Goal: Task Accomplishment & Management: Use online tool/utility

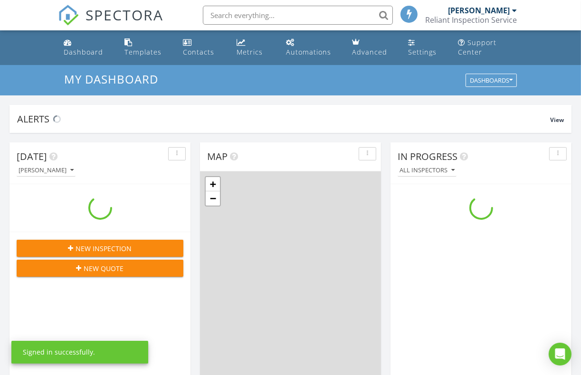
scroll to position [879, 595]
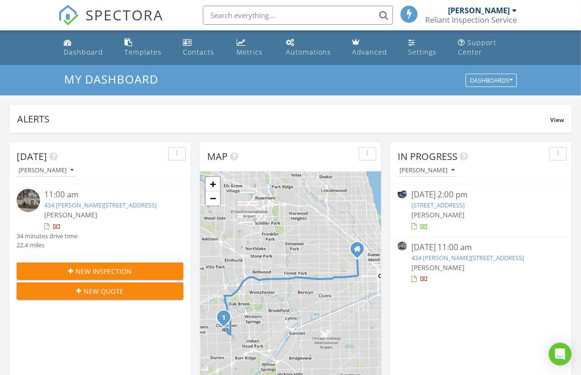
click at [56, 231] on div at bounding box center [58, 228] width 8 height 8
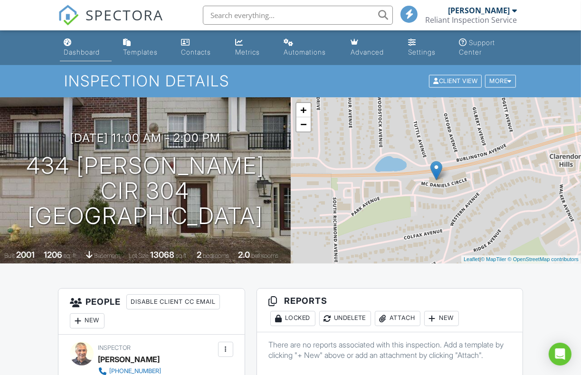
click at [81, 55] on div "Dashboard" at bounding box center [82, 52] width 36 height 8
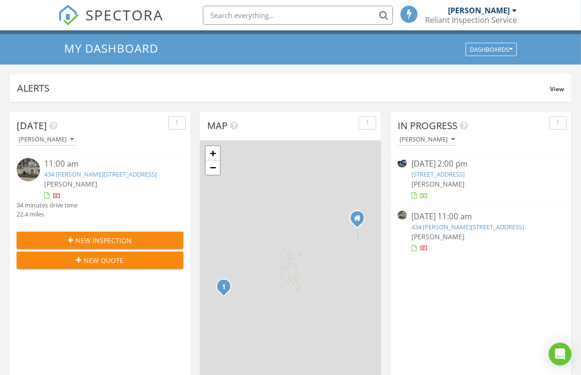
scroll to position [47, 0]
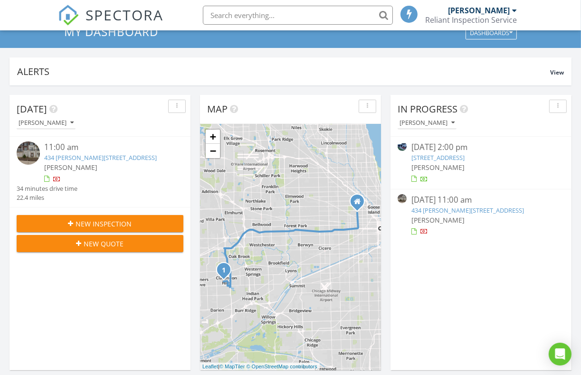
click at [433, 206] on link "434 Mcdaniels Cir 304, Clarendon Hills, IL 60514" at bounding box center [467, 210] width 113 height 9
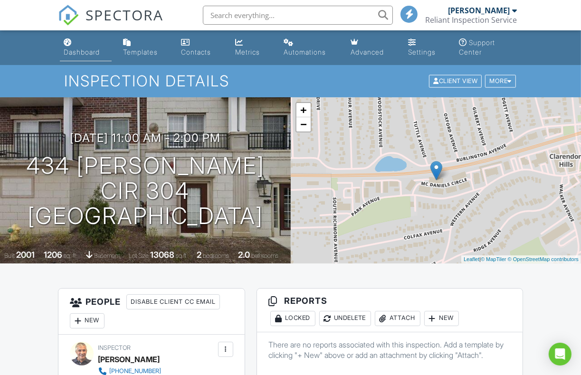
click at [74, 47] on link "Dashboard" at bounding box center [86, 47] width 52 height 27
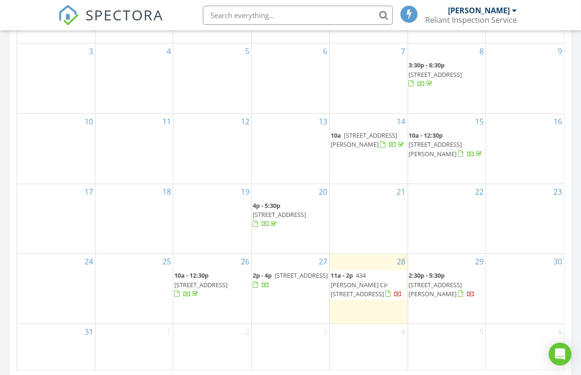
scroll to position [522, 0]
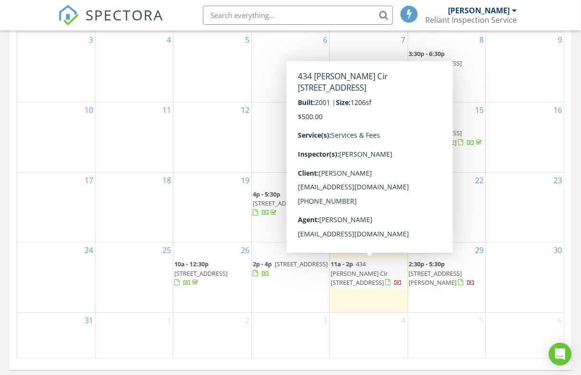
click at [363, 267] on span "434 Mcdaniels Cir 304, Clarendon Hills 60514" at bounding box center [358, 273] width 57 height 27
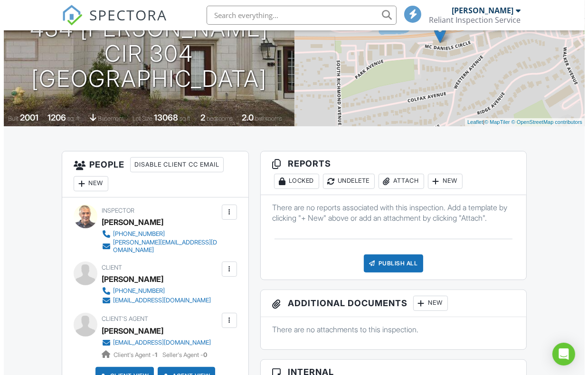
scroll to position [142, 0]
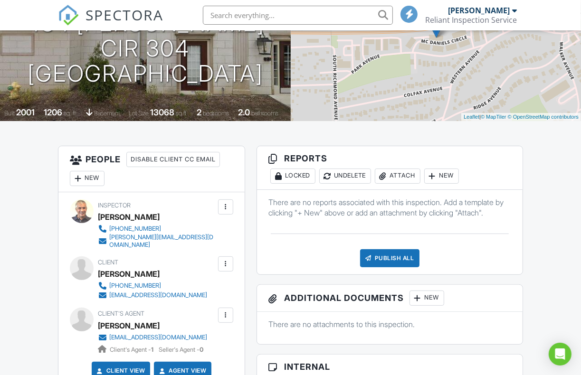
click at [447, 173] on div "New" at bounding box center [441, 176] width 35 height 15
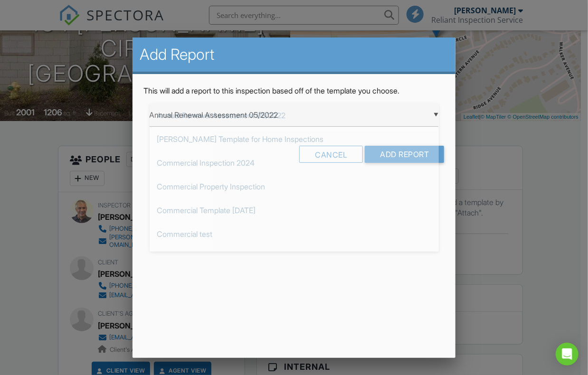
click at [354, 104] on div "▼ Annual Renewal Assessment 05/2022 Annual Renewal Assessment 05/2022 Ben Gromi…" at bounding box center [294, 114] width 289 height 23
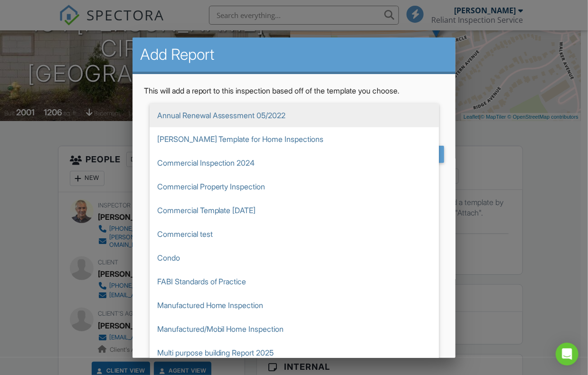
click at [222, 253] on span "Condo" at bounding box center [294, 258] width 289 height 24
type input "Condo"
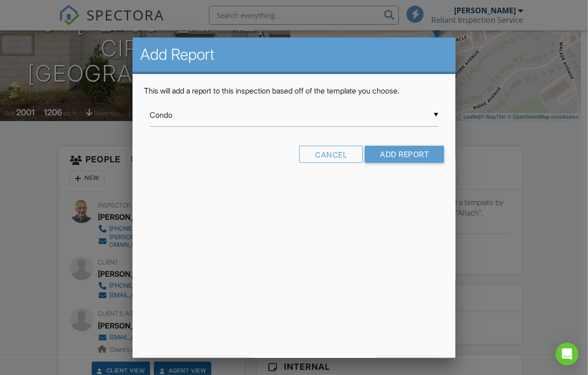
scroll to position [0, 0]
click at [394, 149] on input "Add Report" at bounding box center [404, 154] width 79 height 17
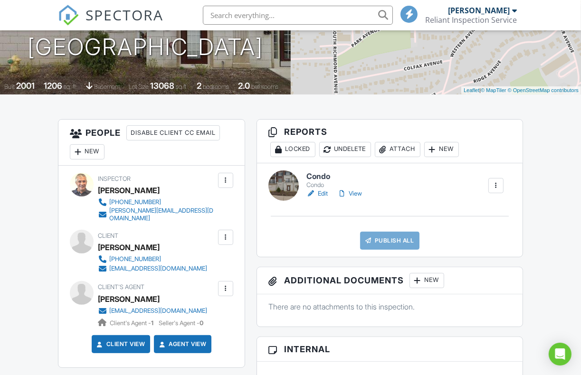
scroll to position [190, 0]
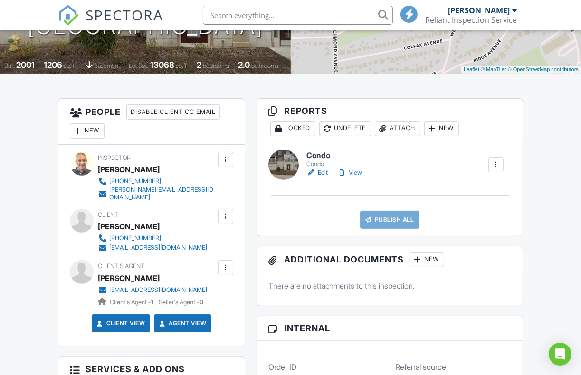
click at [321, 171] on link "Edit" at bounding box center [316, 172] width 21 height 9
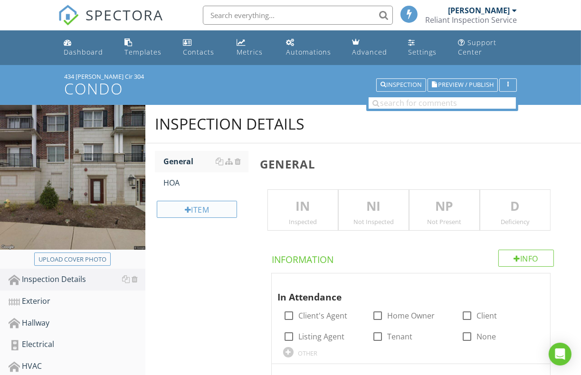
click at [199, 208] on div "Item" at bounding box center [197, 209] width 80 height 17
click at [203, 260] on div at bounding box center [290, 187] width 581 height 375
click at [304, 207] on p "IN" at bounding box center [303, 206] width 70 height 19
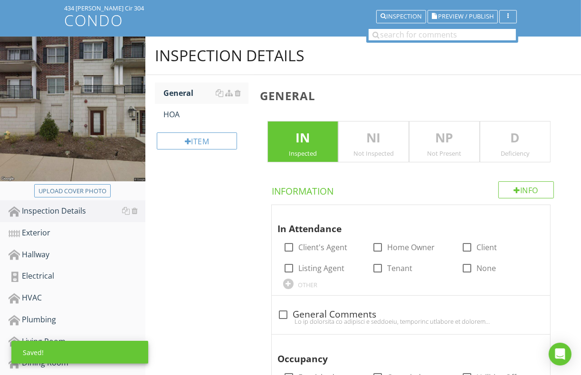
scroll to position [95, 0]
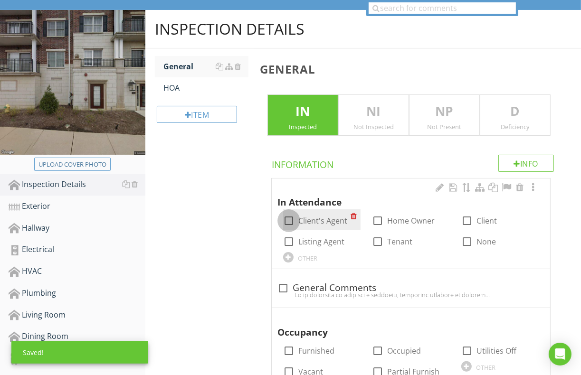
click at [292, 220] on div at bounding box center [289, 221] width 16 height 16
checkbox input "true"
click at [465, 218] on div at bounding box center [467, 221] width 16 height 16
checkbox input "true"
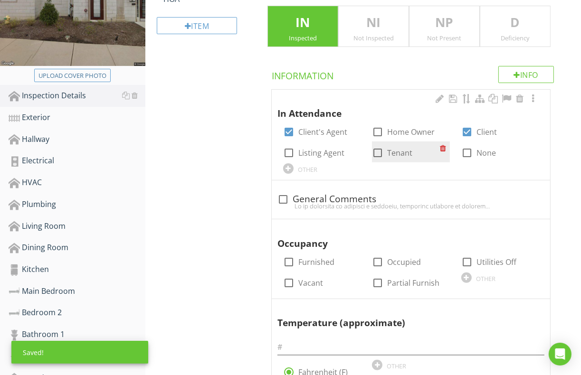
scroll to position [190, 0]
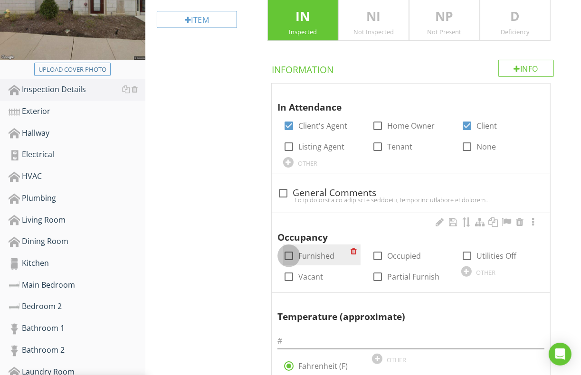
click at [292, 256] on div at bounding box center [289, 256] width 16 height 16
checkbox input "true"
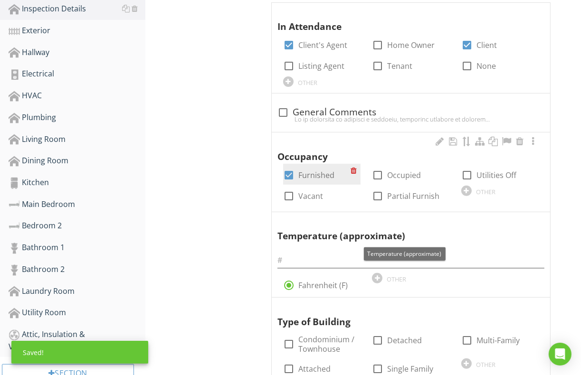
scroll to position [285, 0]
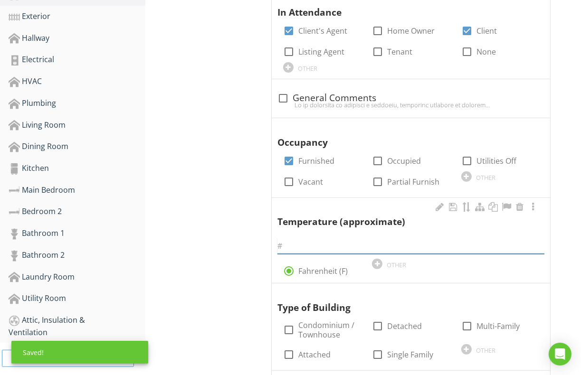
click at [289, 248] on input "text" at bounding box center [410, 246] width 267 height 16
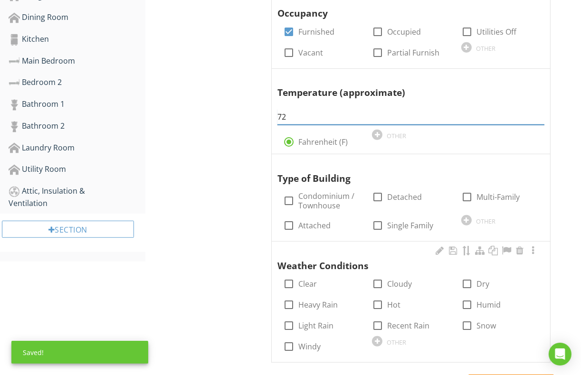
scroll to position [427, 0]
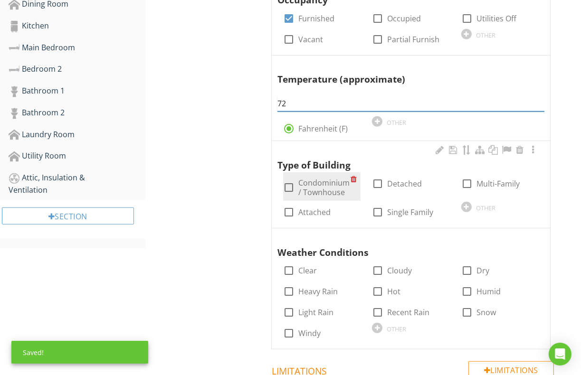
type input "72"
click at [288, 184] on div at bounding box center [289, 187] width 16 height 16
checkbox input "true"
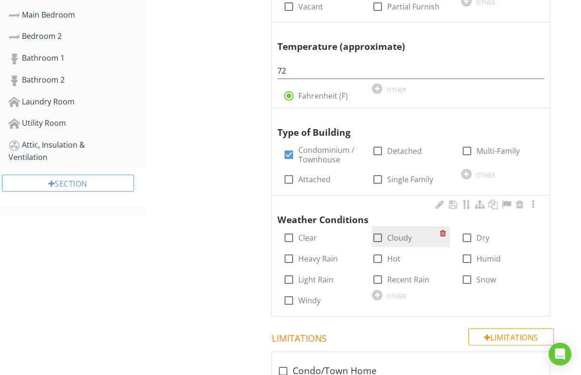
scroll to position [475, 0]
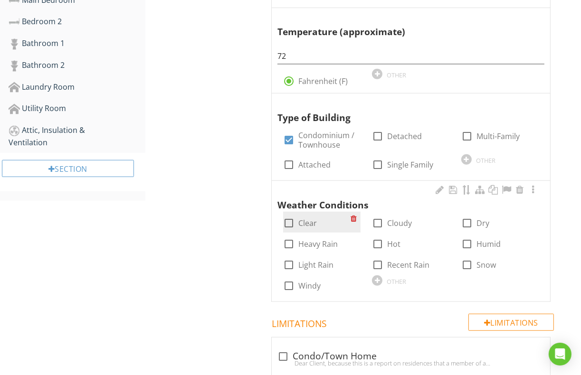
click at [298, 225] on label "Clear" at bounding box center [307, 222] width 19 height 9
checkbox input "true"
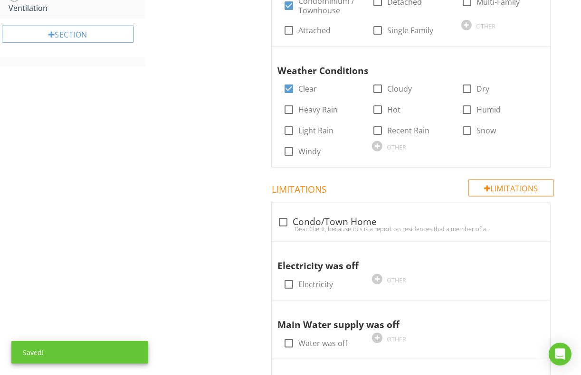
scroll to position [617, 0]
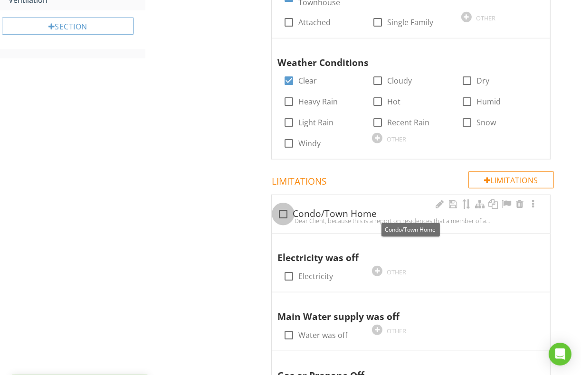
click at [282, 208] on div at bounding box center [283, 214] width 16 height 16
checkbox input "true"
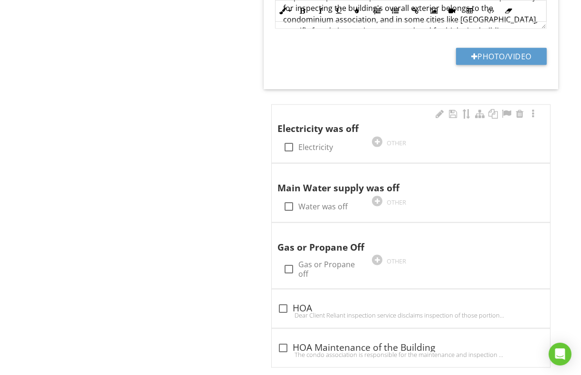
scroll to position [1115, 0]
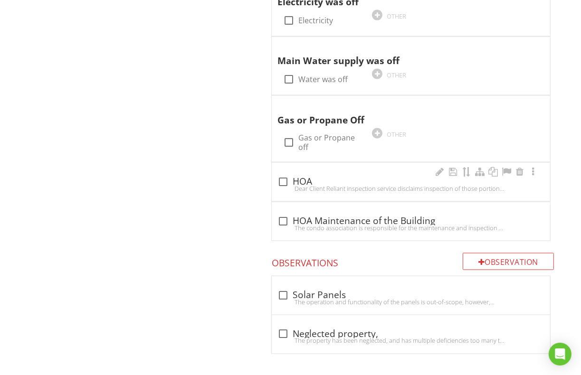
click at [302, 185] on div "Dear Client Reliant inspection service disclaims inspection of those portions o…" at bounding box center [410, 189] width 267 height 8
checkbox input "true"
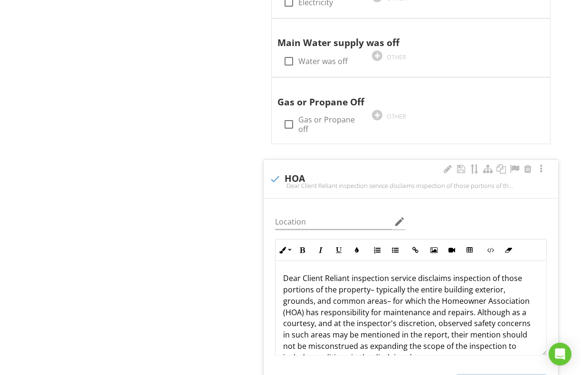
scroll to position [1124, 0]
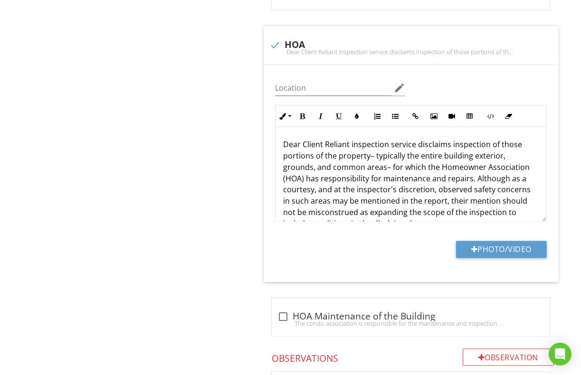
scroll to position [1314, 0]
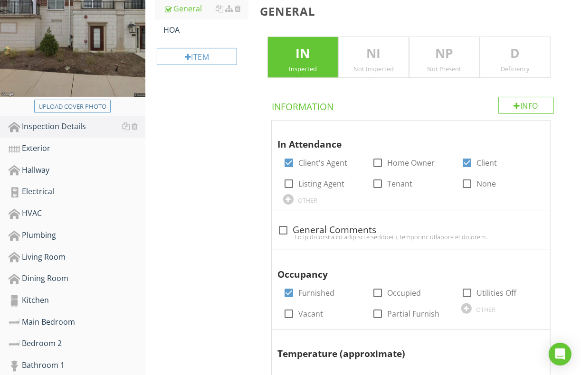
scroll to position [32, 0]
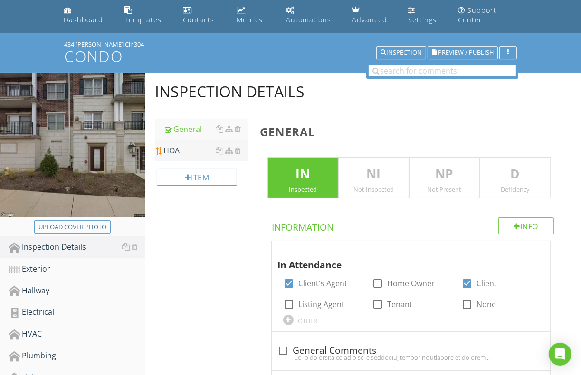
click at [174, 150] on div "HOA" at bounding box center [205, 150] width 85 height 11
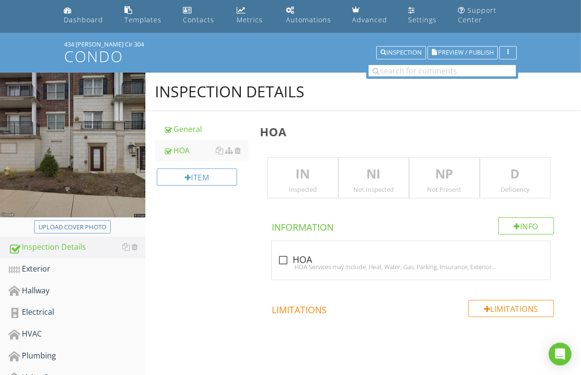
click at [308, 176] on p "IN" at bounding box center [303, 174] width 70 height 19
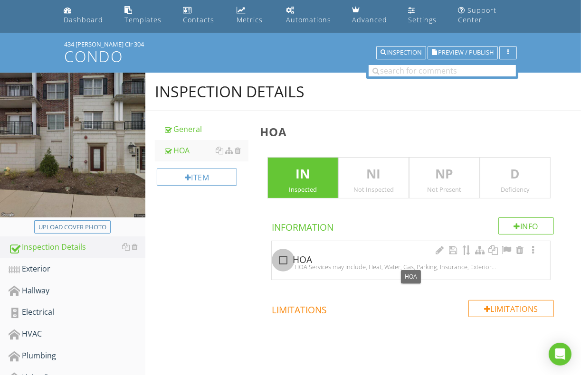
click at [289, 258] on div at bounding box center [283, 260] width 16 height 16
checkbox input "true"
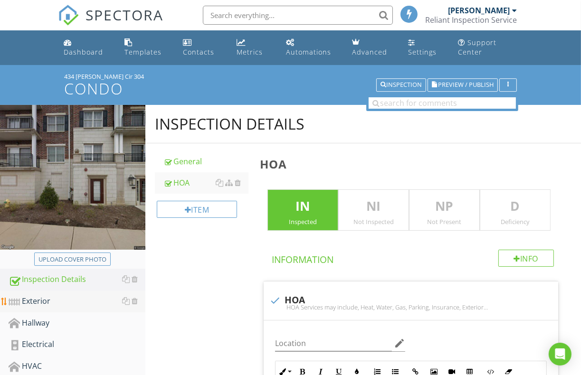
click at [44, 300] on div "Exterior" at bounding box center [77, 301] width 137 height 12
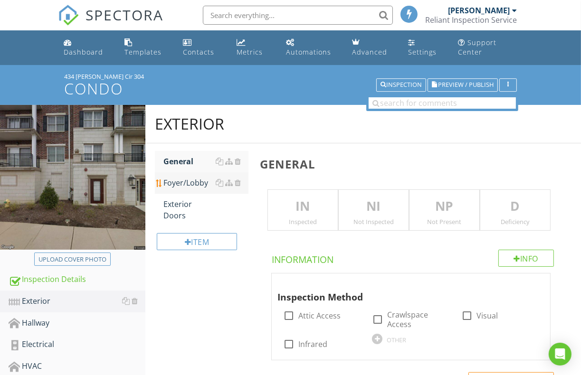
click at [201, 180] on div "Foyer/Lobby" at bounding box center [205, 182] width 85 height 11
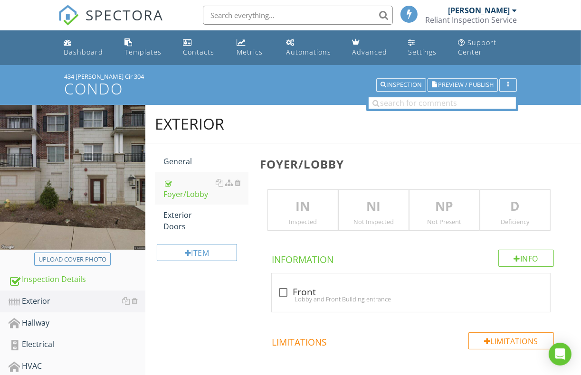
click at [294, 207] on p "IN" at bounding box center [303, 206] width 70 height 19
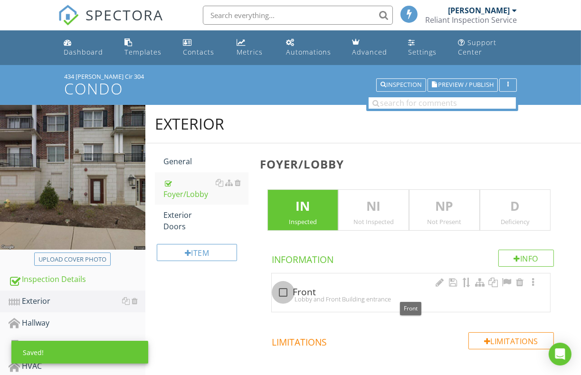
click at [282, 291] on div at bounding box center [283, 292] width 16 height 16
checkbox input "true"
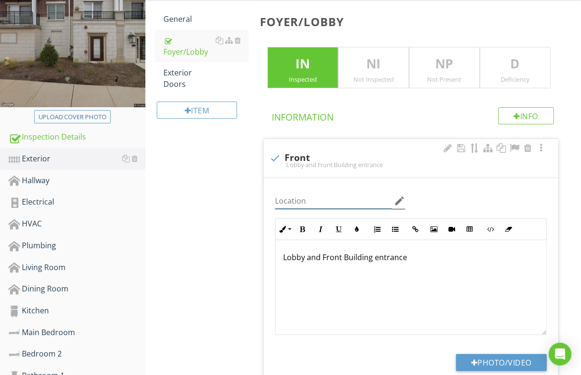
click at [285, 199] on input "Location" at bounding box center [333, 201] width 117 height 16
drag, startPoint x: 281, startPoint y: 254, endPoint x: 370, endPoint y: 260, distance: 89.5
click at [370, 260] on div "Lobby and Front Building entrance" at bounding box center [410, 287] width 271 height 95
click at [354, 256] on p "Lobby and Front Building entrance" at bounding box center [410, 257] width 255 height 11
drag, startPoint x: 371, startPoint y: 256, endPoint x: 282, endPoint y: 256, distance: 89.3
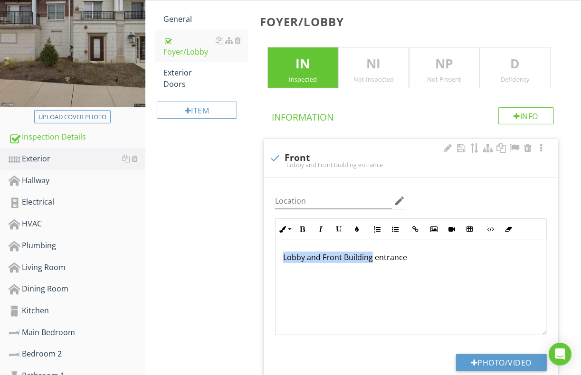
click at [282, 256] on div "Lobby and Front Building entrance" at bounding box center [410, 287] width 271 height 95
copy p "Lobby and Front Building"
click at [281, 197] on input "Location" at bounding box center [333, 201] width 117 height 16
paste input "Lobby and Front Building"
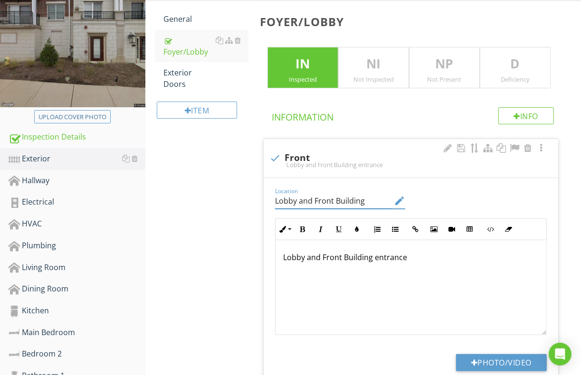
type input "Lobby and Front Building"
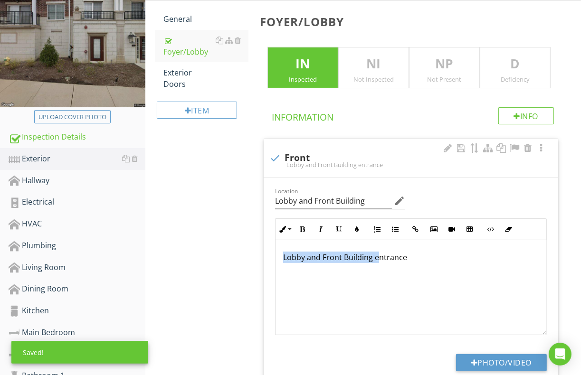
drag, startPoint x: 277, startPoint y: 256, endPoint x: 403, endPoint y: 256, distance: 125.8
click at [379, 258] on div "Lobby and Front Building entrance" at bounding box center [410, 287] width 271 height 95
click at [417, 252] on p "Lobby and Front Building entrance" at bounding box center [410, 257] width 255 height 11
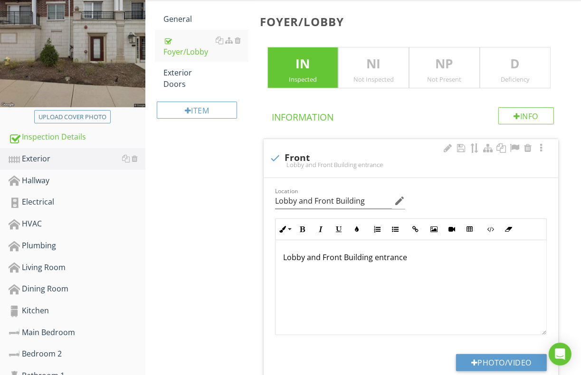
click at [430, 248] on div "Lobby and Front Building entrance" at bounding box center [410, 287] width 271 height 95
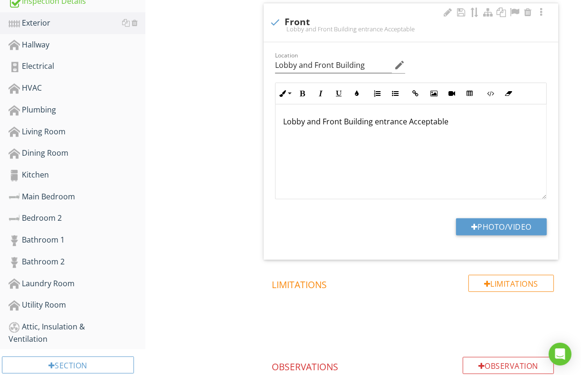
scroll to position [332, 0]
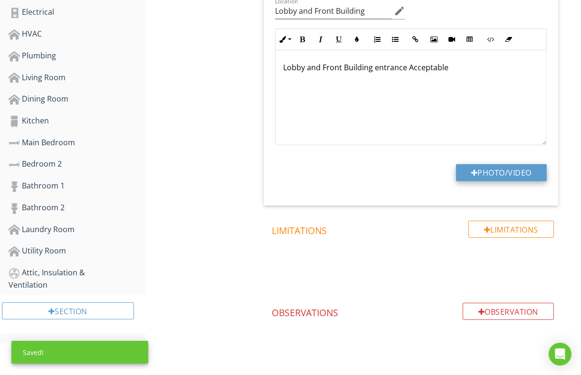
click at [479, 170] on button "Photo/Video" at bounding box center [501, 172] width 91 height 17
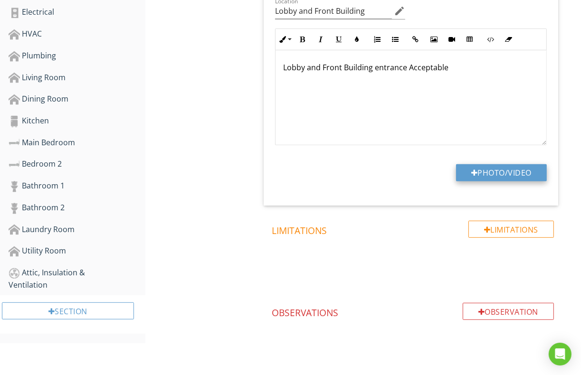
type input "C:\fakepath\101_1083.JPG"
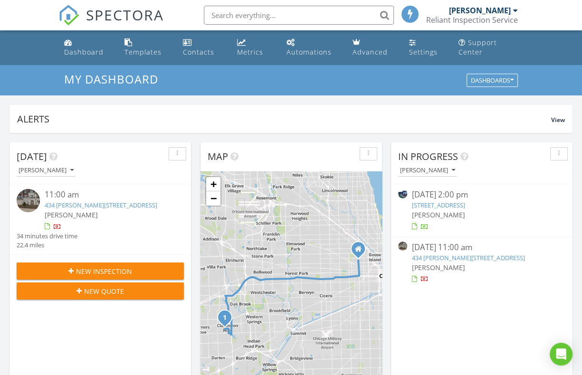
click at [91, 203] on link "434 [PERSON_NAME][STREET_ADDRESS]" at bounding box center [101, 205] width 113 height 9
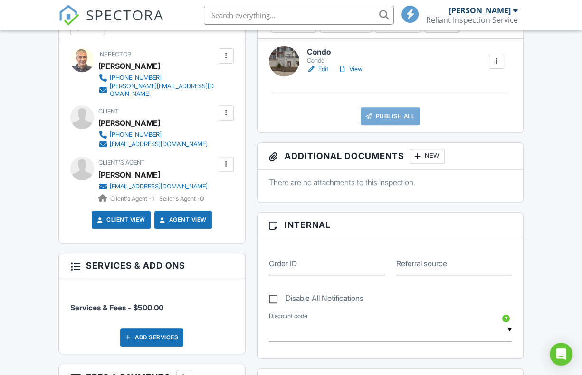
scroll to position [237, 0]
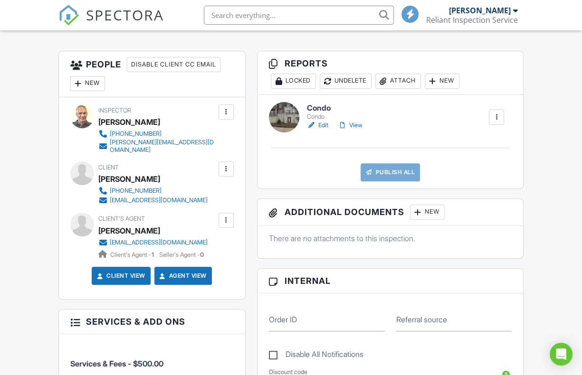
click at [319, 123] on link "Edit" at bounding box center [317, 125] width 21 height 9
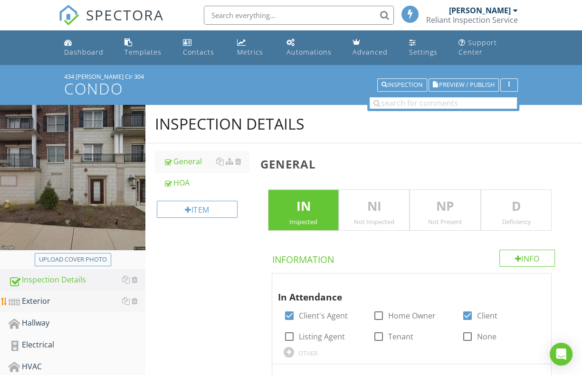
click at [36, 297] on div "Exterior" at bounding box center [77, 301] width 137 height 12
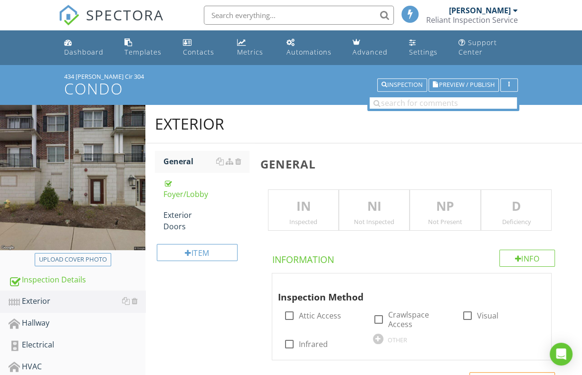
click at [295, 200] on p "IN" at bounding box center [303, 206] width 70 height 19
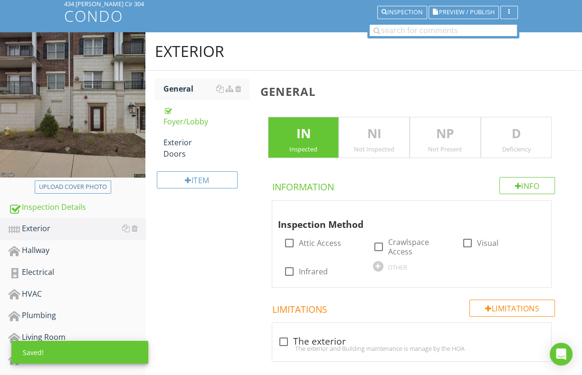
scroll to position [95, 0]
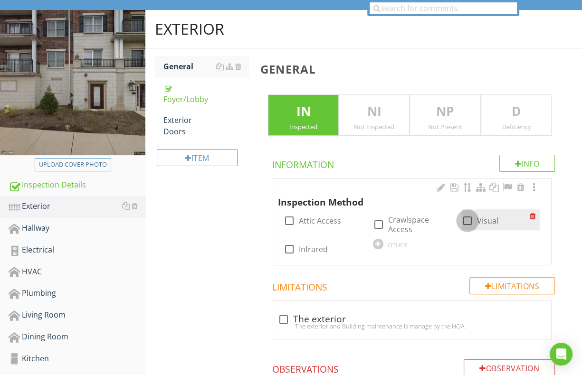
click at [471, 222] on div at bounding box center [467, 221] width 16 height 16
checkbox input "true"
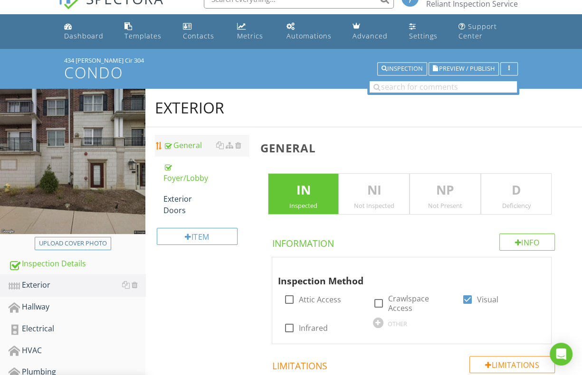
scroll to position [0, 0]
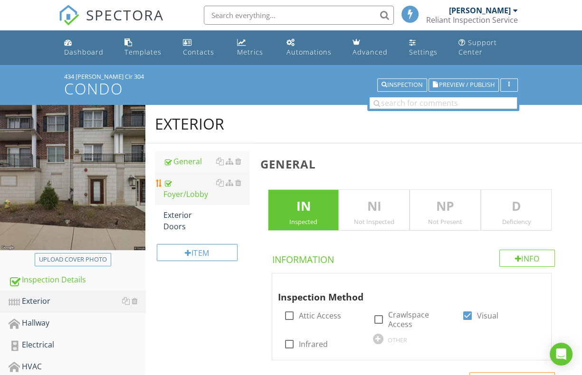
click at [188, 195] on div "Foyer/Lobby" at bounding box center [205, 188] width 85 height 23
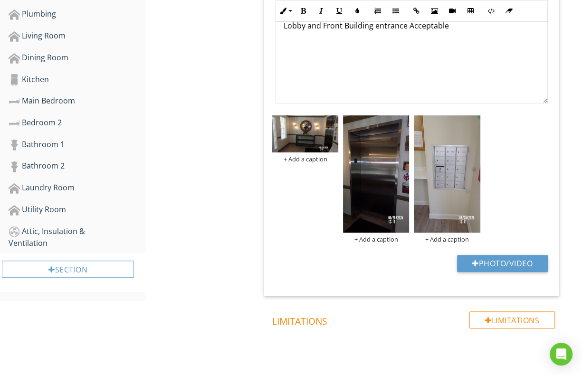
scroll to position [427, 0]
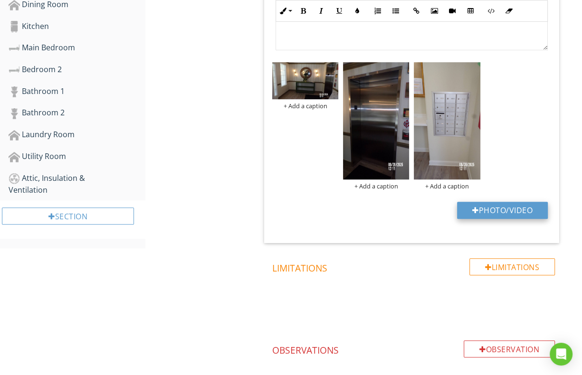
click at [466, 202] on button "Photo/Video" at bounding box center [502, 210] width 91 height 17
type input "C:\fakepath\101_1019.JPG"
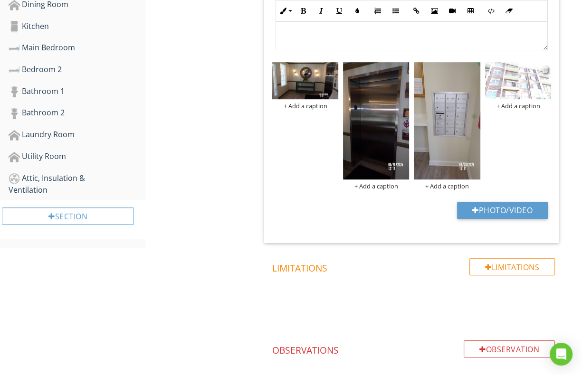
click at [506, 78] on img at bounding box center [518, 80] width 66 height 37
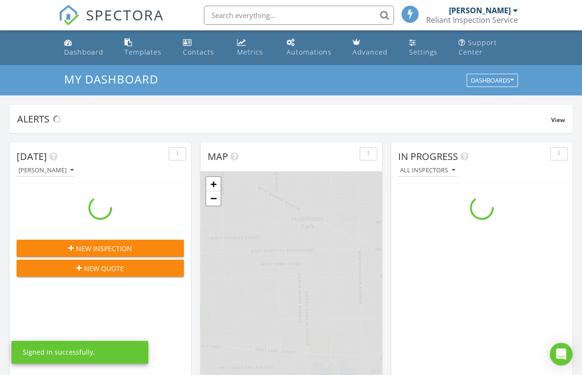
scroll to position [879, 596]
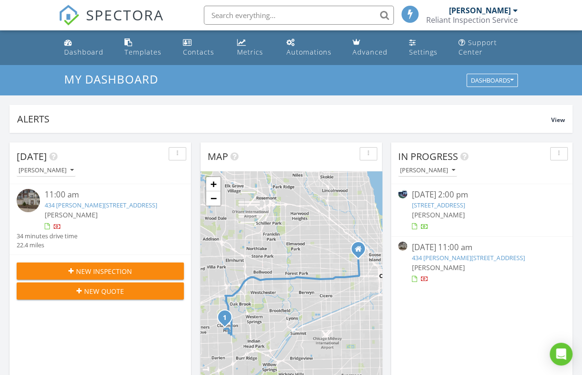
click at [65, 207] on link "434 [PERSON_NAME][STREET_ADDRESS]" at bounding box center [101, 205] width 113 height 9
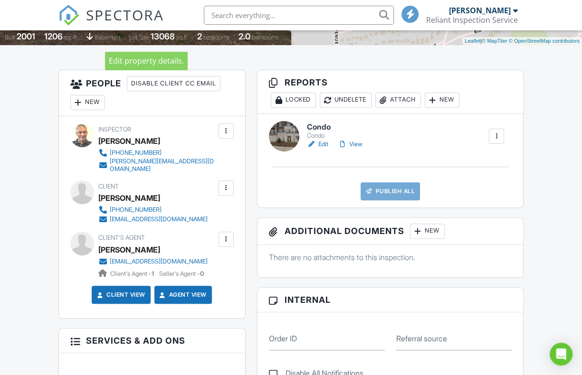
scroll to position [237, 0]
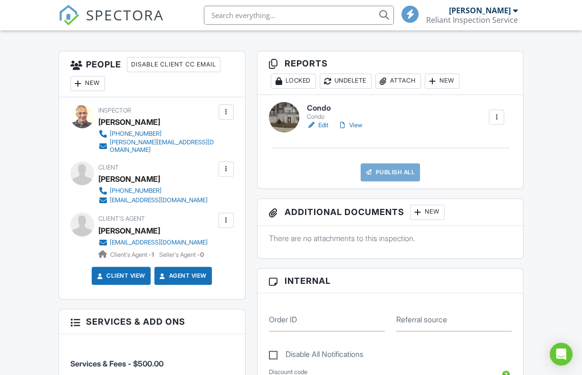
click at [326, 125] on link "Edit" at bounding box center [317, 125] width 21 height 9
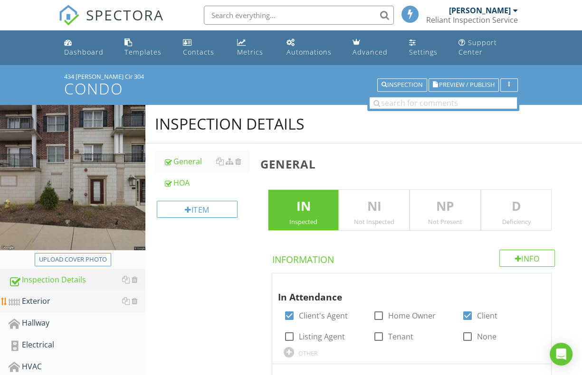
click at [37, 298] on div "Exterior" at bounding box center [77, 301] width 137 height 12
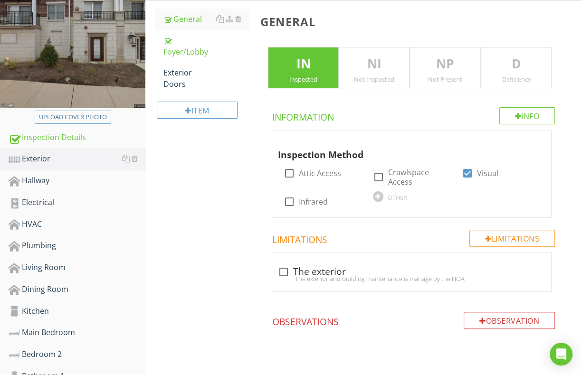
scroll to position [190, 0]
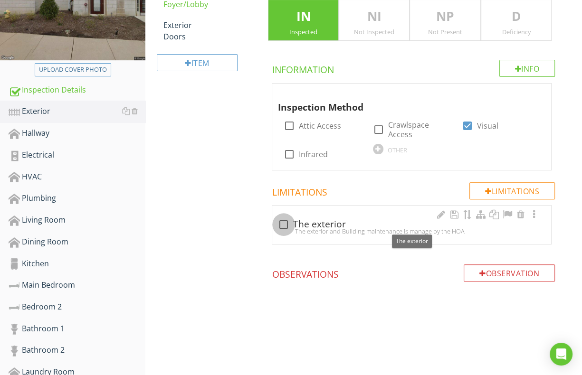
click at [276, 227] on div at bounding box center [283, 224] width 16 height 16
checkbox input "true"
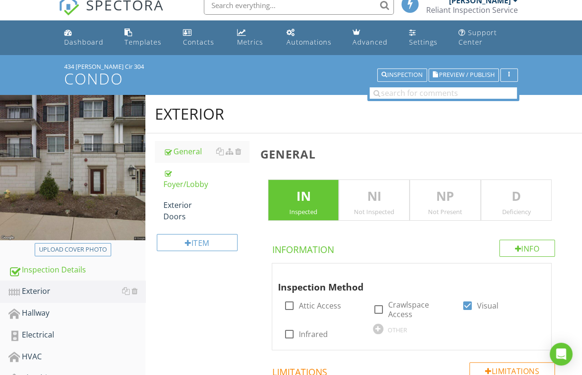
scroll to position [0, 0]
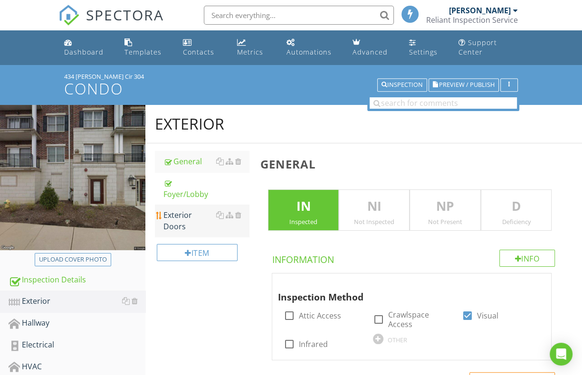
click at [196, 216] on div "Exterior Doors" at bounding box center [205, 220] width 85 height 23
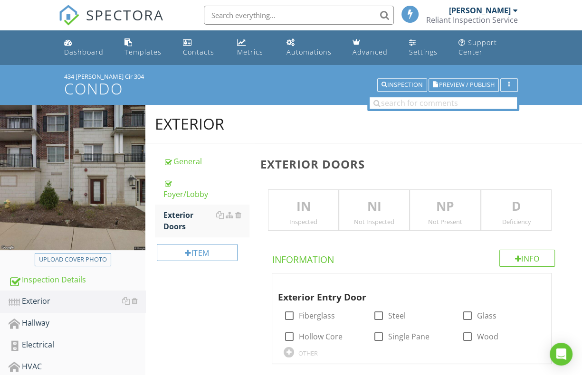
drag, startPoint x: 65, startPoint y: 73, endPoint x: 128, endPoint y: 71, distance: 62.7
click at [128, 71] on div "434 Mcdaniels Cir 304 Condo Inspection Preview / Publish" at bounding box center [291, 84] width 582 height 39
copy div "434 Mcdaniels Cir 304"
click at [306, 203] on p "IN" at bounding box center [303, 206] width 70 height 19
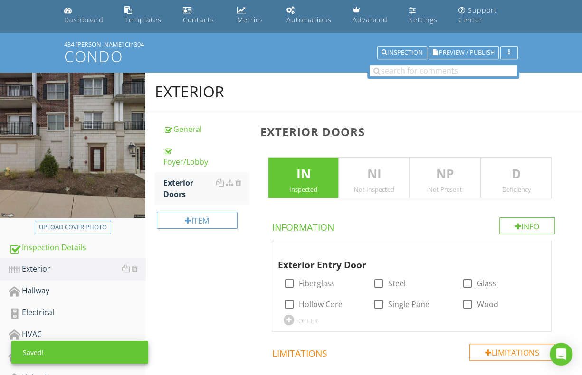
scroll to position [47, 0]
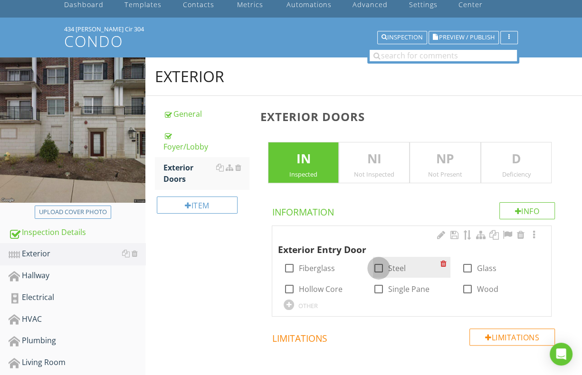
click at [375, 265] on div at bounding box center [378, 268] width 16 height 16
checkbox input "true"
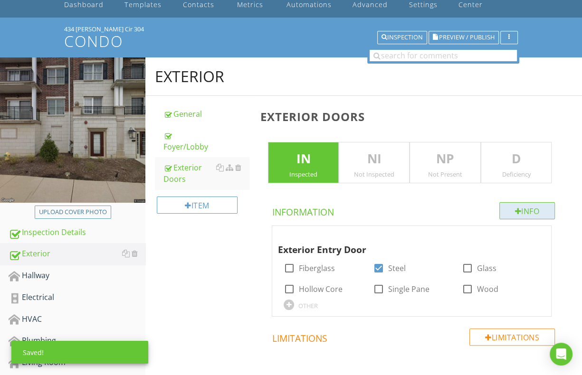
click at [506, 208] on div "Info" at bounding box center [527, 210] width 56 height 17
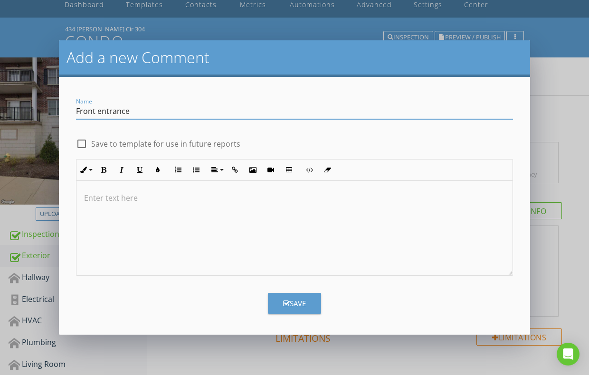
type input "Front entrance"
click at [116, 195] on p at bounding box center [294, 197] width 421 height 11
click at [284, 294] on button "Save" at bounding box center [294, 303] width 53 height 21
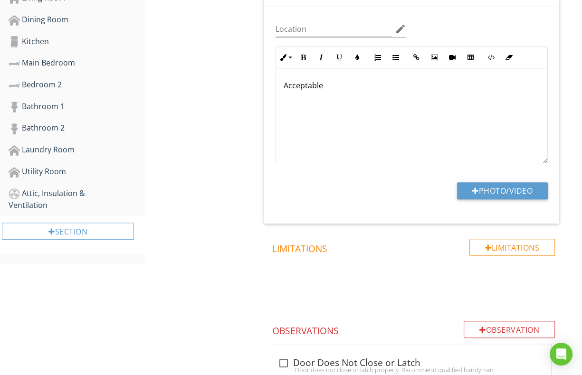
scroll to position [426, 0]
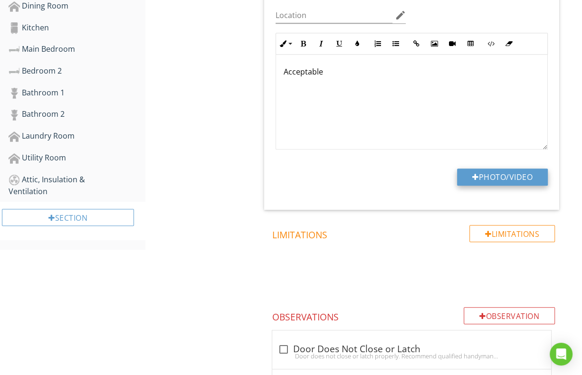
click at [477, 171] on button "Photo/Video" at bounding box center [502, 177] width 91 height 17
type input "C:\fakepath\12435460_0.jpg"
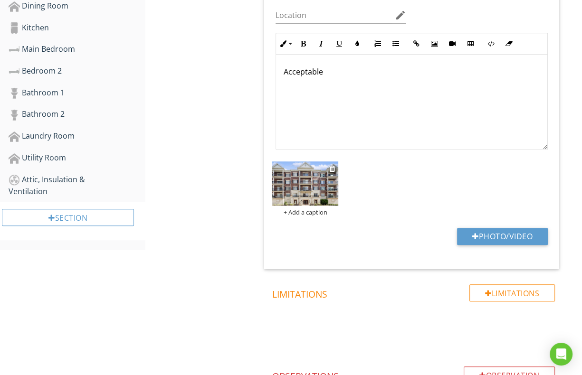
click at [310, 188] on img at bounding box center [305, 183] width 66 height 44
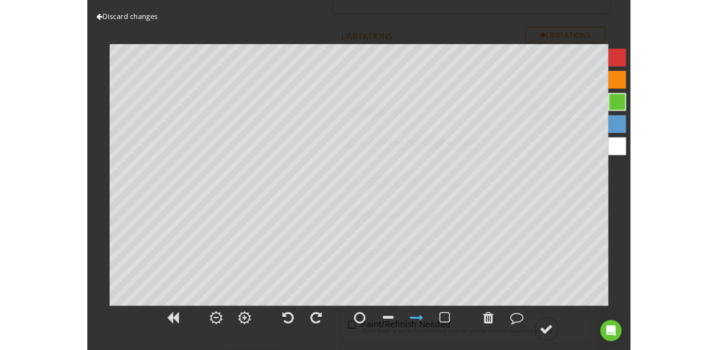
scroll to position [711, 0]
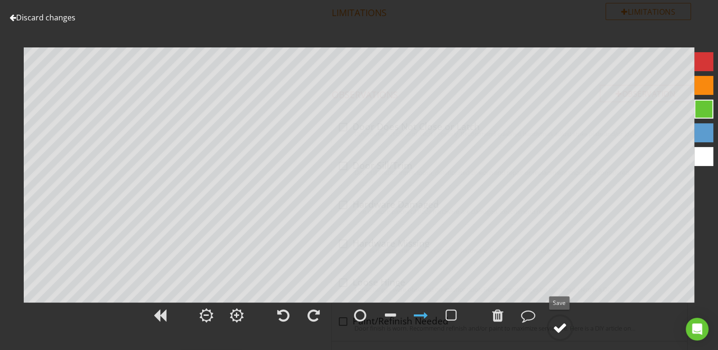
click at [560, 330] on div at bounding box center [560, 328] width 14 height 14
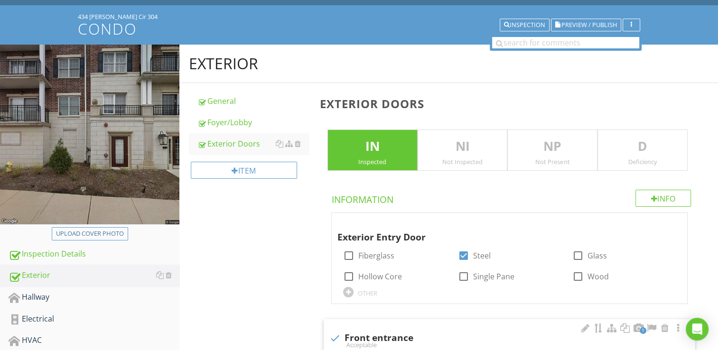
scroll to position [46, 0]
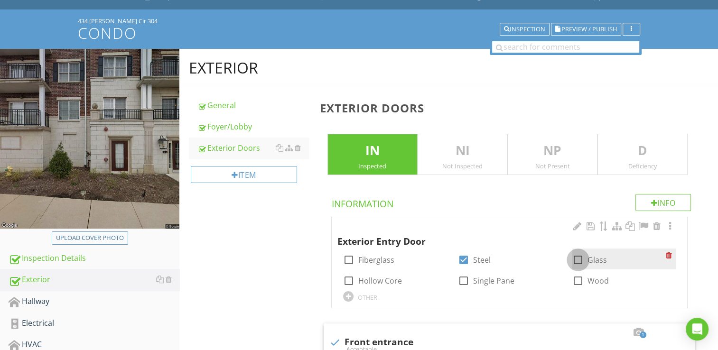
click at [577, 258] on div at bounding box center [578, 260] width 16 height 16
checkbox input "true"
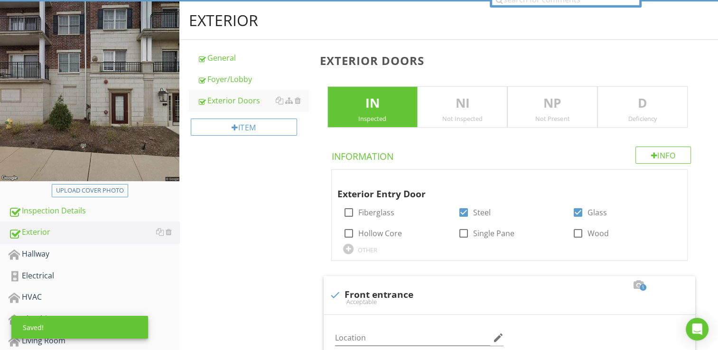
scroll to position [141, 0]
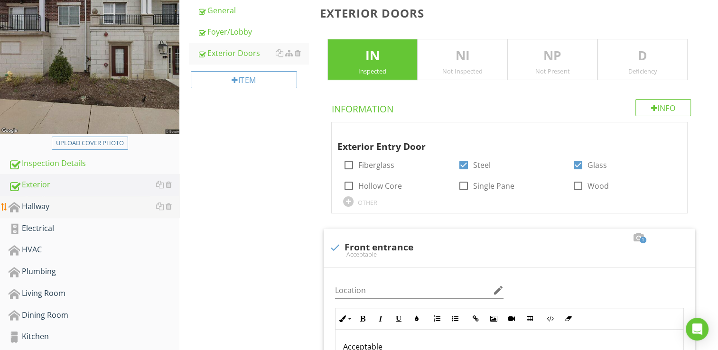
click at [45, 207] on div "Hallway" at bounding box center [94, 207] width 171 height 12
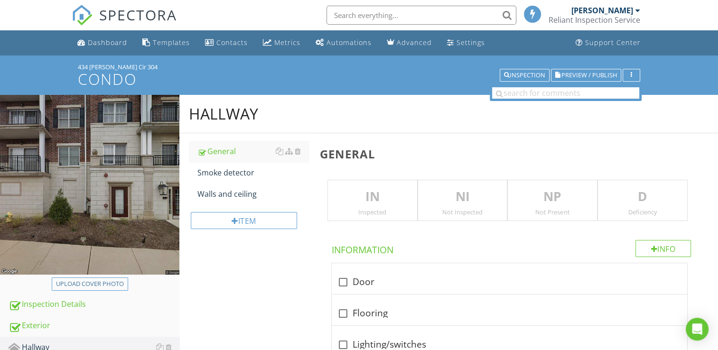
click at [352, 197] on p "IN" at bounding box center [372, 197] width 89 height 19
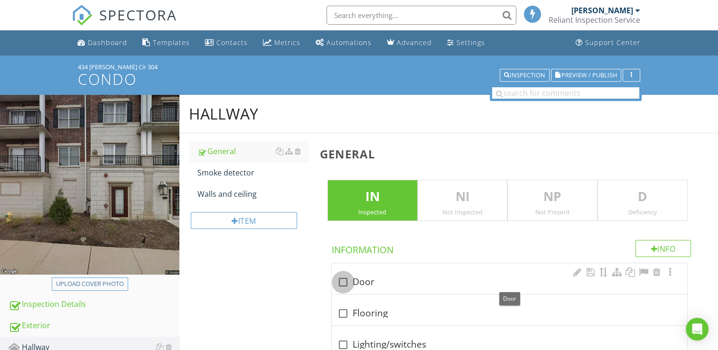
click at [349, 282] on div at bounding box center [343, 282] width 16 height 16
checkbox input "true"
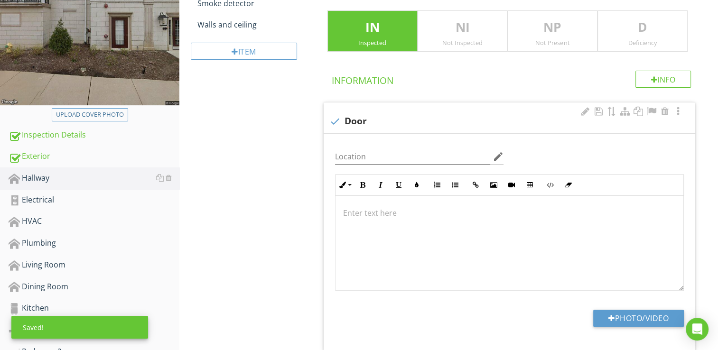
scroll to position [190, 0]
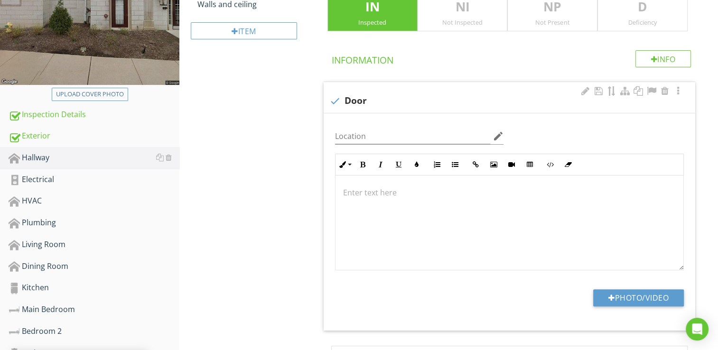
click at [349, 183] on div at bounding box center [510, 223] width 348 height 95
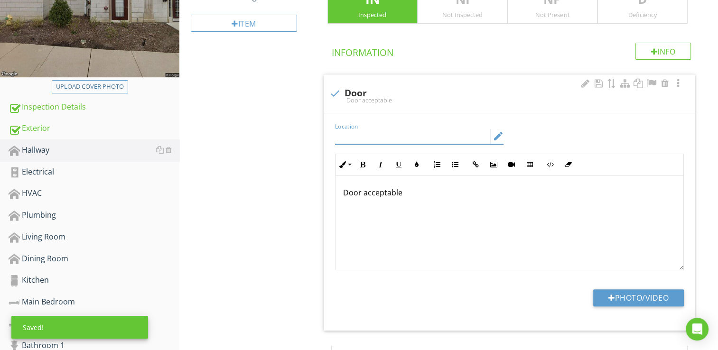
click at [369, 133] on input "Location" at bounding box center [413, 137] width 156 height 16
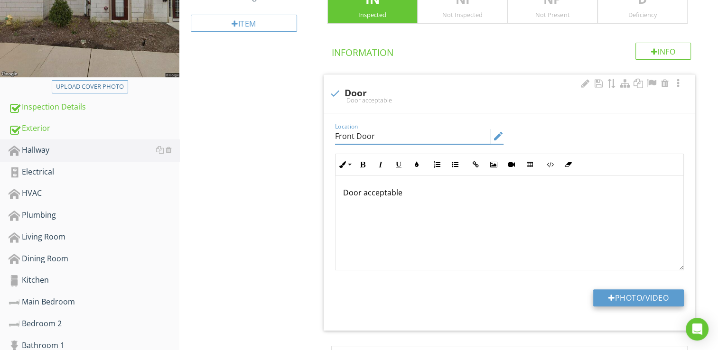
type input "Front Door"
click at [581, 297] on button "Photo/Video" at bounding box center [638, 298] width 91 height 17
type input "C:\fakepath\101_1067.JPG"
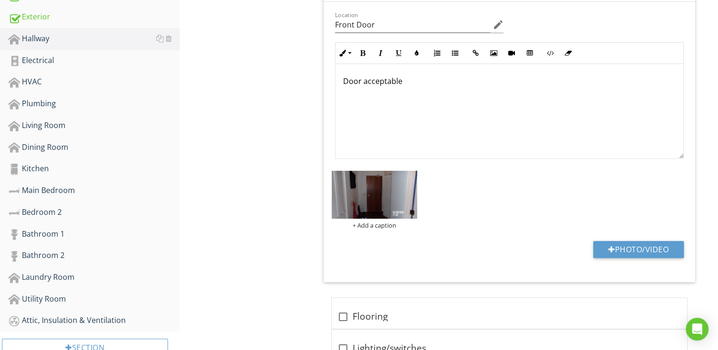
scroll to position [340, 0]
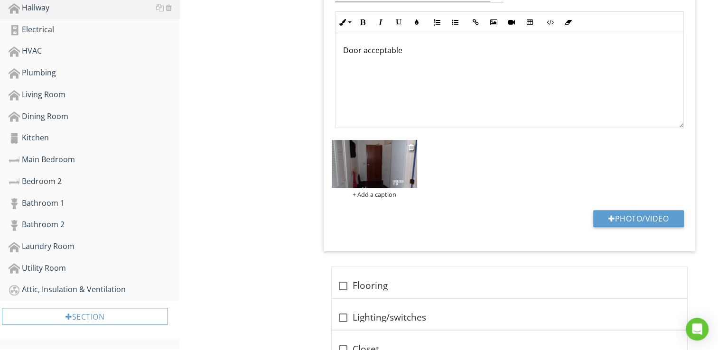
click at [369, 164] on img at bounding box center [374, 164] width 85 height 48
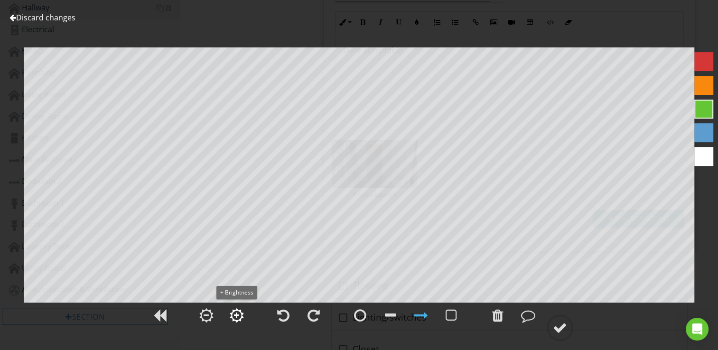
click at [235, 315] on div at bounding box center [236, 315] width 5 height 7
click at [561, 327] on div at bounding box center [560, 328] width 14 height 14
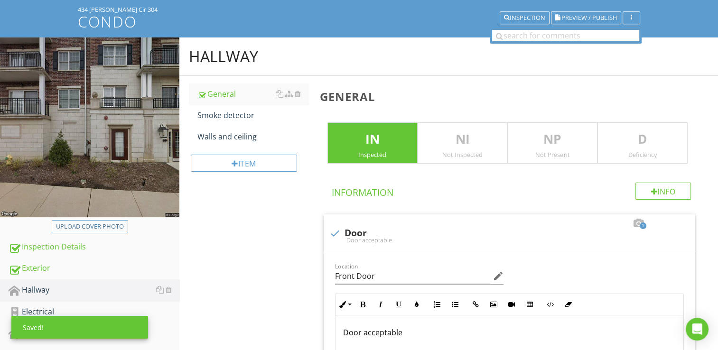
scroll to position [0, 0]
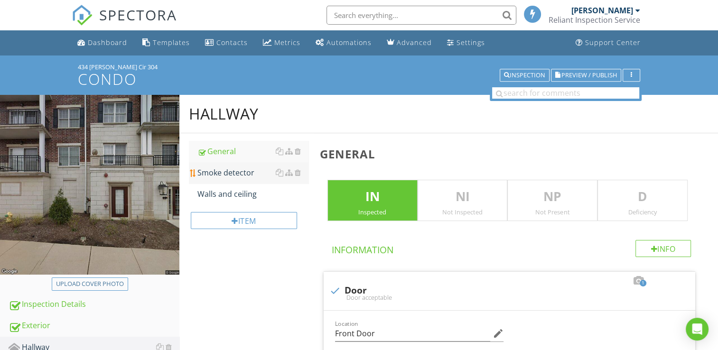
click at [228, 176] on div "Smoke detector" at bounding box center [253, 172] width 111 height 11
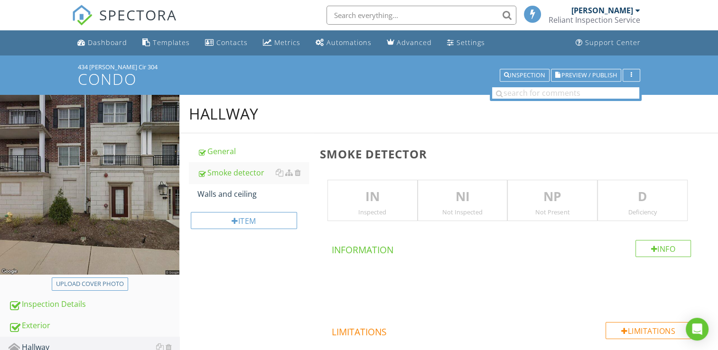
click at [369, 198] on p "IN" at bounding box center [372, 197] width 89 height 19
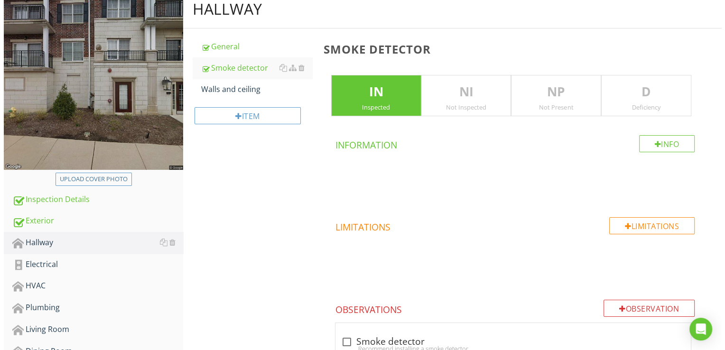
scroll to position [190, 0]
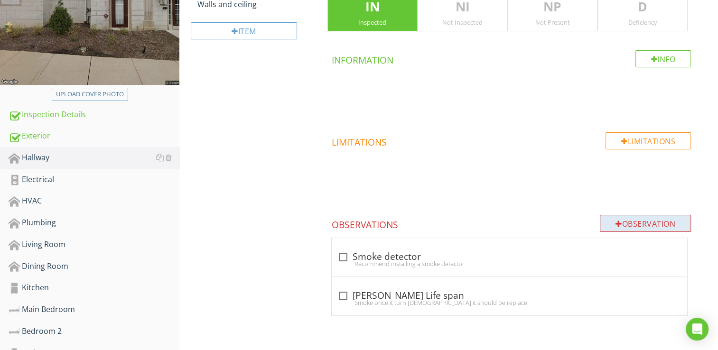
click at [581, 221] on div "Observation" at bounding box center [645, 223] width 91 height 17
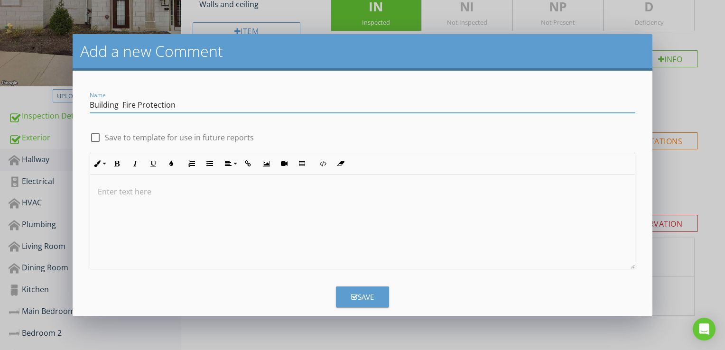
type input "Building Fire Protection"
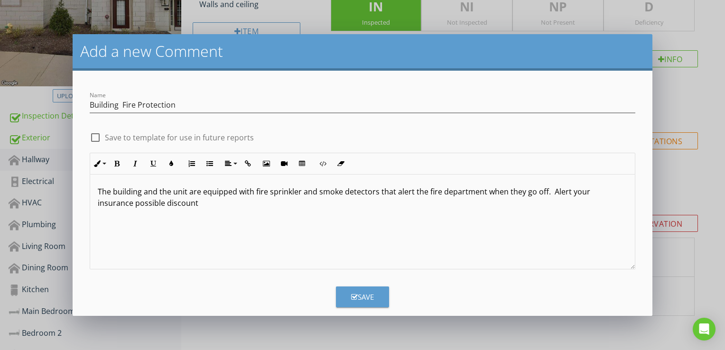
click at [95, 134] on div at bounding box center [95, 138] width 16 height 16
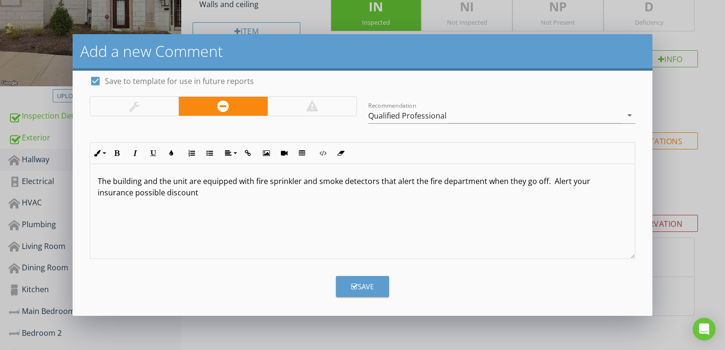
scroll to position [58, 0]
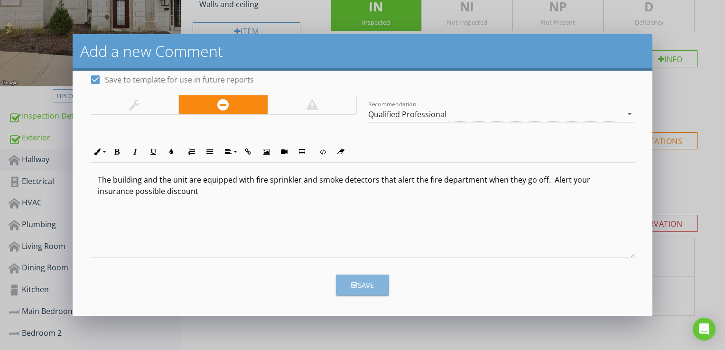
click at [345, 277] on button "Save" at bounding box center [362, 285] width 53 height 21
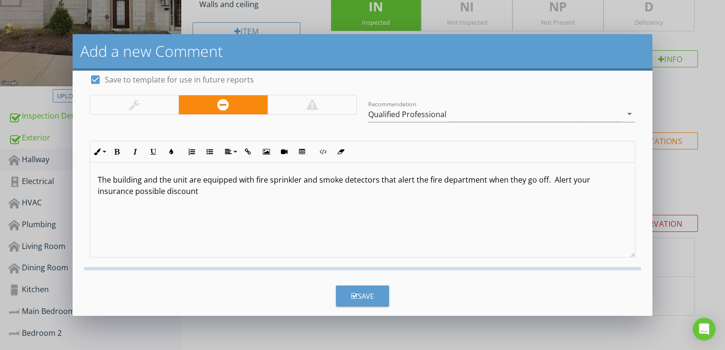
checkbox input "false"
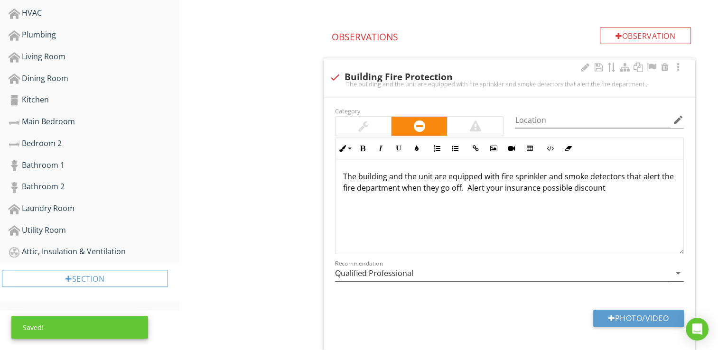
scroll to position [380, 0]
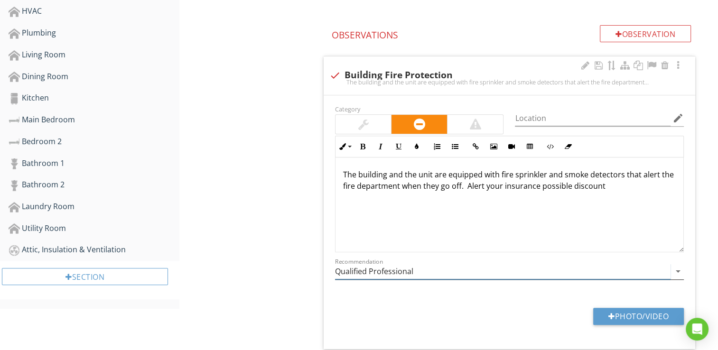
click at [416, 269] on input "Qualified Professional" at bounding box center [503, 272] width 336 height 16
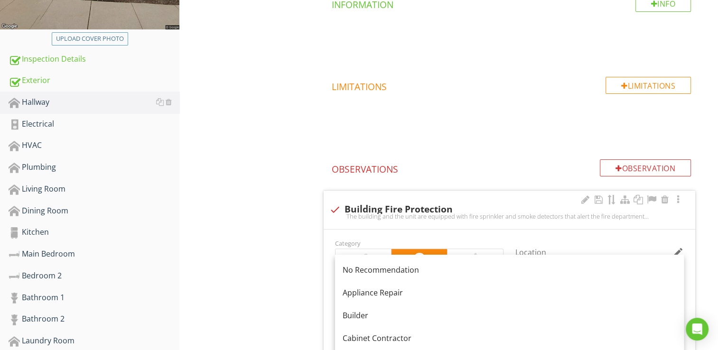
scroll to position [237, 0]
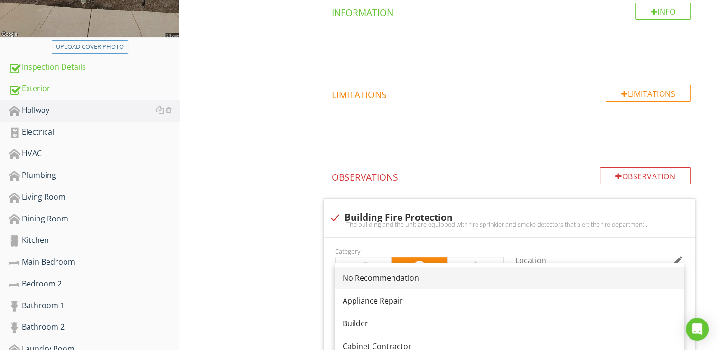
click at [374, 276] on div "No Recommendation" at bounding box center [510, 278] width 334 height 11
type input "No Recommendation"
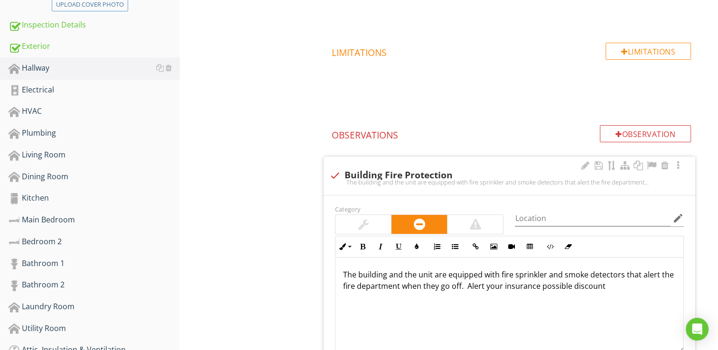
scroll to position [427, 0]
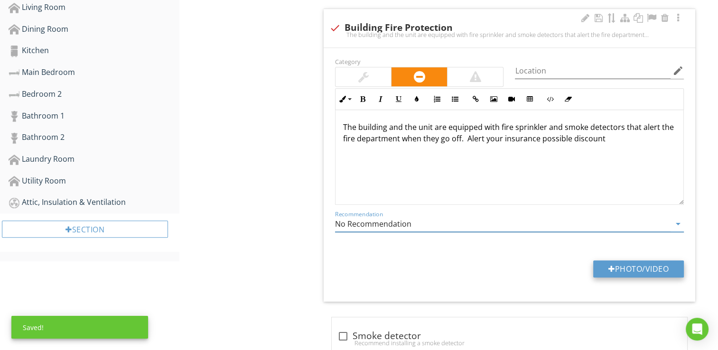
click at [581, 267] on div at bounding box center [612, 269] width 7 height 8
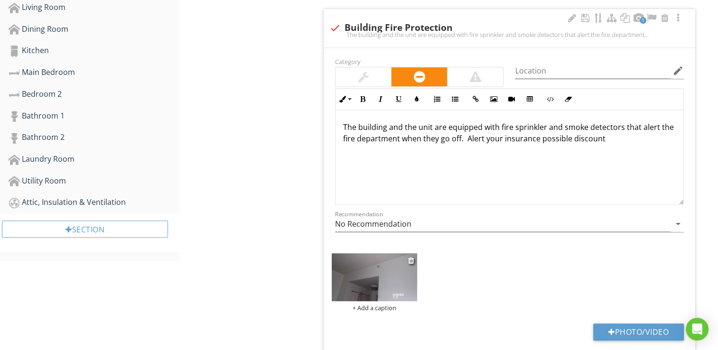
click at [382, 278] on img at bounding box center [374, 278] width 85 height 48
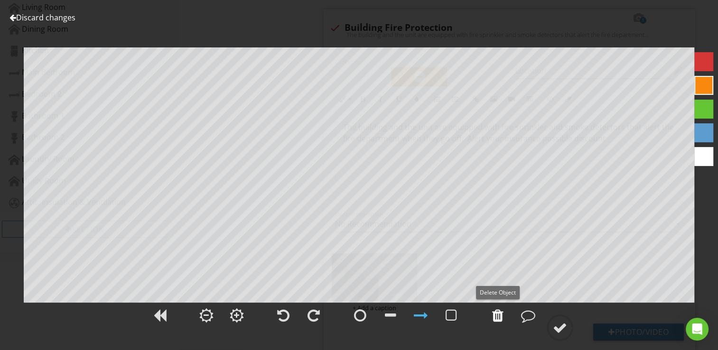
click at [495, 312] on div at bounding box center [497, 316] width 11 height 14
click at [498, 311] on div at bounding box center [497, 316] width 11 height 14
click at [498, 312] on div at bounding box center [497, 316] width 11 height 14
click at [564, 322] on div at bounding box center [560, 328] width 14 height 14
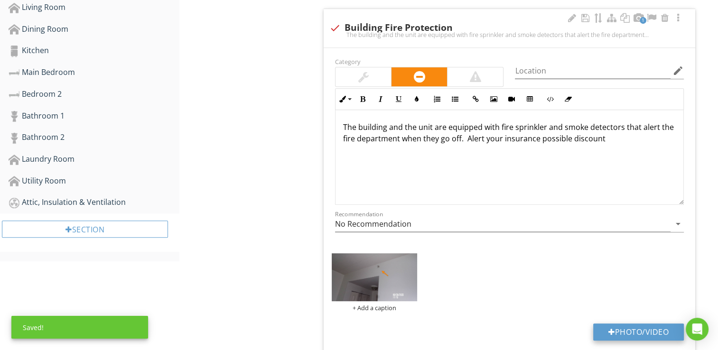
click at [581, 329] on button "Photo/Video" at bounding box center [638, 332] width 91 height 17
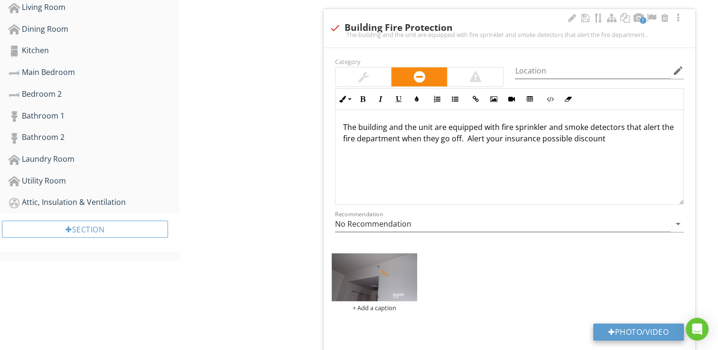
type input "C:\fakepath\101_1044.JPG"
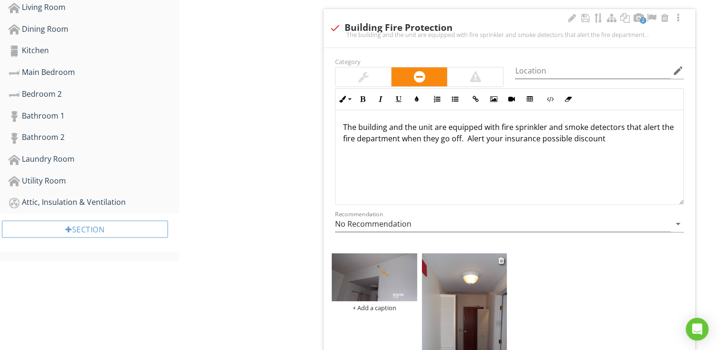
click at [443, 280] on img at bounding box center [464, 330] width 85 height 152
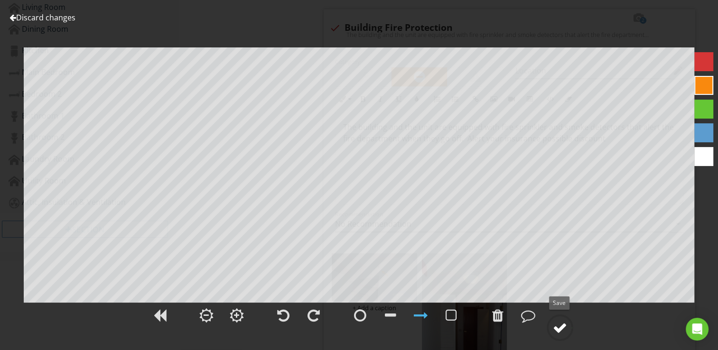
click at [555, 329] on div at bounding box center [560, 328] width 14 height 14
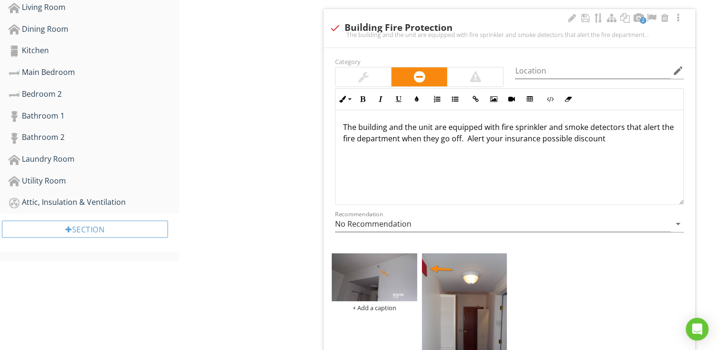
click at [563, 126] on p "The building and the unit are equipped with fire sprinkler and smoke detectors …" at bounding box center [509, 133] width 333 height 23
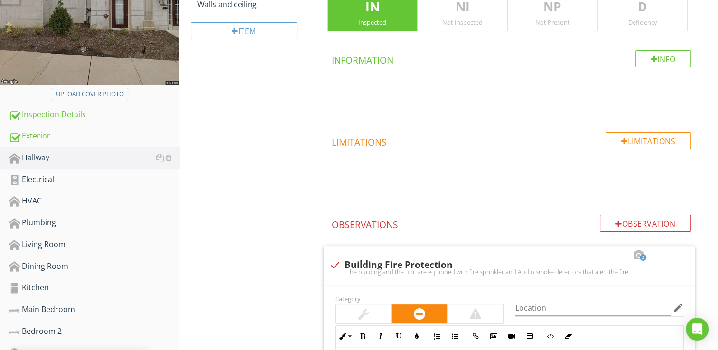
scroll to position [0, 0]
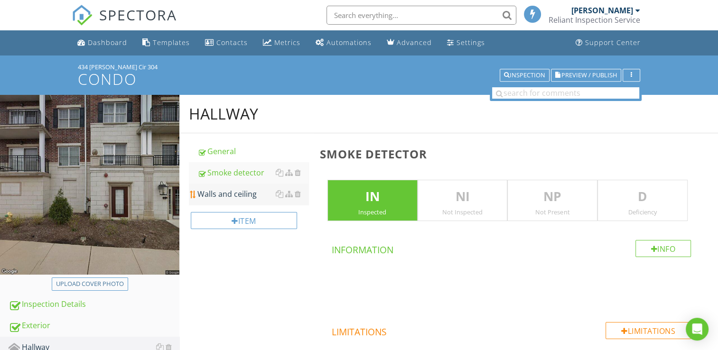
click at [241, 192] on div "Walls and ceiling" at bounding box center [253, 193] width 111 height 11
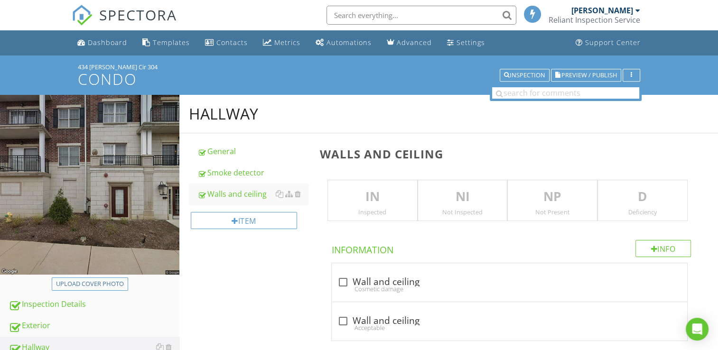
click at [380, 194] on p "IN" at bounding box center [372, 197] width 89 height 19
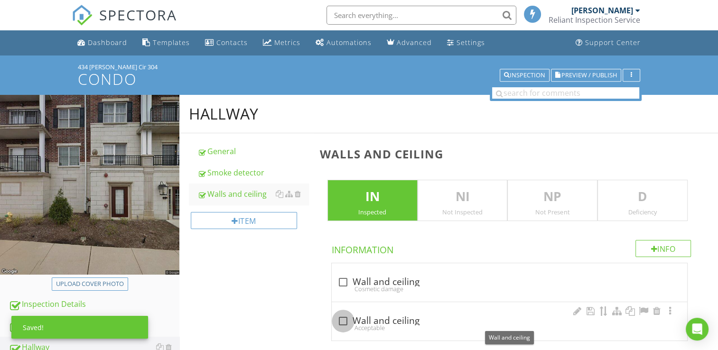
click at [345, 316] on div at bounding box center [343, 321] width 16 height 16
checkbox input "true"
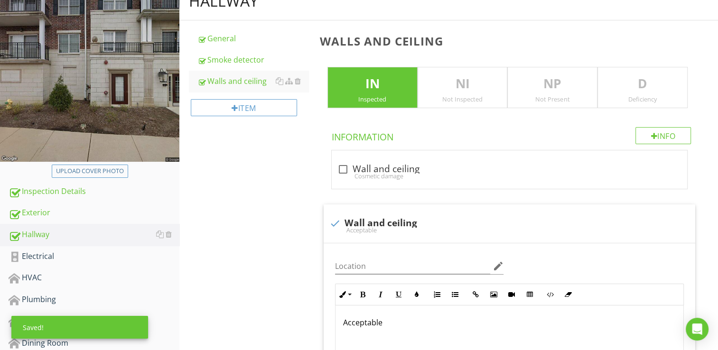
scroll to position [142, 0]
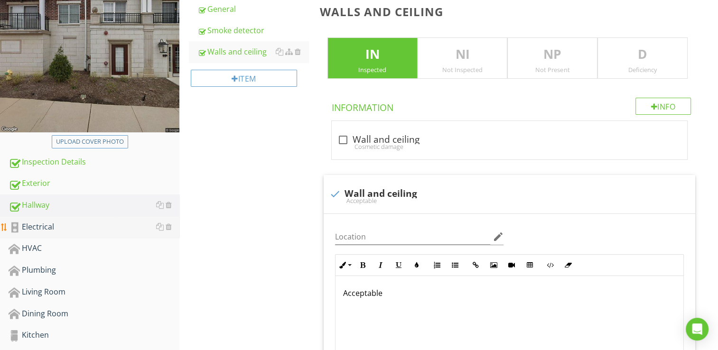
click at [53, 226] on div "Electrical" at bounding box center [94, 227] width 171 height 12
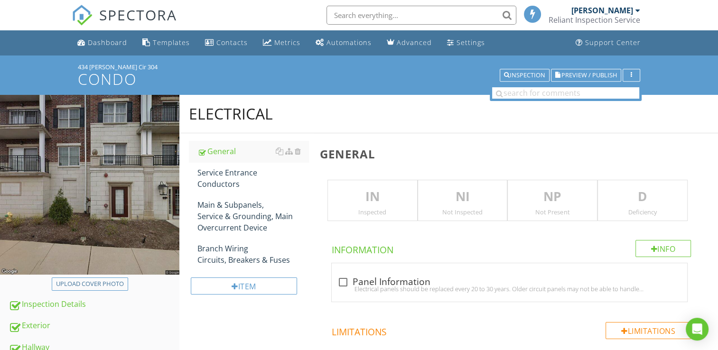
click at [374, 196] on p "IN" at bounding box center [372, 197] width 89 height 19
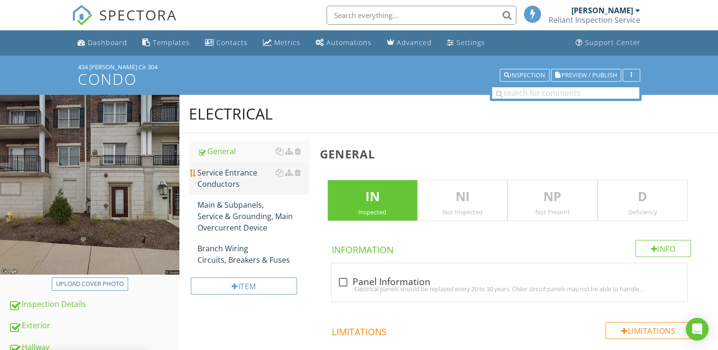
click at [245, 183] on div "Service Entrance Conductors" at bounding box center [253, 178] width 111 height 23
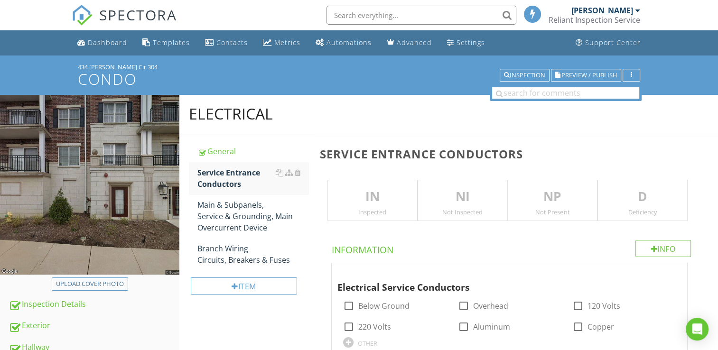
click at [366, 200] on p "IN" at bounding box center [372, 197] width 89 height 19
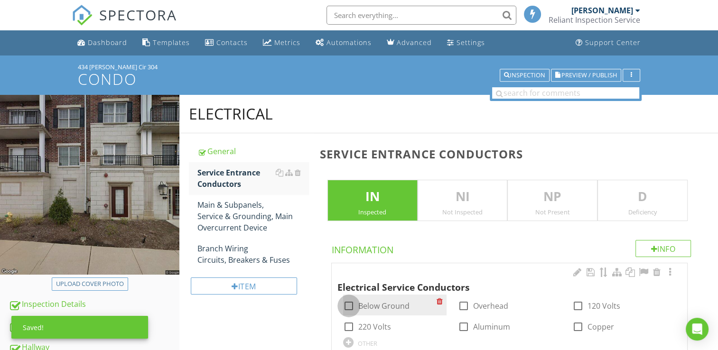
click at [351, 301] on div at bounding box center [349, 306] width 16 height 16
checkbox input "true"
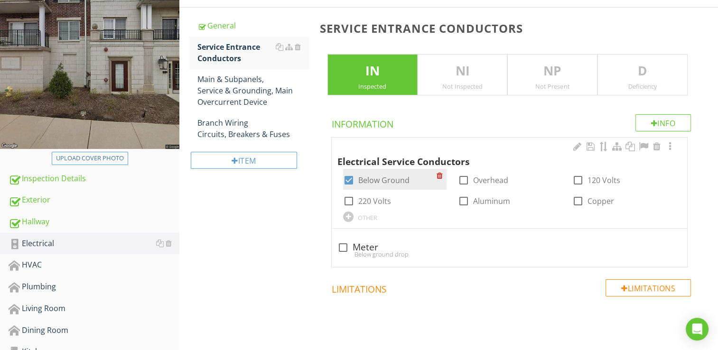
scroll to position [142, 0]
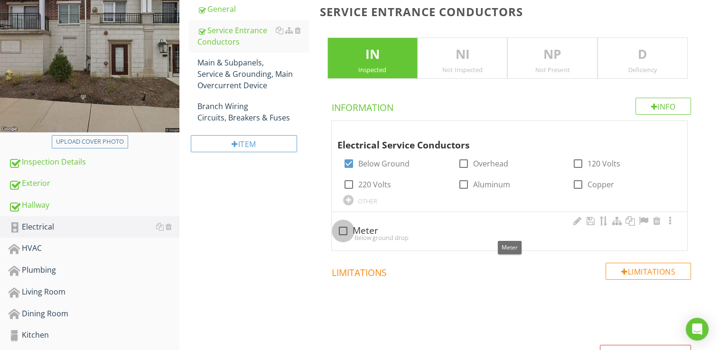
click at [341, 232] on div at bounding box center [343, 231] width 16 height 16
checkbox input "true"
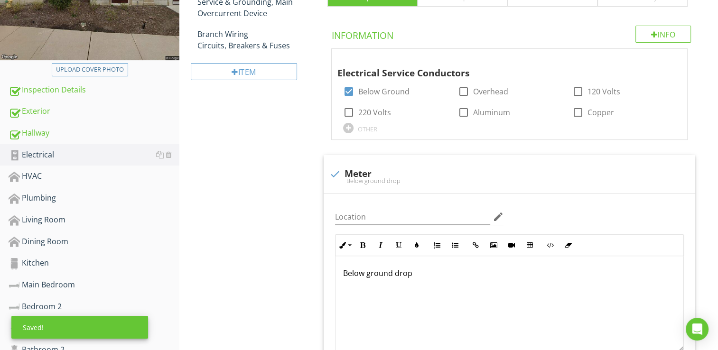
scroll to position [237, 0]
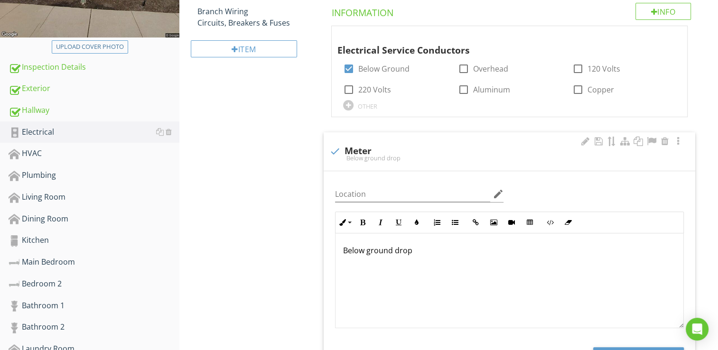
click at [427, 249] on p "Below ground drop" at bounding box center [509, 250] width 333 height 11
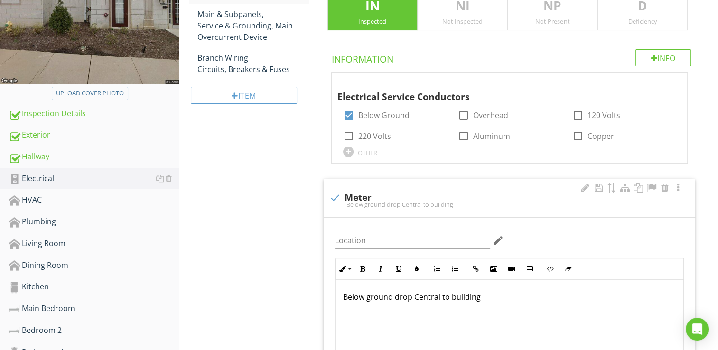
scroll to position [190, 0]
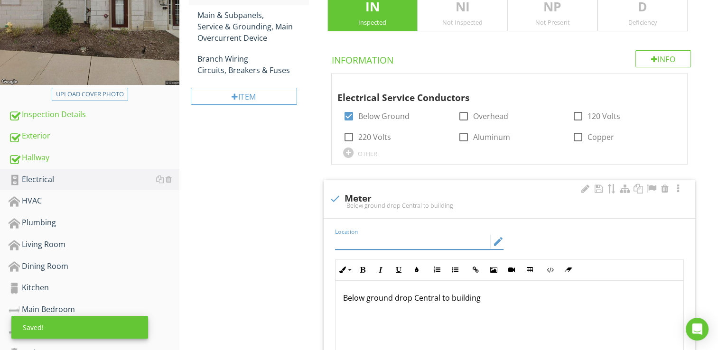
click at [336, 240] on input "Location" at bounding box center [413, 242] width 156 height 16
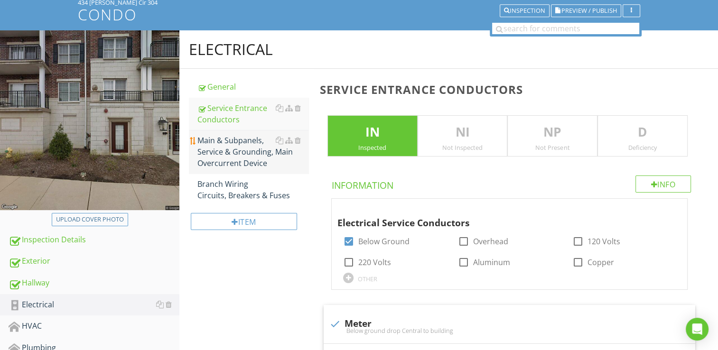
scroll to position [47, 0]
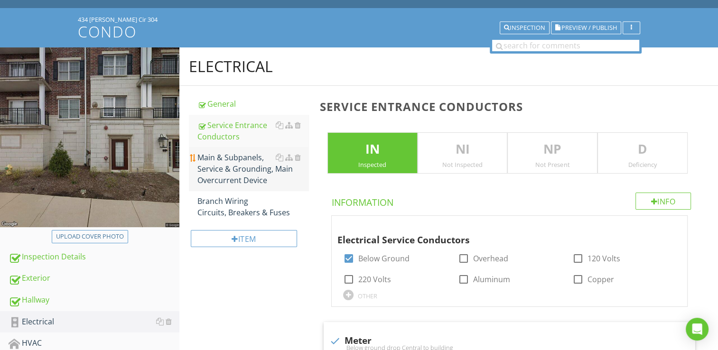
type input "Rear"
click at [226, 169] on div "Main & Subpanels, Service & Grounding, Main Overcurrent Device" at bounding box center [253, 169] width 111 height 34
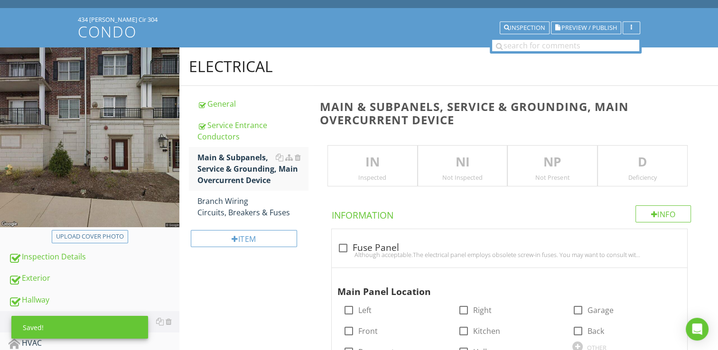
click at [379, 158] on p "IN" at bounding box center [372, 162] width 89 height 19
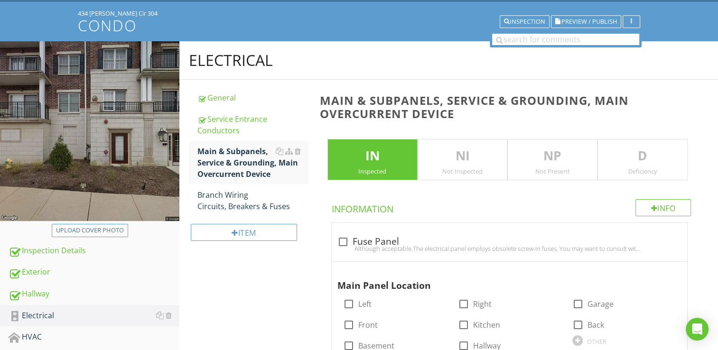
scroll to position [95, 0]
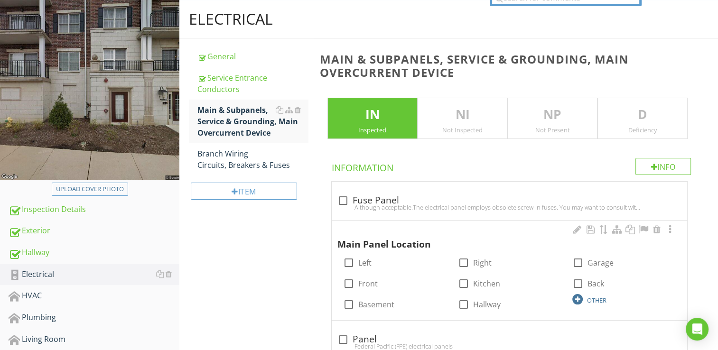
click at [574, 297] on div at bounding box center [578, 299] width 10 height 10
type input "No Main Panel"
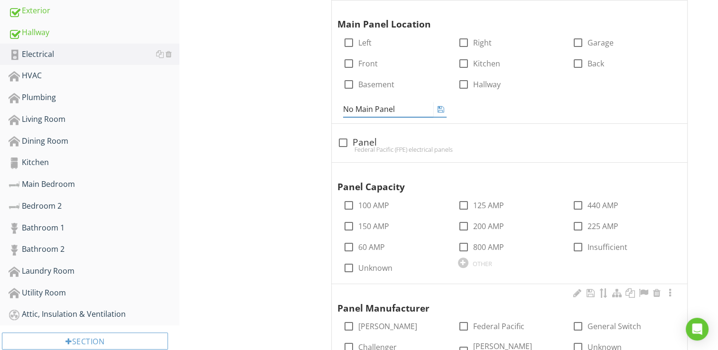
scroll to position [332, 0]
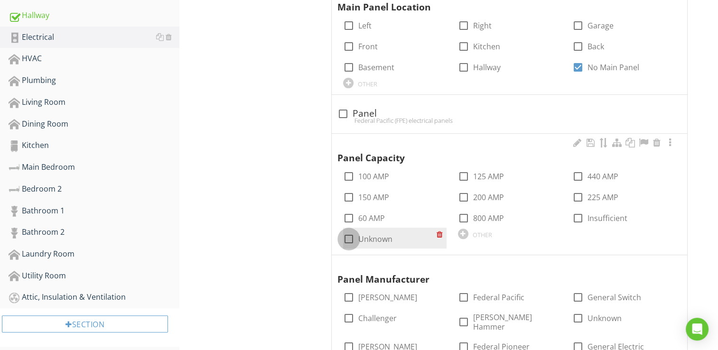
click at [350, 252] on div "Panel Capacity check_box_outline_blank 100 AMP check_box_outline_blank 125 AMP …" at bounding box center [510, 194] width 356 height 121
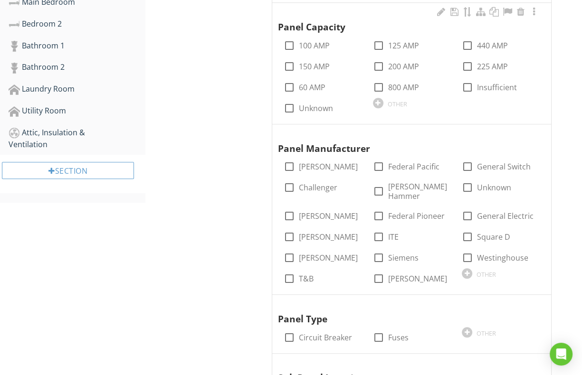
scroll to position [475, 0]
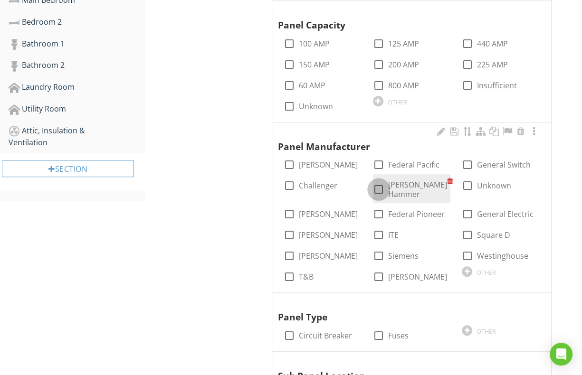
click at [378, 190] on div at bounding box center [378, 189] width 16 height 16
checkbox input "true"
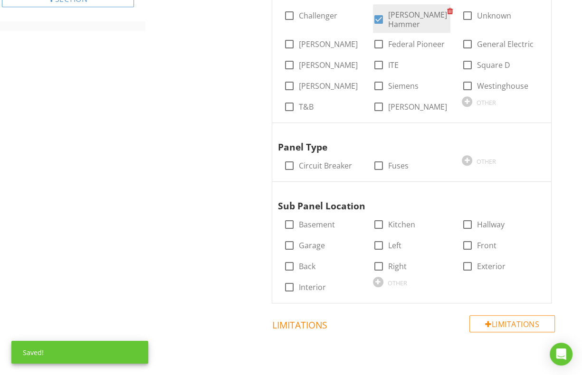
scroll to position [665, 0]
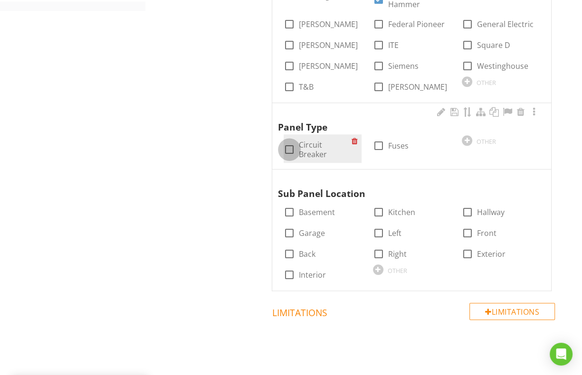
click at [294, 141] on div at bounding box center [289, 149] width 16 height 16
checkbox input "true"
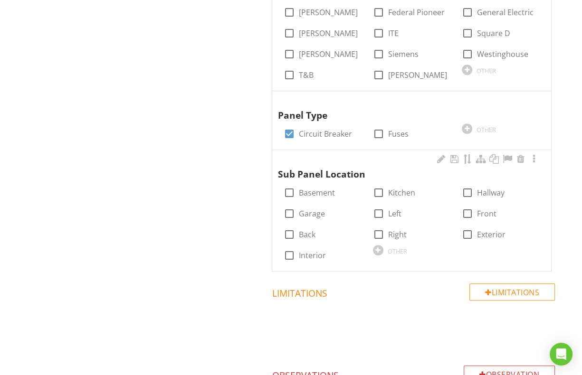
scroll to position [712, 0]
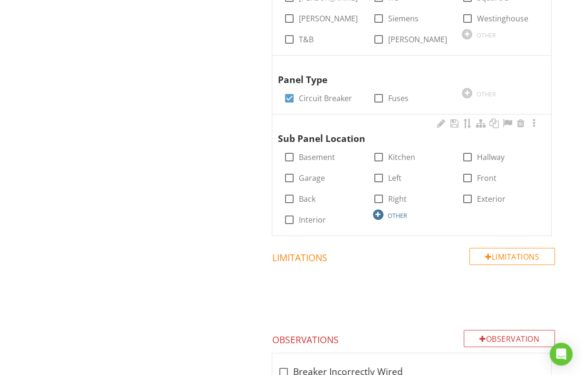
click at [387, 212] on div "OTHER" at bounding box center [396, 216] width 19 height 8
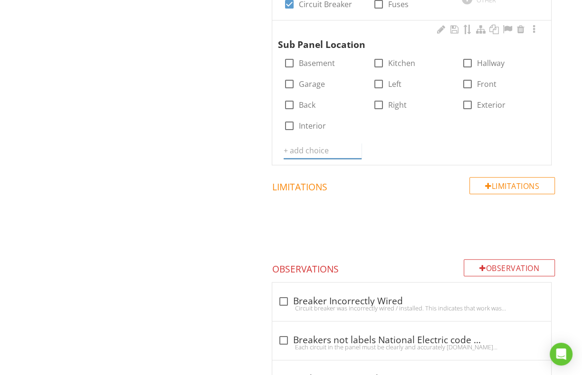
scroll to position [807, 0]
click at [308, 143] on input "text" at bounding box center [322, 150] width 78 height 16
type input "Hallway"
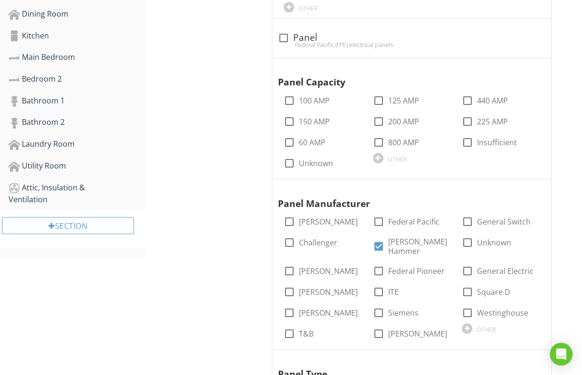
scroll to position [475, 0]
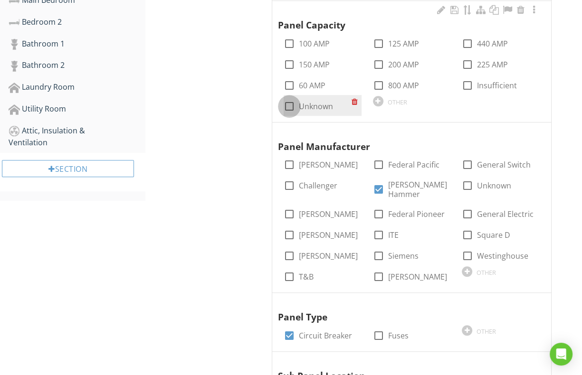
click at [291, 106] on div at bounding box center [289, 106] width 16 height 16
checkbox input "true"
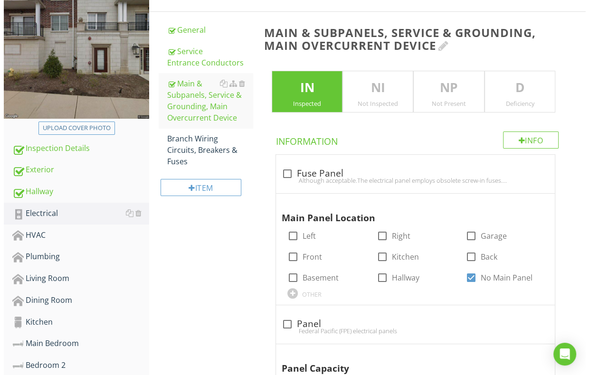
scroll to position [142, 0]
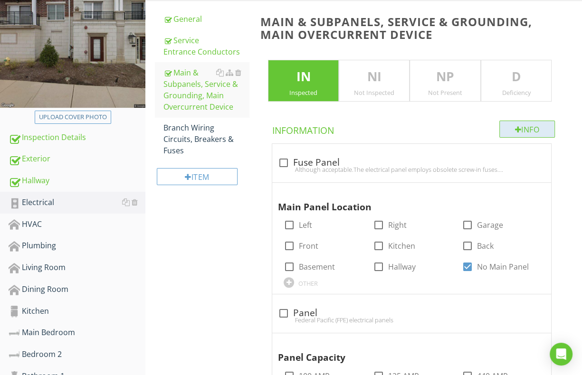
click at [515, 130] on div at bounding box center [518, 130] width 7 height 8
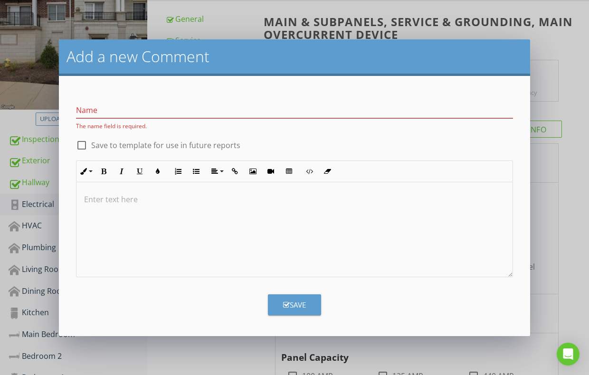
drag, startPoint x: 287, startPoint y: 51, endPoint x: 377, endPoint y: 34, distance: 92.3
click at [377, 34] on div "Add a new Comment Name The name field is required. check_box_outline_blank Save…" at bounding box center [294, 187] width 589 height 375
click at [147, 98] on div "Name The name field is required." at bounding box center [294, 113] width 437 height 33
click at [122, 103] on input "Name" at bounding box center [294, 111] width 437 height 16
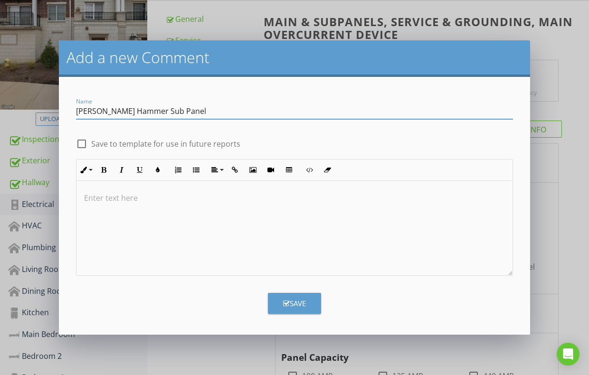
type input "Cutler Hammer Sub Panel"
click at [84, 192] on div at bounding box center [294, 228] width 436 height 95
click at [89, 195] on p at bounding box center [294, 197] width 421 height 11
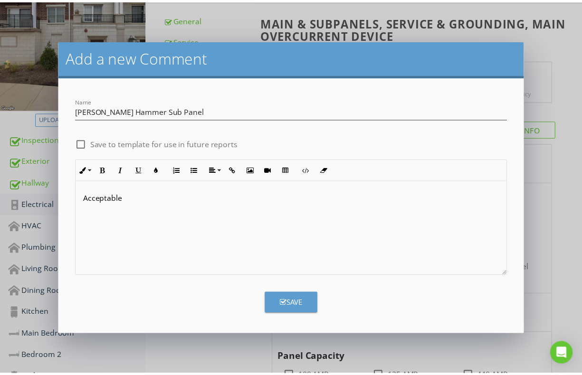
scroll to position [0, 0]
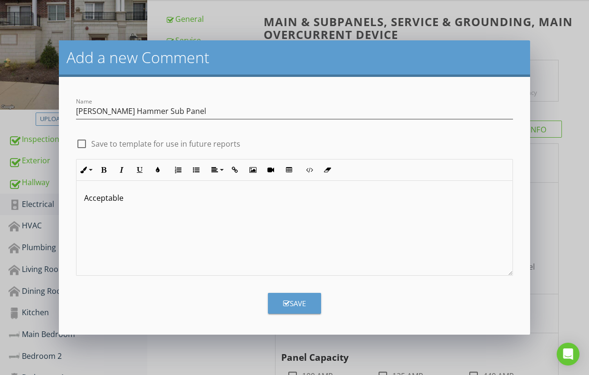
drag, startPoint x: 300, startPoint y: 56, endPoint x: 346, endPoint y: 22, distance: 57.0
click at [346, 22] on div "Add a new Comment Name Cutler Hammer Sub Panel check_box_outline_blank Save to …" at bounding box center [294, 187] width 589 height 375
click at [298, 296] on button "Save" at bounding box center [294, 303] width 53 height 21
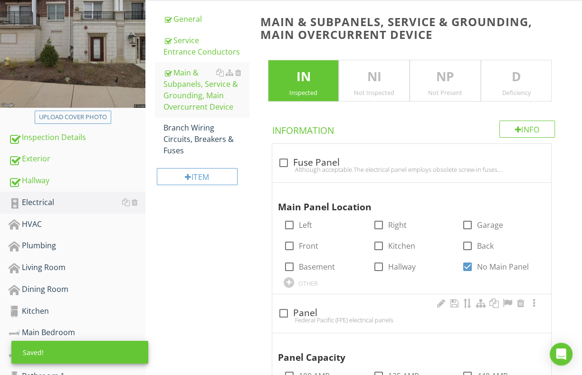
scroll to position [954, 0]
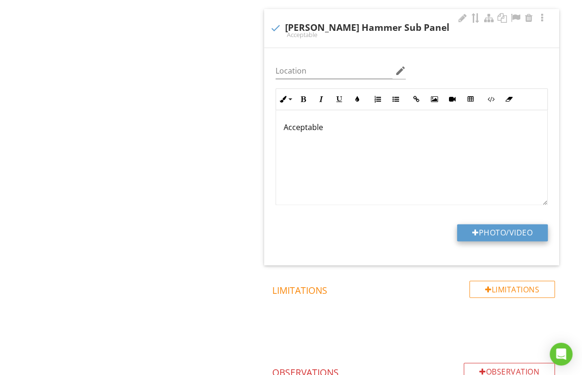
click at [477, 224] on button "Photo/Video" at bounding box center [502, 232] width 91 height 17
type input "C:\fakepath\101_1047.JPG"
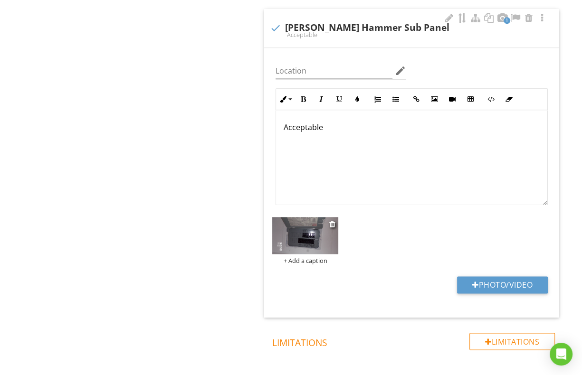
click at [298, 218] on img at bounding box center [305, 235] width 66 height 37
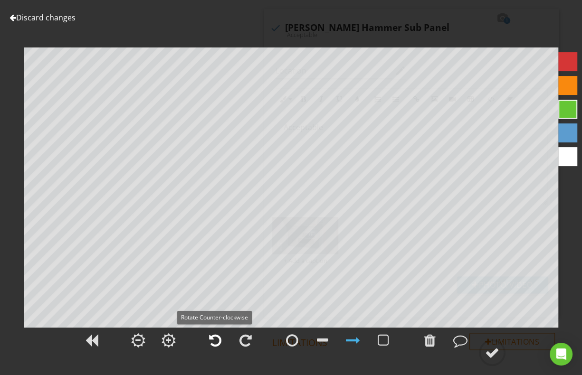
click at [216, 339] on div at bounding box center [215, 340] width 12 height 14
click at [458, 337] on div at bounding box center [460, 340] width 14 height 14
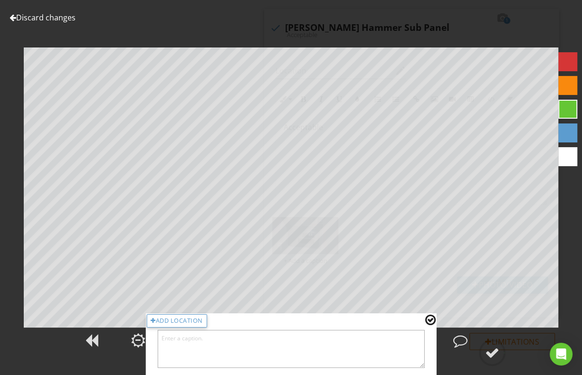
click at [429, 317] on div at bounding box center [430, 320] width 10 height 12
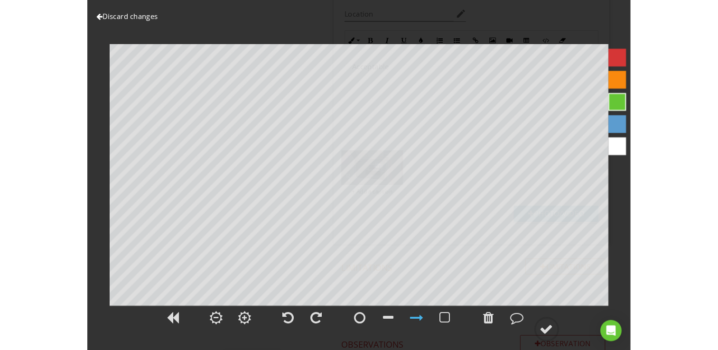
scroll to position [1192, 0]
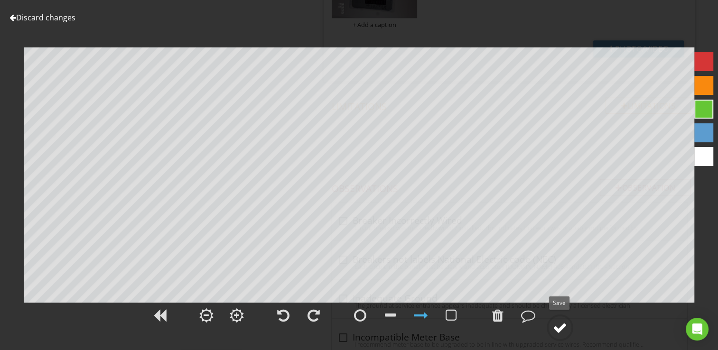
click at [560, 323] on div at bounding box center [560, 328] width 14 height 14
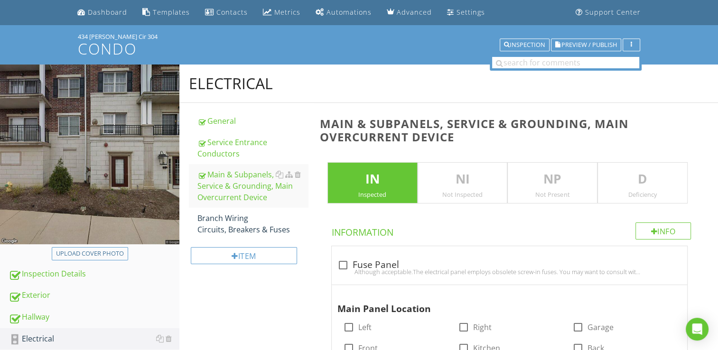
scroll to position [0, 0]
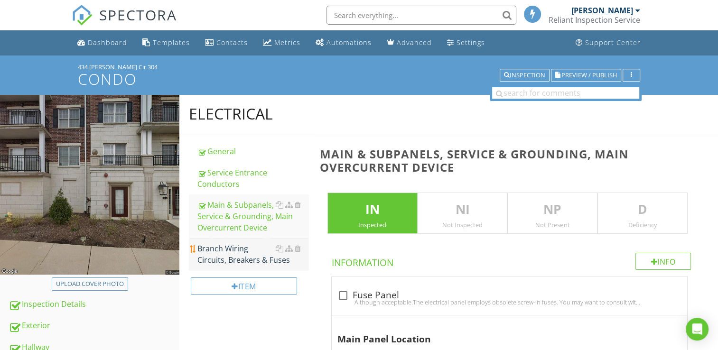
click at [230, 250] on div "Branch Wiring Circuits, Breakers & Fuses" at bounding box center [253, 254] width 111 height 23
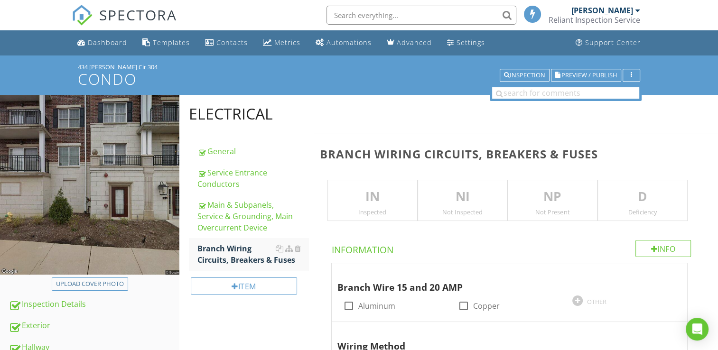
click at [368, 194] on p "IN" at bounding box center [372, 197] width 89 height 19
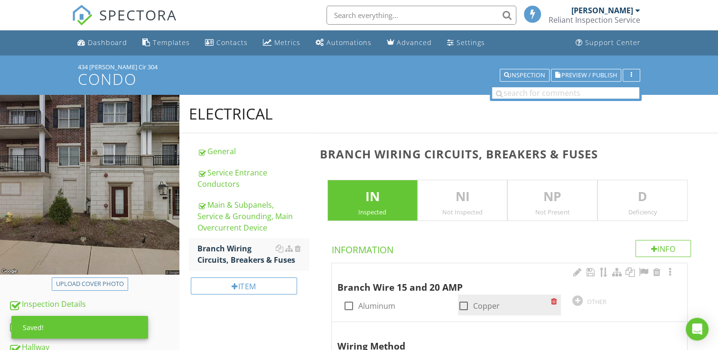
click at [462, 305] on div at bounding box center [464, 306] width 16 height 16
checkbox input "true"
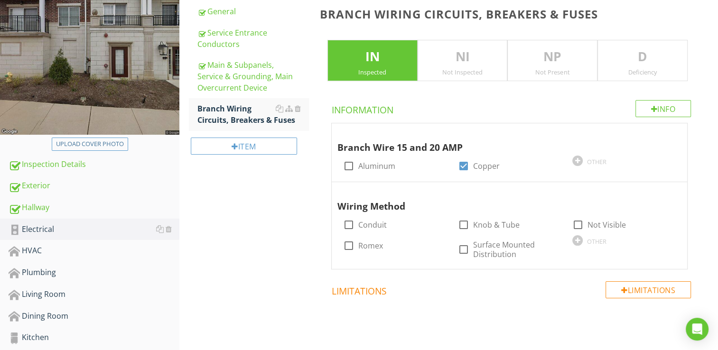
scroll to position [142, 0]
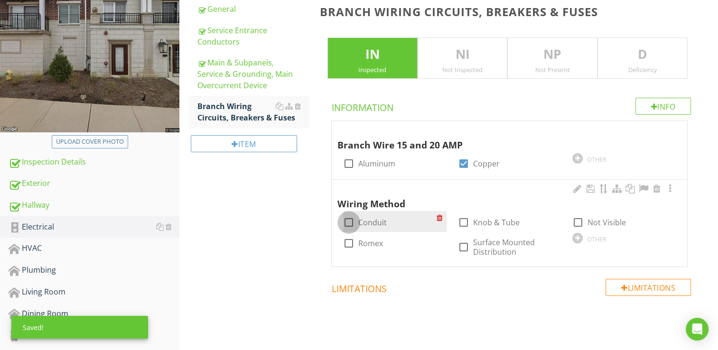
click at [347, 221] on div at bounding box center [349, 223] width 16 height 16
checkbox input "true"
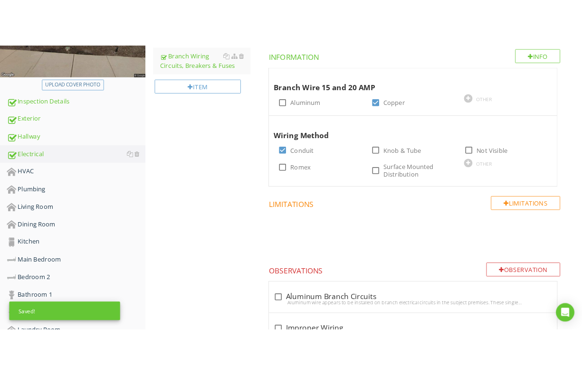
scroll to position [237, 0]
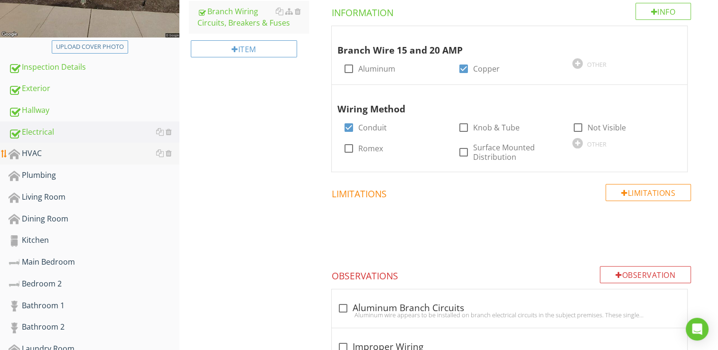
click at [31, 153] on div "HVAC" at bounding box center [94, 154] width 171 height 12
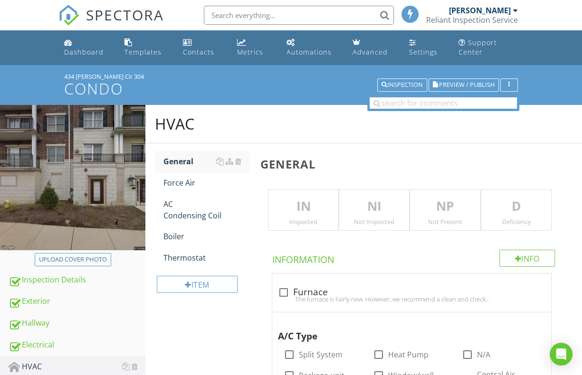
click at [292, 204] on p "IN" at bounding box center [303, 206] width 70 height 19
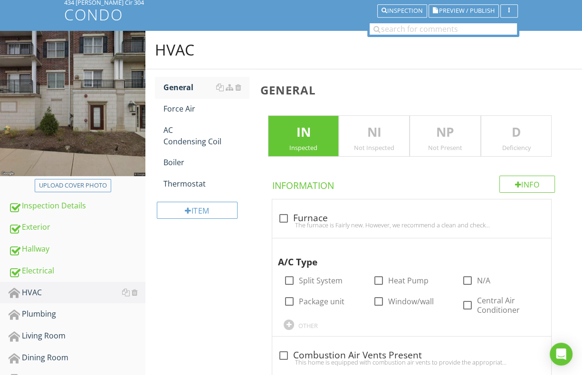
scroll to position [95, 0]
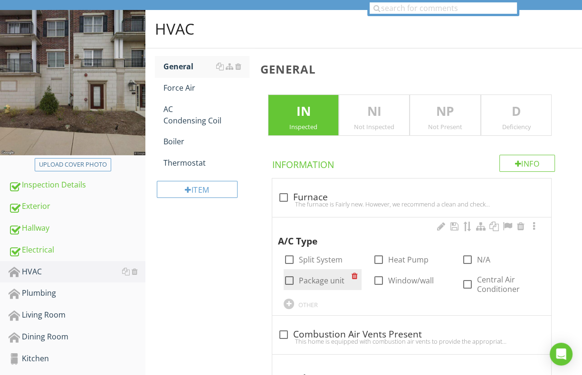
click at [292, 278] on div at bounding box center [289, 281] width 16 height 16
checkbox input "true"
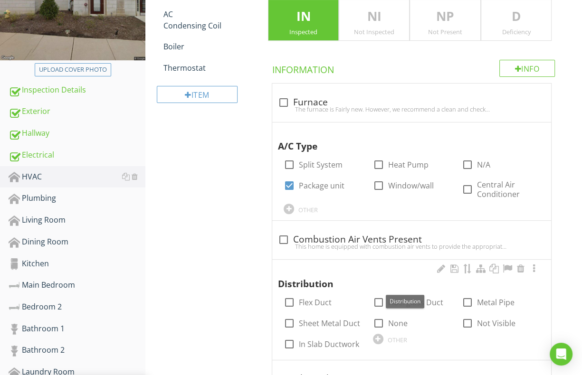
scroll to position [237, 0]
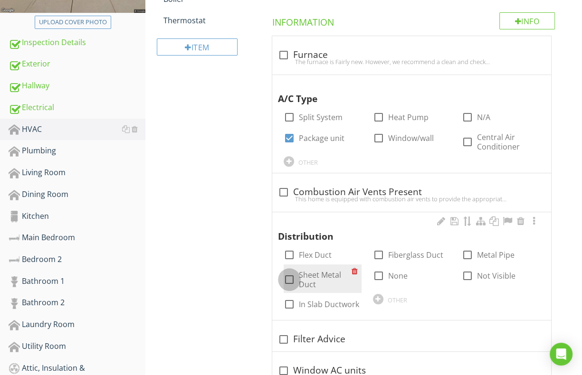
click at [289, 276] on div at bounding box center [289, 280] width 16 height 16
checkbox input "true"
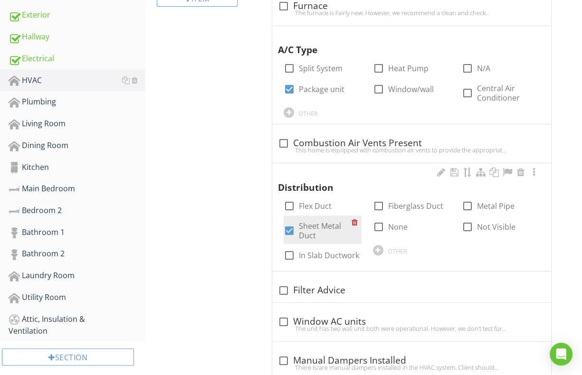
scroll to position [332, 0]
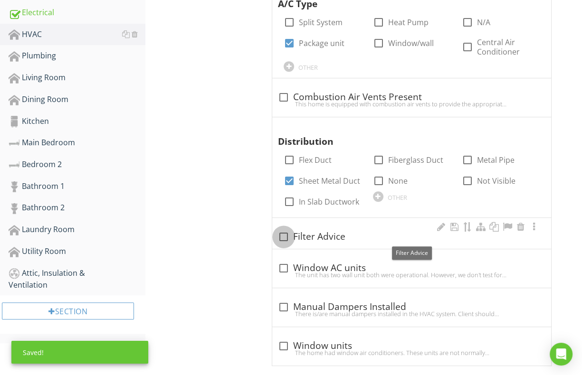
click at [285, 235] on div at bounding box center [283, 237] width 16 height 16
checkbox input "true"
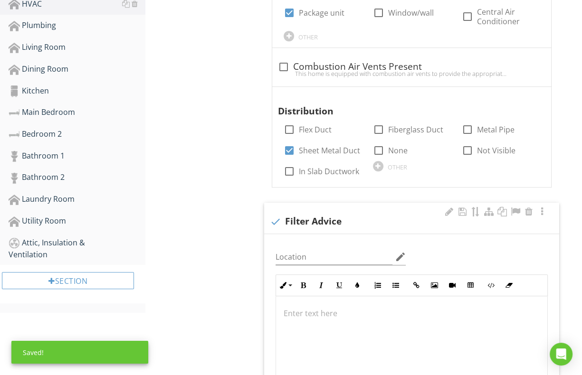
scroll to position [380, 0]
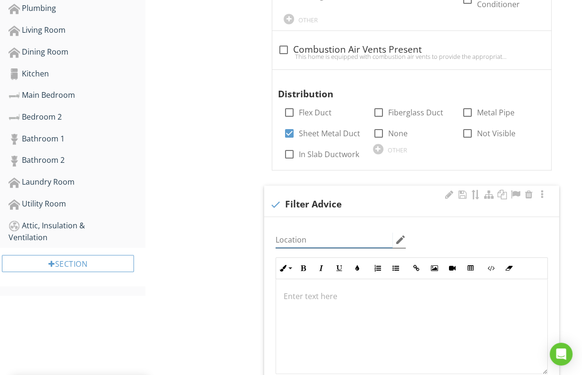
click at [286, 235] on input "Location" at bounding box center [333, 240] width 117 height 16
type input "Filter"
click at [287, 285] on div at bounding box center [411, 326] width 271 height 95
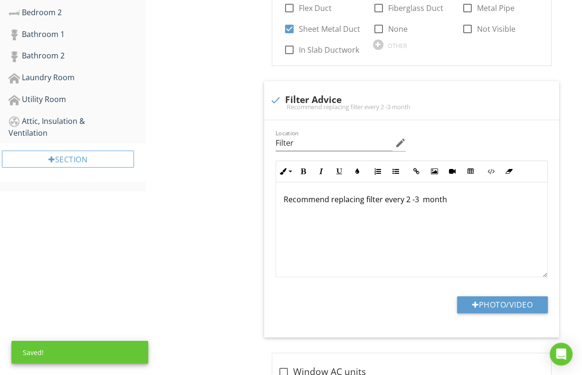
scroll to position [530, 0]
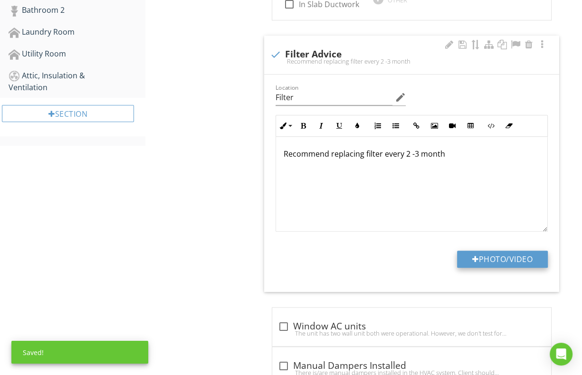
click at [466, 251] on button "Photo/Video" at bounding box center [502, 259] width 91 height 17
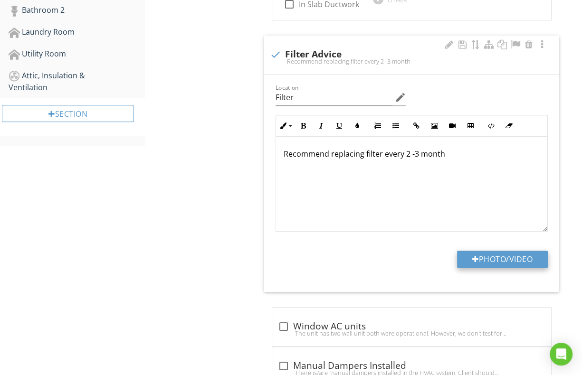
type input "C:\fakepath\101_1023.JPG"
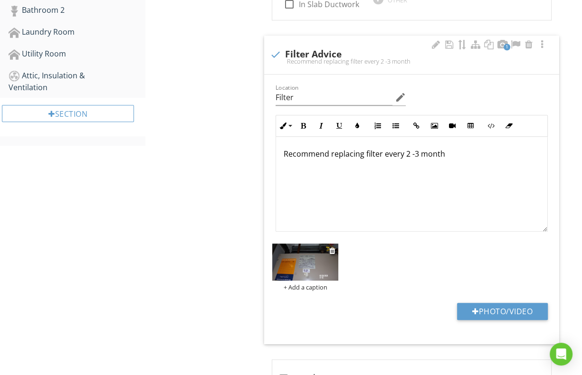
click at [306, 269] on img at bounding box center [305, 262] width 66 height 37
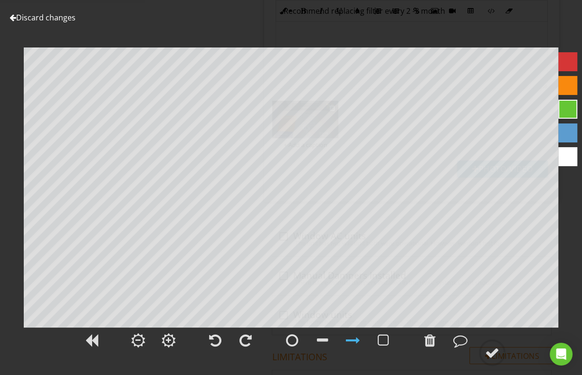
scroll to position [625, 0]
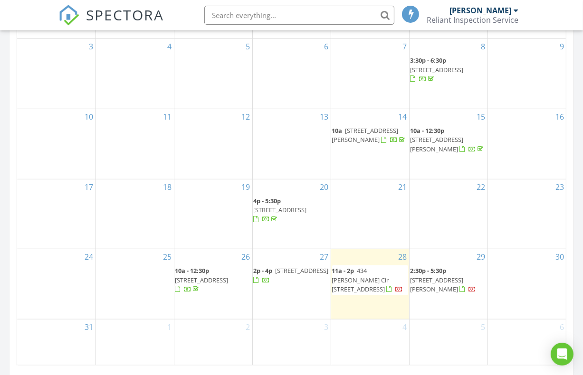
scroll to position [522, 0]
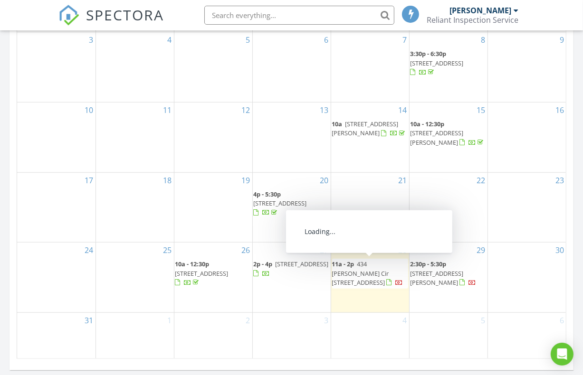
click at [360, 262] on span "434 [PERSON_NAME] Cir [STREET_ADDRESS]" at bounding box center [360, 273] width 57 height 27
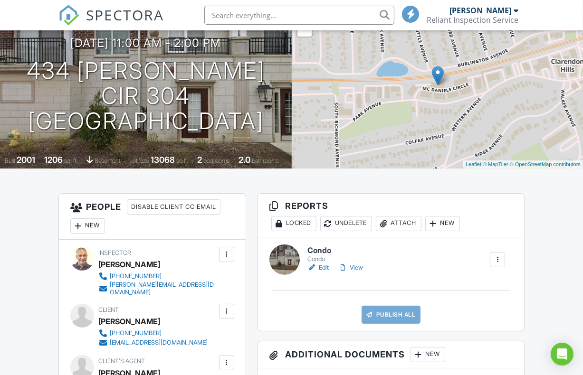
click at [320, 263] on link "Edit" at bounding box center [317, 267] width 21 height 9
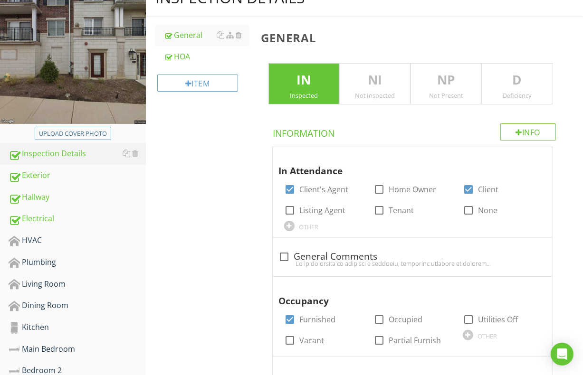
scroll to position [142, 0]
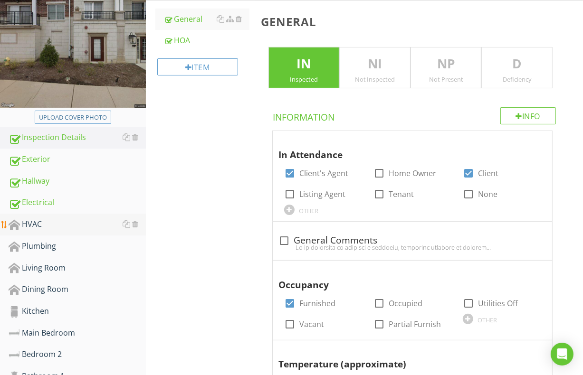
click at [47, 229] on div "HVAC" at bounding box center [77, 224] width 137 height 12
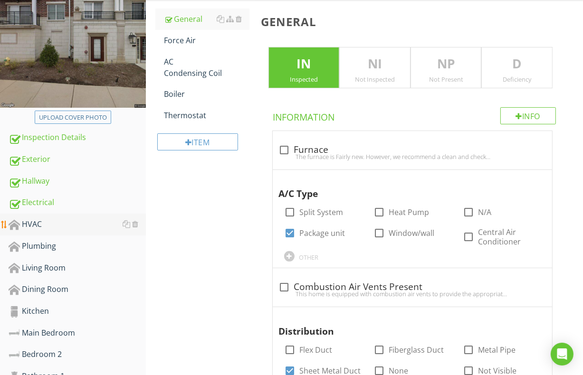
click at [38, 222] on div "HVAC" at bounding box center [77, 224] width 137 height 12
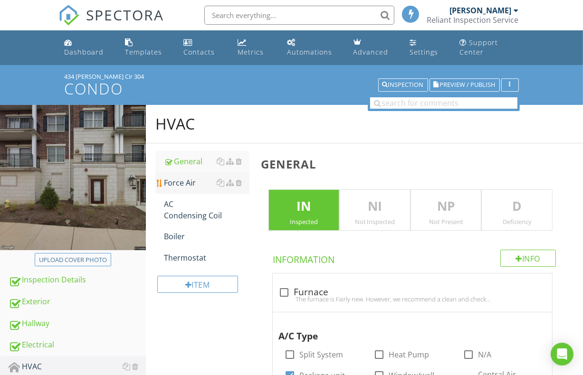
click at [188, 183] on div "Force Air" at bounding box center [206, 182] width 85 height 11
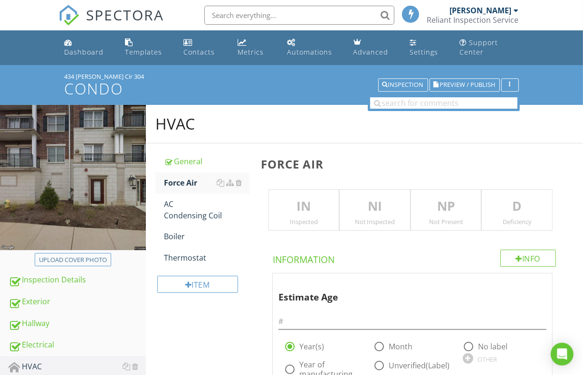
click at [313, 201] on p "IN" at bounding box center [304, 206] width 70 height 19
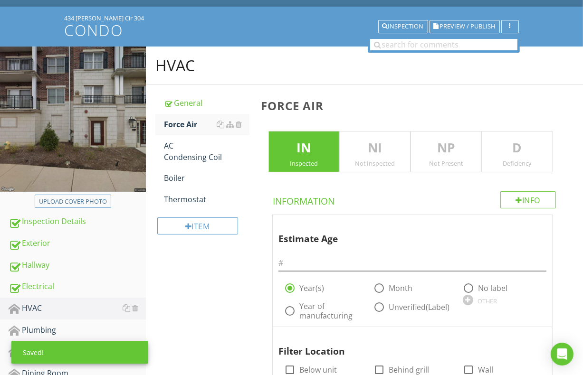
scroll to position [95, 0]
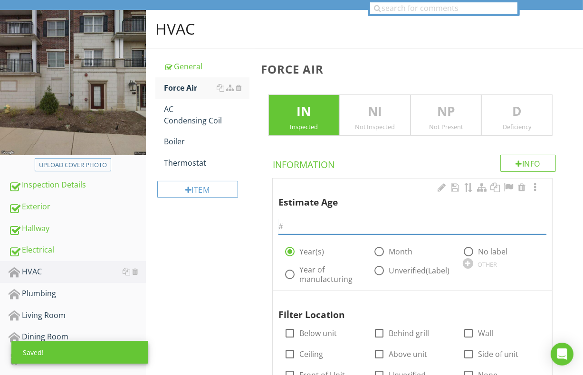
click at [293, 222] on input "text" at bounding box center [412, 227] width 268 height 16
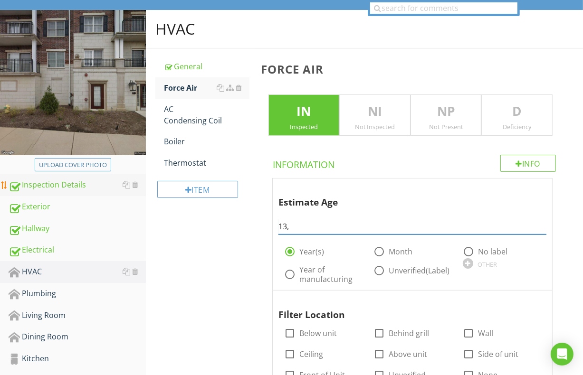
type input "13,"
click at [62, 181] on div "Inspection Details" at bounding box center [77, 185] width 137 height 12
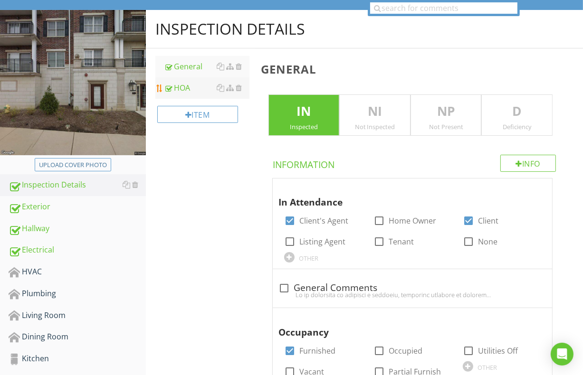
click at [169, 84] on div at bounding box center [168, 88] width 8 height 9
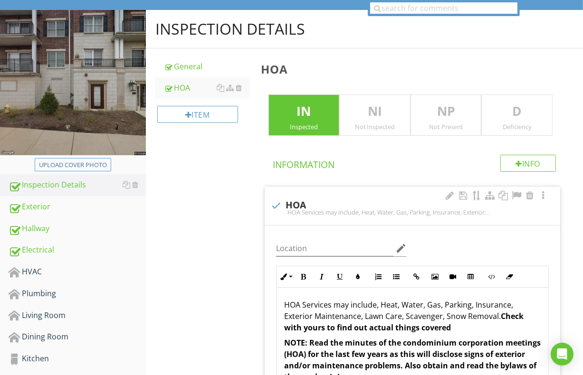
scroll to position [142, 0]
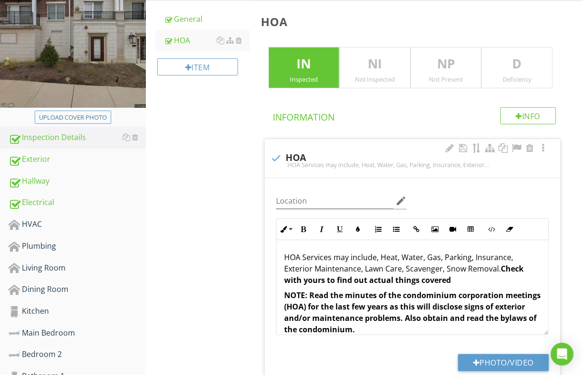
click at [508, 259] on p "HOA Services may include, Heat, Water, Gas, Parking, Insurance, Exterior Mainte…" at bounding box center [412, 269] width 256 height 34
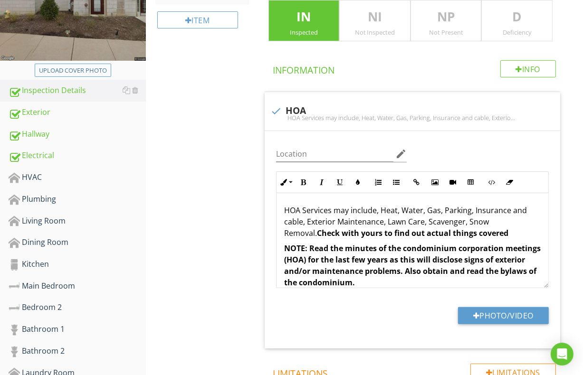
scroll to position [190, 0]
click at [30, 175] on div "HVAC" at bounding box center [77, 177] width 137 height 12
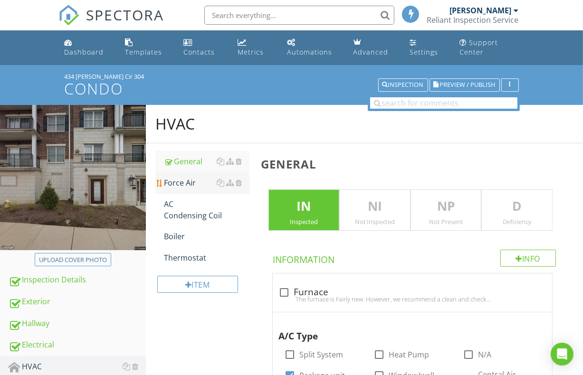
click at [188, 180] on div "Force Air" at bounding box center [206, 182] width 85 height 11
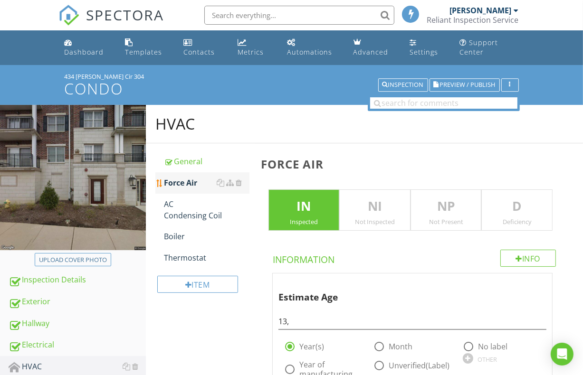
click at [184, 172] on link "Force Air" at bounding box center [206, 182] width 85 height 21
click at [182, 178] on div "Force Air" at bounding box center [206, 182] width 85 height 11
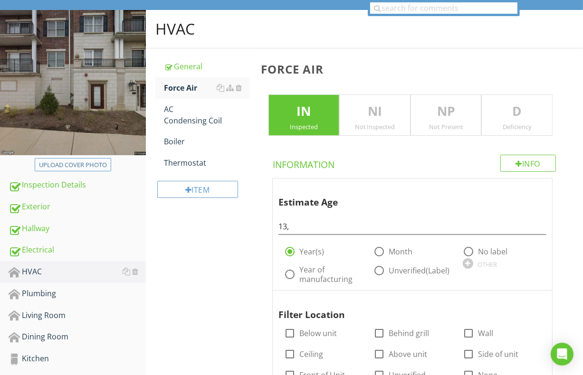
scroll to position [142, 0]
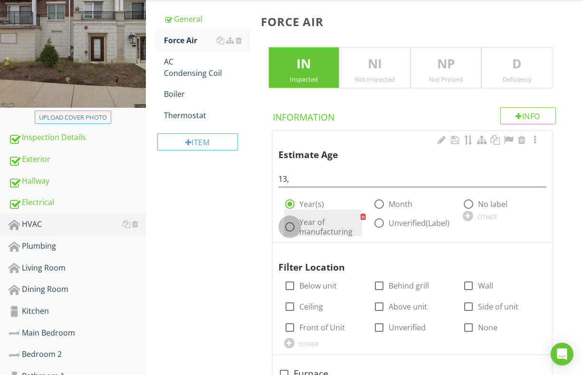
click at [289, 226] on div at bounding box center [290, 227] width 16 height 16
radio input "false"
radio input "true"
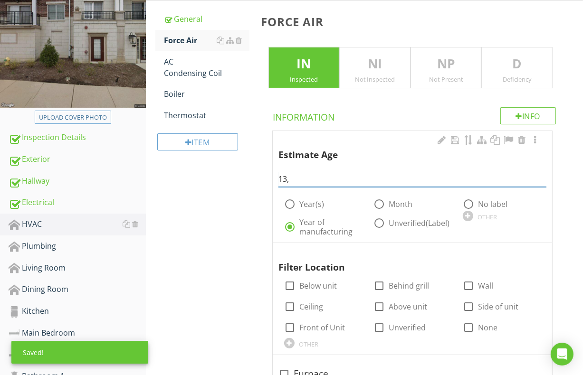
drag, startPoint x: 292, startPoint y: 180, endPoint x: 276, endPoint y: 180, distance: 15.2
click at [276, 180] on div "Estimate Age 13, radio_button_unchecked Year(s) radio_button_unchecked Month ra…" at bounding box center [412, 187] width 279 height 112
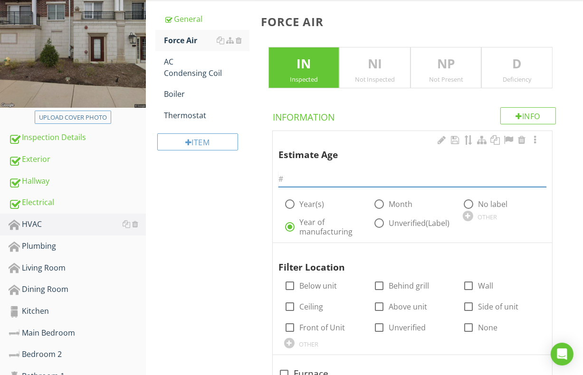
click at [292, 180] on input "text" at bounding box center [412, 179] width 268 height 16
drag, startPoint x: 309, startPoint y: 180, endPoint x: 298, endPoint y: 178, distance: 10.6
click at [298, 178] on input "S/N Woo12" at bounding box center [412, 179] width 268 height 16
click at [327, 178] on input "S/N WOO12" at bounding box center [412, 179] width 268 height 16
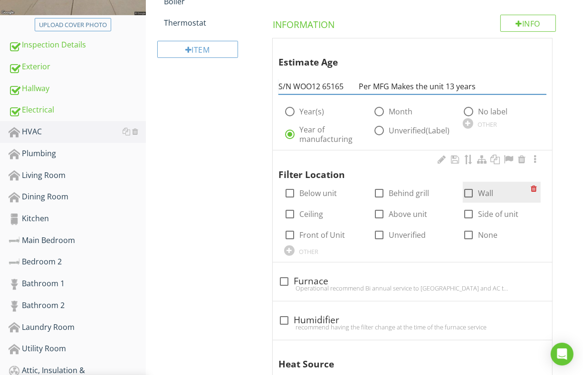
scroll to position [237, 0]
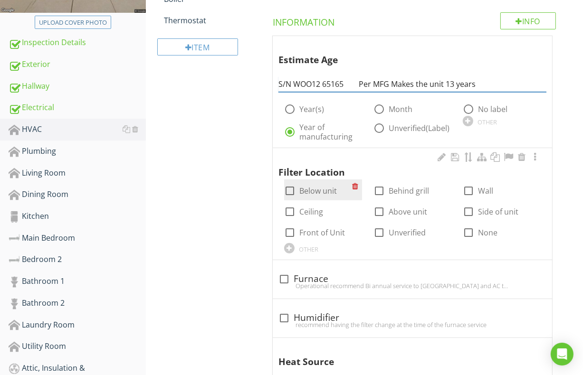
type input "S/N WOO12 65165 Per MFG Makes the unit 13 years"
click at [287, 187] on div at bounding box center [290, 191] width 16 height 16
checkbox input "true"
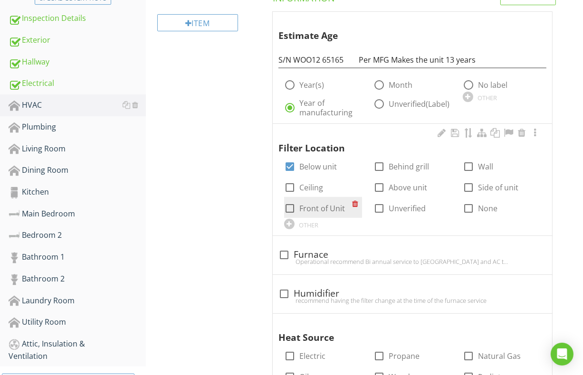
scroll to position [285, 0]
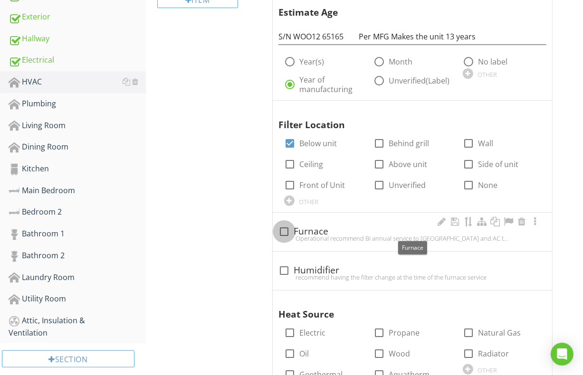
click at [281, 231] on div at bounding box center [284, 232] width 16 height 16
checkbox input "true"
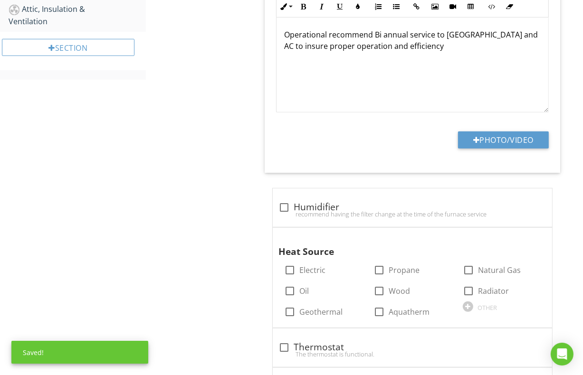
scroll to position [617, 0]
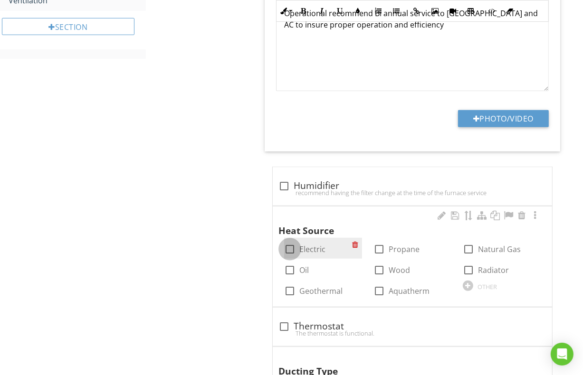
click at [291, 245] on div at bounding box center [290, 249] width 16 height 16
checkbox input "true"
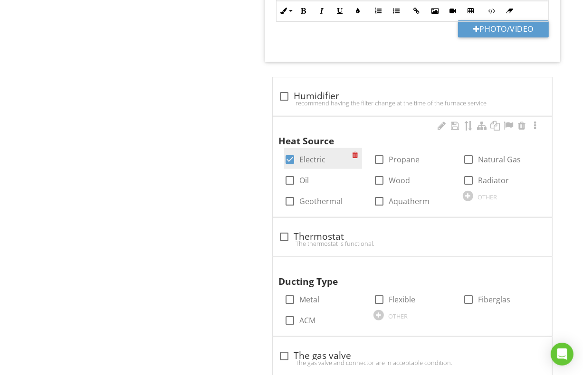
scroll to position [712, 0]
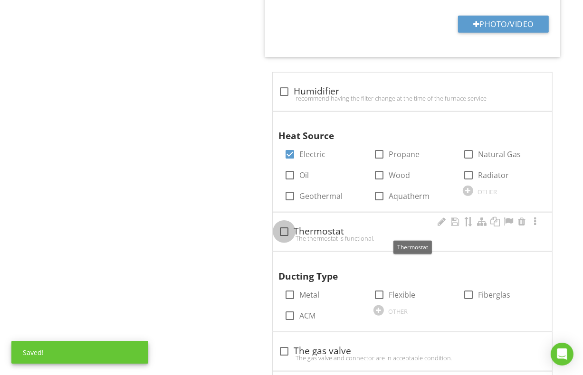
click at [284, 230] on div at bounding box center [284, 232] width 16 height 16
checkbox input "true"
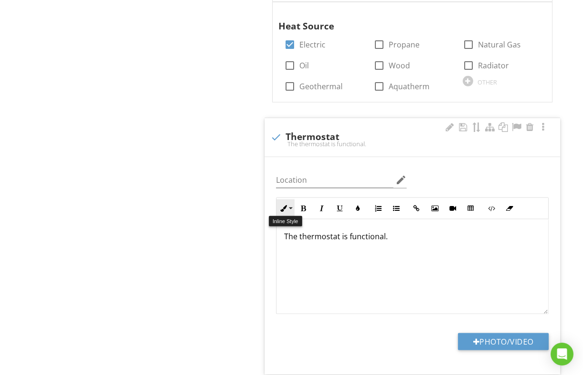
scroll to position [902, 0]
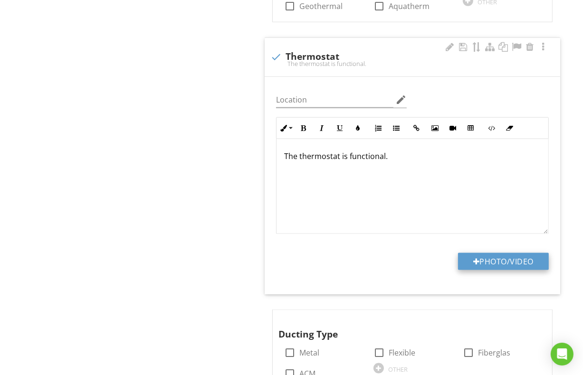
click at [489, 255] on button "Photo/Video" at bounding box center [503, 261] width 91 height 17
type input "C:\fakepath\101_1065.JPG"
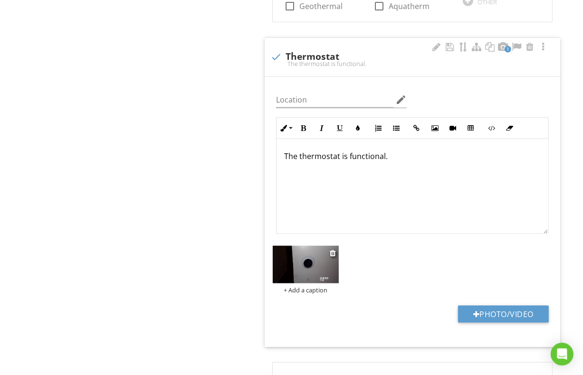
click at [320, 256] on img at bounding box center [306, 264] width 66 height 37
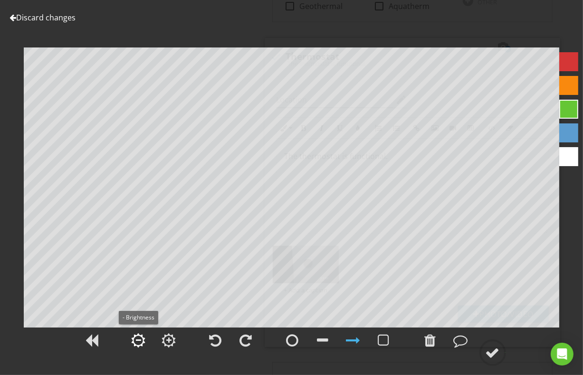
click at [138, 335] on div at bounding box center [139, 340] width 14 height 14
click at [139, 335] on div at bounding box center [139, 340] width 14 height 14
click at [169, 338] on div at bounding box center [168, 340] width 5 height 7
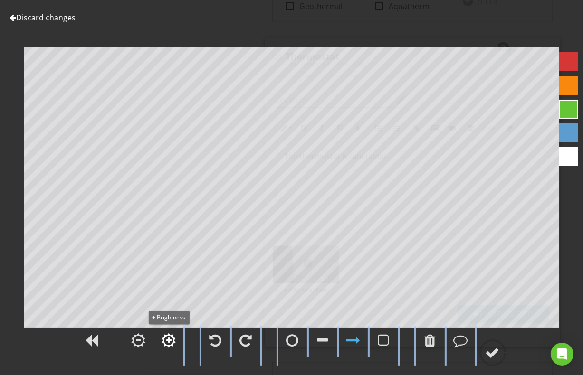
click at [169, 338] on div at bounding box center [168, 340] width 5 height 7
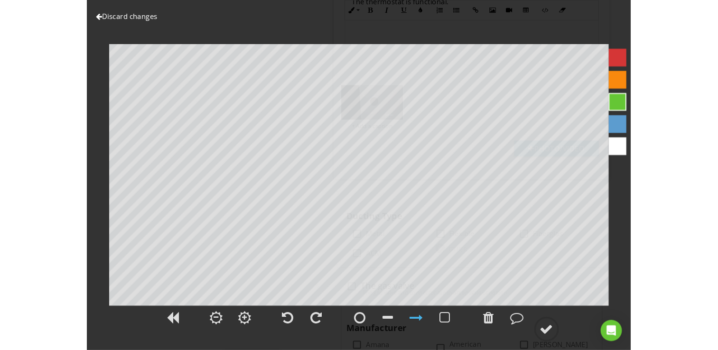
scroll to position [1092, 0]
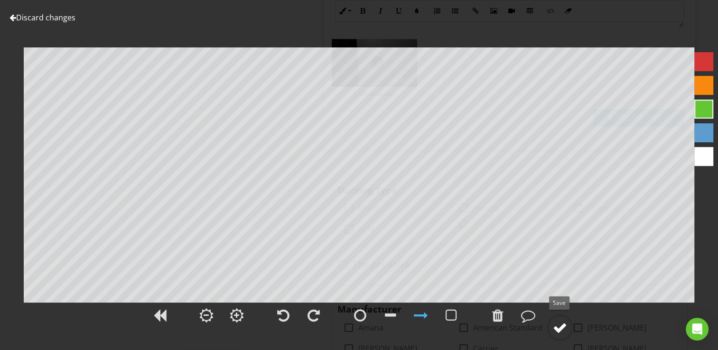
click at [555, 326] on div at bounding box center [560, 328] width 14 height 14
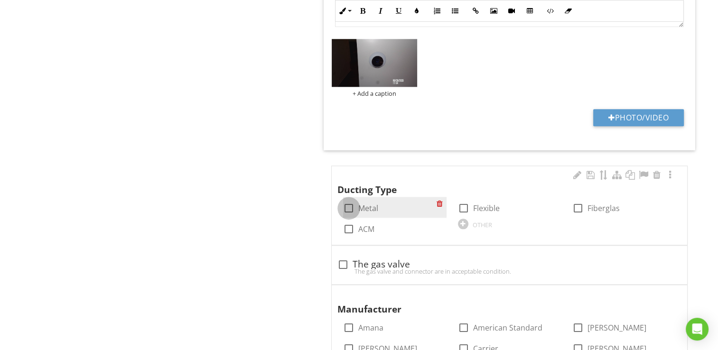
click at [348, 204] on div at bounding box center [349, 208] width 16 height 16
checkbox input "true"
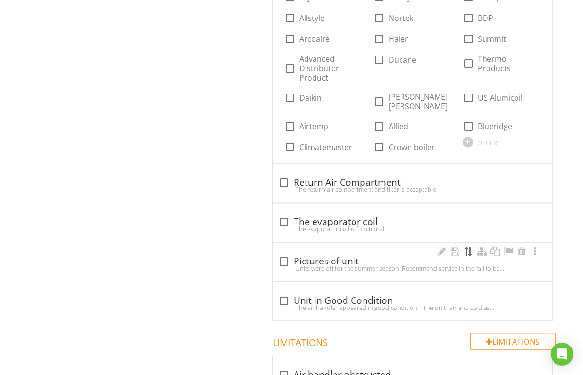
scroll to position [1662, 0]
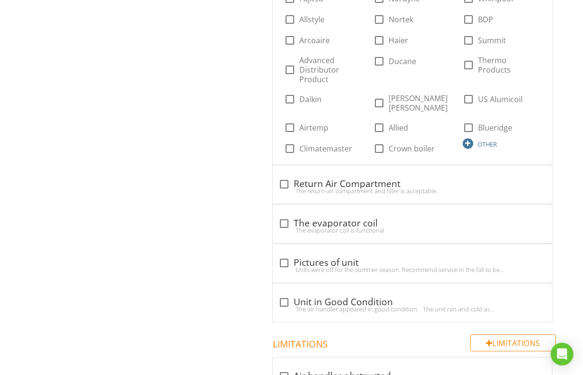
click at [473, 137] on div "OTHER" at bounding box center [501, 142] width 78 height 11
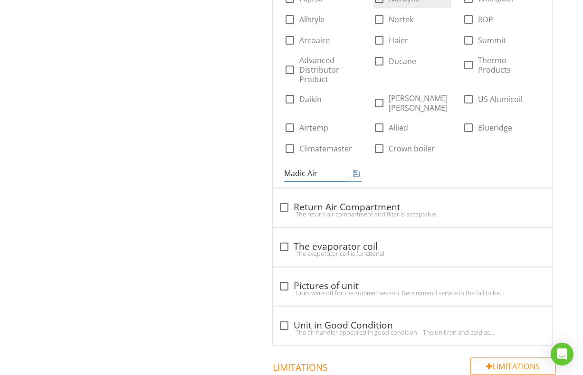
type input "Madic Aire"
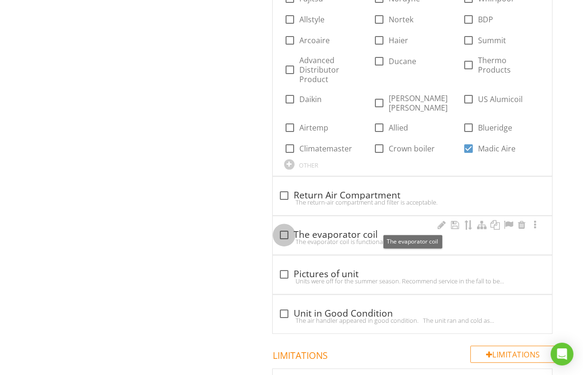
click at [276, 227] on div at bounding box center [284, 235] width 16 height 16
checkbox input "true"
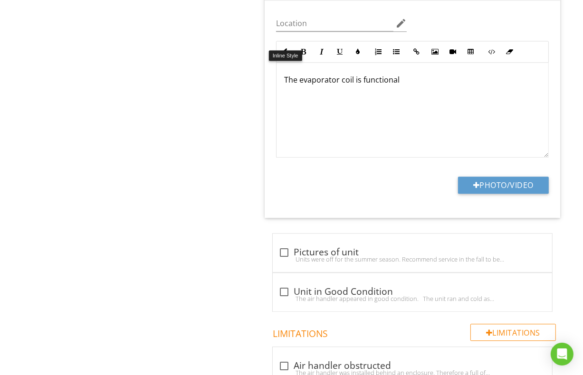
scroll to position [1947, 0]
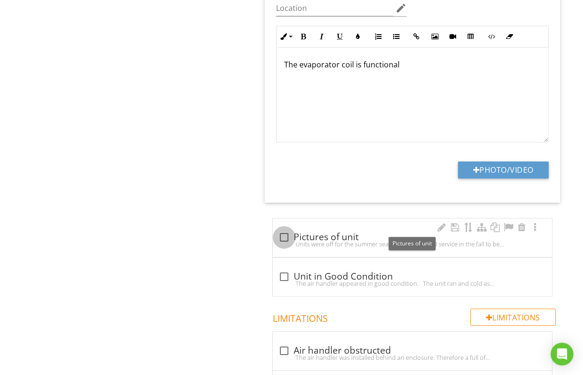
click at [283, 229] on div at bounding box center [284, 237] width 16 height 16
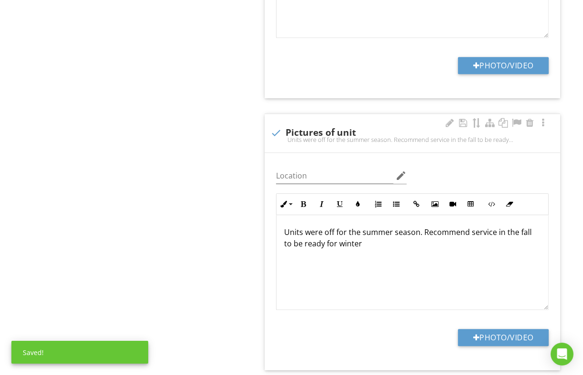
scroll to position [2041, 0]
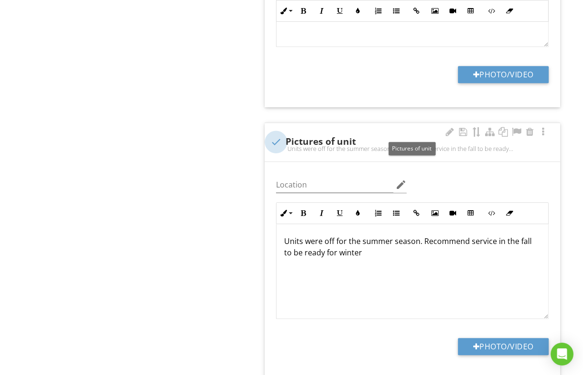
click at [274, 134] on div at bounding box center [276, 142] width 16 height 16
checkbox input "true"
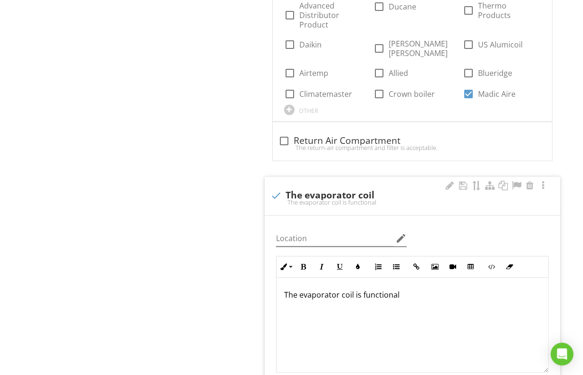
scroll to position [1662, 0]
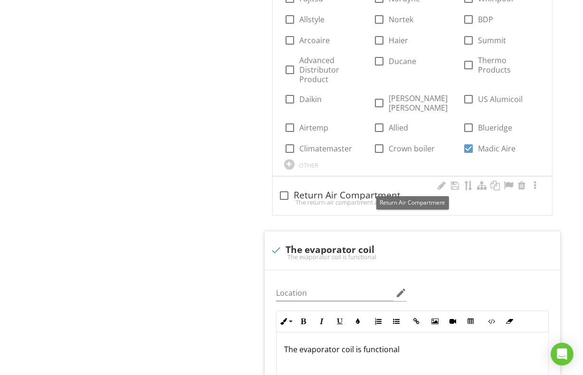
click at [286, 188] on div at bounding box center [284, 196] width 16 height 16
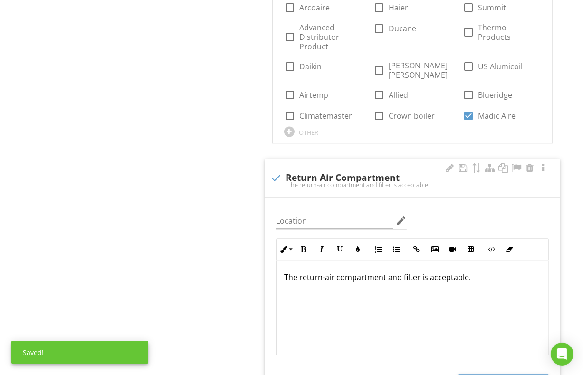
scroll to position [1709, 0]
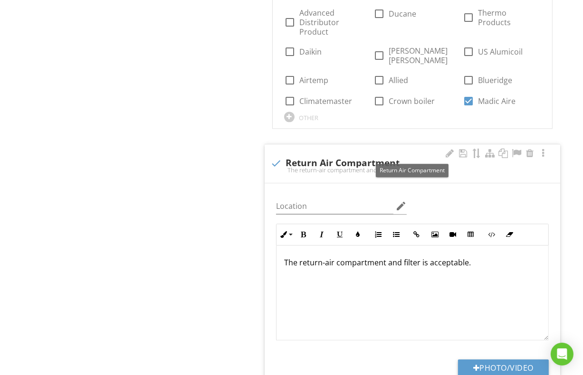
click at [275, 155] on div at bounding box center [276, 163] width 16 height 16
checkbox input "true"
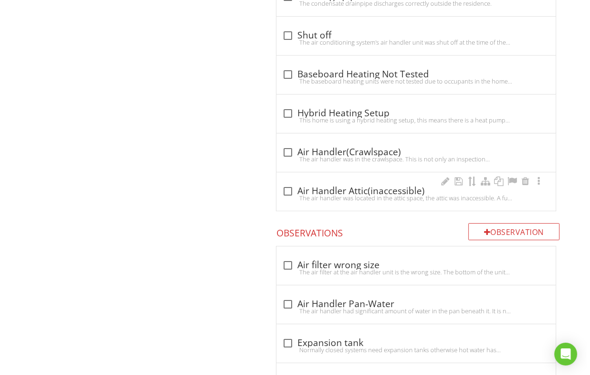
scroll to position [2421, 0]
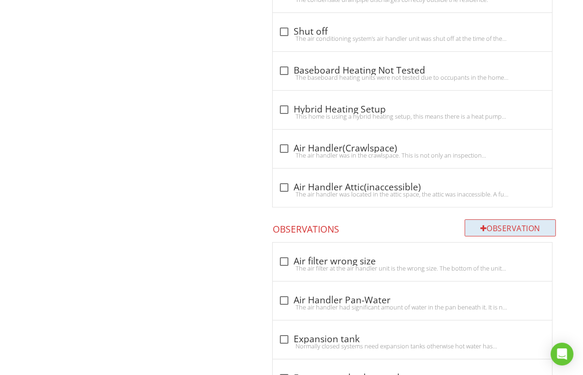
click at [488, 219] on div "Observation" at bounding box center [509, 227] width 91 height 17
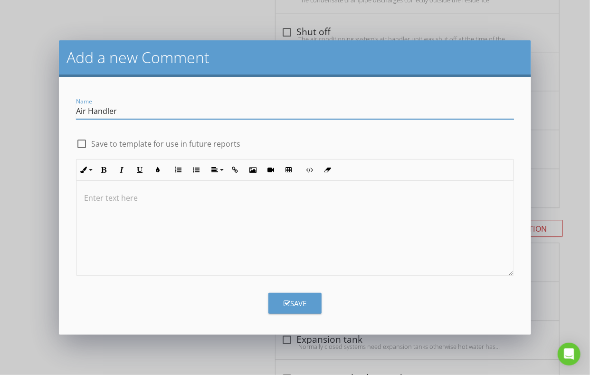
type input "Air Handler"
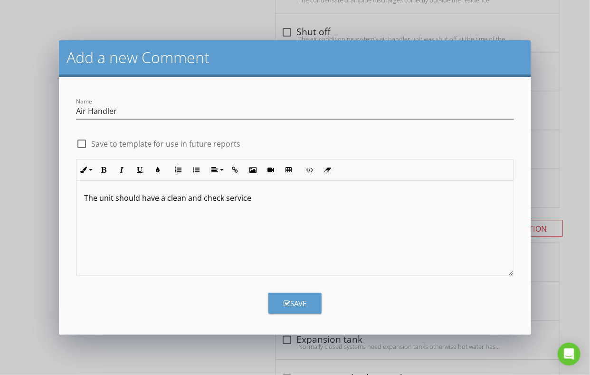
click at [269, 199] on p "The unit should have a clean and check service" at bounding box center [295, 197] width 422 height 11
click at [326, 195] on p "The unit should have a clean and check service. Last posted service" at bounding box center [295, 197] width 422 height 11
click at [85, 147] on div at bounding box center [82, 144] width 16 height 16
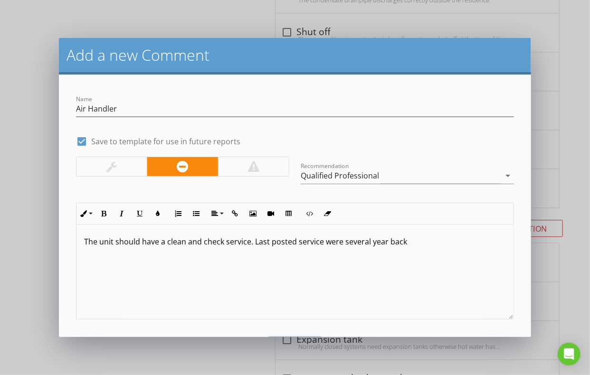
click at [132, 169] on div at bounding box center [111, 166] width 70 height 19
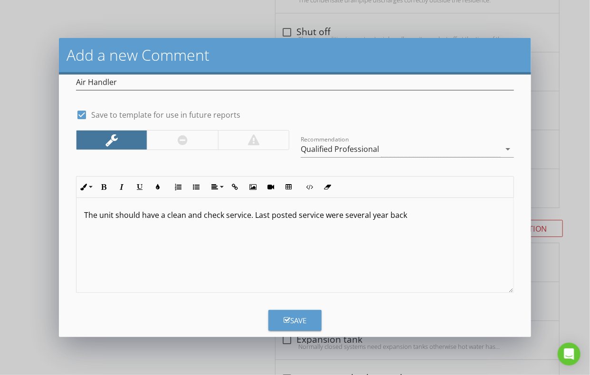
scroll to position [40, 0]
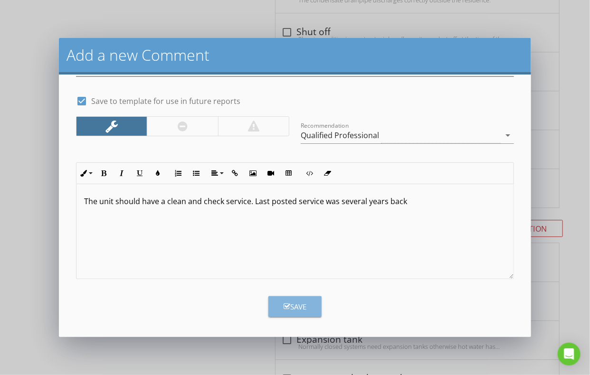
click at [298, 303] on div "Save" at bounding box center [294, 306] width 23 height 11
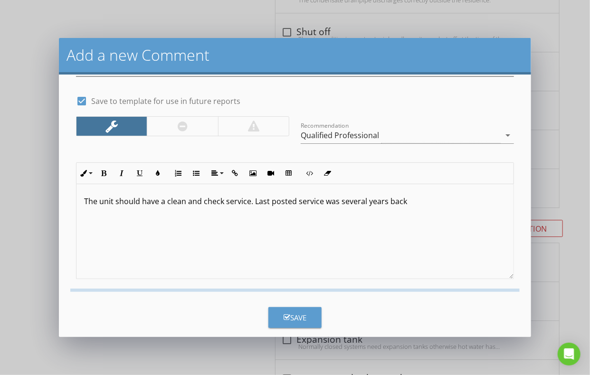
checkbox input "false"
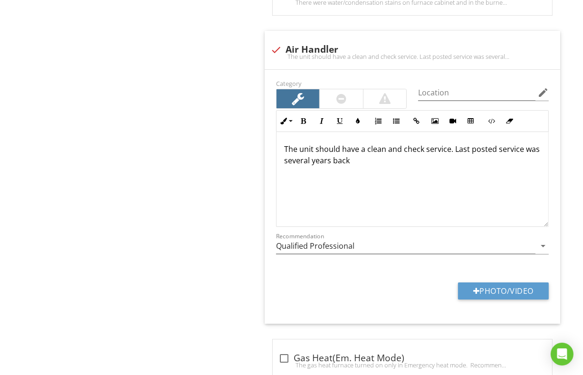
scroll to position [5514, 0]
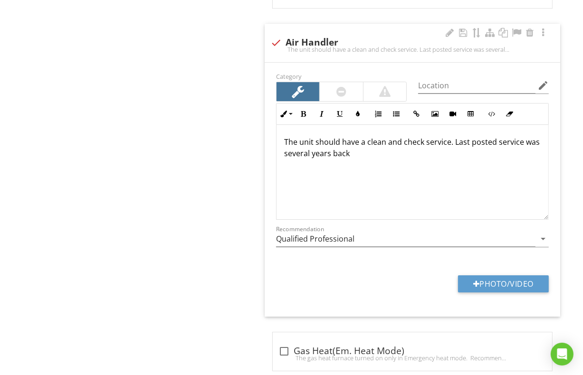
click at [451, 136] on p "The unit should have a clean and check service. Last posted service was several…" at bounding box center [412, 147] width 256 height 23
click at [496, 136] on p "The unit should have a clean and check service. Dirty inside, Last posted servi…" at bounding box center [412, 147] width 256 height 23
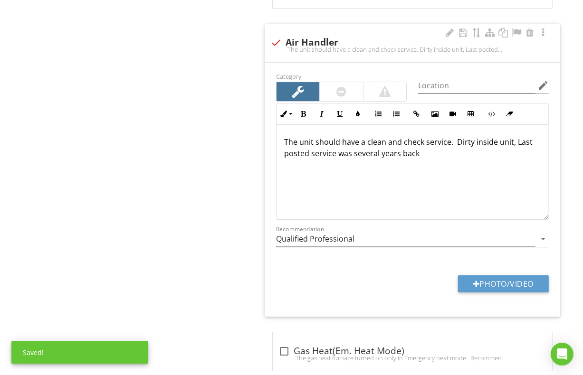
click at [473, 136] on p "The unit should have a clean and check service. Dirty inside unit, Last posted …" at bounding box center [412, 147] width 256 height 23
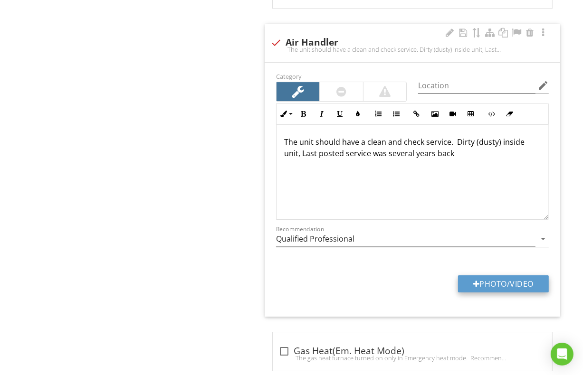
click at [488, 275] on button "Photo/Video" at bounding box center [503, 283] width 91 height 17
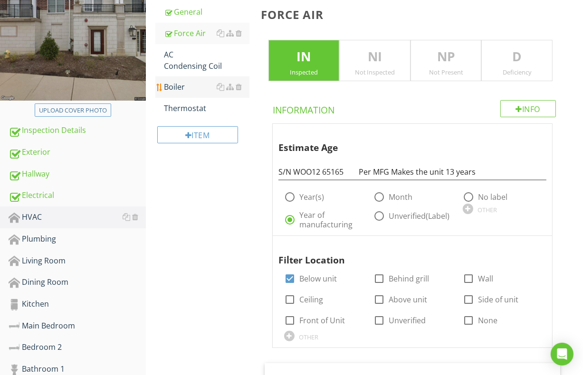
scroll to position [55, 0]
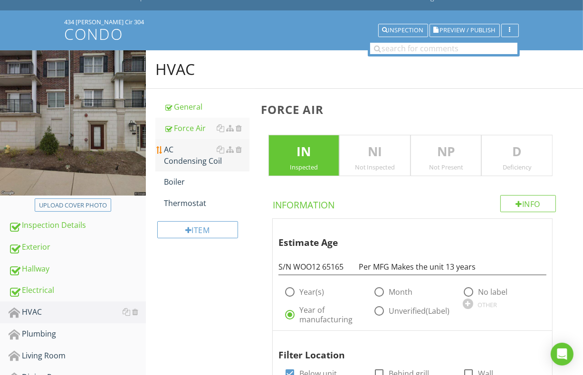
click at [189, 156] on div "AC Condensing Coil" at bounding box center [206, 155] width 85 height 23
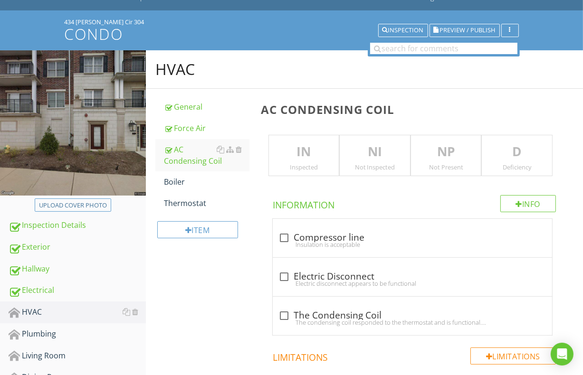
click at [292, 155] on p "IN" at bounding box center [304, 151] width 70 height 19
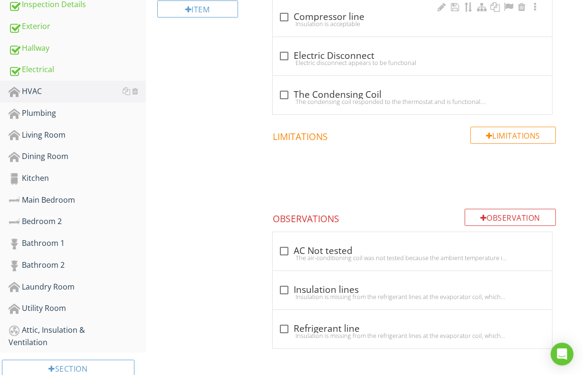
scroll to position [298, 0]
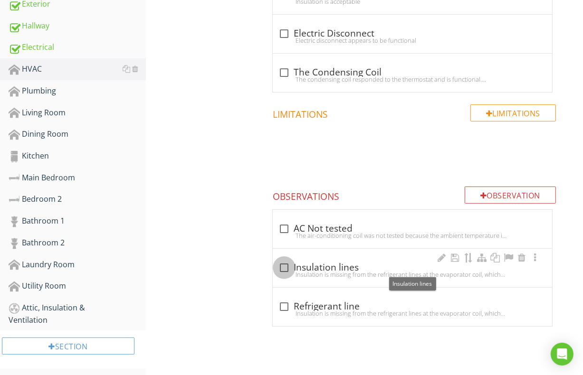
click at [283, 264] on div at bounding box center [284, 268] width 16 height 16
checkbox input "true"
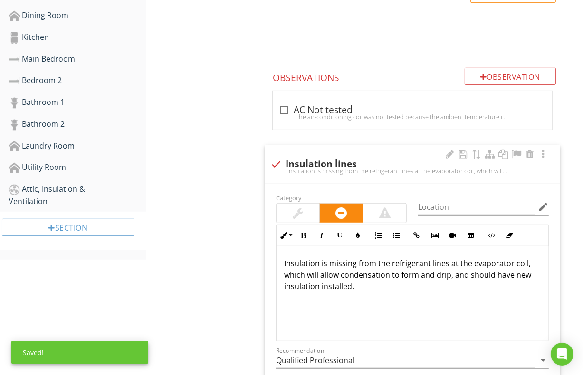
scroll to position [440, 0]
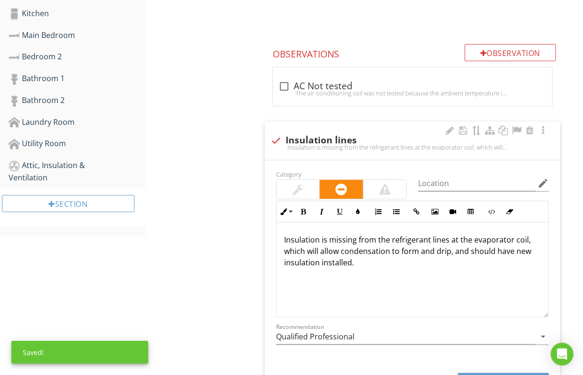
click at [306, 184] on div at bounding box center [297, 189] width 43 height 19
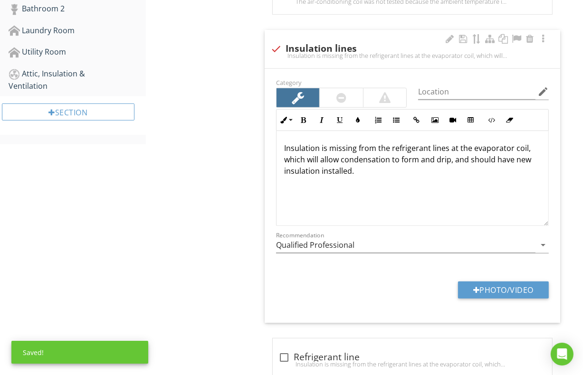
scroll to position [535, 0]
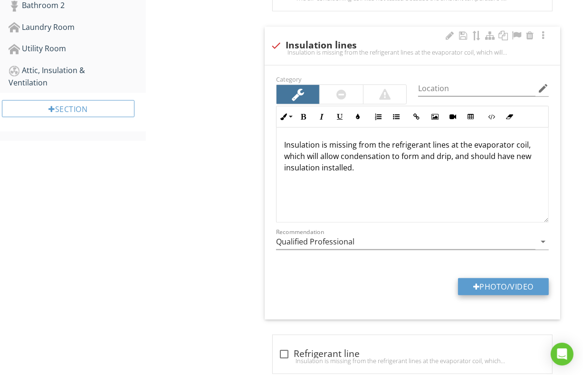
click at [486, 287] on button "Photo/Video" at bounding box center [503, 286] width 91 height 17
type input "C:\fakepath\101_1076.JPG"
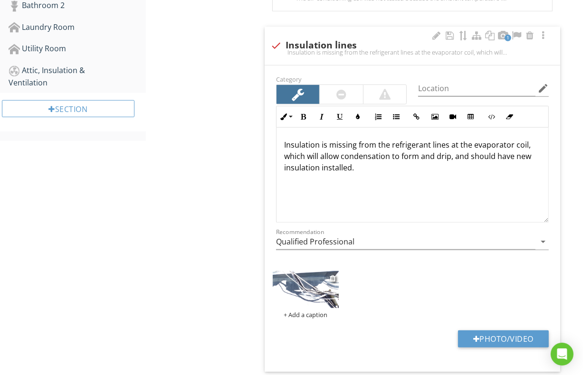
click at [298, 283] on img at bounding box center [306, 289] width 66 height 37
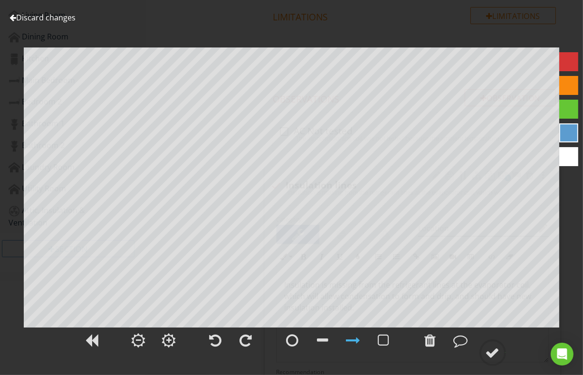
scroll to position [418, 0]
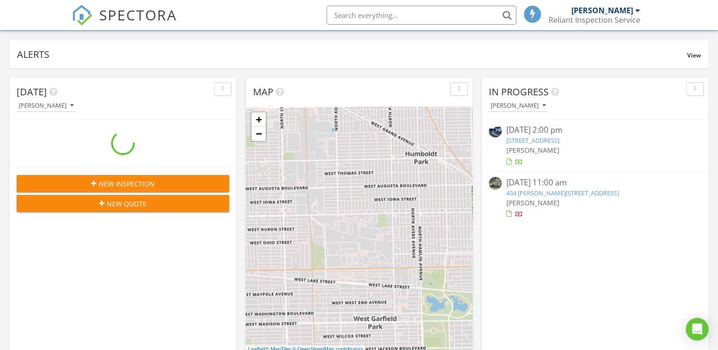
scroll to position [53, 0]
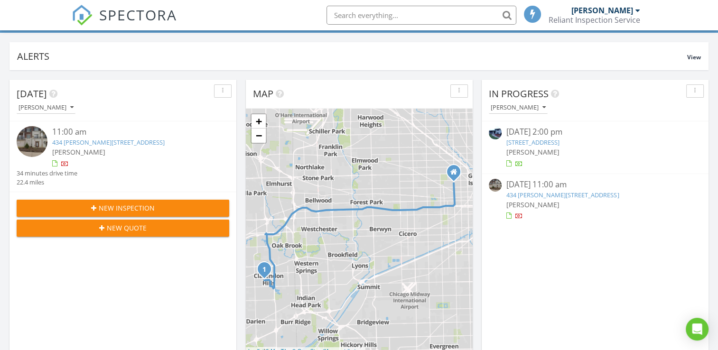
click at [540, 193] on link "434 Mcdaniels Cir 304, Clarendon Hills, IL 60514" at bounding box center [563, 195] width 113 height 9
click at [532, 195] on link "434 Mcdaniels Cir 304, Clarendon Hills, IL 60514" at bounding box center [563, 195] width 113 height 9
click at [515, 203] on span "[PERSON_NAME]" at bounding box center [533, 204] width 53 height 9
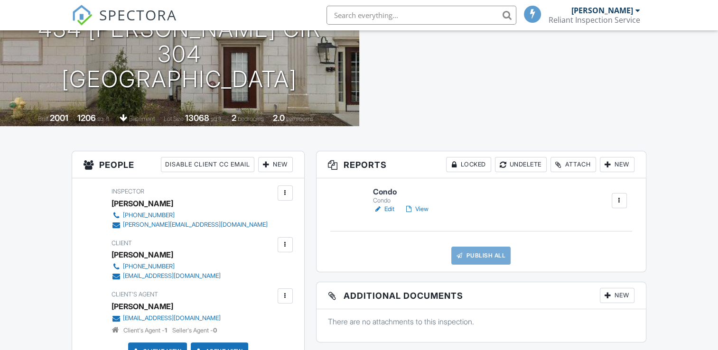
scroll to position [47, 0]
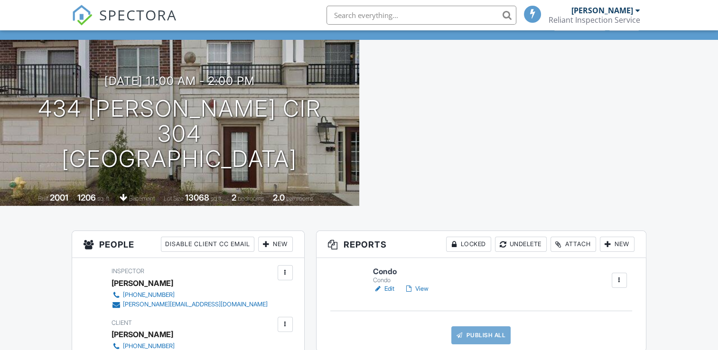
click at [390, 288] on link "Edit" at bounding box center [383, 288] width 21 height 9
click at [390, 287] on link "Edit" at bounding box center [383, 288] width 21 height 9
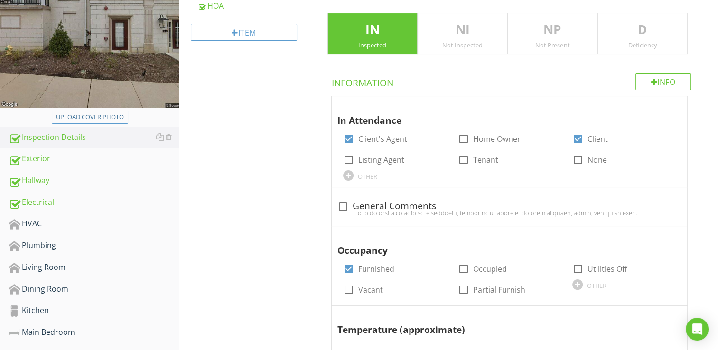
scroll to position [190, 0]
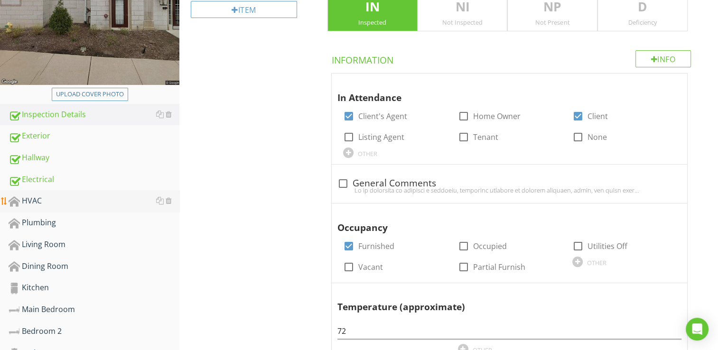
click at [38, 194] on link "HVAC" at bounding box center [94, 201] width 171 height 22
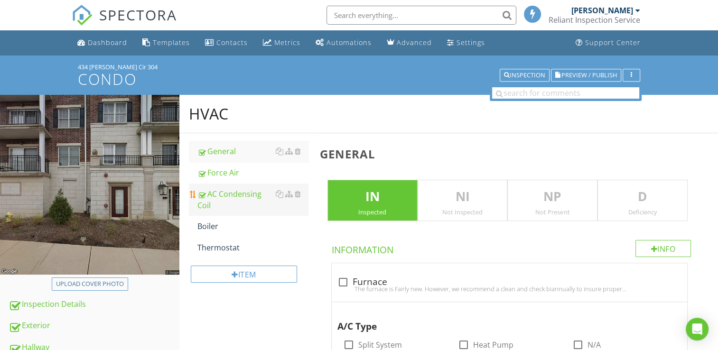
click at [248, 199] on div "AC Condensing Coil" at bounding box center [253, 199] width 111 height 23
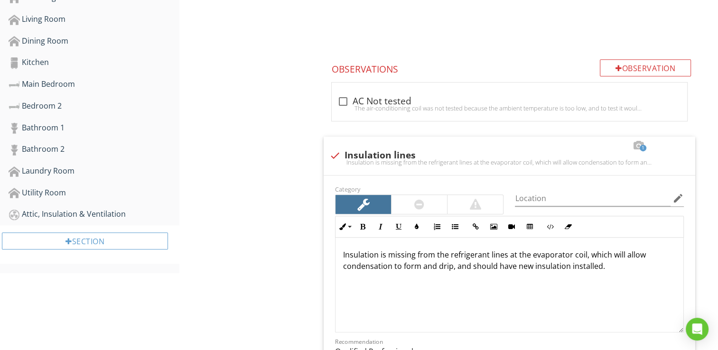
scroll to position [397, 0]
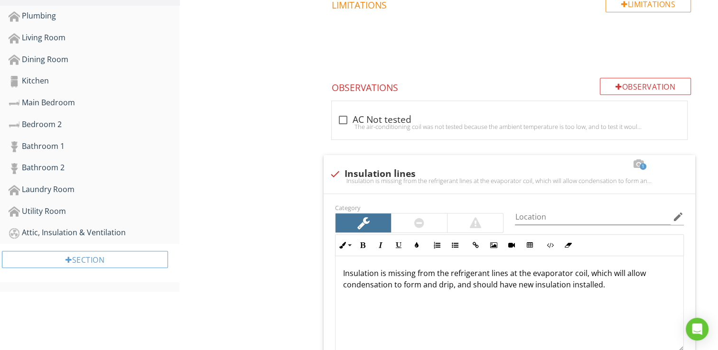
click at [298, 222] on div "HVAC General Force Air AC Condensing Coil Boiler Thermostat Item AC Condensing …" at bounding box center [448, 143] width 539 height 891
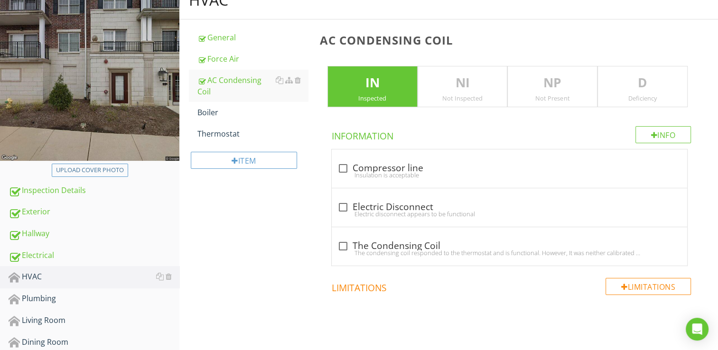
scroll to position [112, 0]
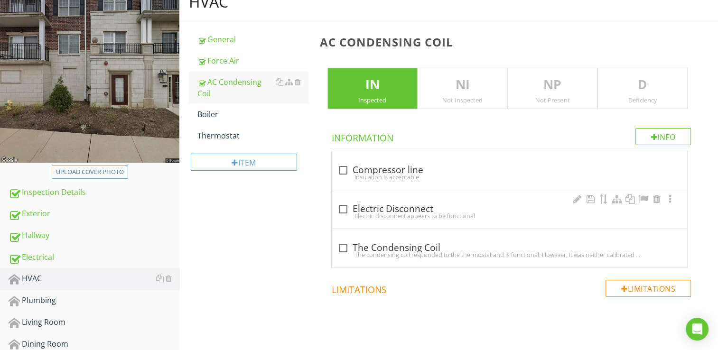
click at [340, 213] on div "Electric disconnect appears to be functional" at bounding box center [510, 216] width 344 height 8
checkbox input "true"
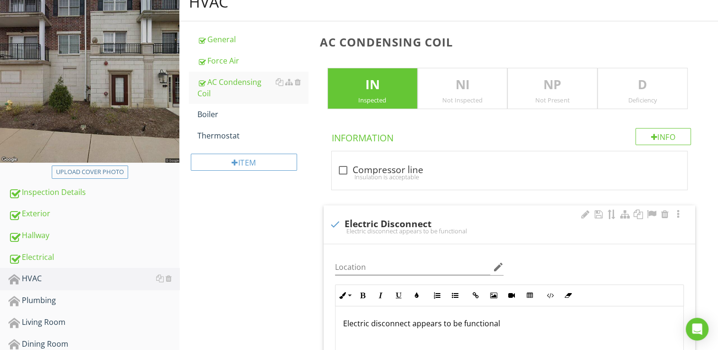
click at [510, 324] on p "Electric disconnect appears to be functional" at bounding box center [509, 323] width 333 height 11
drag, startPoint x: 516, startPoint y: 322, endPoint x: 612, endPoint y: 280, distance: 105.7
click at [612, 280] on div "Location edit Inline Style XLarge Large Normal Small Light Small/Light Bold Ita…" at bounding box center [509, 327] width 360 height 150
click at [569, 334] on div "Electric disconnect appears to be functional Althout rusting outside" at bounding box center [510, 354] width 348 height 95
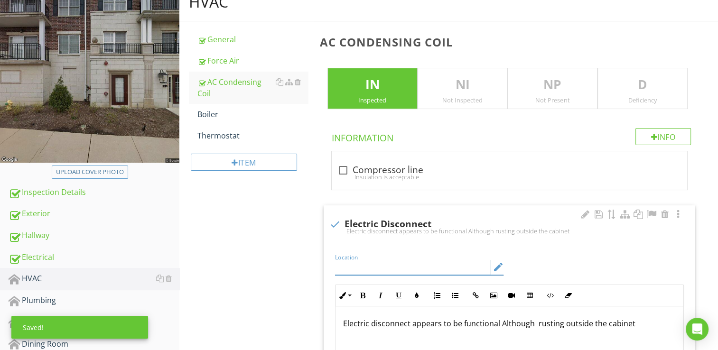
click at [355, 265] on input "Location" at bounding box center [413, 268] width 156 height 16
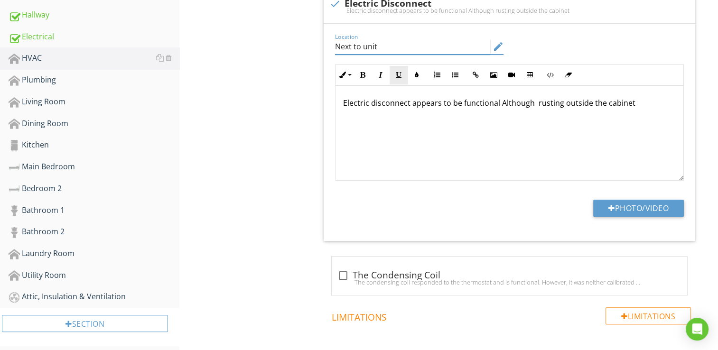
scroll to position [397, 0]
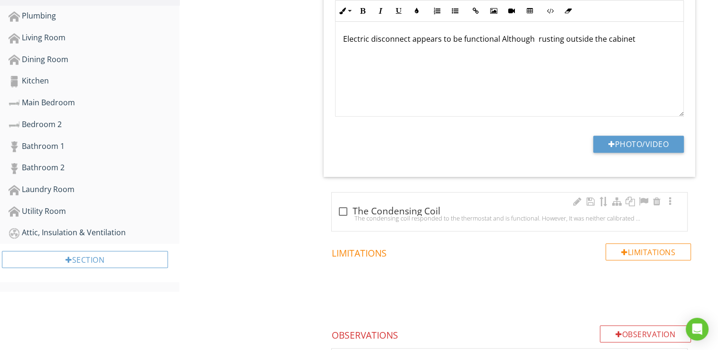
type input "Next to unit"
click at [343, 208] on div at bounding box center [343, 212] width 16 height 16
checkbox input "true"
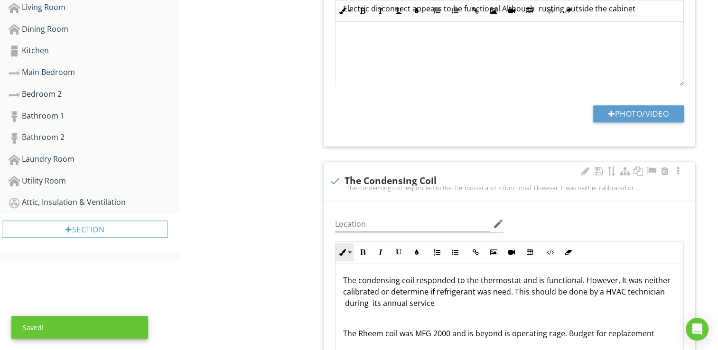
scroll to position [444, 0]
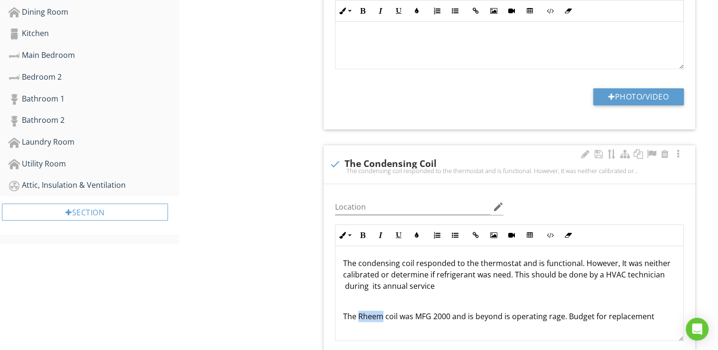
drag, startPoint x: 357, startPoint y: 316, endPoint x: 384, endPoint y: 319, distance: 26.2
click at [384, 319] on p "The Rheem coil was MFG 2000 and is beyond is operating rage. Budget for replace…" at bounding box center [509, 316] width 333 height 11
click at [265, 271] on div "HVAC General Force Air AC Condensing Coil Boiler Thermostat Item AC Condensing …" at bounding box center [448, 331] width 539 height 1360
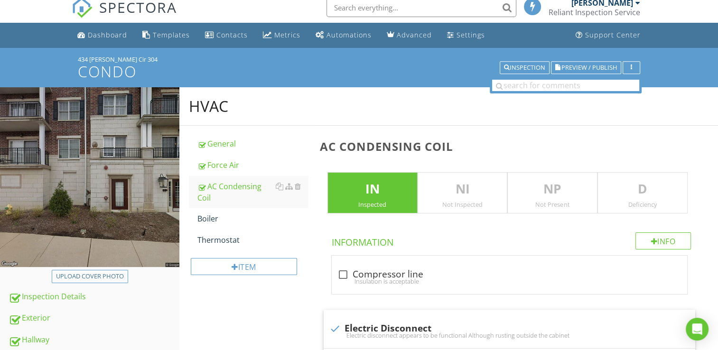
scroll to position [0, 0]
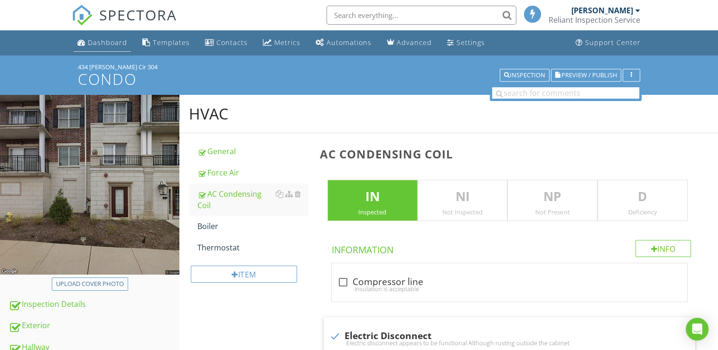
click at [120, 43] on div "Dashboard" at bounding box center [107, 42] width 39 height 9
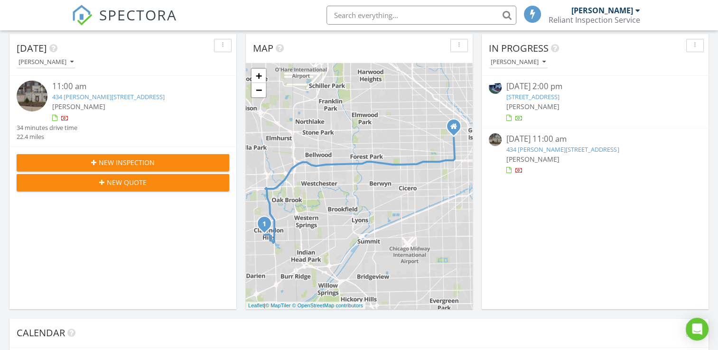
scroll to position [95, 0]
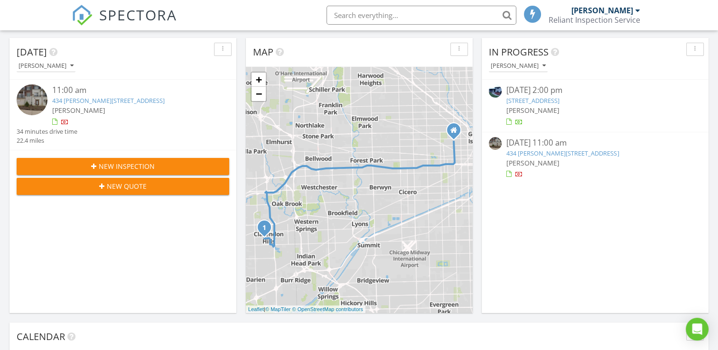
click at [525, 155] on link "434 [PERSON_NAME][STREET_ADDRESS]" at bounding box center [563, 153] width 113 height 9
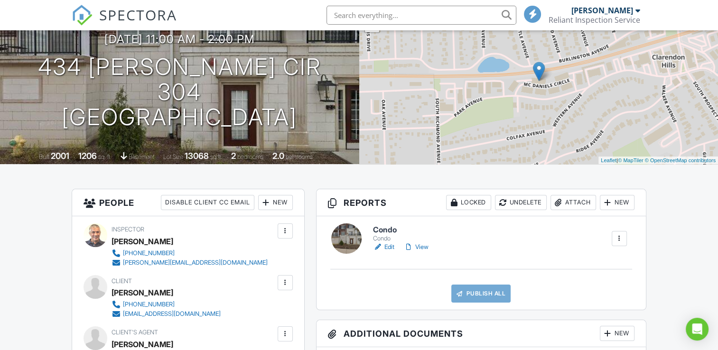
scroll to position [95, 0]
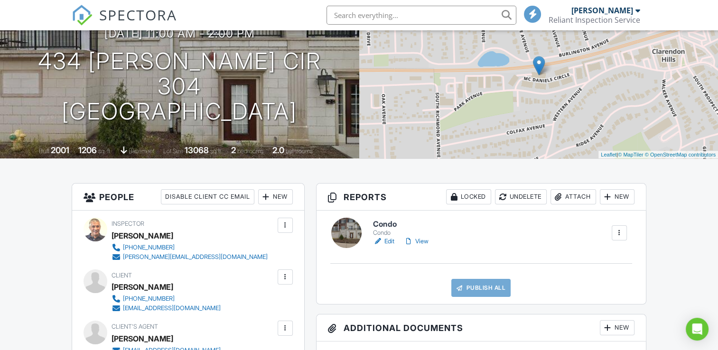
click at [389, 238] on link "Edit" at bounding box center [383, 241] width 21 height 9
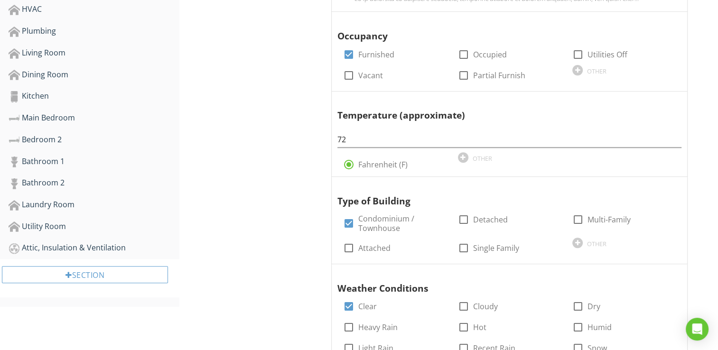
scroll to position [285, 0]
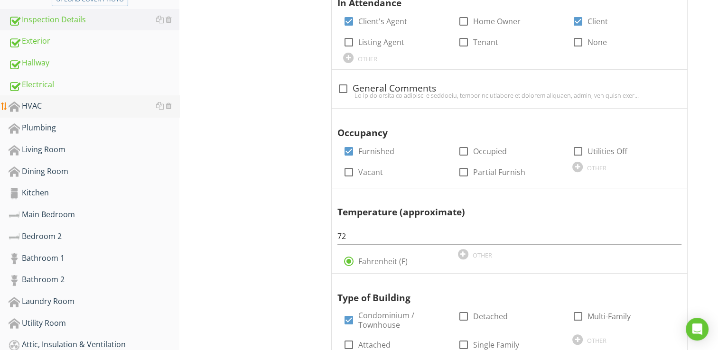
click at [47, 108] on div "HVAC" at bounding box center [94, 106] width 171 height 12
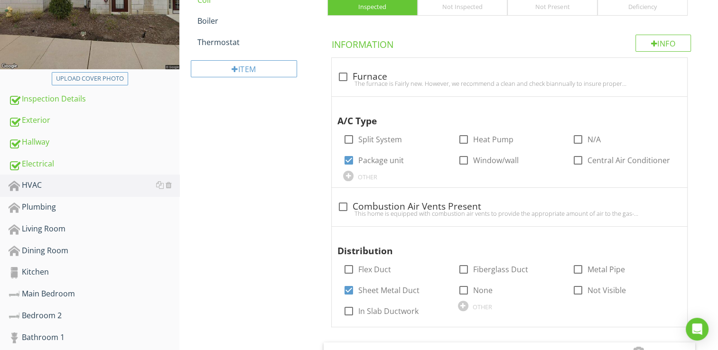
scroll to position [47, 0]
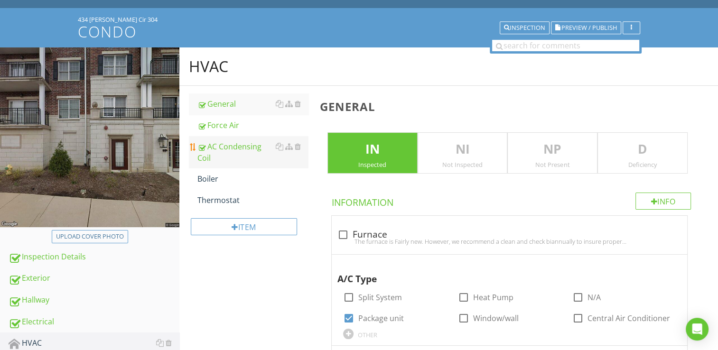
click at [232, 155] on div "AC Condensing Coil" at bounding box center [253, 152] width 111 height 23
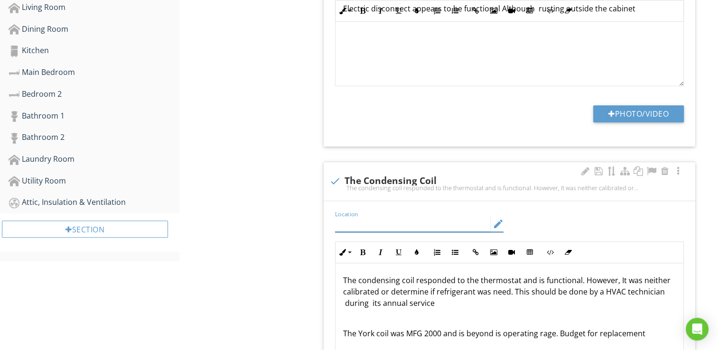
click at [347, 222] on input "Location" at bounding box center [413, 224] width 156 height 16
type input "Compressor"
click at [379, 331] on p "The York coil was MFG 2000 and is beyond is operating rage. Budget for replacem…" at bounding box center [509, 333] width 333 height 11
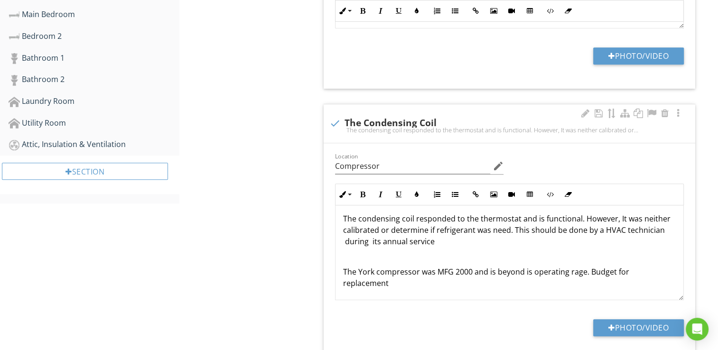
scroll to position [522, 0]
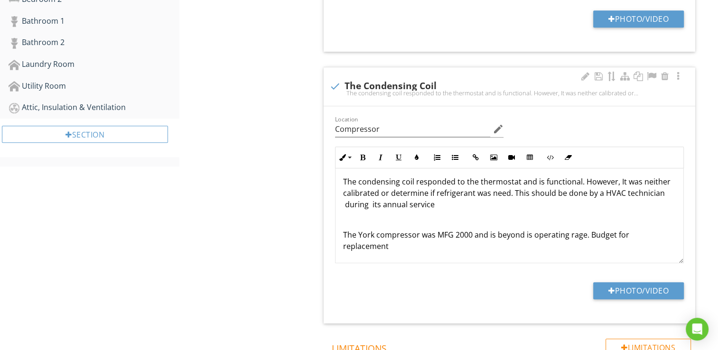
click at [533, 235] on p "The York compressor was MFG 2000 and is beyond is operating rage. Budget for re…" at bounding box center [509, 240] width 333 height 23
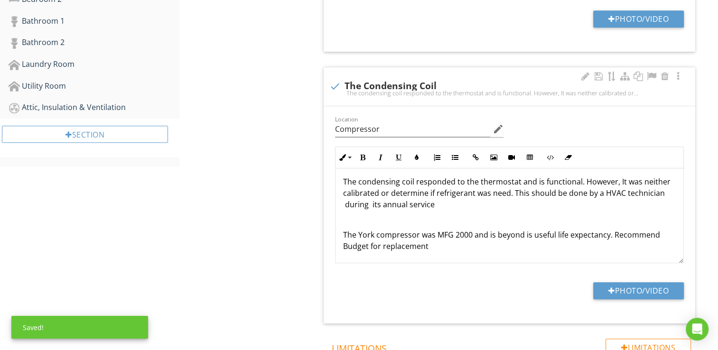
click at [371, 245] on p "The York compressor was MFG 2000 and is beyond is useful life expectancy. Recom…" at bounding box center [509, 240] width 333 height 23
click at [440, 247] on p "The York compressor was MFG 2000 and is beyond is useful life expectancy. Recom…" at bounding box center [509, 240] width 333 height 23
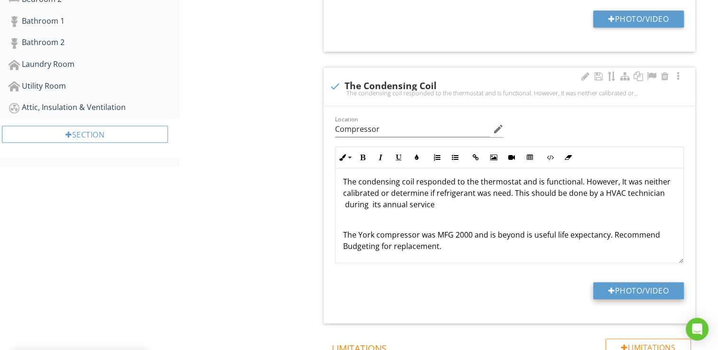
click at [619, 287] on button "Photo/Video" at bounding box center [638, 290] width 91 height 17
type input "C:\fakepath\101_1077.JPG"
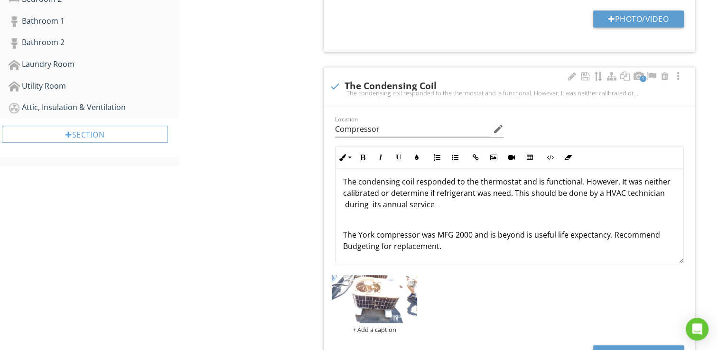
click at [369, 281] on img at bounding box center [374, 299] width 85 height 48
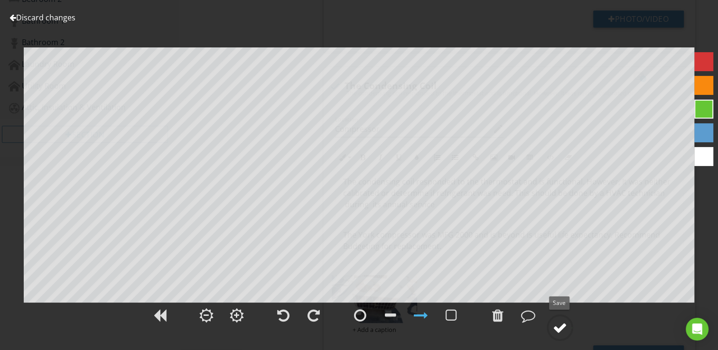
click at [560, 322] on div at bounding box center [560, 328] width 14 height 14
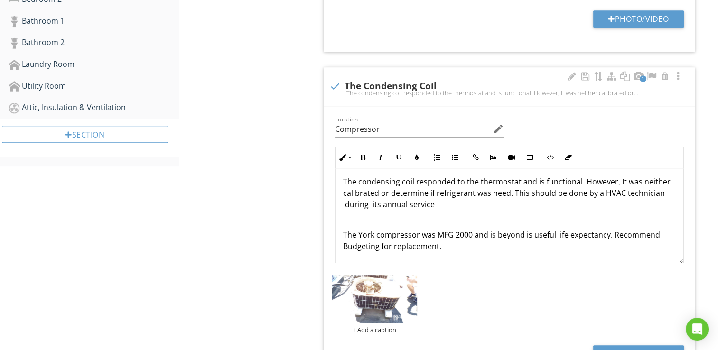
drag, startPoint x: 613, startPoint y: 303, endPoint x: 608, endPoint y: 300, distance: 5.9
click at [610, 301] on div "+ Add a caption" at bounding box center [509, 304] width 360 height 63
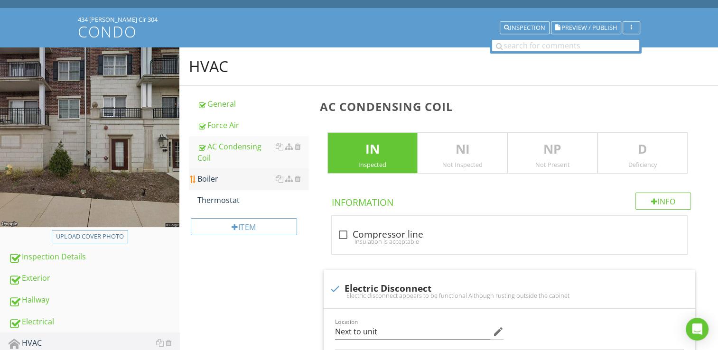
scroll to position [0, 0]
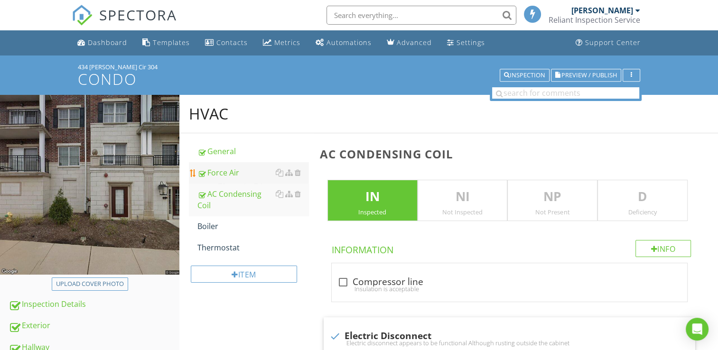
click at [218, 167] on div "Force Air" at bounding box center [253, 172] width 111 height 11
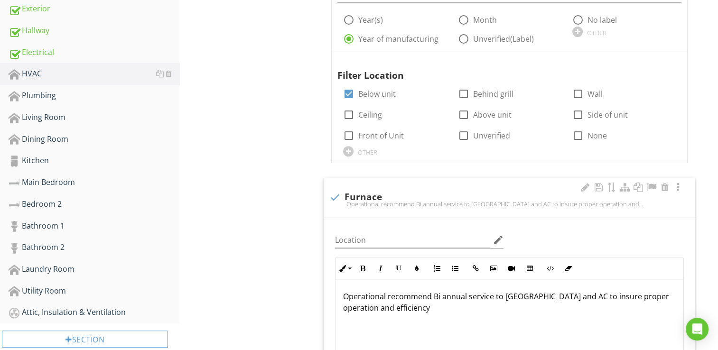
scroll to position [332, 0]
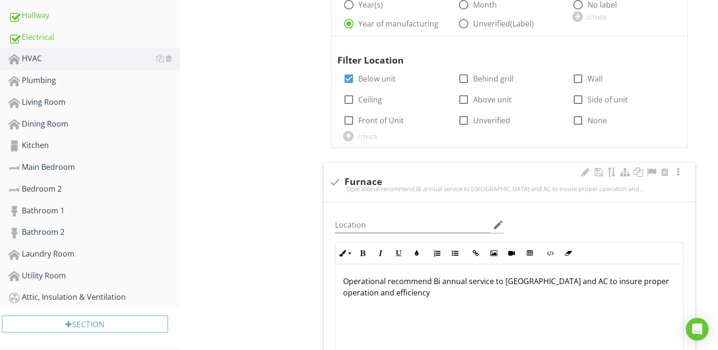
click at [392, 294] on p "Operational recommend Bi annual service to Furnace and AC to insure proper oper…" at bounding box center [509, 287] width 333 height 23
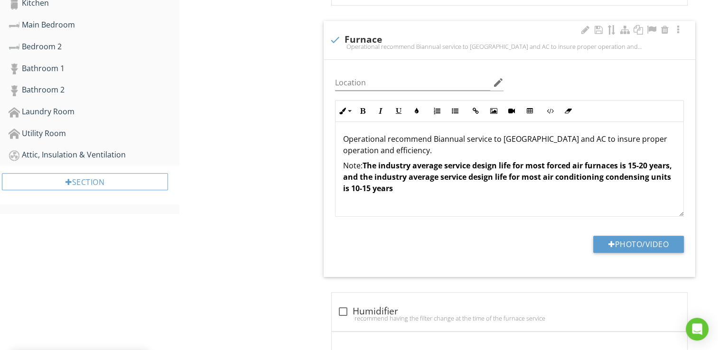
scroll to position [0, 0]
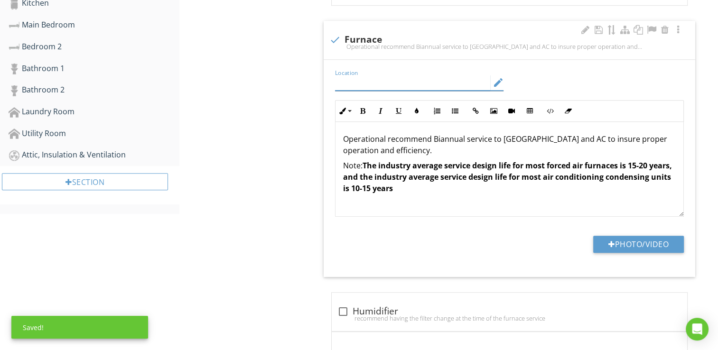
click at [342, 81] on input "Location" at bounding box center [413, 83] width 156 height 16
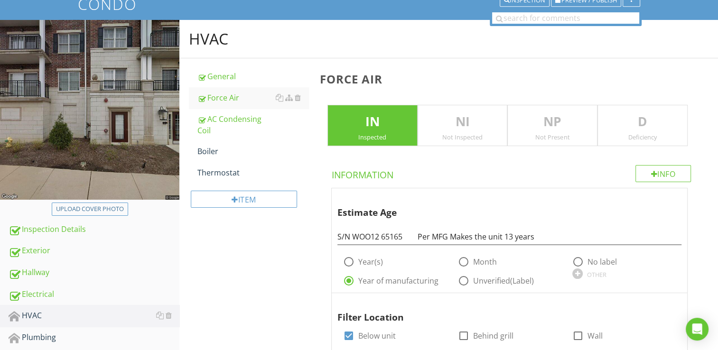
scroll to position [47, 0]
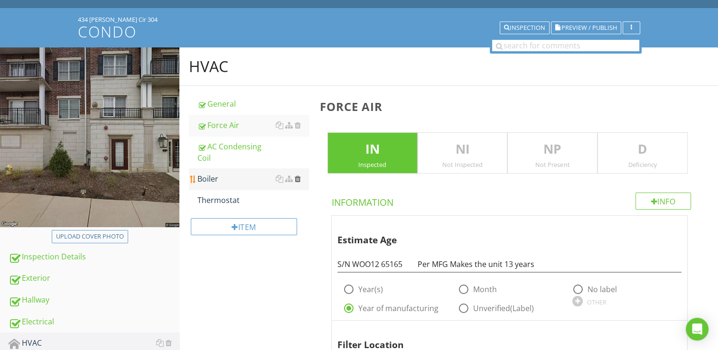
type input "Closet"
click at [299, 178] on div at bounding box center [298, 179] width 6 height 8
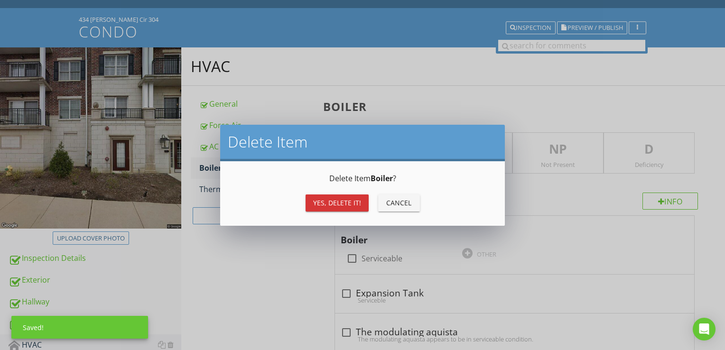
click at [336, 204] on div "Yes, Delete it!" at bounding box center [337, 203] width 48 height 10
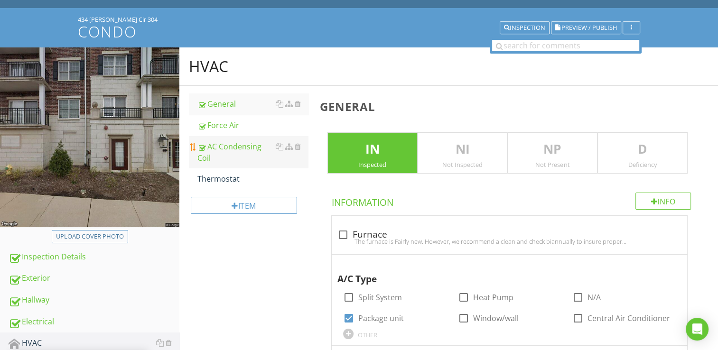
click at [229, 143] on div "AC Condensing Coil" at bounding box center [253, 152] width 111 height 23
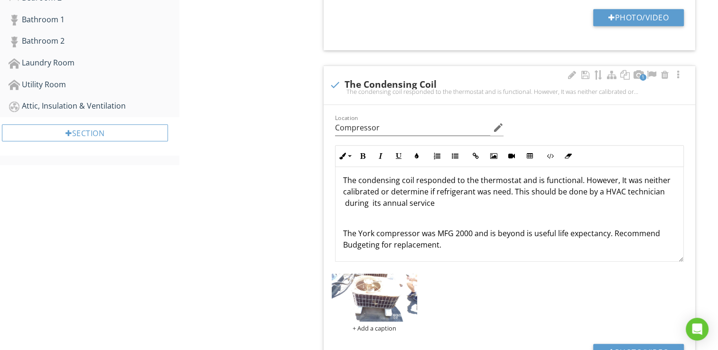
scroll to position [522, 0]
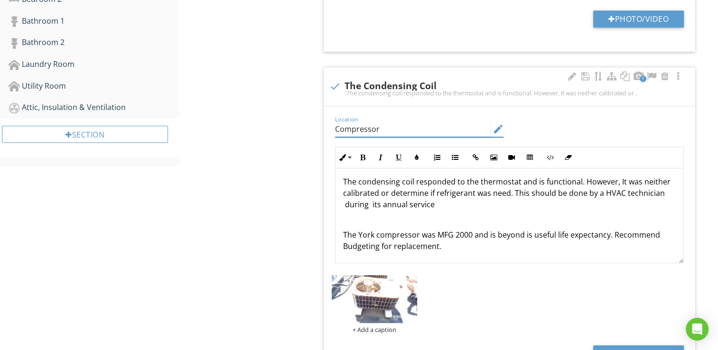
click at [389, 127] on input "Compressor" at bounding box center [413, 130] width 156 height 16
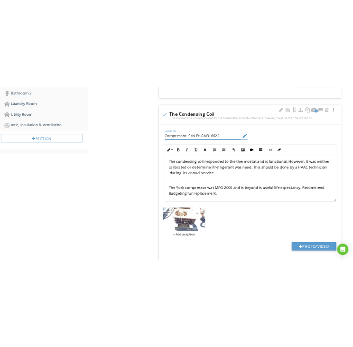
scroll to position [570, 0]
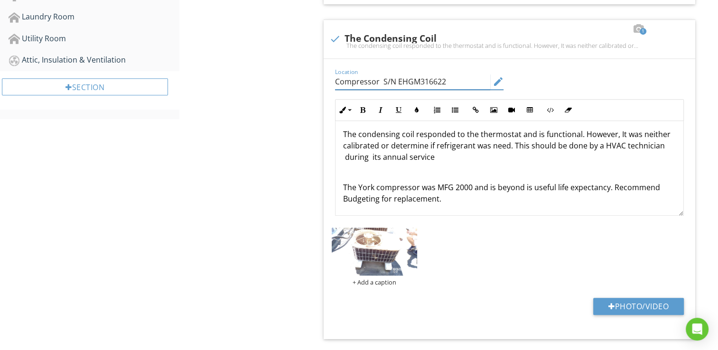
type input "Compressor S/N EHGM316622"
click at [366, 240] on img at bounding box center [374, 252] width 85 height 48
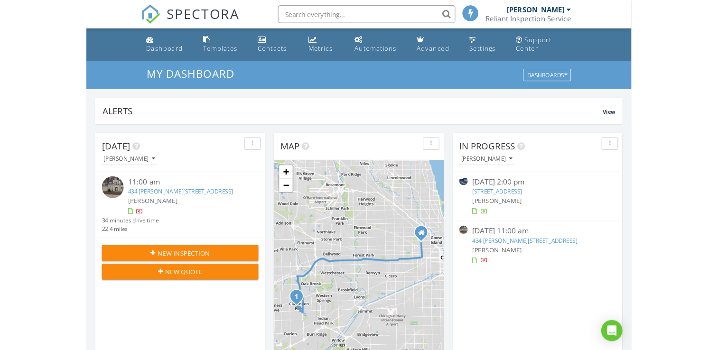
scroll to position [879, 733]
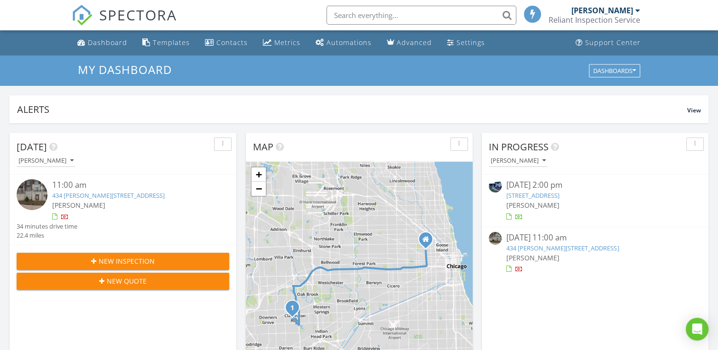
click at [70, 195] on link "434 [PERSON_NAME][STREET_ADDRESS]" at bounding box center [108, 195] width 113 height 9
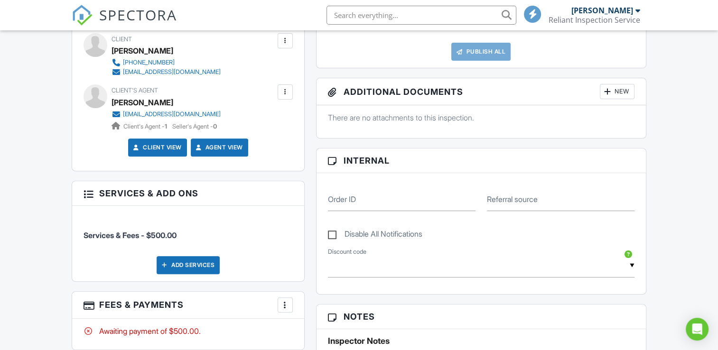
scroll to position [190, 0]
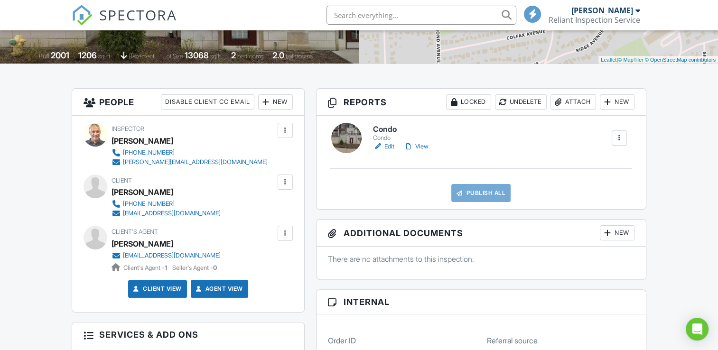
click at [390, 145] on link "Edit" at bounding box center [383, 146] width 21 height 9
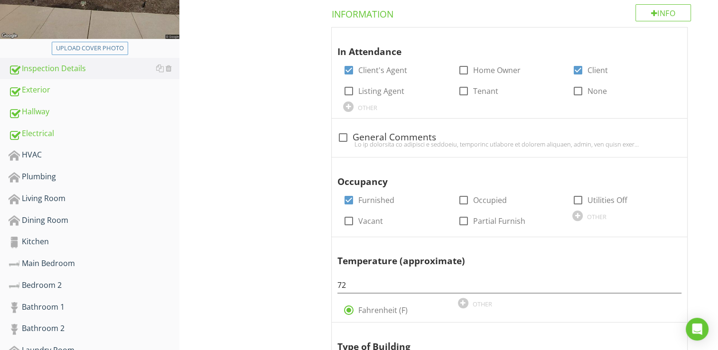
scroll to position [237, 0]
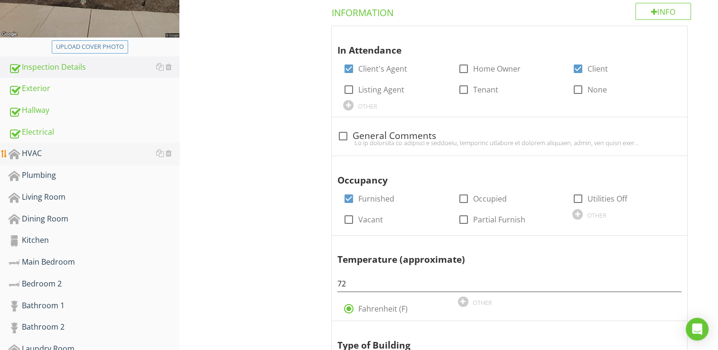
click at [23, 150] on div "HVAC" at bounding box center [94, 154] width 171 height 12
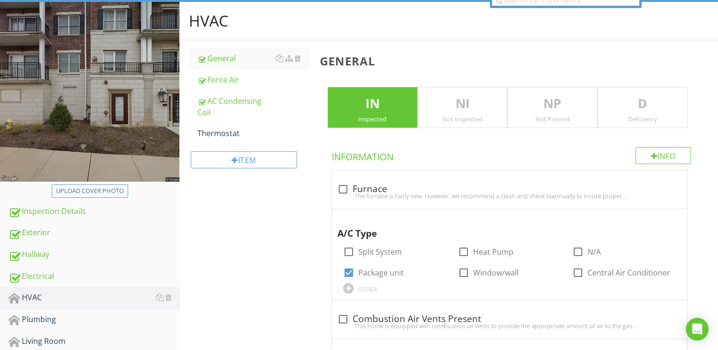
scroll to position [41, 0]
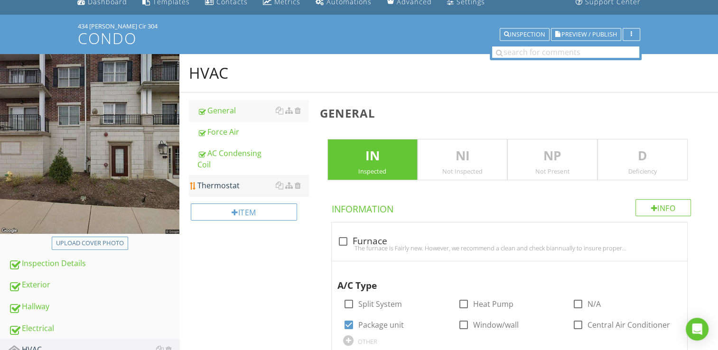
click at [230, 189] on div "Thermostat" at bounding box center [253, 185] width 111 height 11
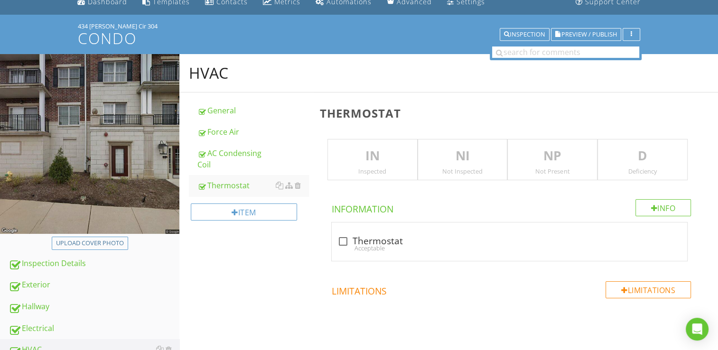
click at [369, 159] on p "IN" at bounding box center [372, 156] width 89 height 19
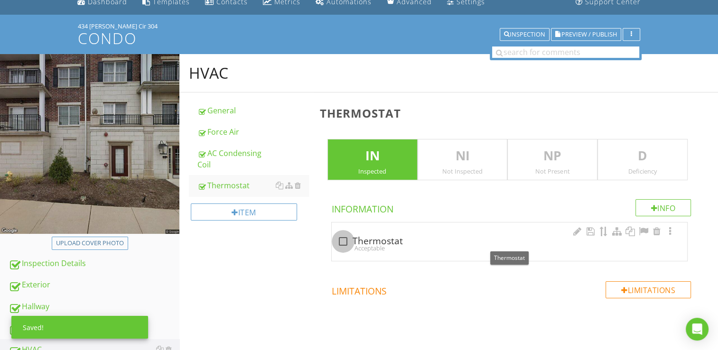
click at [341, 240] on div at bounding box center [343, 242] width 16 height 16
checkbox input "true"
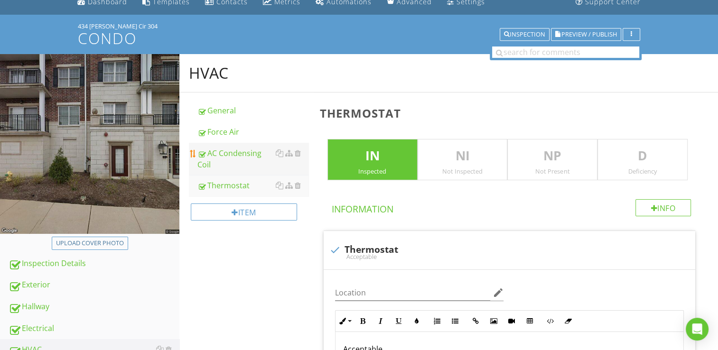
click at [234, 157] on div "AC Condensing Coil" at bounding box center [253, 159] width 111 height 23
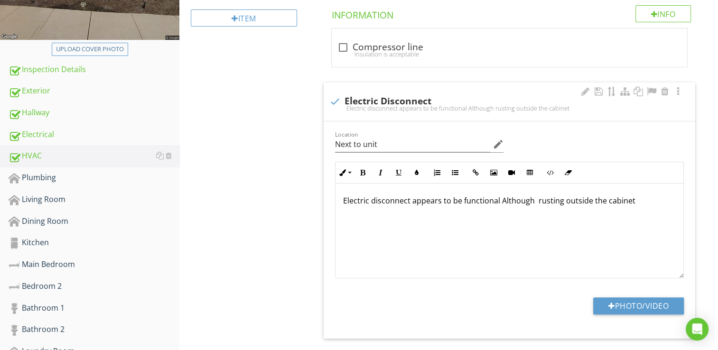
scroll to position [278, 0]
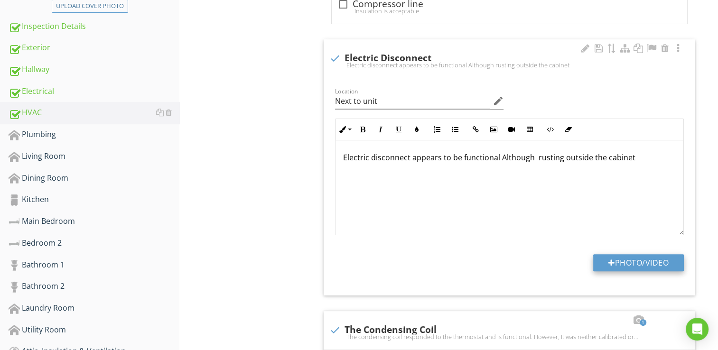
click at [597, 259] on button "Photo/Video" at bounding box center [638, 262] width 91 height 17
type input "C:\fakepath\101_1078.JPG"
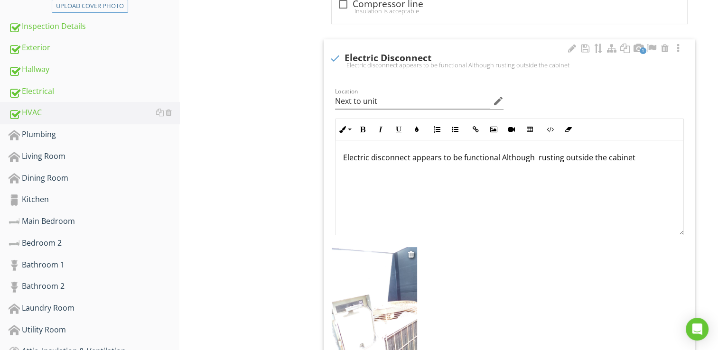
click at [373, 309] on img at bounding box center [374, 323] width 85 height 152
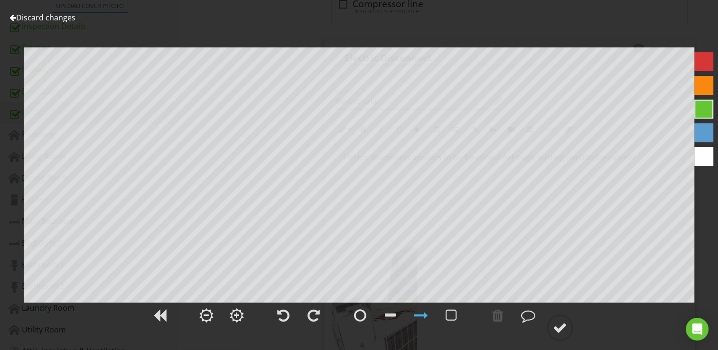
click at [373, 308] on div at bounding box center [406, 316] width 120 height 31
click at [233, 312] on div at bounding box center [237, 316] width 14 height 14
click at [209, 316] on div at bounding box center [206, 316] width 14 height 14
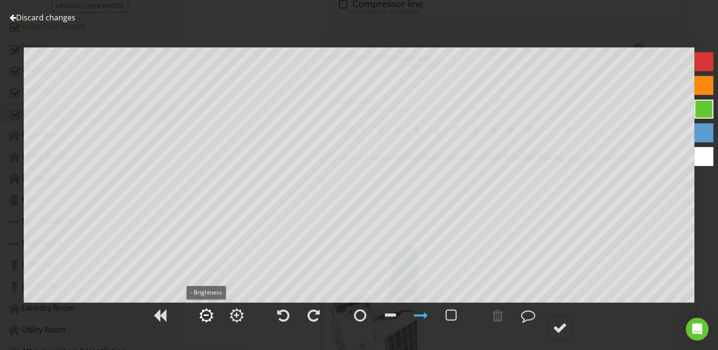
click at [209, 316] on div at bounding box center [206, 316] width 14 height 14
click at [558, 328] on div at bounding box center [560, 328] width 14 height 14
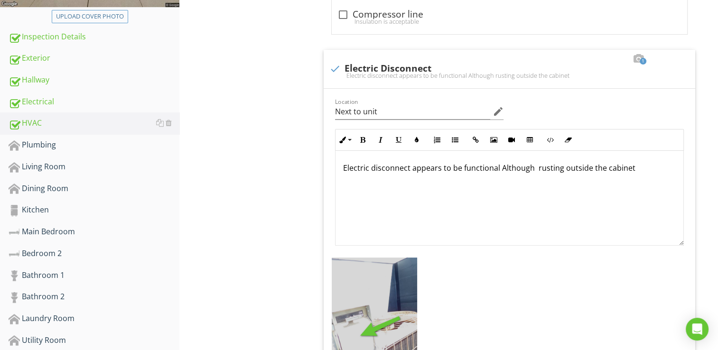
scroll to position [142, 0]
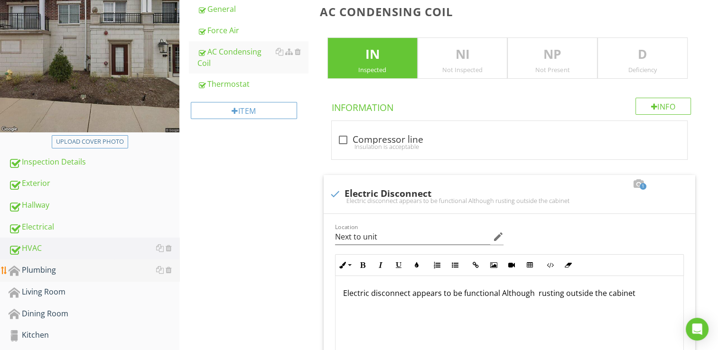
click at [55, 268] on div "Plumbing" at bounding box center [94, 270] width 171 height 12
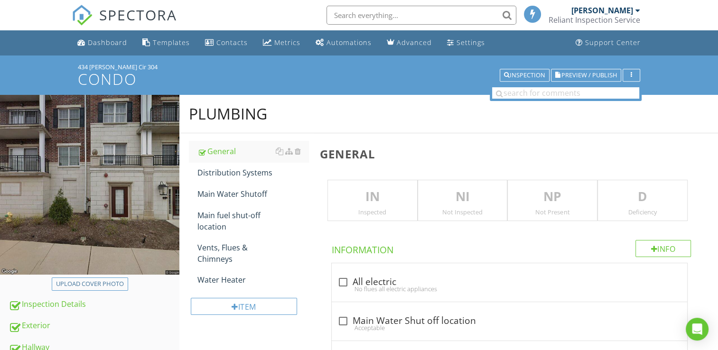
click at [378, 202] on p "IN" at bounding box center [372, 197] width 89 height 19
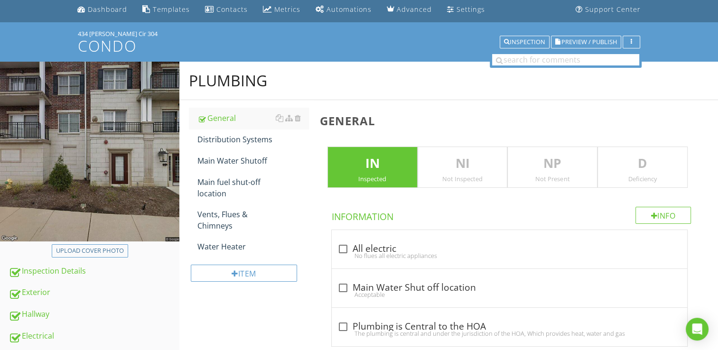
scroll to position [47, 0]
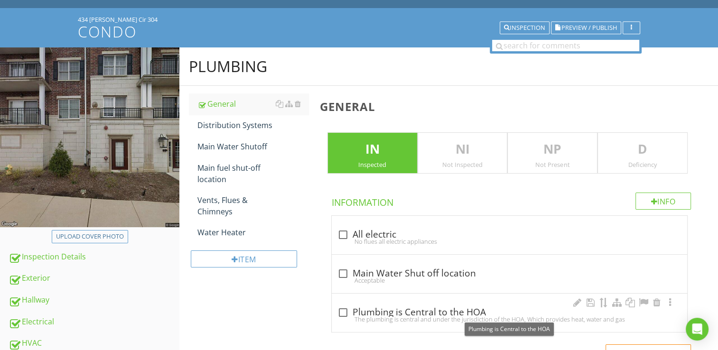
click at [342, 311] on div at bounding box center [343, 313] width 16 height 16
checkbox input "true"
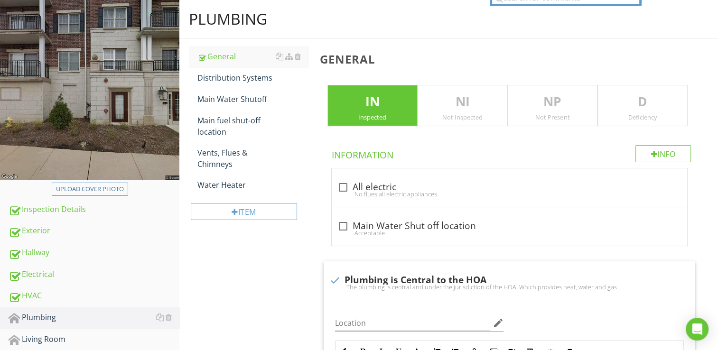
scroll to position [0, 0]
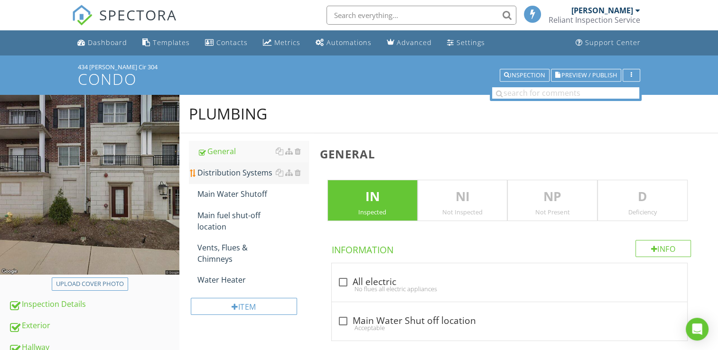
click at [224, 173] on div "Distribution Systems" at bounding box center [253, 172] width 111 height 11
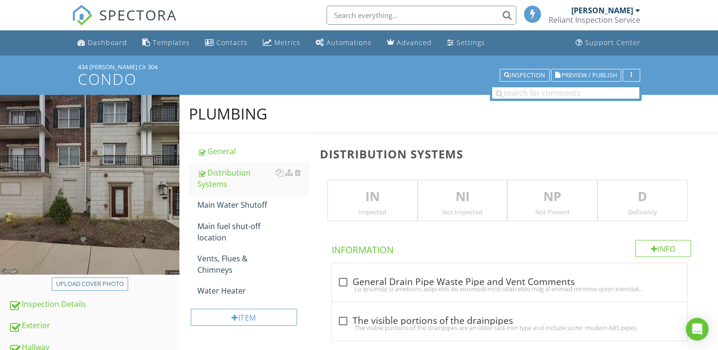
click at [356, 183] on div "IN Inspected" at bounding box center [373, 201] width 90 height 42
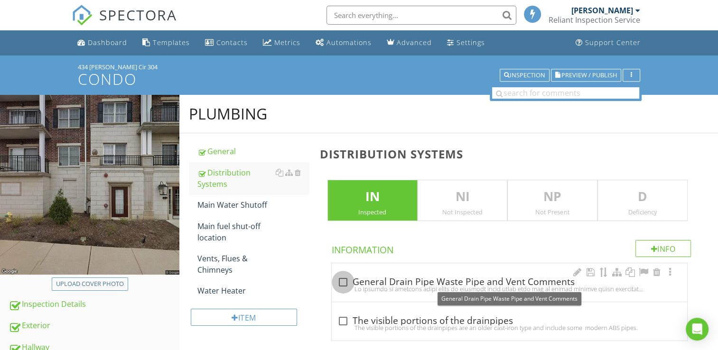
click at [342, 280] on div at bounding box center [343, 282] width 16 height 16
checkbox input "true"
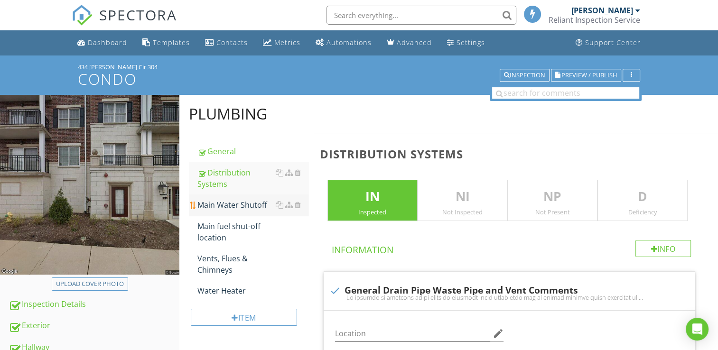
click at [247, 197] on link "Main Water Shutoff" at bounding box center [253, 205] width 111 height 21
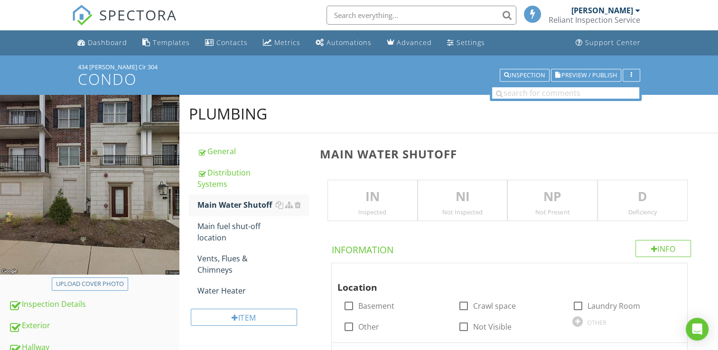
click at [352, 203] on p "IN" at bounding box center [372, 197] width 89 height 19
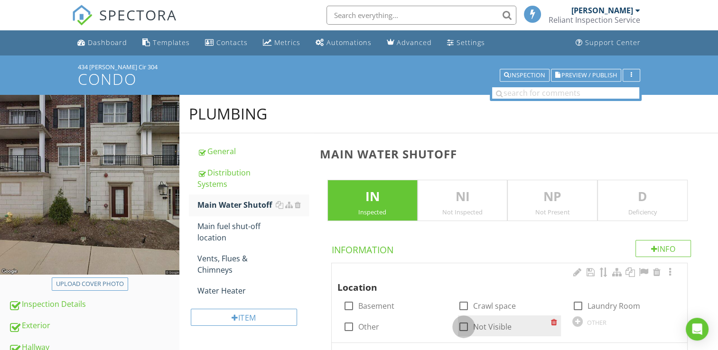
click at [469, 327] on div at bounding box center [464, 327] width 16 height 16
checkbox input "true"
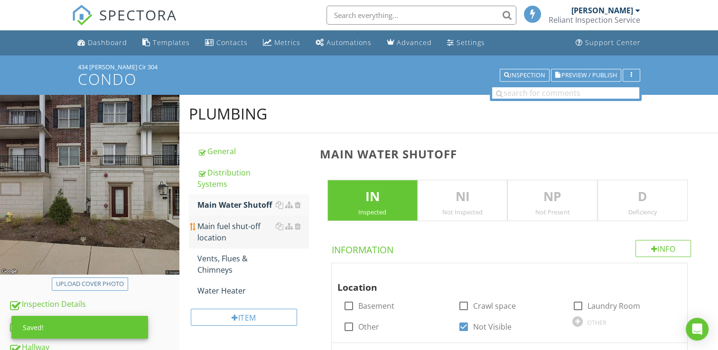
click at [235, 223] on div "Main fuel shut-off location" at bounding box center [253, 232] width 111 height 23
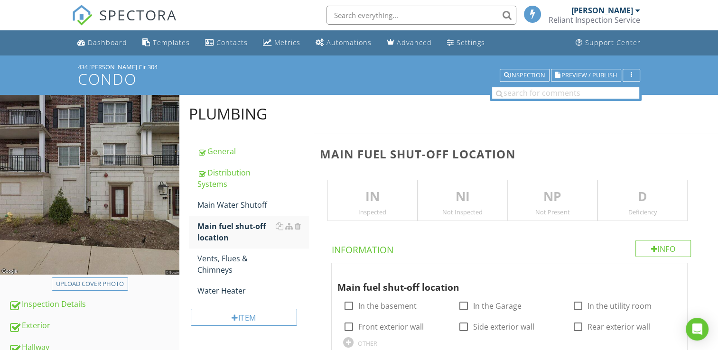
click at [377, 194] on p "IN" at bounding box center [372, 197] width 89 height 19
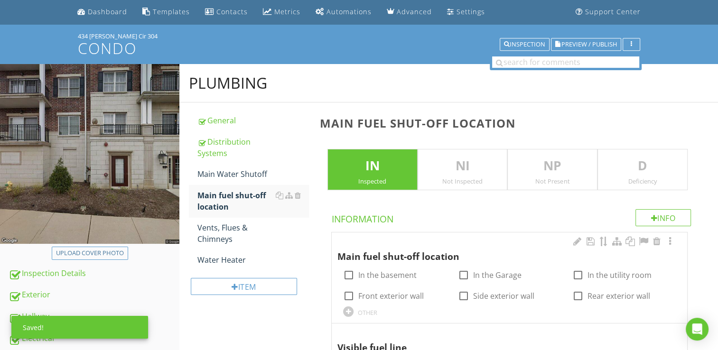
scroll to position [95, 0]
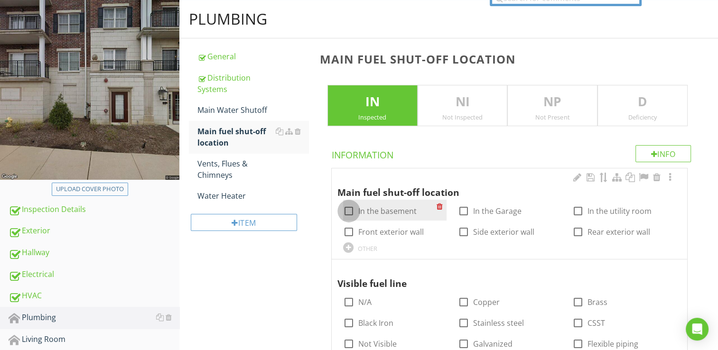
click at [353, 213] on div at bounding box center [349, 211] width 16 height 16
checkbox input "true"
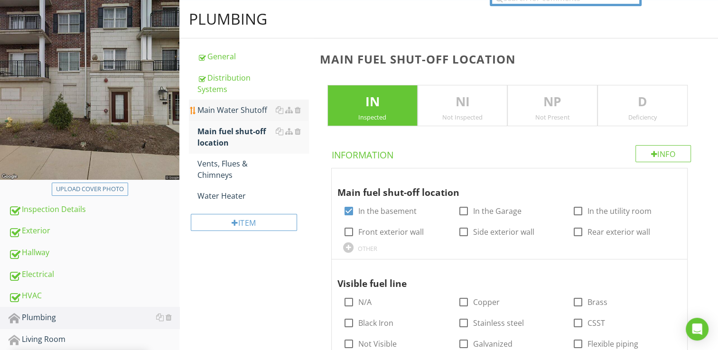
click at [256, 112] on div "Main Water Shutoff" at bounding box center [253, 109] width 111 height 11
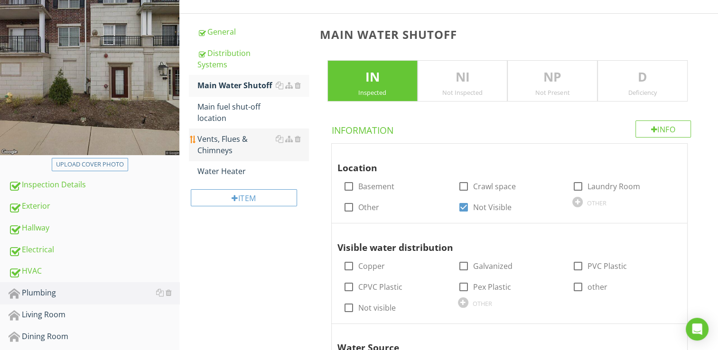
scroll to position [142, 0]
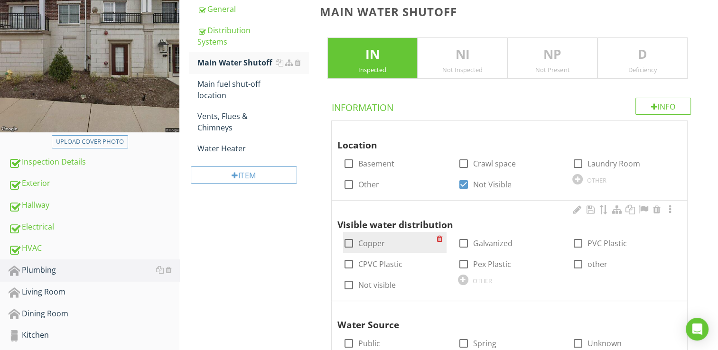
click at [346, 239] on div at bounding box center [349, 243] width 16 height 16
checkbox input "true"
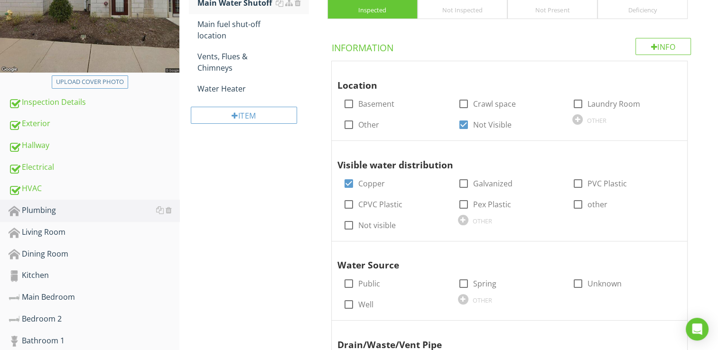
scroll to position [237, 0]
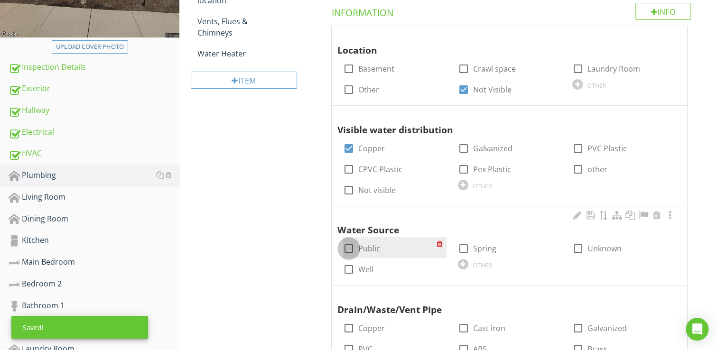
click at [346, 245] on div at bounding box center [349, 249] width 16 height 16
checkbox input "true"
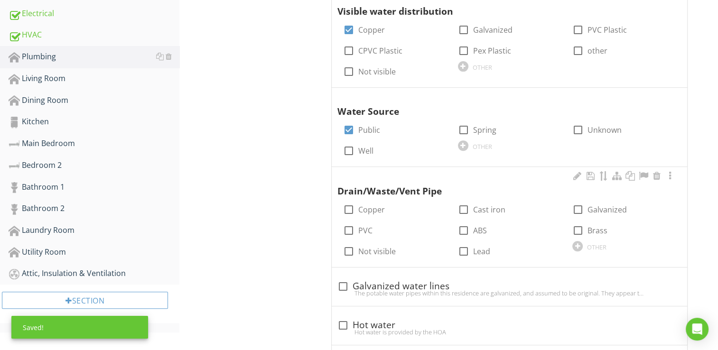
scroll to position [380, 0]
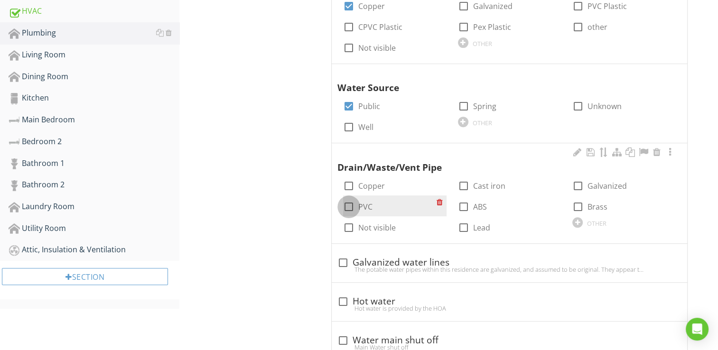
click at [349, 206] on div at bounding box center [349, 207] width 16 height 16
checkbox input "true"
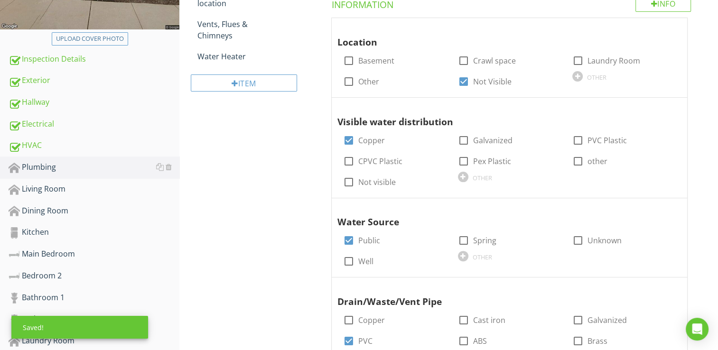
scroll to position [95, 0]
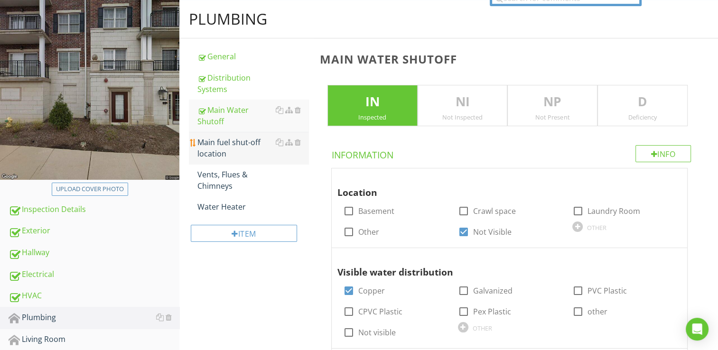
click at [245, 145] on div "Main fuel shut-off location" at bounding box center [253, 148] width 111 height 23
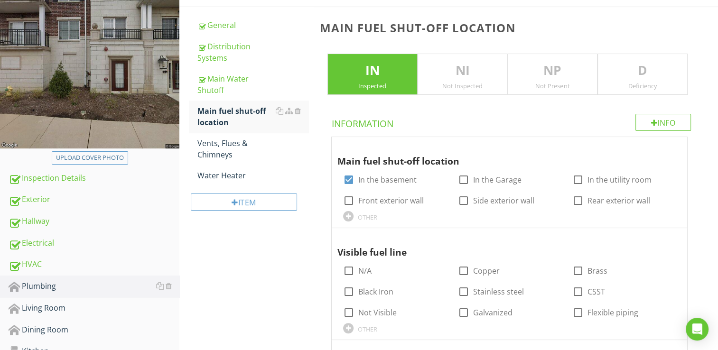
scroll to position [142, 0]
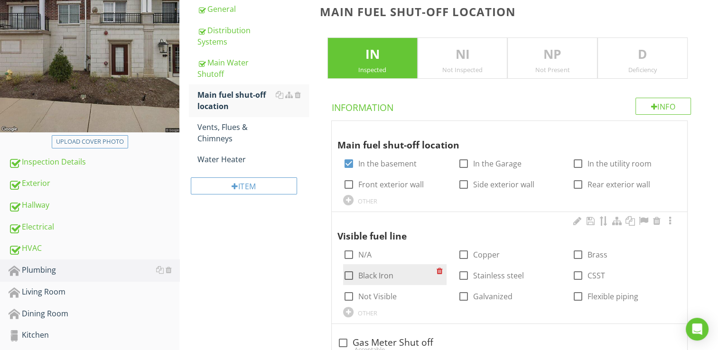
click at [348, 273] on div at bounding box center [349, 276] width 16 height 16
checkbox input "true"
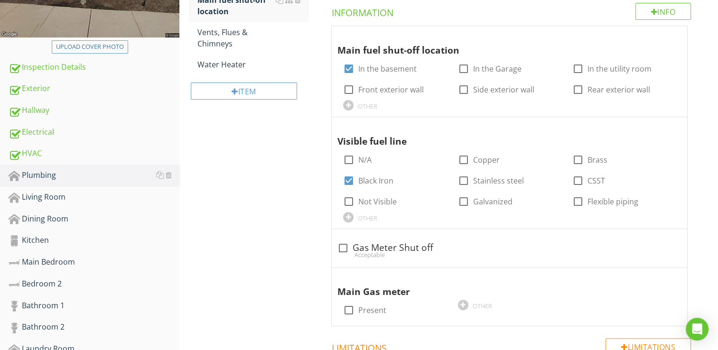
scroll to position [285, 0]
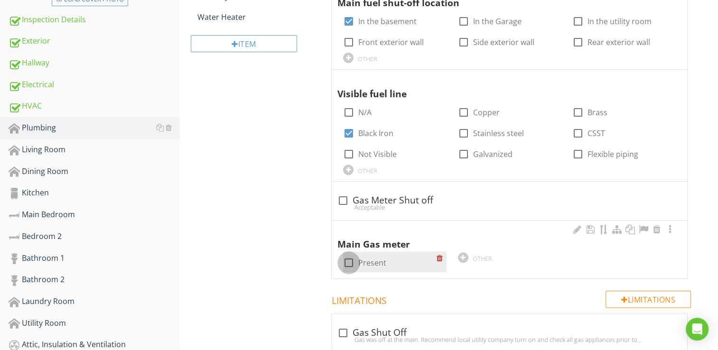
click at [344, 261] on div at bounding box center [349, 263] width 16 height 16
checkbox input "true"
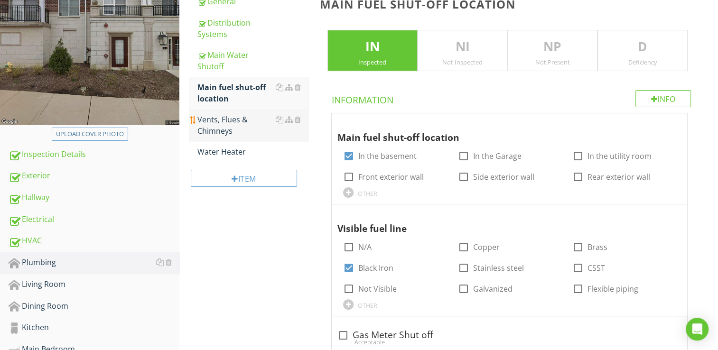
scroll to position [47, 0]
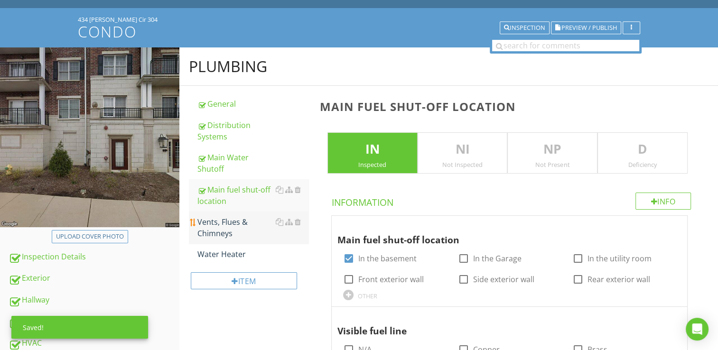
click at [236, 223] on div "Vents, Flues & Chimneys" at bounding box center [253, 227] width 111 height 23
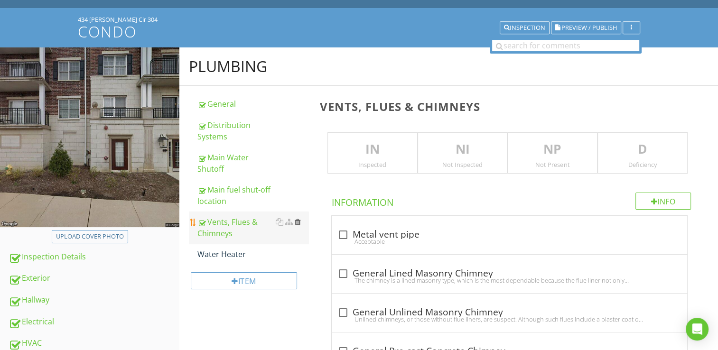
click at [300, 221] on div at bounding box center [298, 222] width 6 height 8
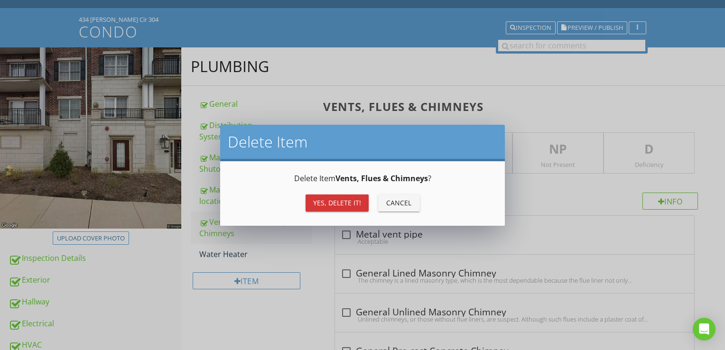
click at [327, 207] on div "Yes, Delete it!" at bounding box center [337, 203] width 48 height 10
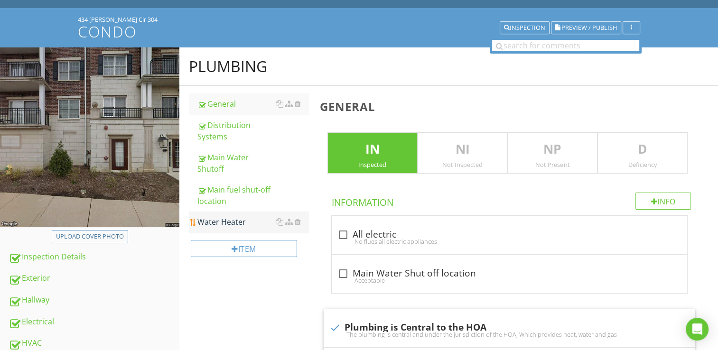
click at [241, 221] on div "Water Heater" at bounding box center [253, 221] width 111 height 11
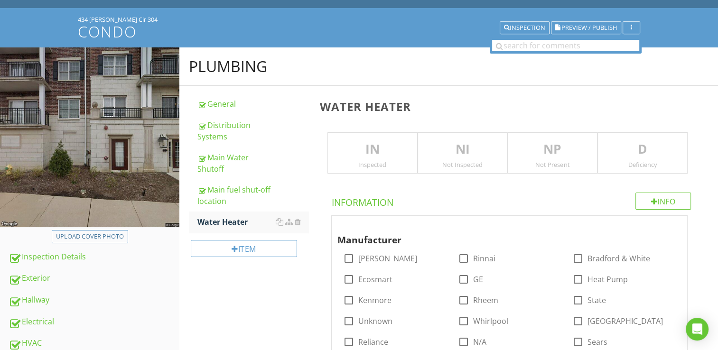
click at [355, 155] on p "IN" at bounding box center [372, 149] width 89 height 19
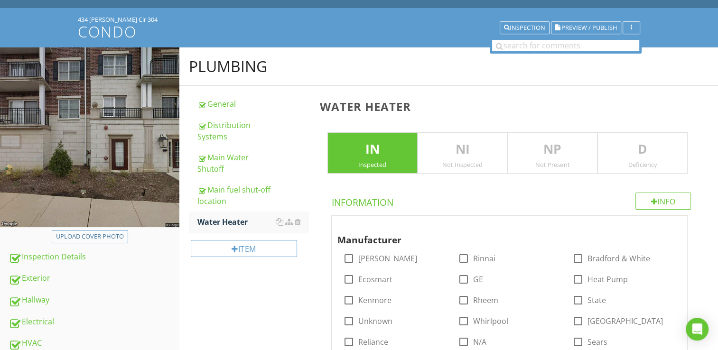
click at [388, 155] on p "IN" at bounding box center [372, 149] width 89 height 19
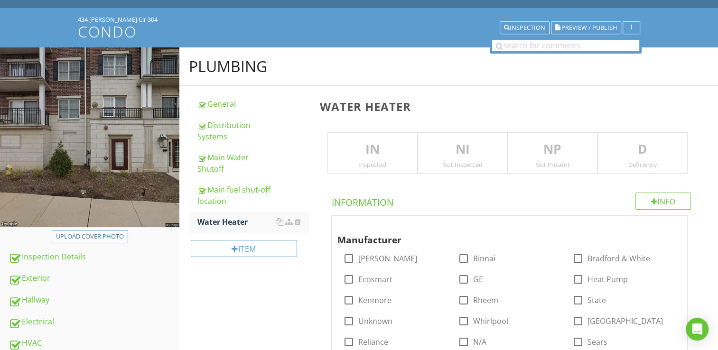
click at [532, 159] on div "NP Not Present" at bounding box center [553, 153] width 90 height 42
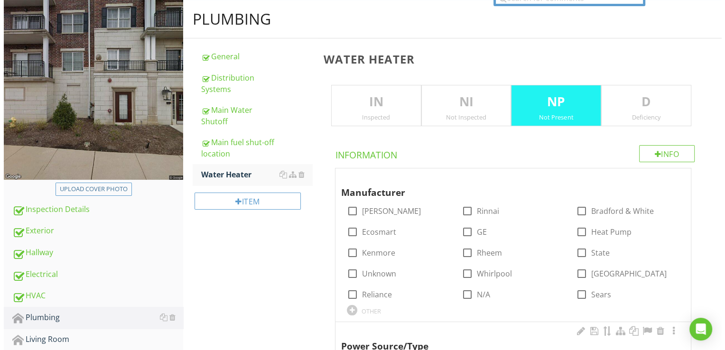
scroll to position [47, 0]
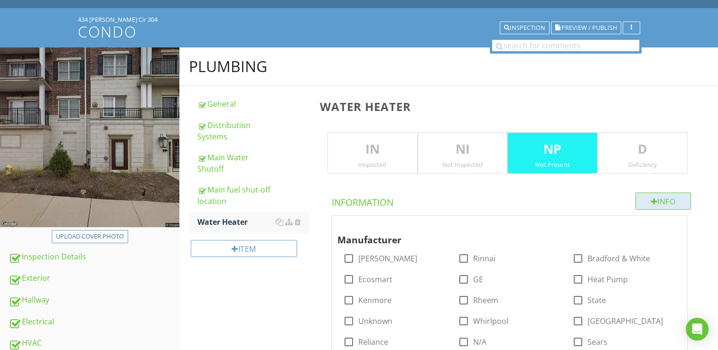
click at [646, 201] on div "Info" at bounding box center [664, 201] width 56 height 17
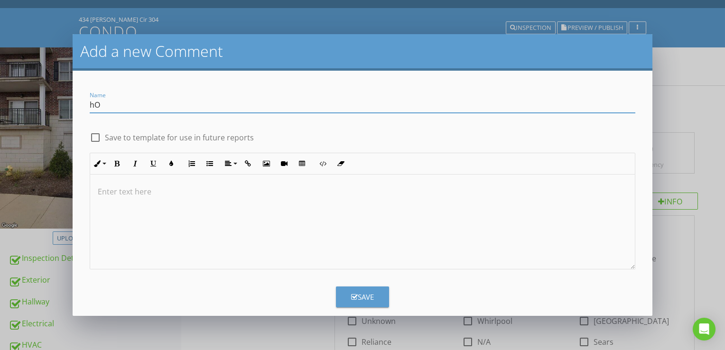
type input "h"
type input "Hot Water"
click at [107, 192] on p at bounding box center [363, 191] width 530 height 11
click at [97, 134] on div at bounding box center [95, 138] width 16 height 16
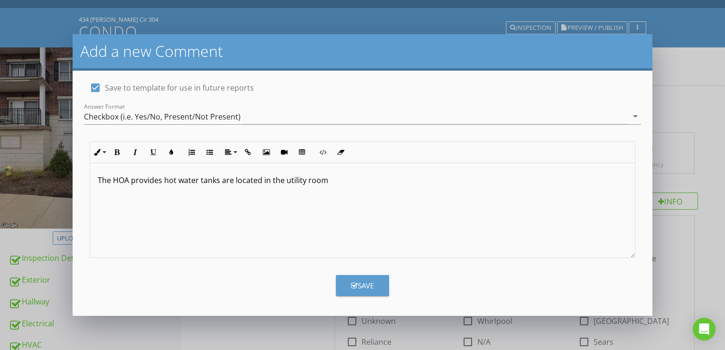
scroll to position [50, 0]
click at [367, 283] on div "Save" at bounding box center [362, 285] width 23 height 11
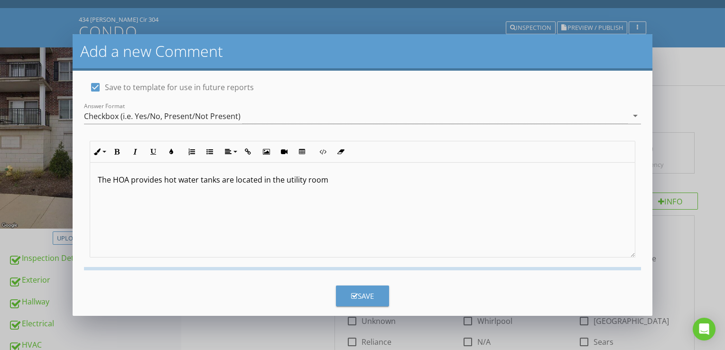
checkbox input "false"
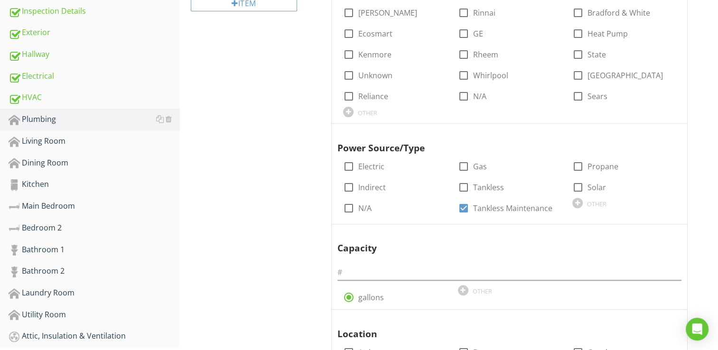
scroll to position [56, 0]
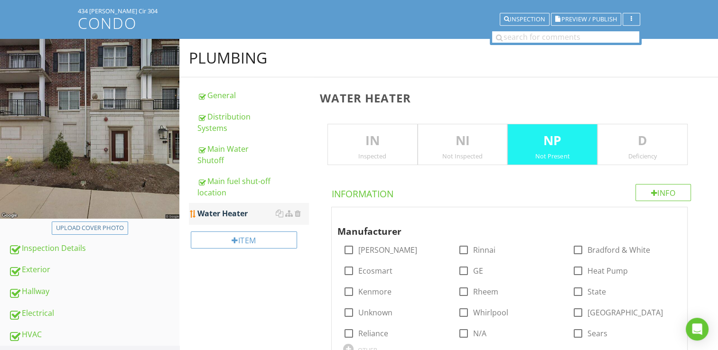
click at [235, 207] on link "Water Heater" at bounding box center [253, 213] width 111 height 21
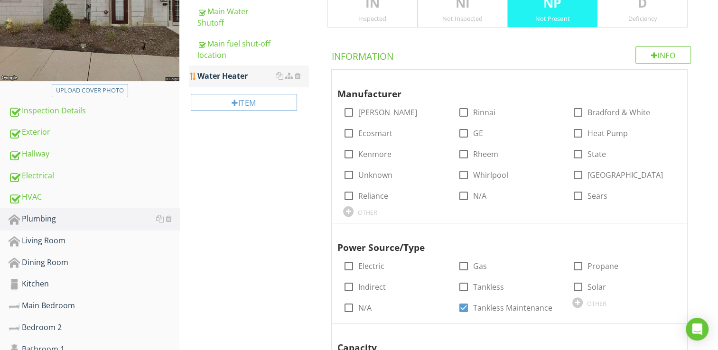
scroll to position [198, 0]
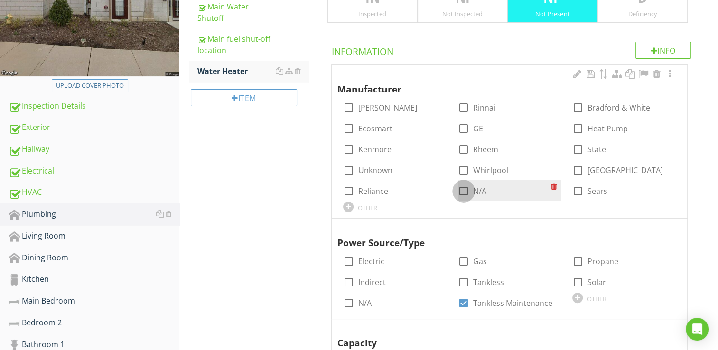
click at [460, 189] on div at bounding box center [464, 191] width 16 height 16
checkbox input "true"
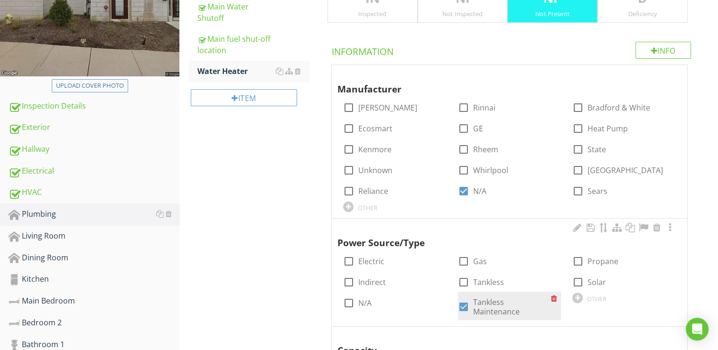
click at [464, 304] on div at bounding box center [464, 307] width 16 height 16
checkbox input "false"
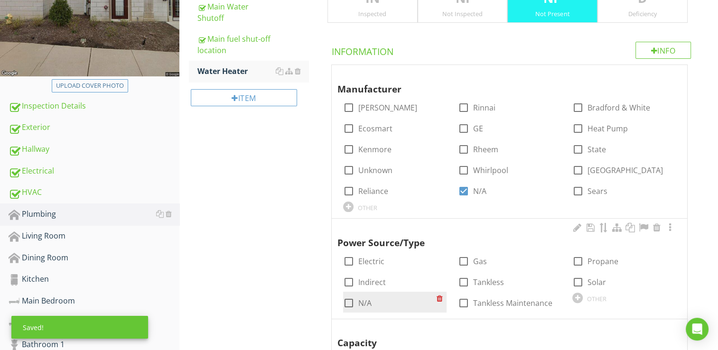
click at [352, 306] on div at bounding box center [349, 303] width 16 height 16
checkbox input "true"
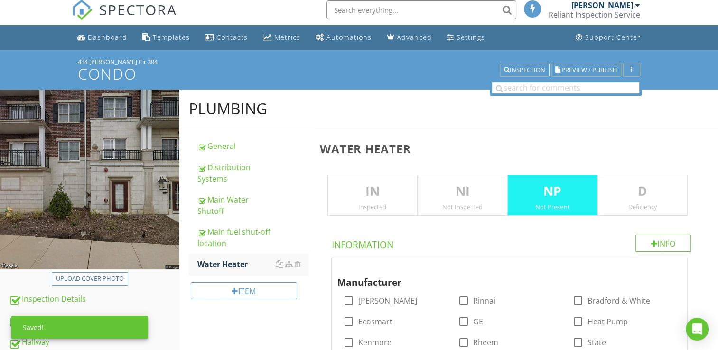
scroll to position [0, 0]
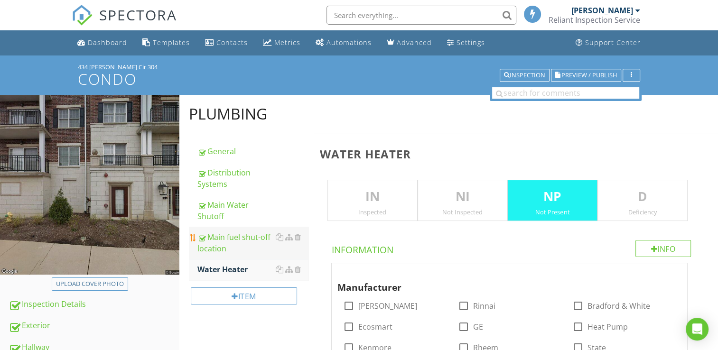
click at [224, 246] on div "Main fuel shut-off location" at bounding box center [253, 243] width 111 height 23
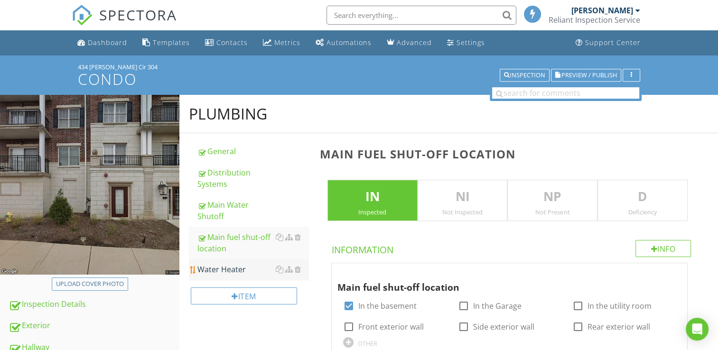
click at [230, 271] on div "Water Heater" at bounding box center [253, 269] width 111 height 11
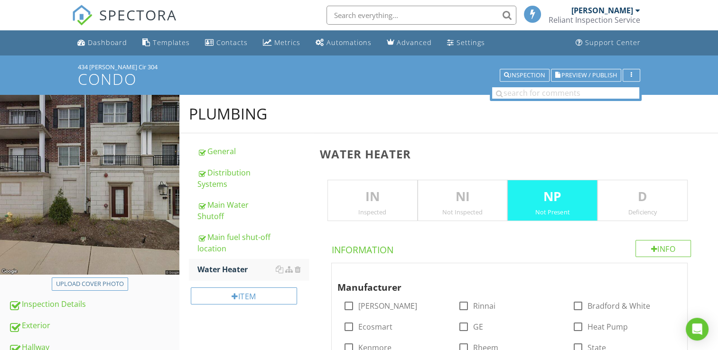
click at [459, 204] on p "NI" at bounding box center [462, 197] width 89 height 19
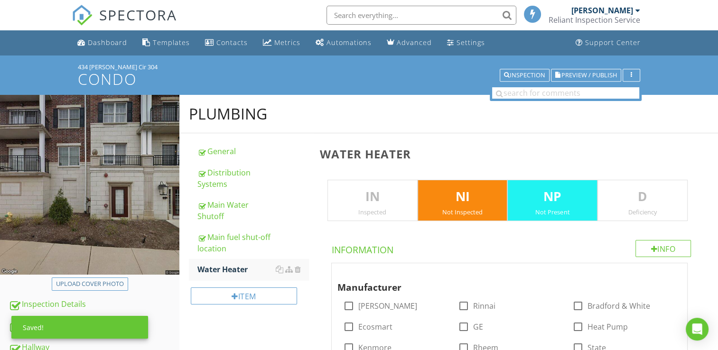
click at [528, 205] on p "NP" at bounding box center [552, 197] width 89 height 19
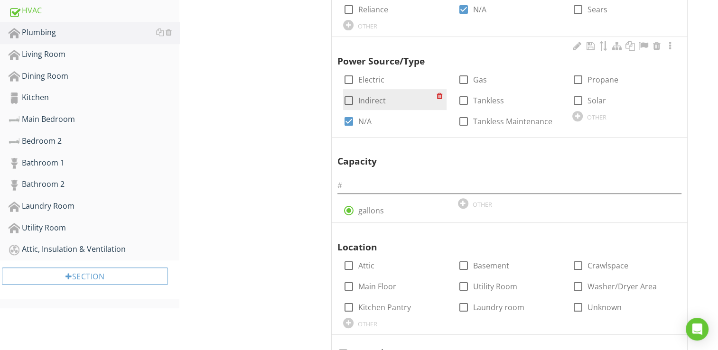
scroll to position [427, 0]
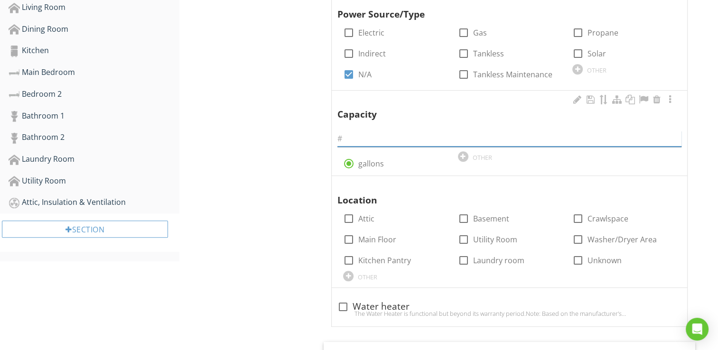
click at [346, 134] on input "text" at bounding box center [510, 139] width 344 height 16
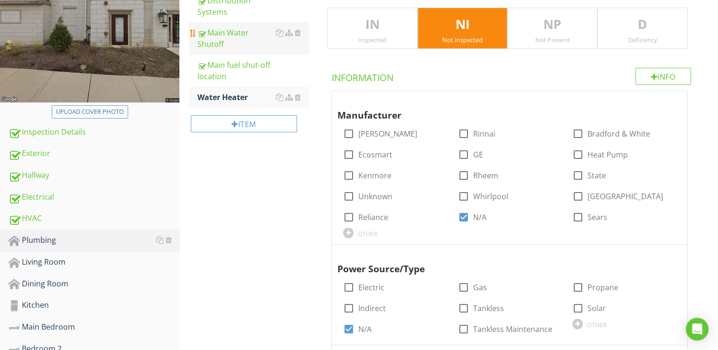
scroll to position [47, 0]
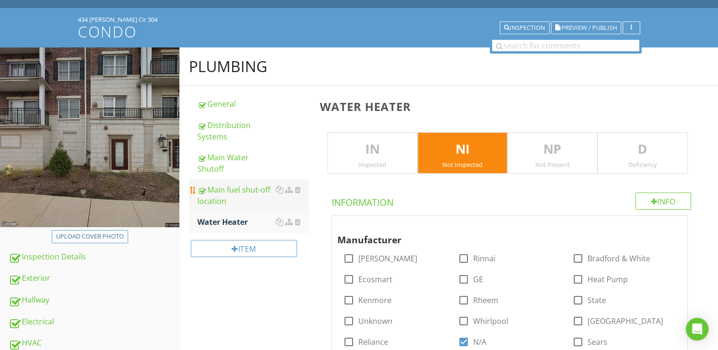
type input "100"
click at [236, 187] on div "Main fuel shut-off location" at bounding box center [253, 195] width 111 height 23
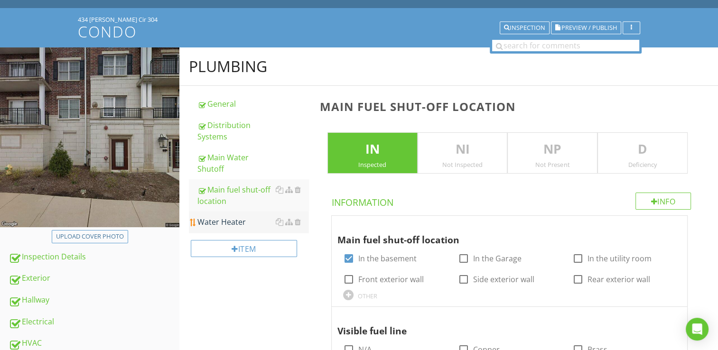
click at [227, 220] on div "Water Heater" at bounding box center [253, 221] width 111 height 11
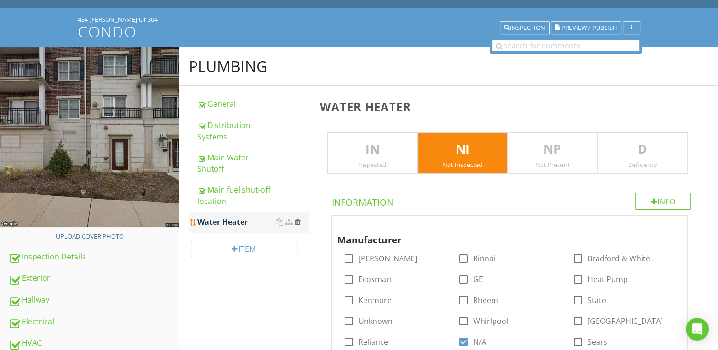
click at [301, 222] on div at bounding box center [298, 222] width 6 height 8
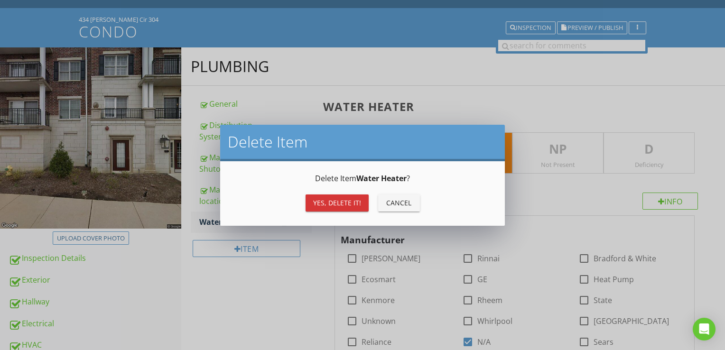
click at [329, 199] on div "Yes, Delete it!" at bounding box center [337, 203] width 48 height 10
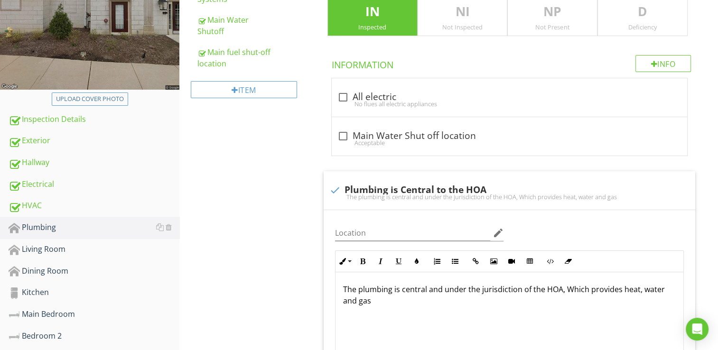
scroll to position [190, 0]
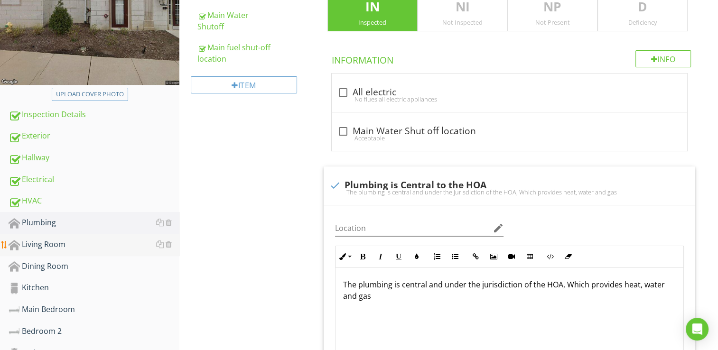
click at [68, 242] on div "Living Room" at bounding box center [94, 245] width 171 height 12
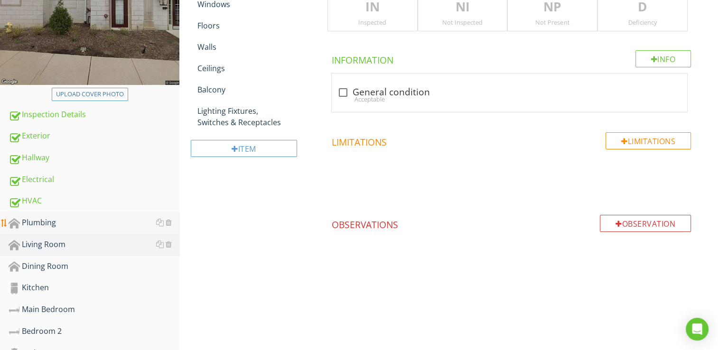
click at [47, 224] on div "Plumbing" at bounding box center [94, 223] width 171 height 12
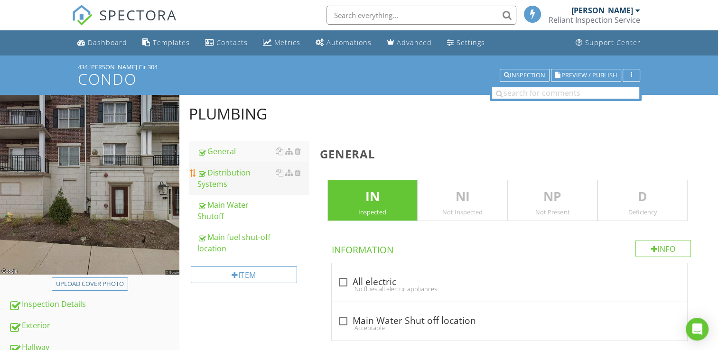
click at [209, 179] on div "Distribution Systems" at bounding box center [253, 178] width 111 height 23
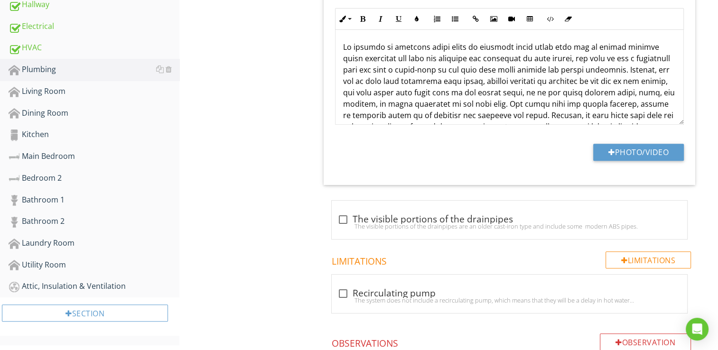
scroll to position [380, 0]
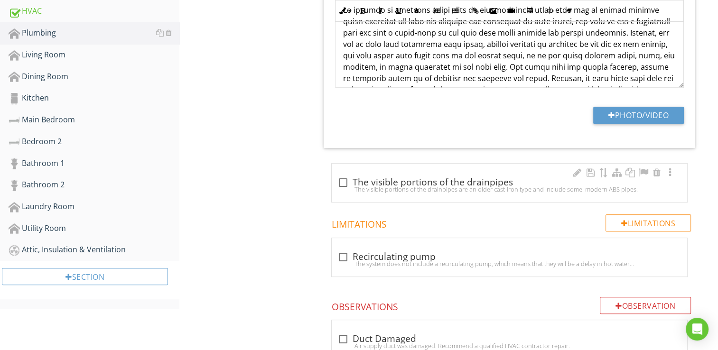
click at [344, 186] on div "The visible portions of the drainpipes are an older cast-iron type and include …" at bounding box center [510, 190] width 344 height 8
checkbox input "true"
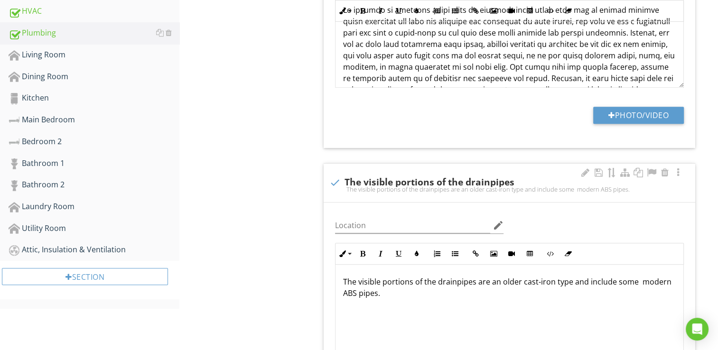
click at [499, 281] on p "The visible portions of the drainpipes are an older cast-iron type and include …" at bounding box center [509, 293] width 333 height 34
drag, startPoint x: 652, startPoint y: 280, endPoint x: 491, endPoint y: 282, distance: 161.0
click at [491, 282] on p "The visible portions of the drainpipes are an type and include some modern ABS …" at bounding box center [509, 287] width 333 height 23
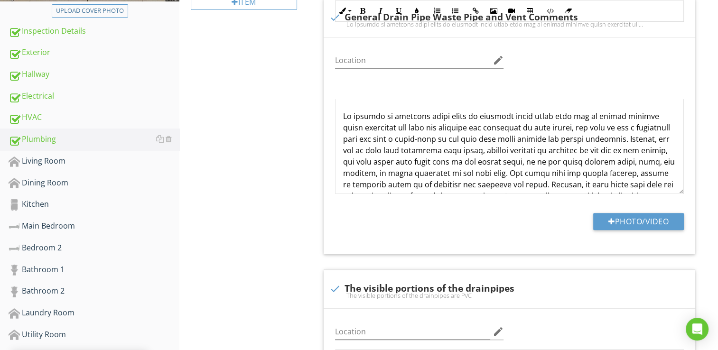
scroll to position [237, 0]
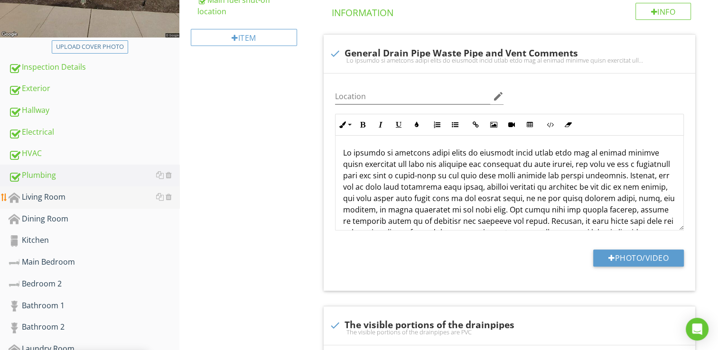
click at [55, 194] on div "Living Room" at bounding box center [94, 197] width 171 height 12
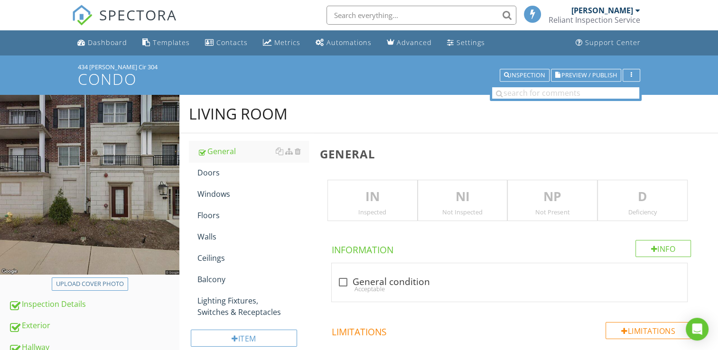
click at [360, 197] on p "IN" at bounding box center [372, 197] width 89 height 19
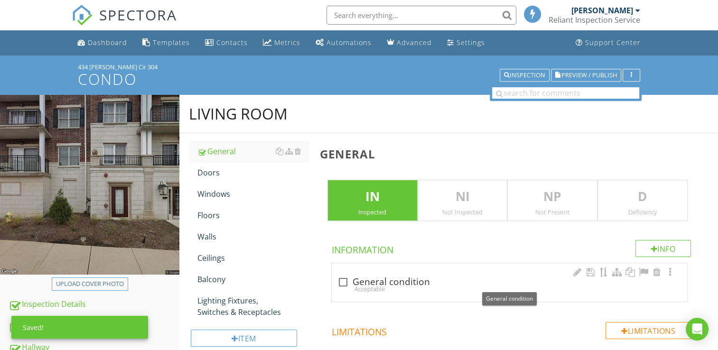
click at [346, 282] on div at bounding box center [343, 282] width 16 height 16
checkbox input "true"
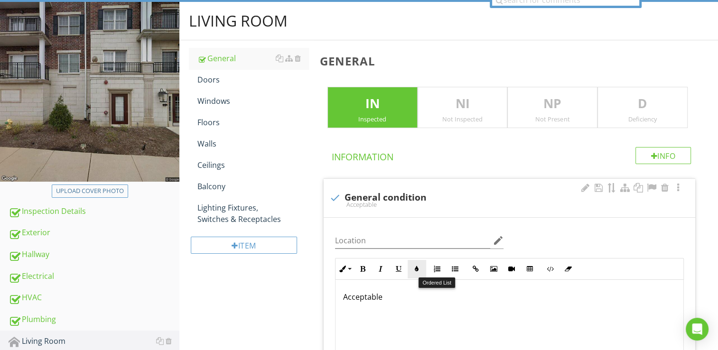
scroll to position [95, 0]
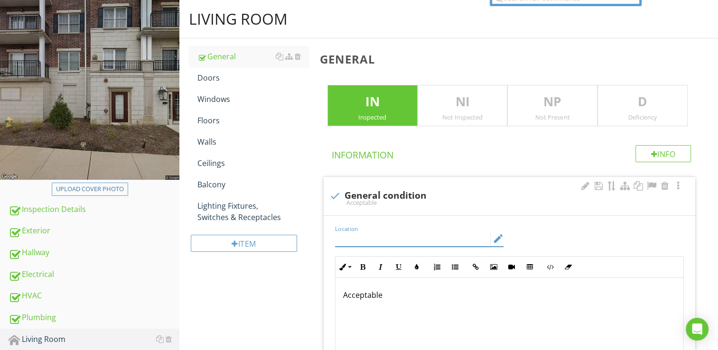
click at [355, 235] on input "Location" at bounding box center [413, 239] width 156 height 16
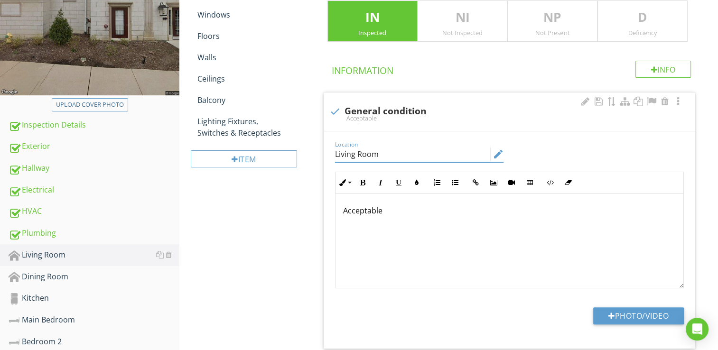
scroll to position [190, 0]
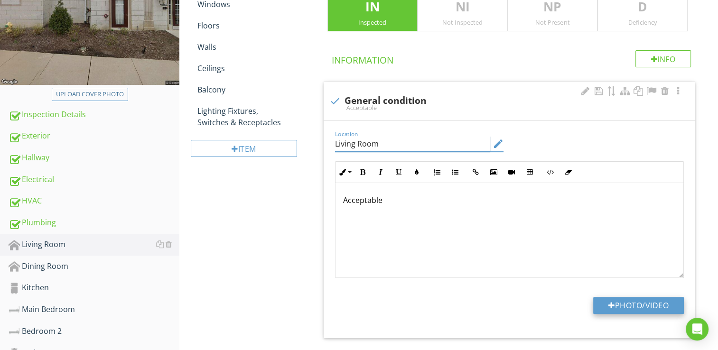
type input "Living Room"
click at [616, 300] on button "Photo/Video" at bounding box center [638, 305] width 91 height 17
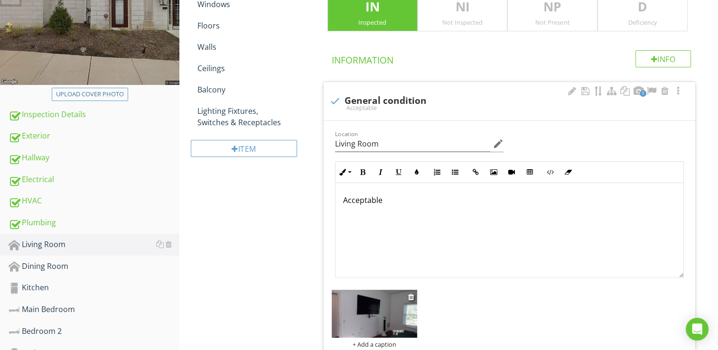
click at [368, 310] on img at bounding box center [374, 314] width 85 height 48
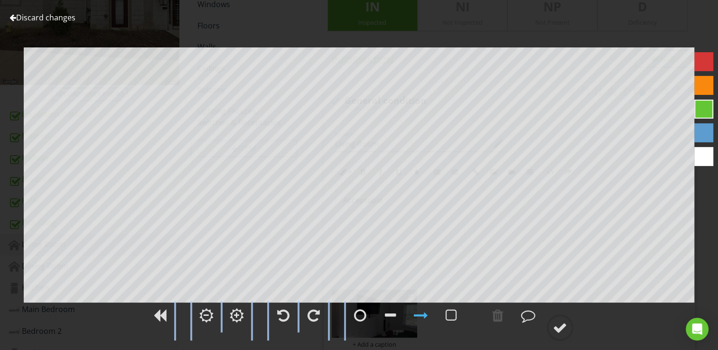
click at [368, 310] on div at bounding box center [360, 316] width 24 height 24
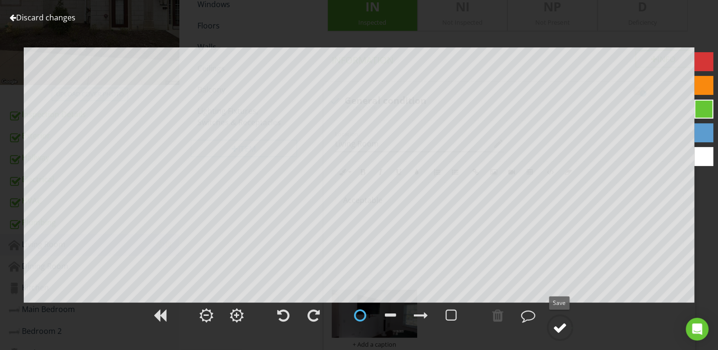
click at [555, 326] on div at bounding box center [560, 328] width 14 height 14
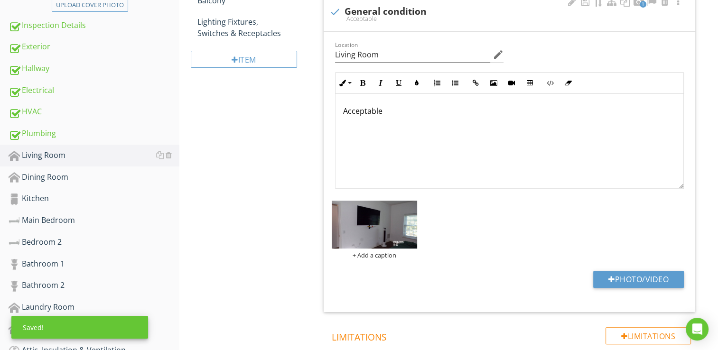
scroll to position [285, 0]
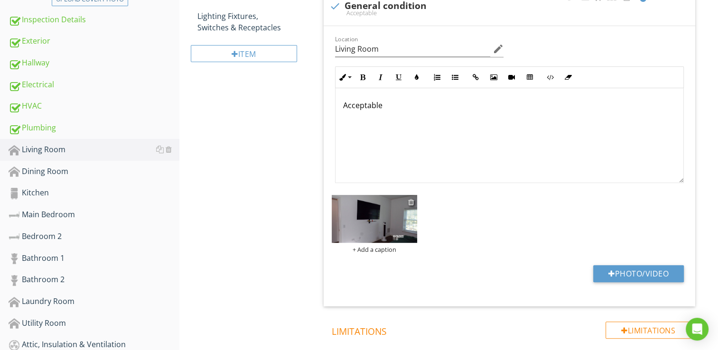
click at [411, 198] on div at bounding box center [411, 202] width 6 height 8
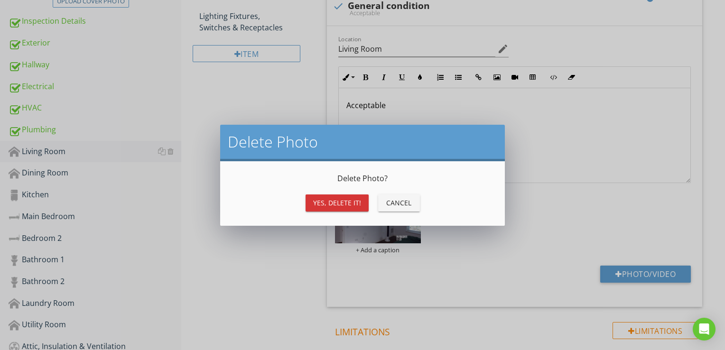
click at [352, 200] on div "Yes, Delete it!" at bounding box center [337, 203] width 48 height 10
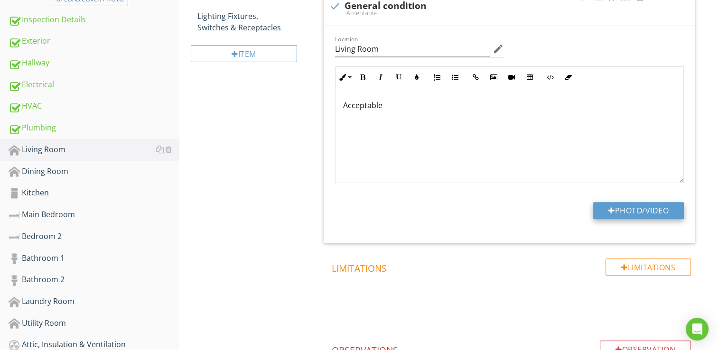
click at [626, 210] on button "Photo/Video" at bounding box center [638, 210] width 91 height 17
type input "C:\fakepath\101_1057.JPG"
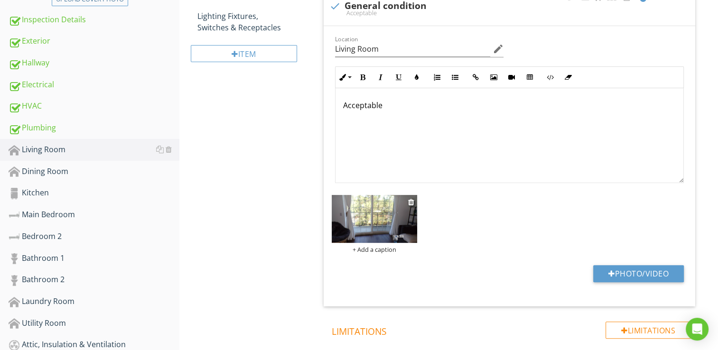
click at [364, 225] on img at bounding box center [374, 219] width 85 height 48
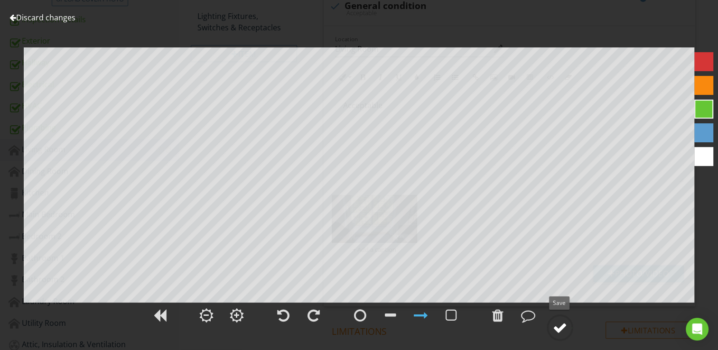
click at [555, 326] on div at bounding box center [560, 328] width 14 height 14
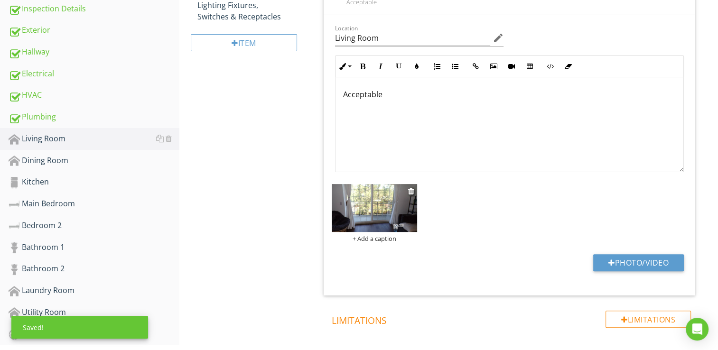
scroll to position [332, 0]
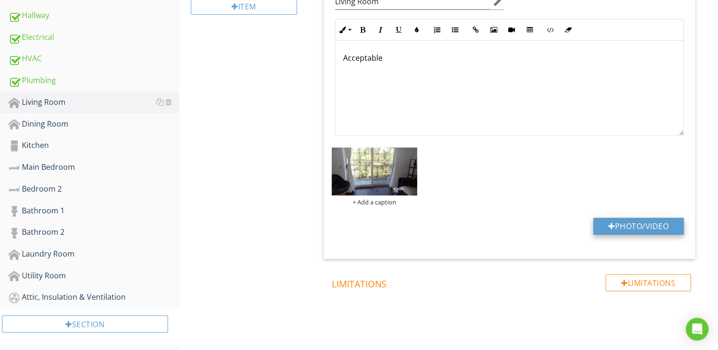
click at [630, 226] on button "Photo/Video" at bounding box center [638, 226] width 91 height 17
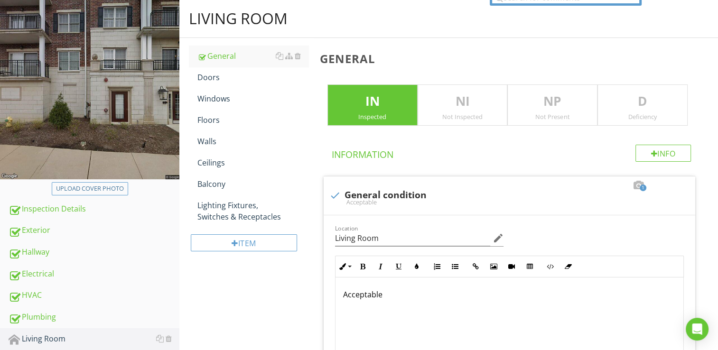
scroll to position [47, 0]
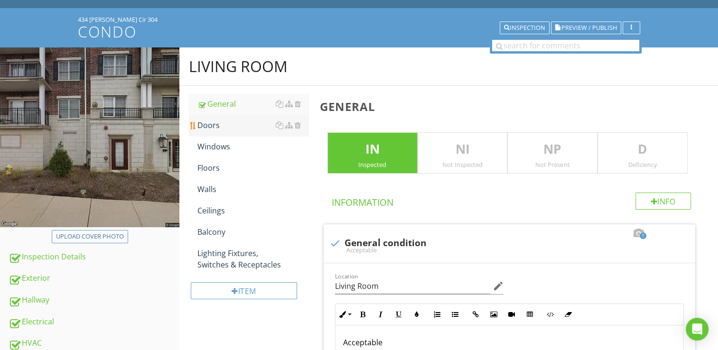
click at [205, 122] on div "Doors" at bounding box center [253, 125] width 111 height 11
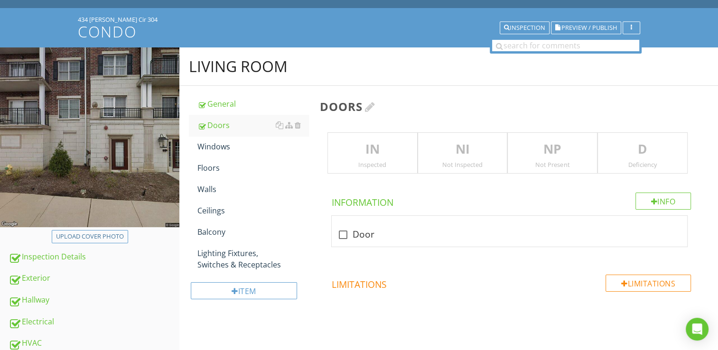
click at [370, 109] on div at bounding box center [370, 106] width 10 height 11
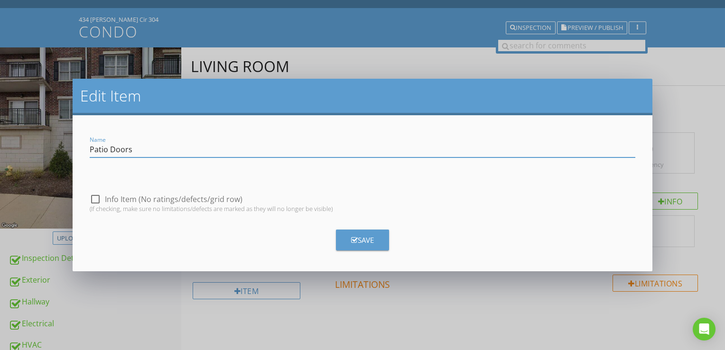
type input "Patio Doors"
click at [363, 244] on div "Save" at bounding box center [362, 240] width 23 height 11
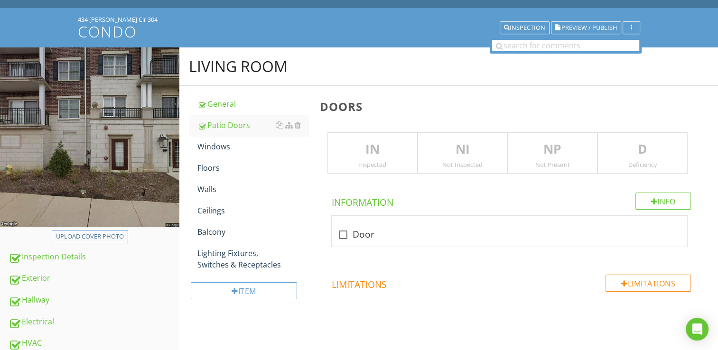
click at [374, 155] on p "IN" at bounding box center [372, 149] width 89 height 19
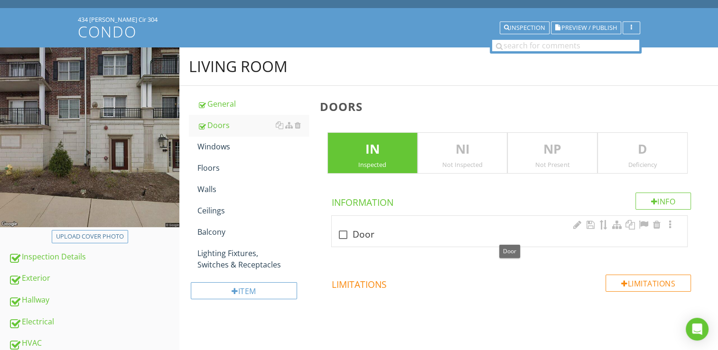
click at [345, 229] on div at bounding box center [343, 235] width 16 height 16
checkbox input "true"
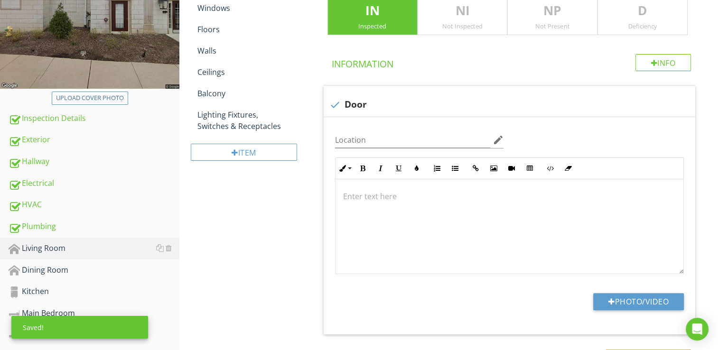
scroll to position [190, 0]
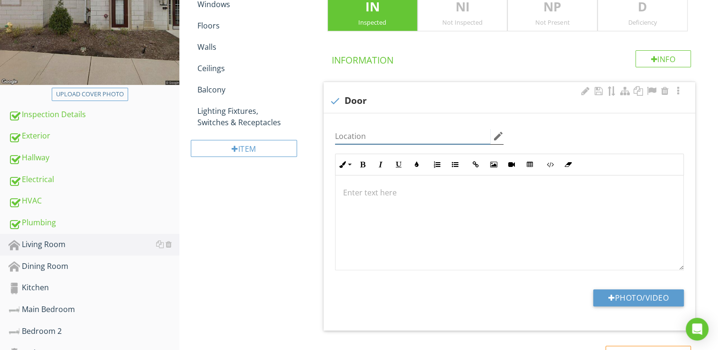
click at [343, 136] on input "Location" at bounding box center [413, 137] width 156 height 16
type input "Patio Door"
click at [367, 192] on p at bounding box center [509, 192] width 333 height 11
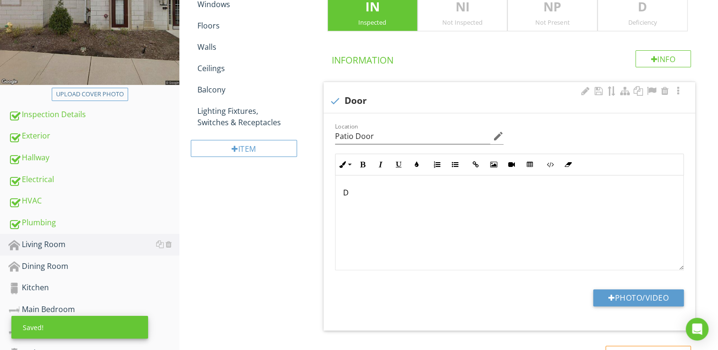
scroll to position [198, 0]
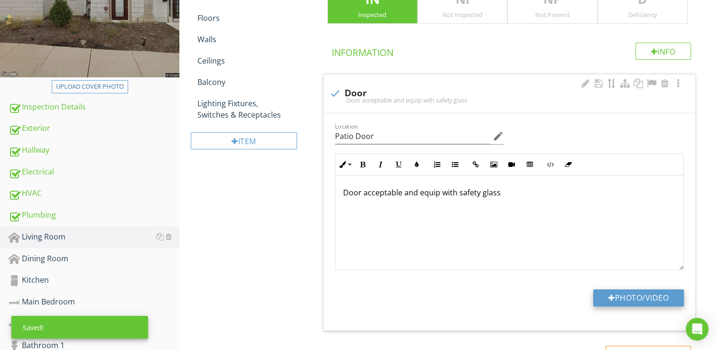
click at [615, 296] on button "Photo/Video" at bounding box center [638, 298] width 91 height 17
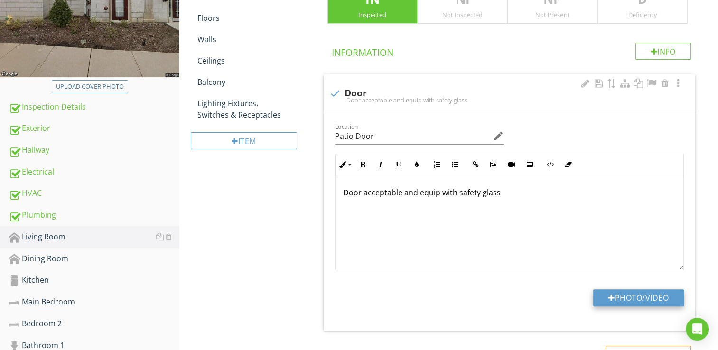
type input "C:\fakepath\101_1057.JPG"
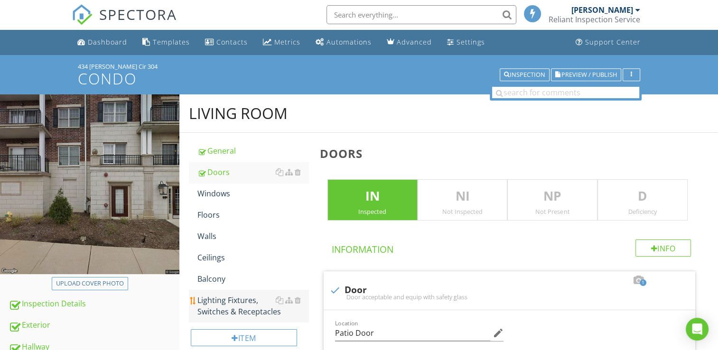
scroll to position [0, 0]
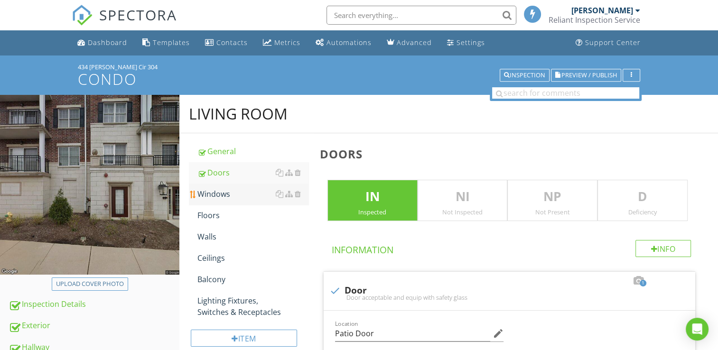
click at [226, 195] on div "Windows" at bounding box center [253, 193] width 111 height 11
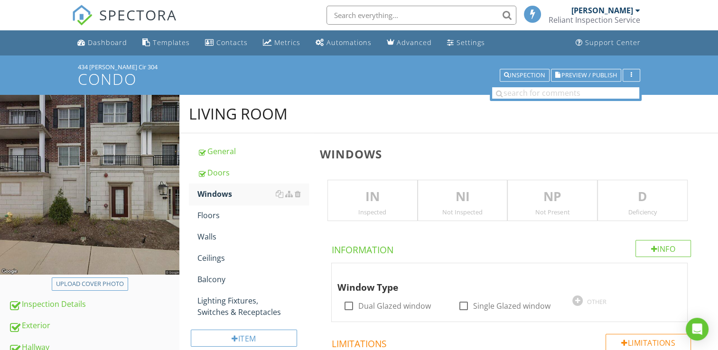
click at [539, 198] on p "NP" at bounding box center [552, 197] width 89 height 19
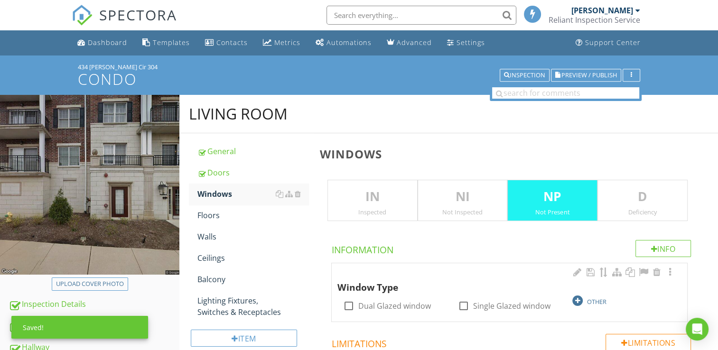
click at [573, 297] on div "OTHER" at bounding box center [624, 300] width 103 height 11
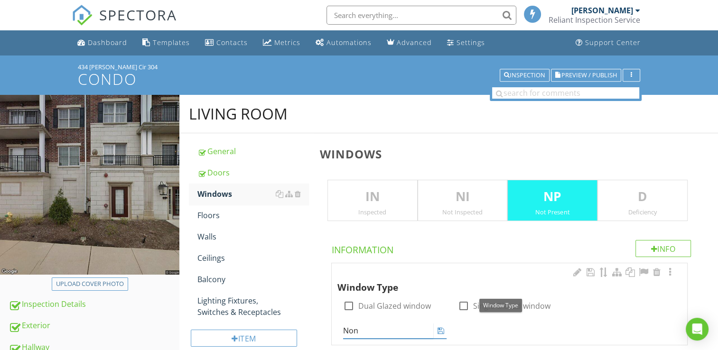
type input "None"
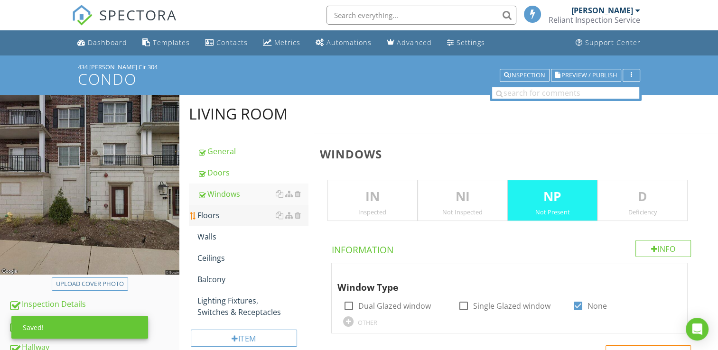
click at [215, 210] on div "Floors" at bounding box center [253, 215] width 111 height 11
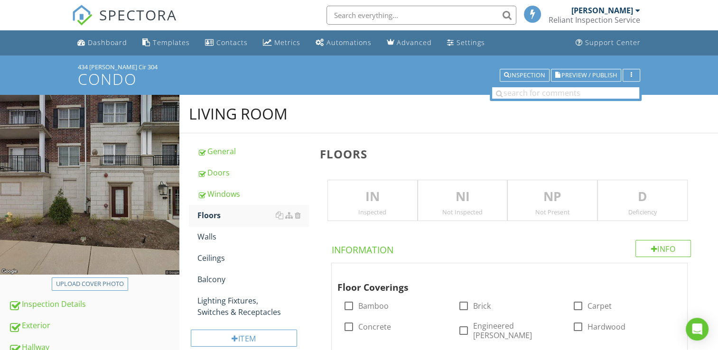
click at [378, 200] on p "IN" at bounding box center [372, 197] width 89 height 19
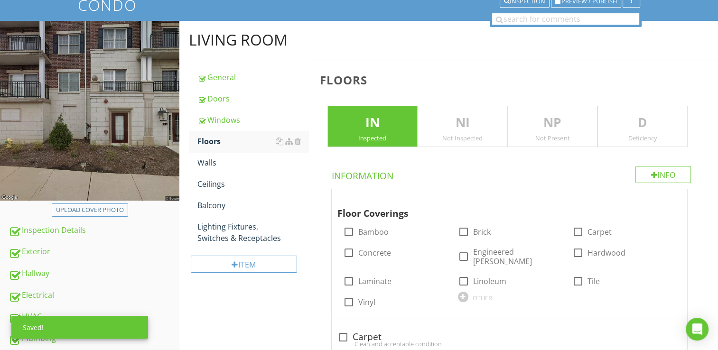
scroll to position [95, 0]
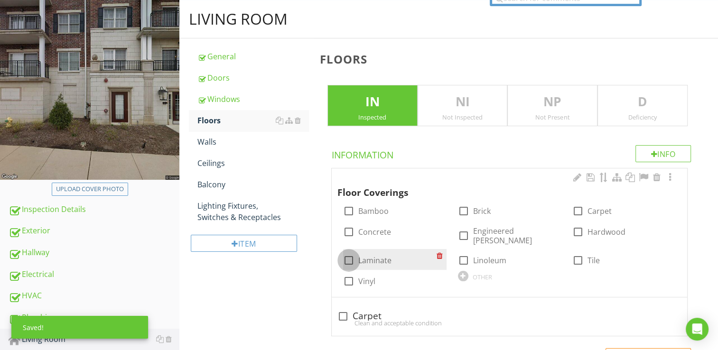
click at [349, 253] on div at bounding box center [349, 261] width 16 height 16
checkbox input "true"
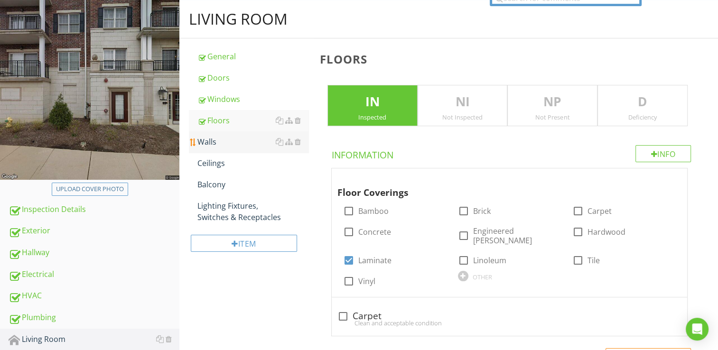
click at [216, 144] on div "Walls" at bounding box center [253, 141] width 111 height 11
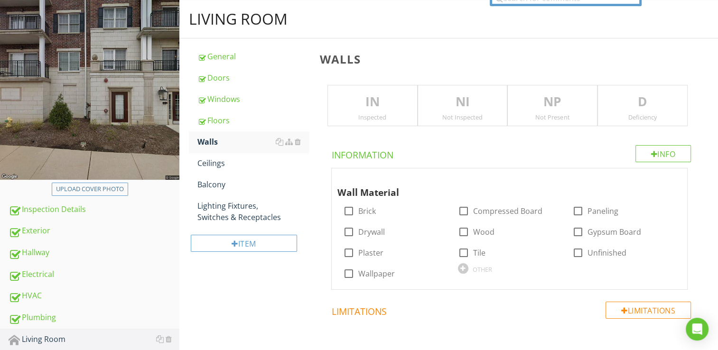
click at [367, 118] on div "Inspected" at bounding box center [372, 117] width 89 height 8
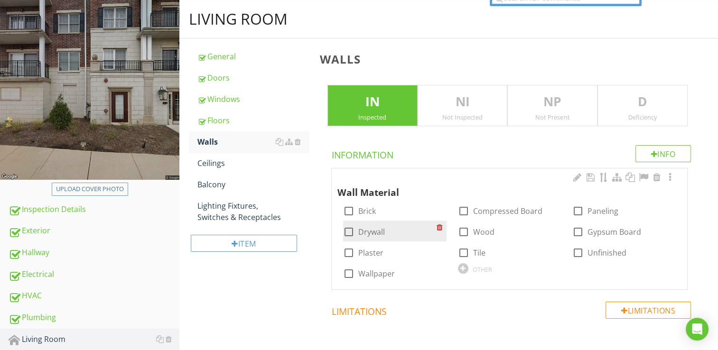
click at [370, 232] on label "Drywall" at bounding box center [371, 231] width 27 height 9
checkbox input "true"
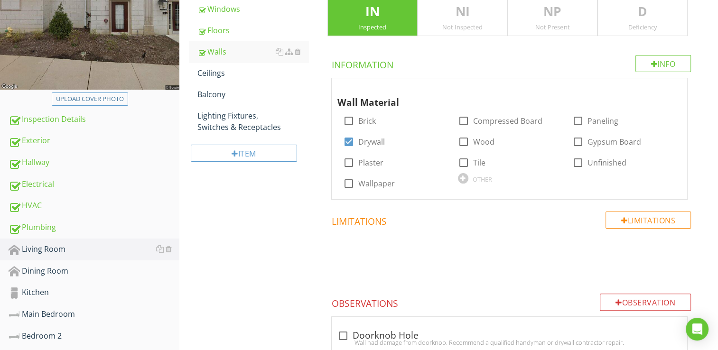
scroll to position [114, 0]
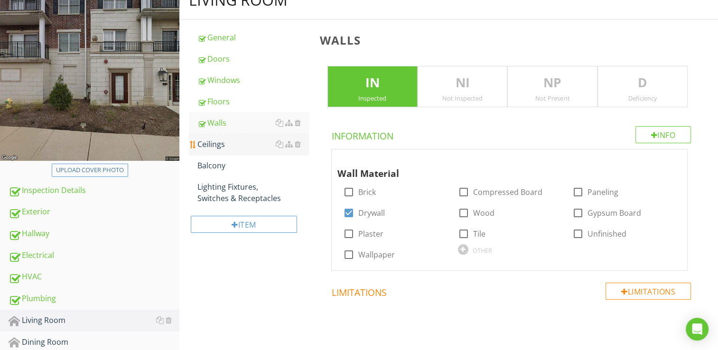
click at [211, 147] on div "Ceilings" at bounding box center [253, 144] width 111 height 11
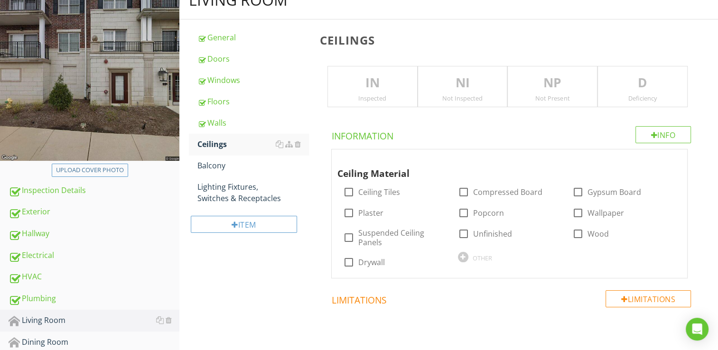
click at [369, 86] on p "IN" at bounding box center [372, 83] width 89 height 19
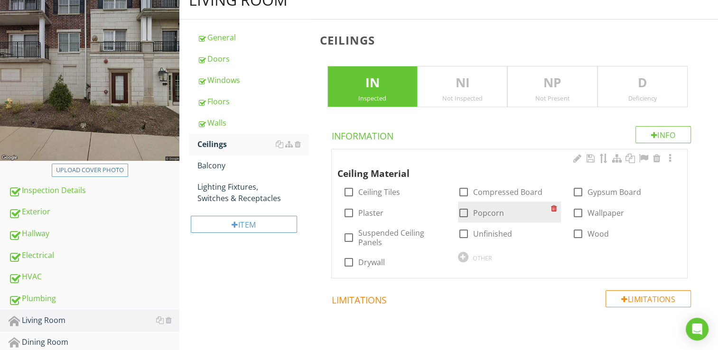
click at [480, 211] on label "Popcorn" at bounding box center [488, 212] width 31 height 9
checkbox input "true"
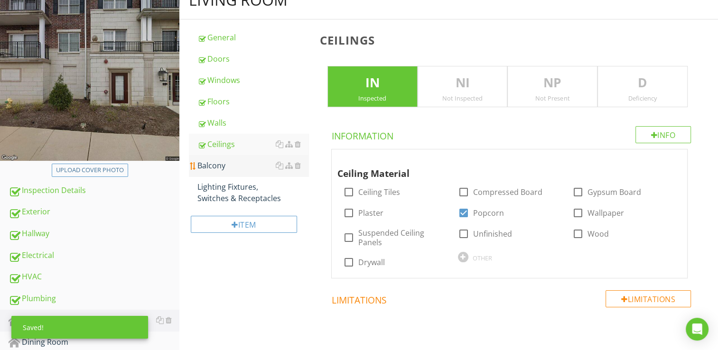
click at [224, 166] on div "Balcony" at bounding box center [253, 165] width 111 height 11
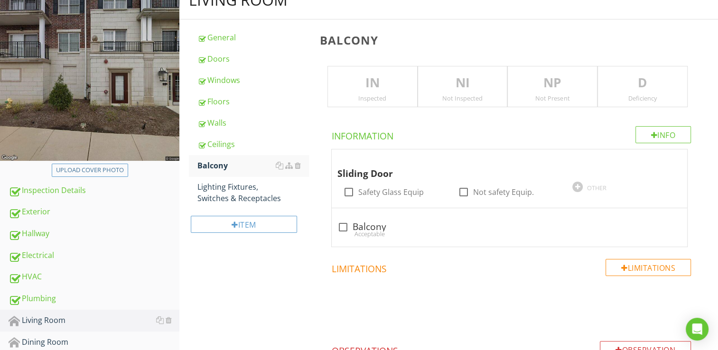
click at [368, 78] on p "IN" at bounding box center [372, 83] width 89 height 19
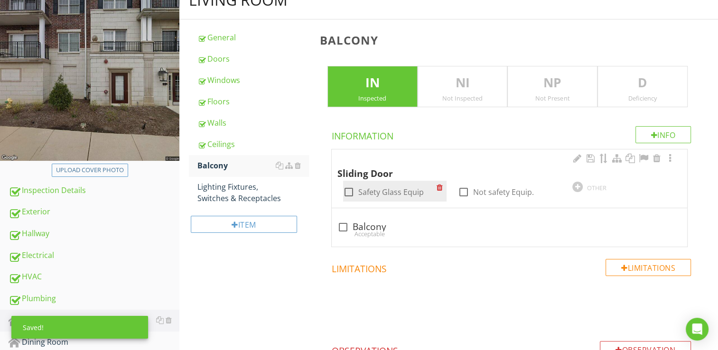
click at [346, 191] on div at bounding box center [349, 192] width 16 height 16
checkbox input "true"
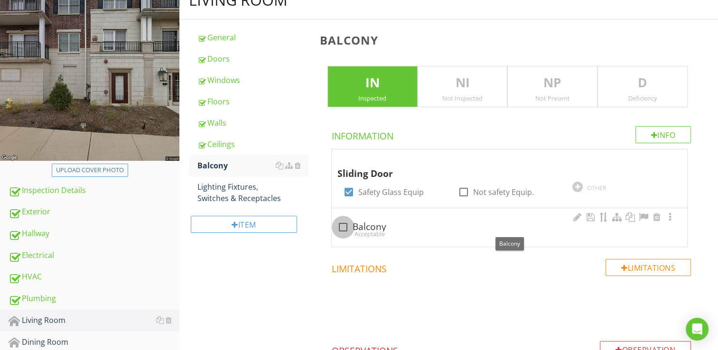
click at [346, 223] on div at bounding box center [343, 227] width 16 height 16
checkbox input "true"
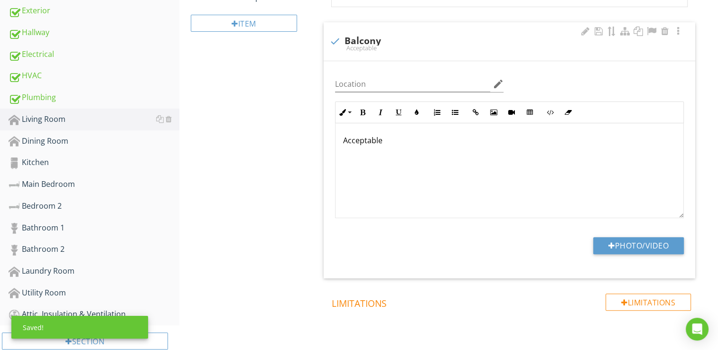
scroll to position [351, 0]
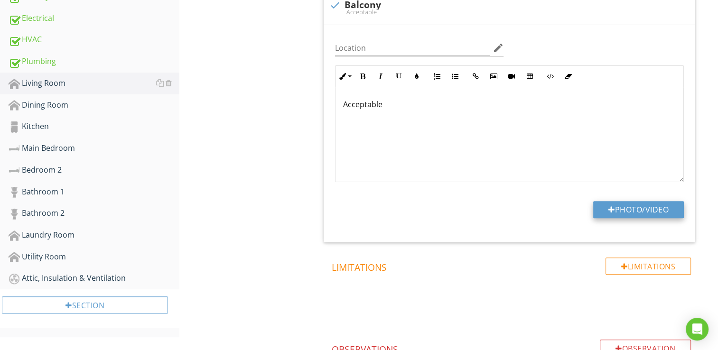
click at [615, 206] on button "Photo/Video" at bounding box center [638, 209] width 91 height 17
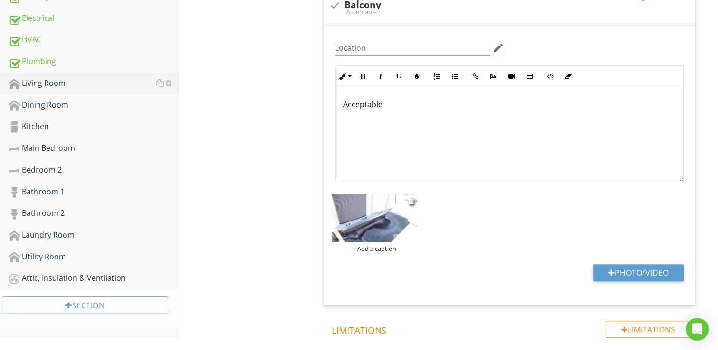
click at [385, 213] on img at bounding box center [374, 218] width 85 height 48
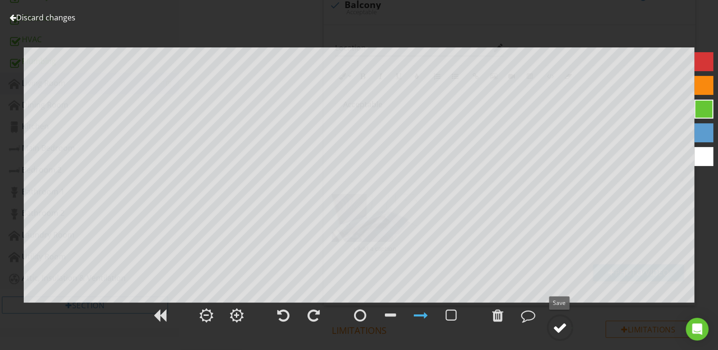
click at [566, 326] on div at bounding box center [560, 328] width 14 height 14
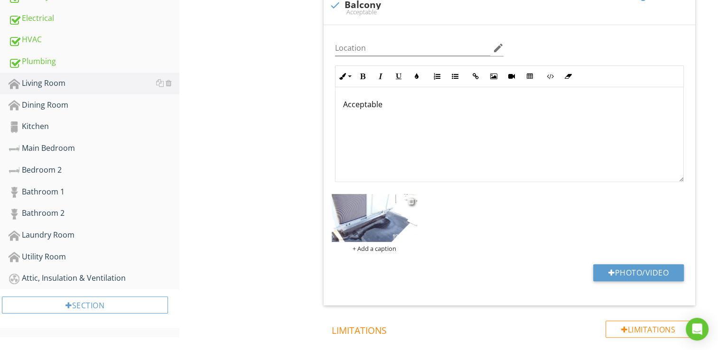
click at [414, 200] on div at bounding box center [412, 201] width 8 height 11
click at [413, 200] on div at bounding box center [411, 202] width 6 height 8
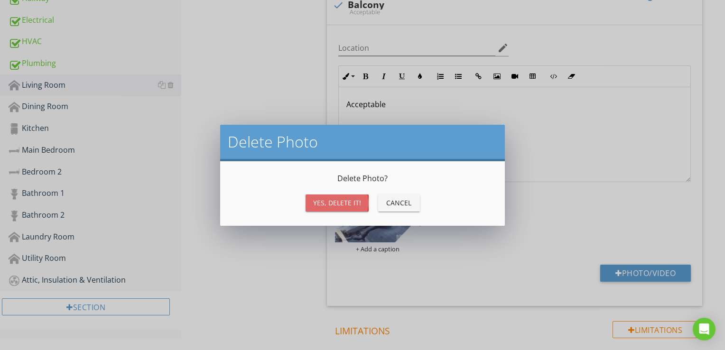
click at [357, 200] on div "Yes, Delete it!" at bounding box center [337, 203] width 48 height 10
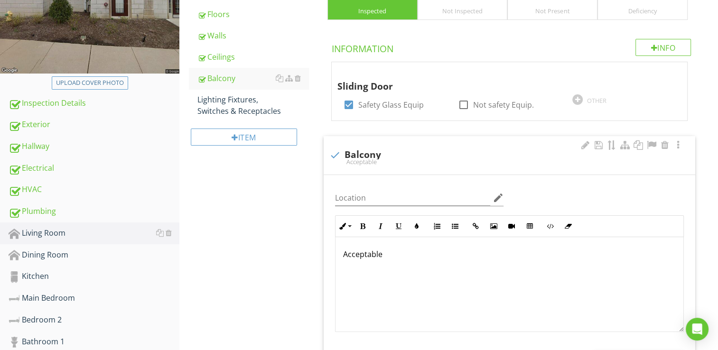
scroll to position [256, 0]
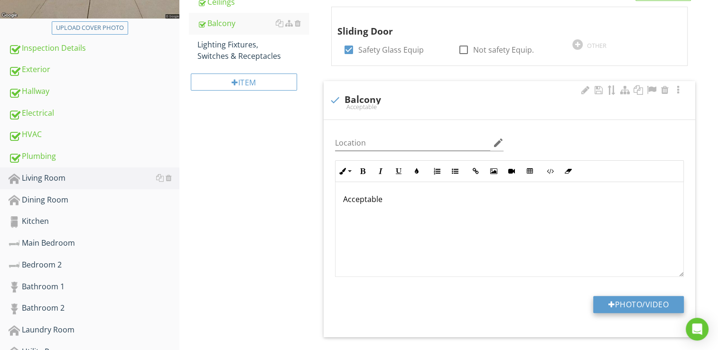
click at [613, 302] on button "Photo/Video" at bounding box center [638, 304] width 91 height 17
type input "C:\fakepath\101_1054.JPG"
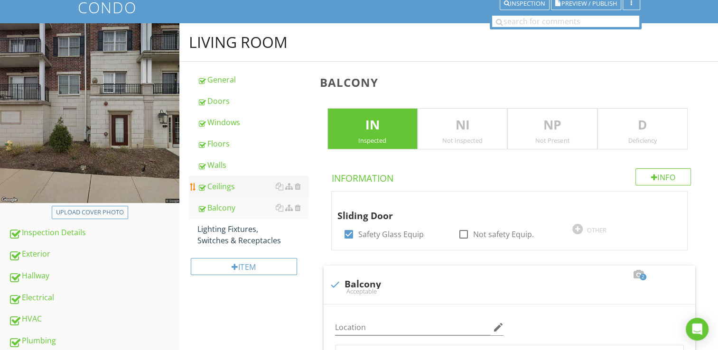
scroll to position [66, 0]
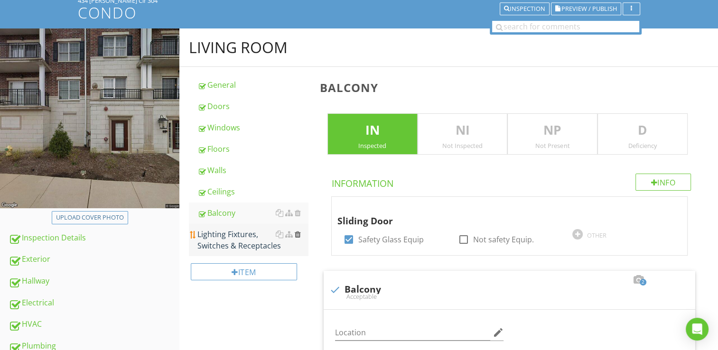
click at [297, 233] on div at bounding box center [298, 235] width 6 height 8
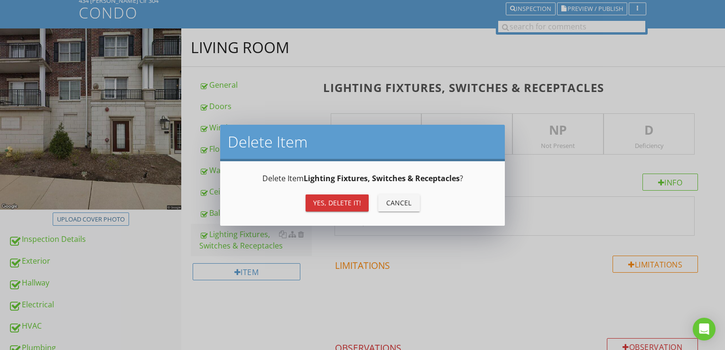
click at [322, 197] on button "Yes, Delete it!" at bounding box center [337, 203] width 63 height 17
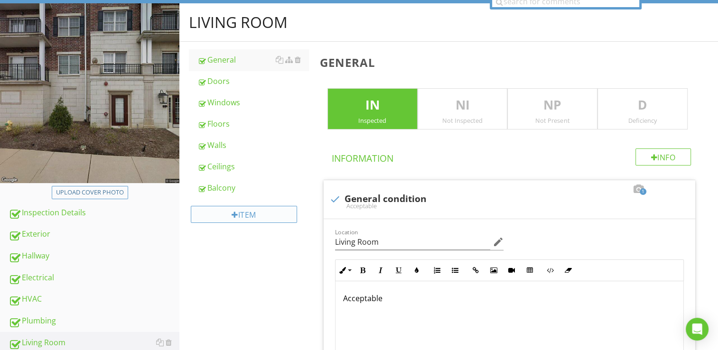
scroll to position [161, 0]
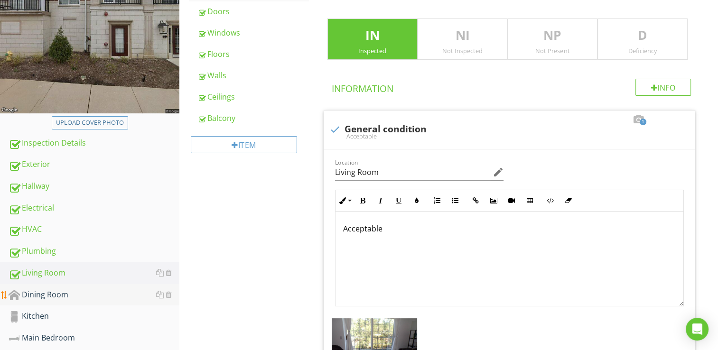
click at [63, 292] on div "Dining Room" at bounding box center [94, 295] width 171 height 12
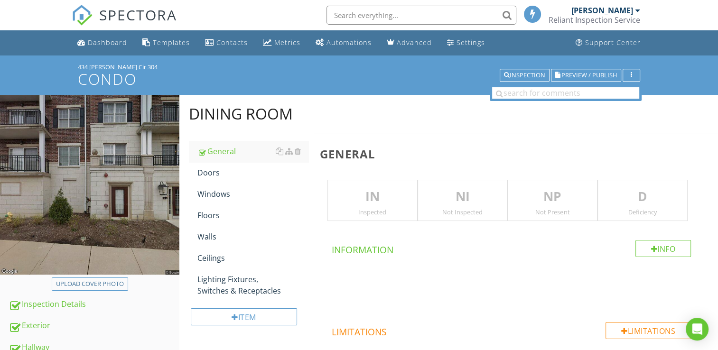
click at [357, 194] on p "IN" at bounding box center [372, 197] width 89 height 19
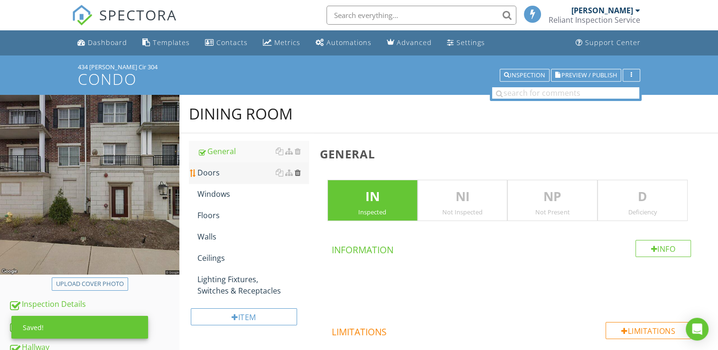
click at [296, 170] on div at bounding box center [298, 173] width 6 height 8
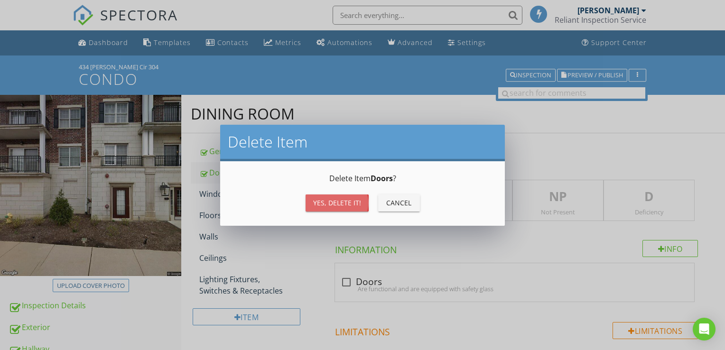
click at [320, 199] on div "Yes, Delete it!" at bounding box center [337, 203] width 48 height 10
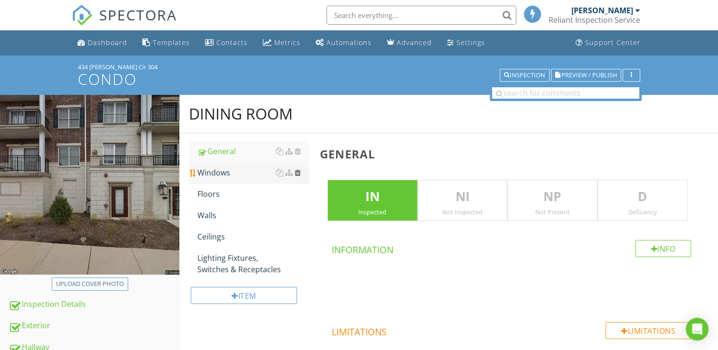
click at [297, 173] on div at bounding box center [298, 173] width 6 height 8
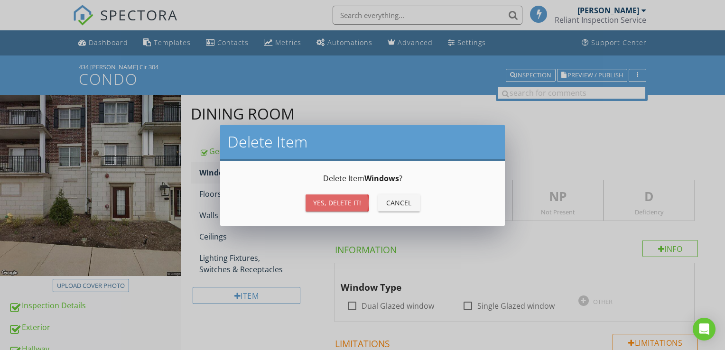
click at [311, 197] on button "Yes, Delete it!" at bounding box center [337, 203] width 63 height 17
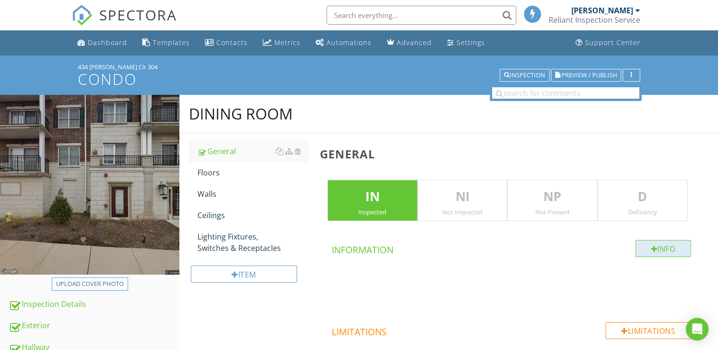
click at [649, 244] on div "Info" at bounding box center [664, 248] width 56 height 17
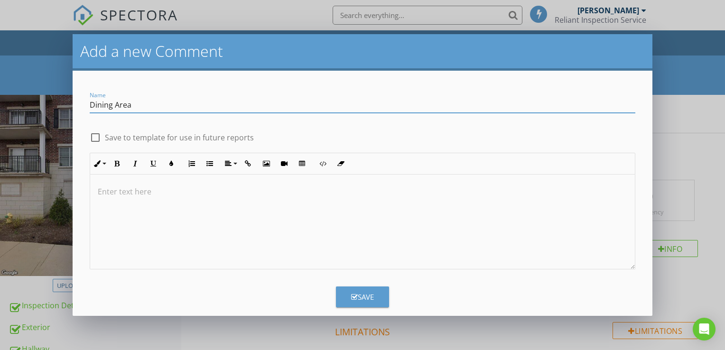
type input "Dining Area"
click at [169, 204] on div at bounding box center [362, 222] width 545 height 95
click at [353, 294] on icon "button" at bounding box center [354, 297] width 7 height 7
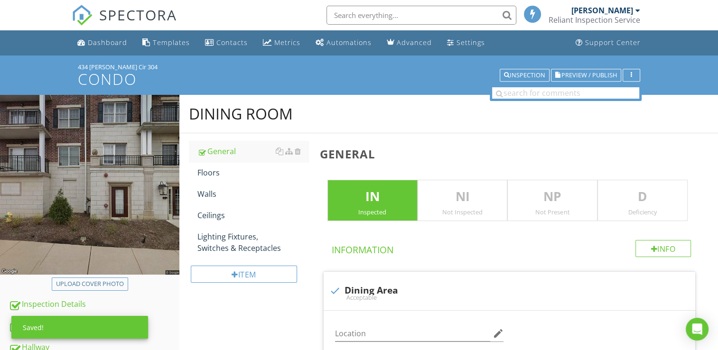
scroll to position [271, 0]
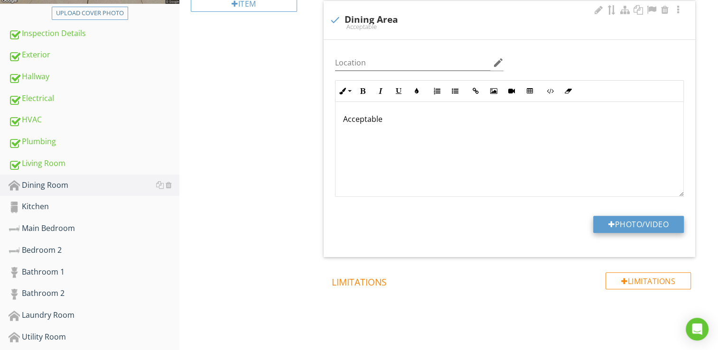
click at [615, 216] on button "Photo/Video" at bounding box center [638, 224] width 91 height 17
type input "C:\fakepath\101_1064.JPG"
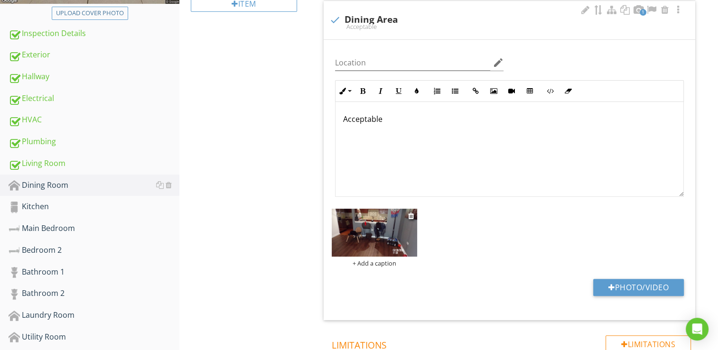
click at [379, 233] on img at bounding box center [374, 233] width 85 height 48
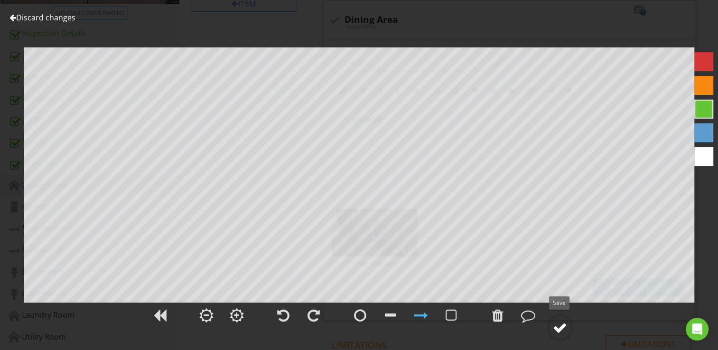
click at [558, 324] on div at bounding box center [560, 328] width 14 height 14
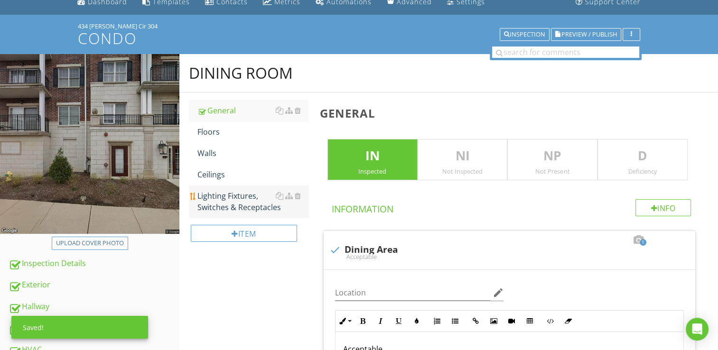
scroll to position [34, 0]
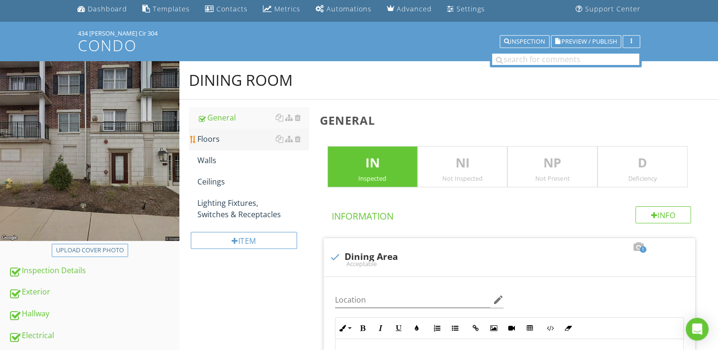
click at [207, 141] on div "Floors" at bounding box center [253, 138] width 111 height 11
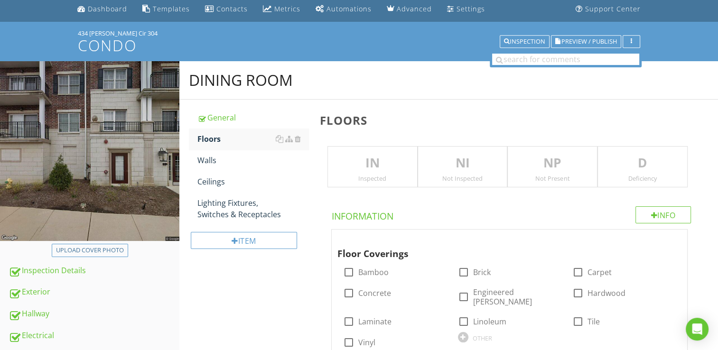
click at [365, 167] on p "IN" at bounding box center [372, 163] width 89 height 19
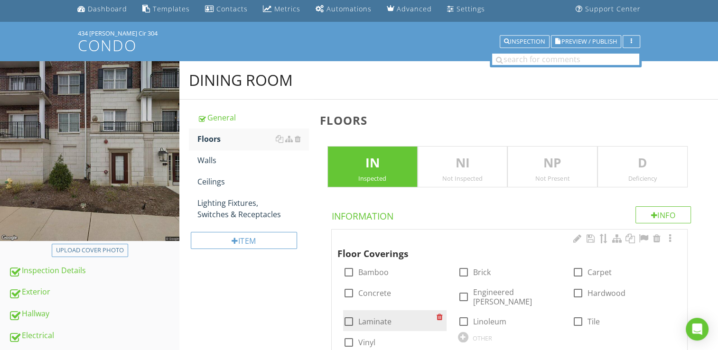
click at [353, 314] on div at bounding box center [349, 322] width 16 height 16
checkbox input "true"
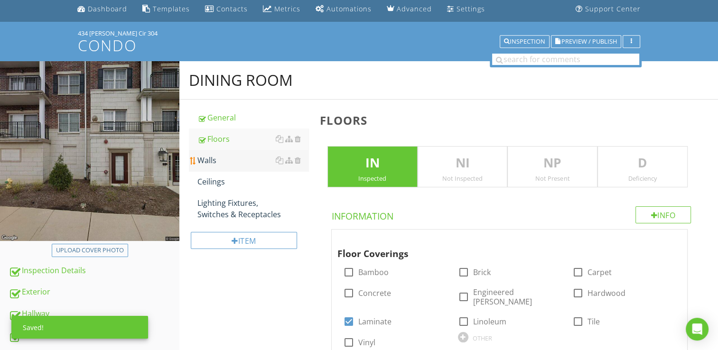
click at [214, 163] on div "Walls" at bounding box center [253, 160] width 111 height 11
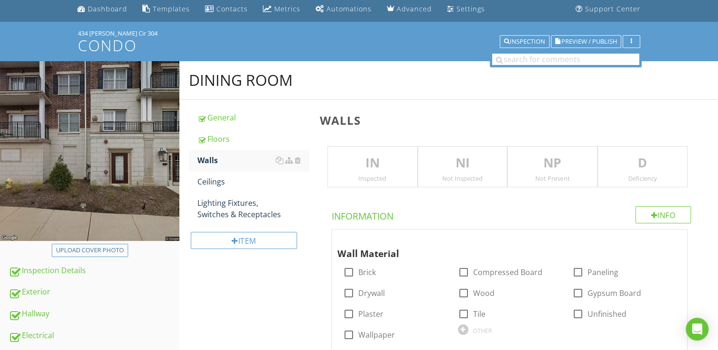
click at [365, 169] on p "IN" at bounding box center [372, 163] width 89 height 19
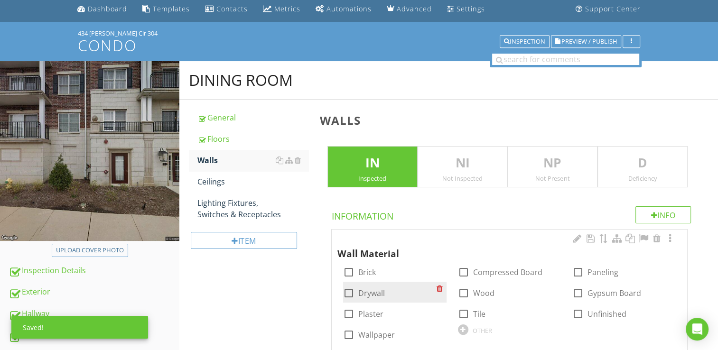
click at [358, 292] on label "Drywall" at bounding box center [371, 293] width 27 height 9
checkbox input "true"
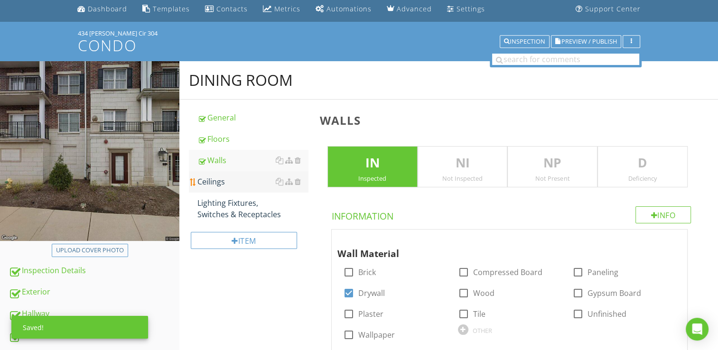
click at [227, 182] on div "Ceilings" at bounding box center [253, 181] width 111 height 11
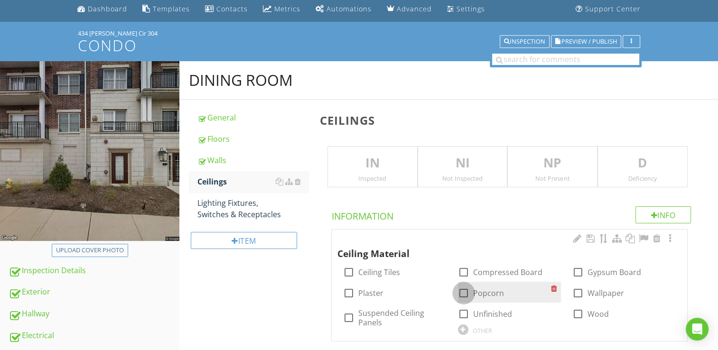
click at [470, 293] on div at bounding box center [464, 293] width 16 height 16
checkbox input "true"
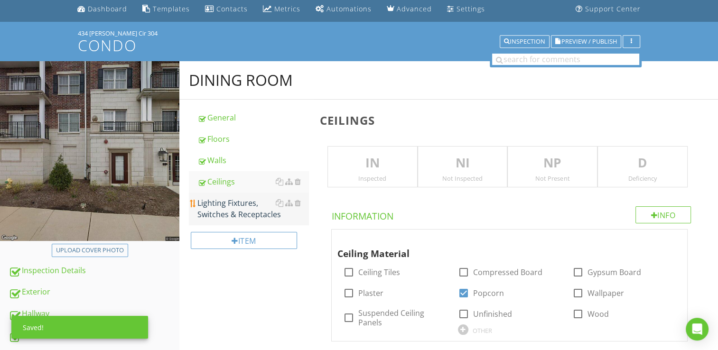
click at [240, 206] on div "Lighting Fixtures, Switches & Receptacles" at bounding box center [253, 209] width 111 height 23
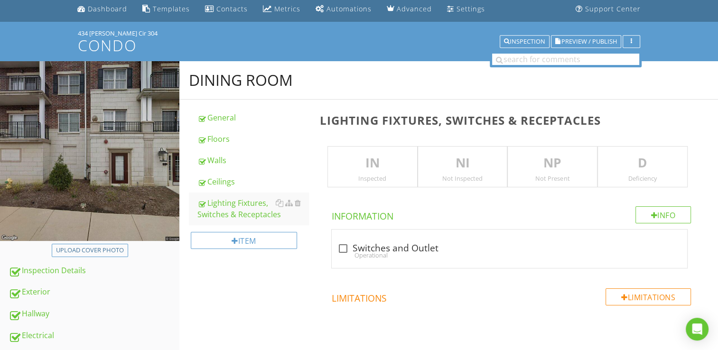
click at [369, 173] on div "IN Inspected" at bounding box center [373, 167] width 90 height 42
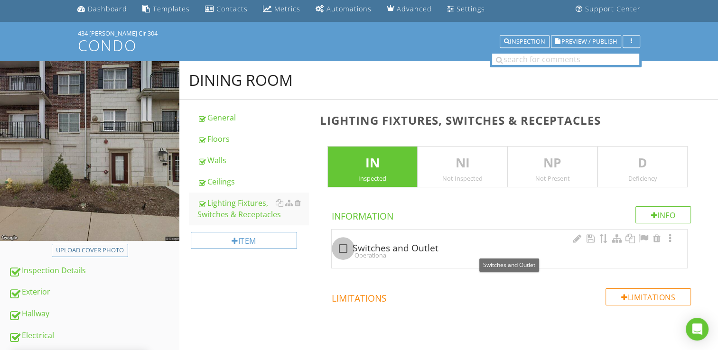
click at [341, 245] on div at bounding box center [343, 249] width 16 height 16
checkbox input "true"
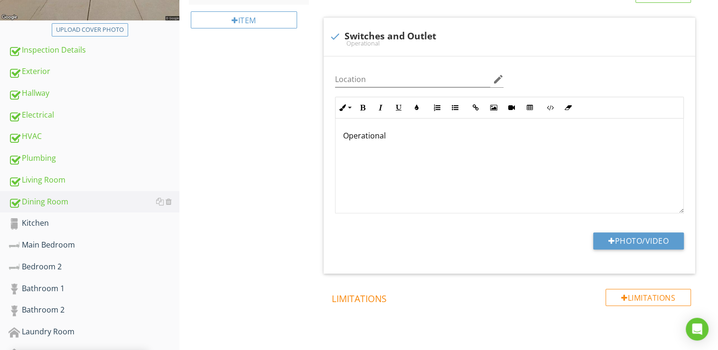
scroll to position [271, 0]
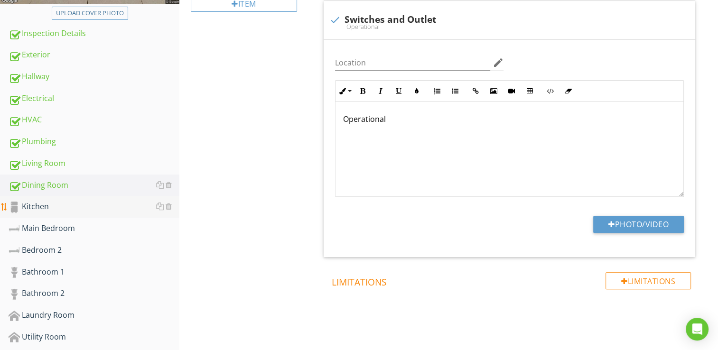
click at [50, 204] on div "Kitchen" at bounding box center [94, 207] width 171 height 12
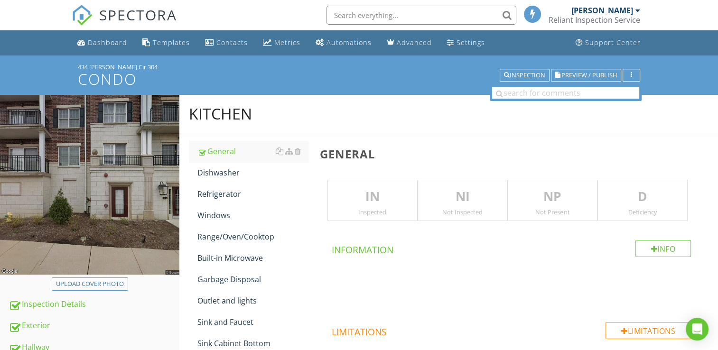
click at [382, 203] on p "IN" at bounding box center [372, 197] width 89 height 19
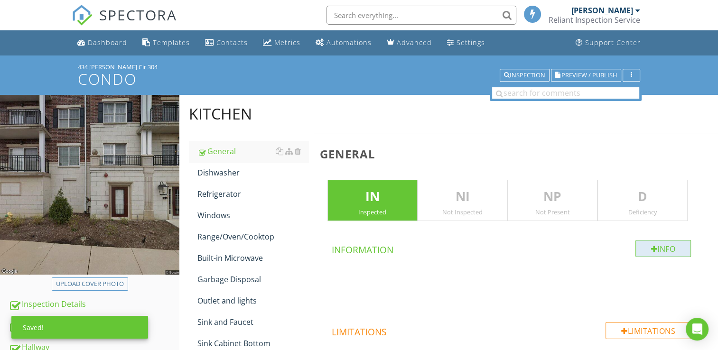
click at [642, 246] on div "Info" at bounding box center [664, 248] width 56 height 17
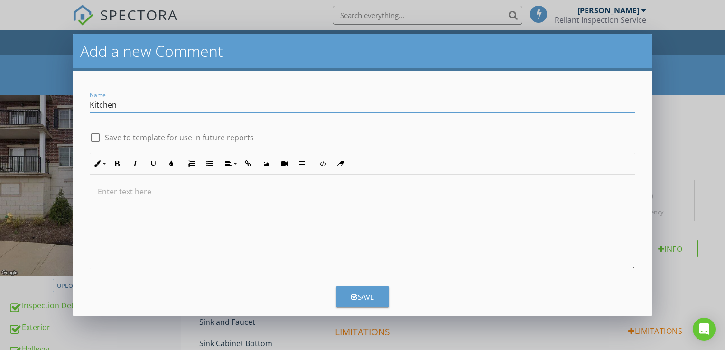
type input "Kitchen"
click at [356, 295] on div "Save" at bounding box center [362, 297] width 23 height 11
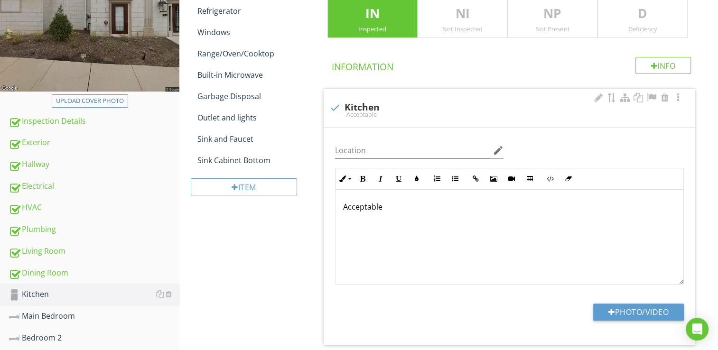
scroll to position [190, 0]
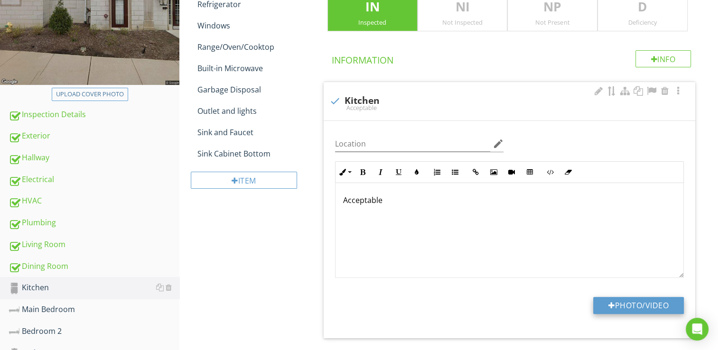
click at [629, 303] on button "Photo/Video" at bounding box center [638, 305] width 91 height 17
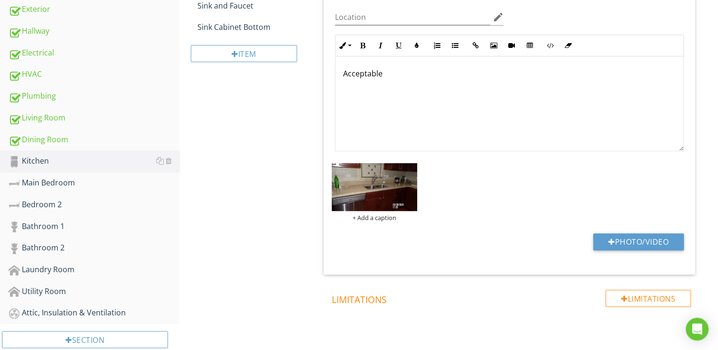
scroll to position [332, 0]
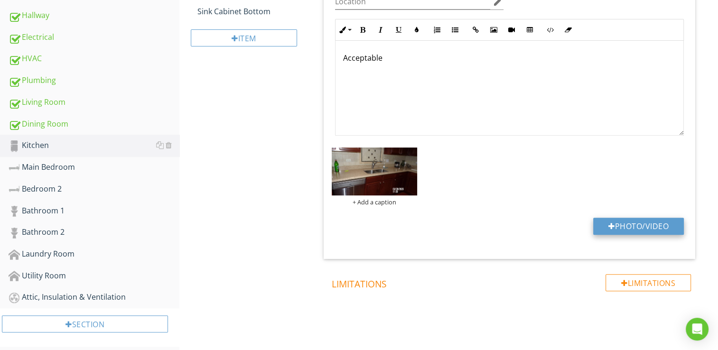
click at [643, 219] on button "Photo/Video" at bounding box center [638, 226] width 91 height 17
type input "C:\fakepath\101_1058.JPG"
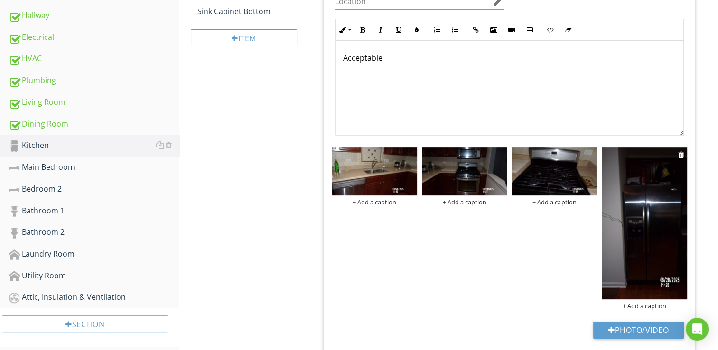
click at [635, 208] on img at bounding box center [644, 224] width 85 height 152
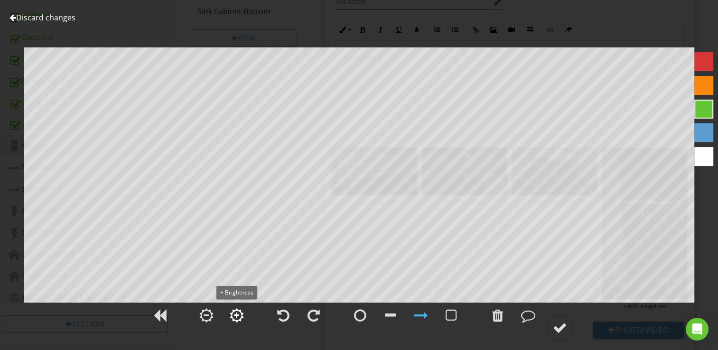
click at [238, 313] on div at bounding box center [236, 315] width 5 height 7
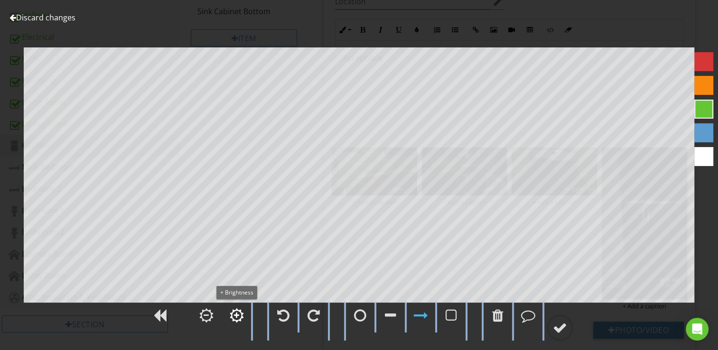
click at [238, 313] on div at bounding box center [236, 315] width 5 height 7
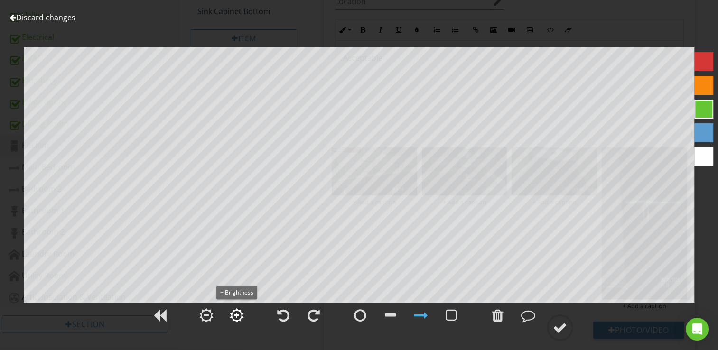
click at [238, 313] on div at bounding box center [236, 315] width 5 height 7
click at [560, 325] on div at bounding box center [560, 328] width 14 height 14
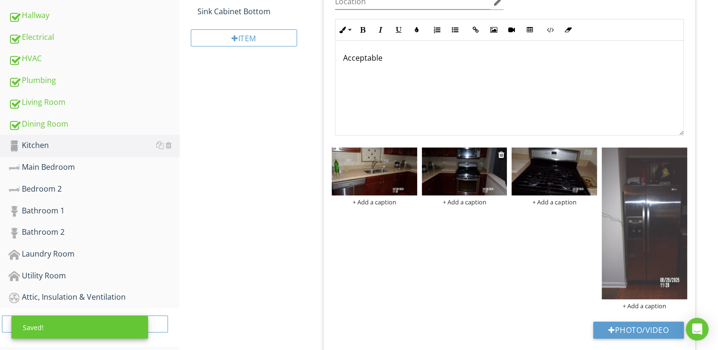
click at [482, 179] on img at bounding box center [464, 172] width 85 height 48
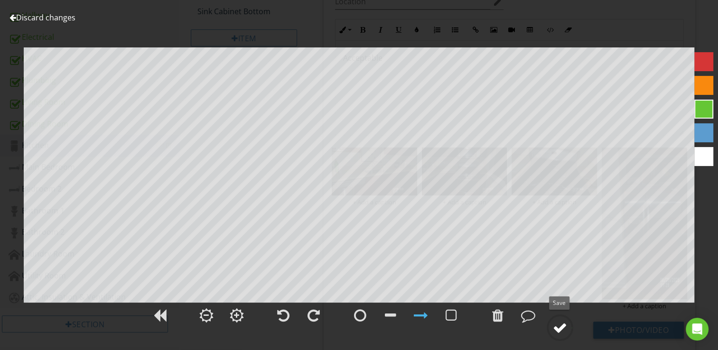
click at [560, 326] on div at bounding box center [560, 328] width 14 height 14
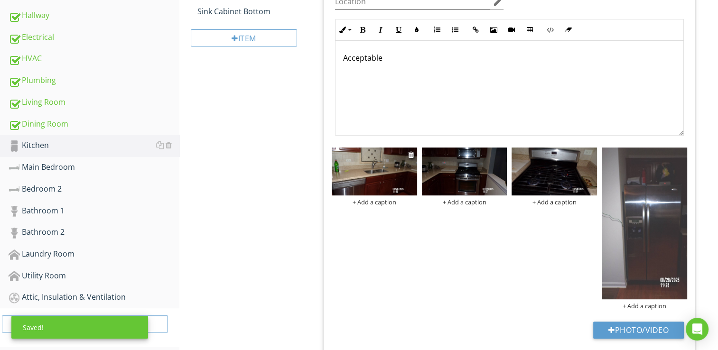
click at [355, 172] on img at bounding box center [374, 172] width 85 height 48
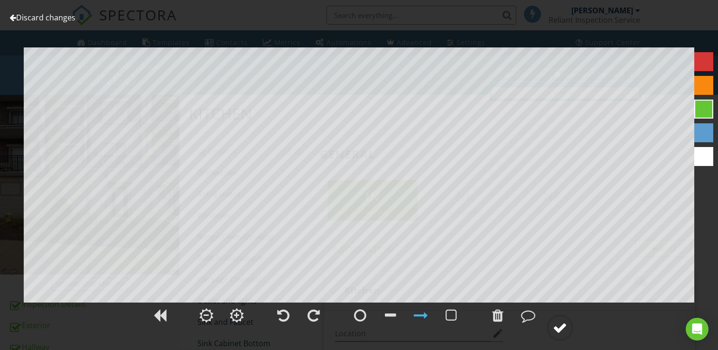
scroll to position [332, 0]
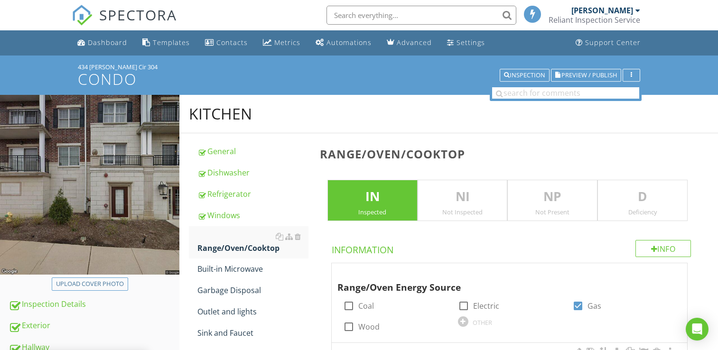
scroll to position [129, 0]
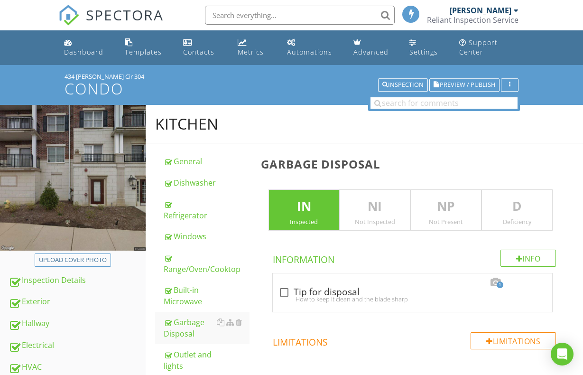
scroll to position [439, 0]
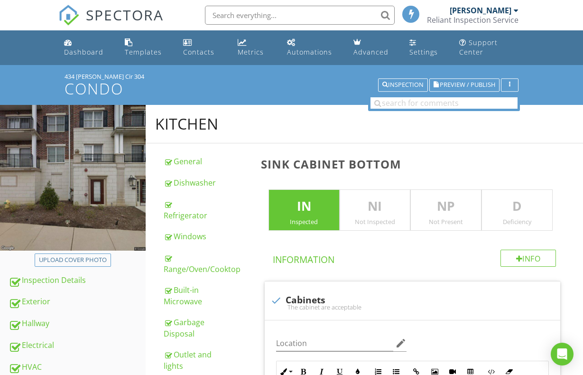
scroll to position [160, 0]
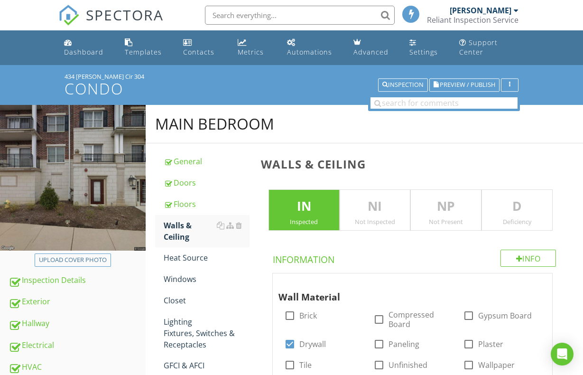
scroll to position [142, 0]
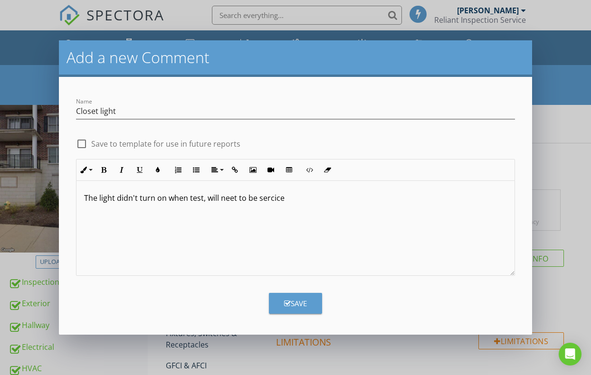
scroll to position [285, 0]
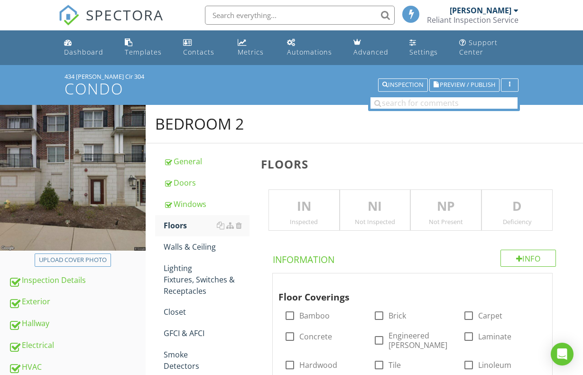
scroll to position [43, 0]
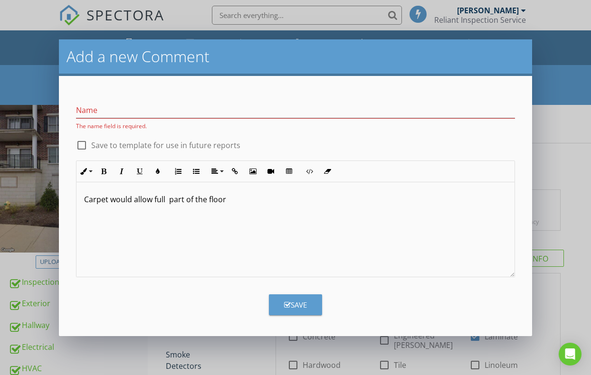
scroll to position [233, 0]
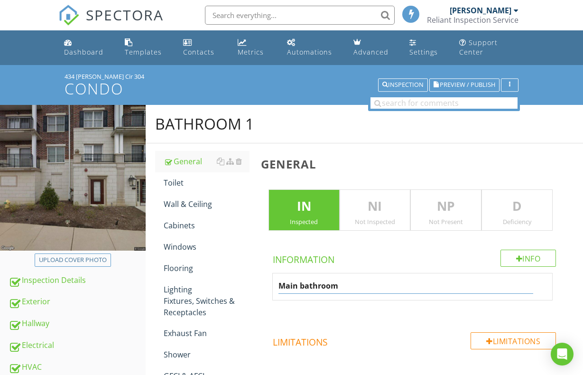
scroll to position [60, 0]
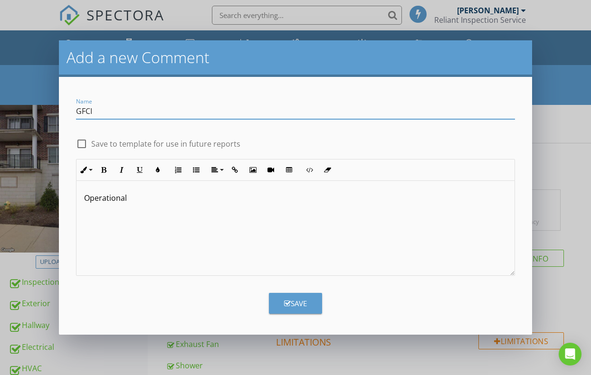
scroll to position [142, 0]
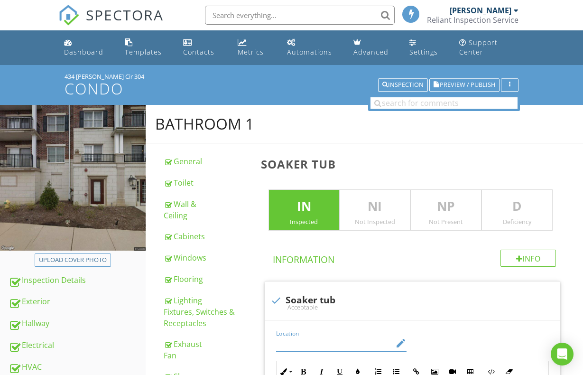
scroll to position [68, 0]
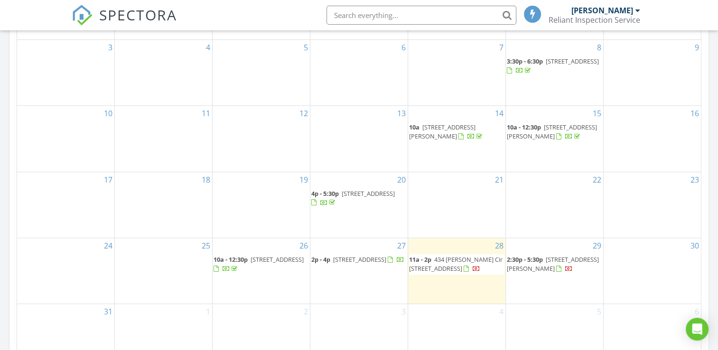
scroll to position [522, 0]
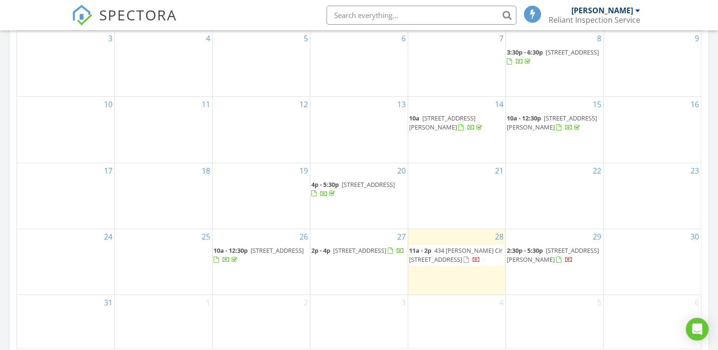
click at [426, 248] on span "11a - 2p" at bounding box center [420, 250] width 22 height 9
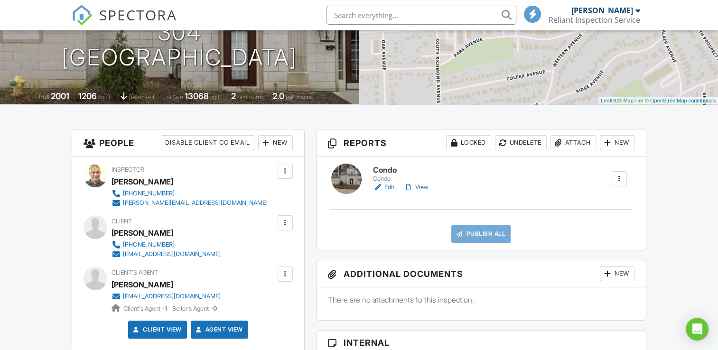
scroll to position [142, 0]
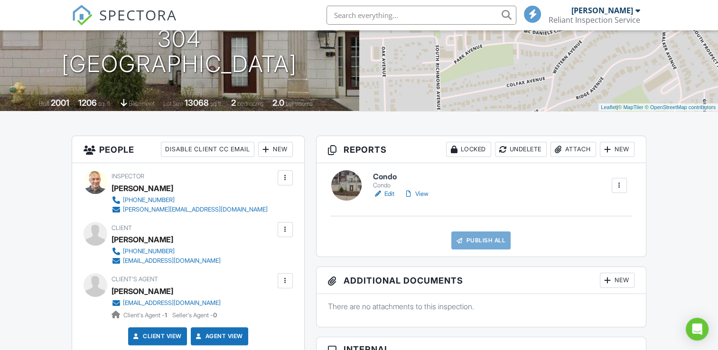
click at [392, 195] on link "Edit" at bounding box center [383, 193] width 21 height 9
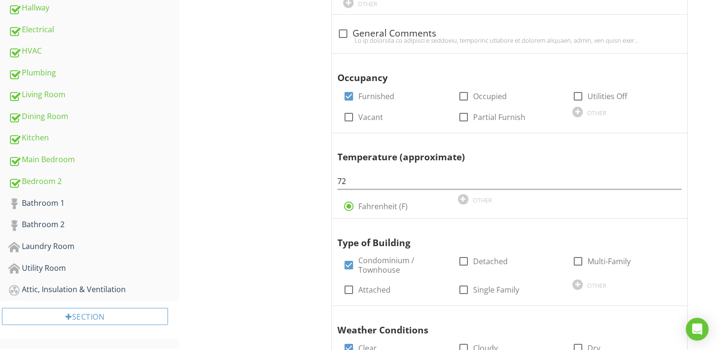
scroll to position [332, 0]
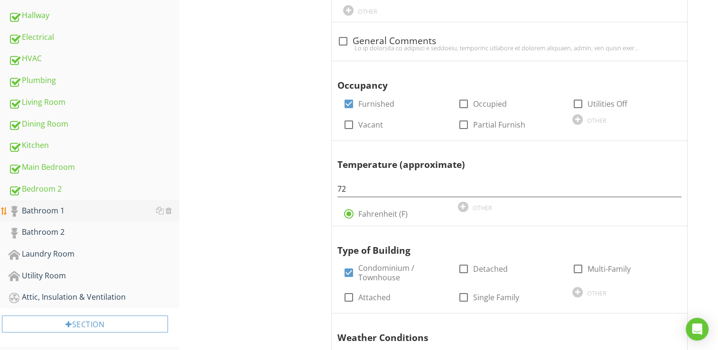
click at [50, 209] on div "Bathroom 1" at bounding box center [94, 211] width 171 height 12
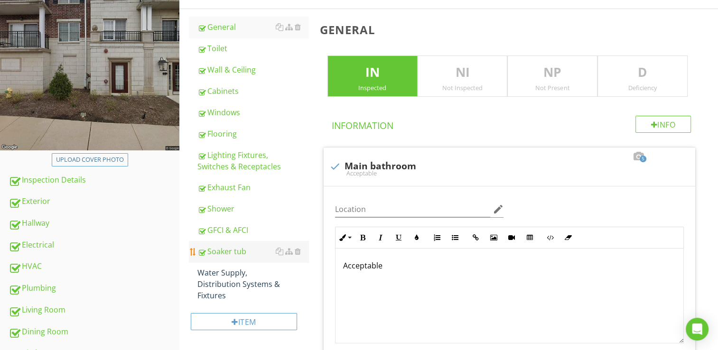
scroll to position [124, 0]
click at [229, 252] on div "Soaker tub" at bounding box center [253, 251] width 111 height 11
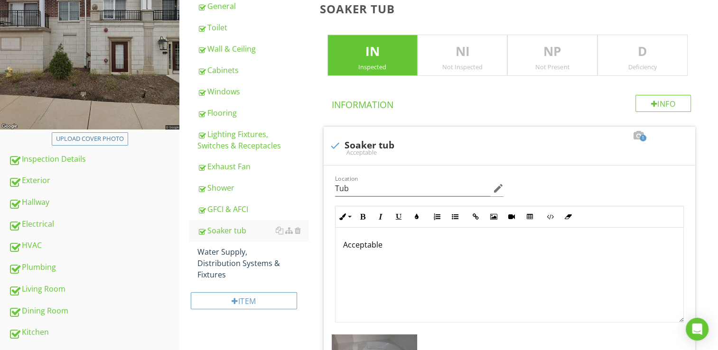
scroll to position [124, 0]
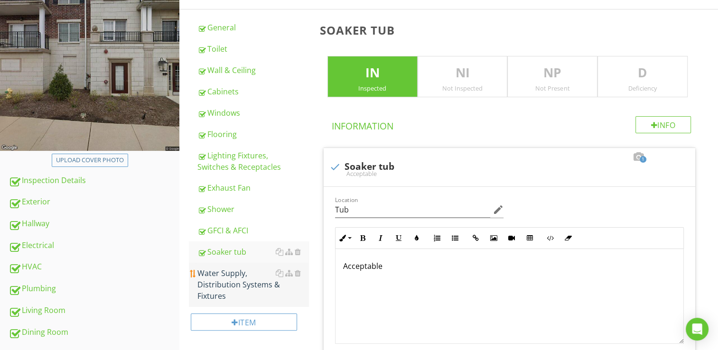
click at [243, 277] on div "Water Supply, Distribution Systems & Fixtures" at bounding box center [253, 285] width 111 height 34
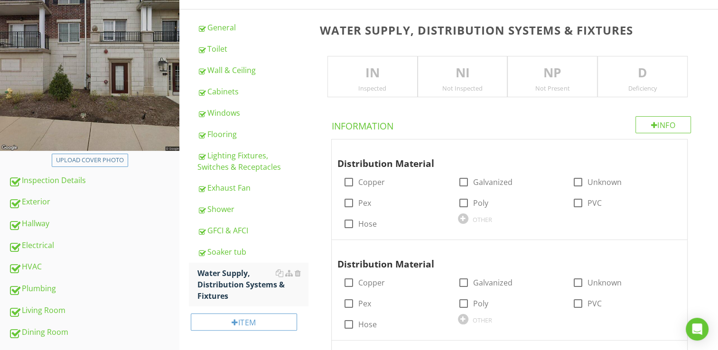
click at [391, 87] on div "Inspected" at bounding box center [372, 89] width 89 height 8
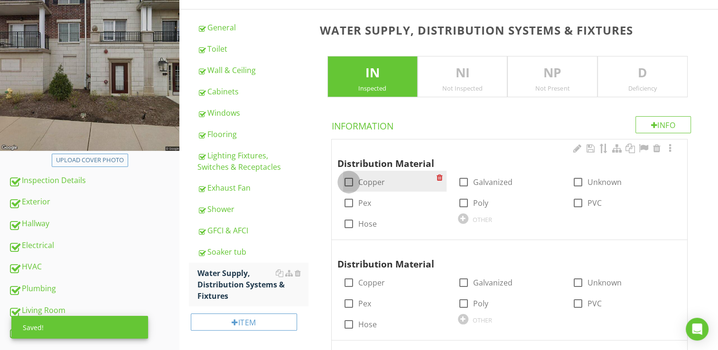
click at [348, 181] on div at bounding box center [349, 182] width 16 height 16
checkbox input "true"
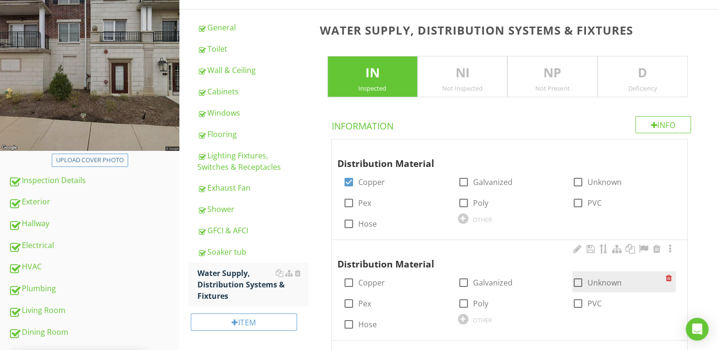
click at [578, 281] on div at bounding box center [578, 283] width 16 height 16
checkbox input "true"
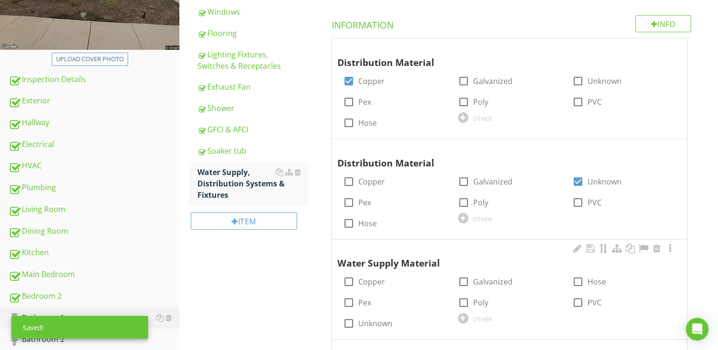
scroll to position [219, 0]
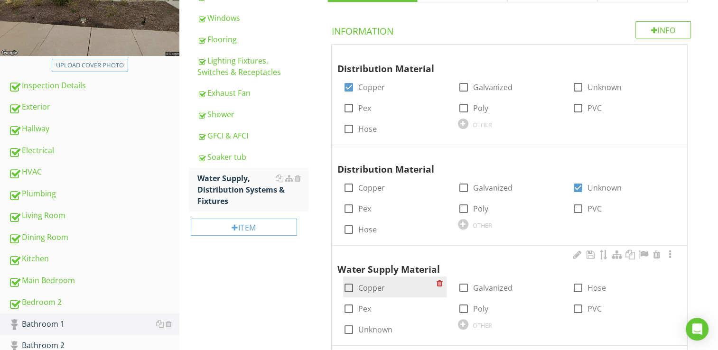
click at [346, 287] on div at bounding box center [349, 288] width 16 height 16
checkbox input "true"
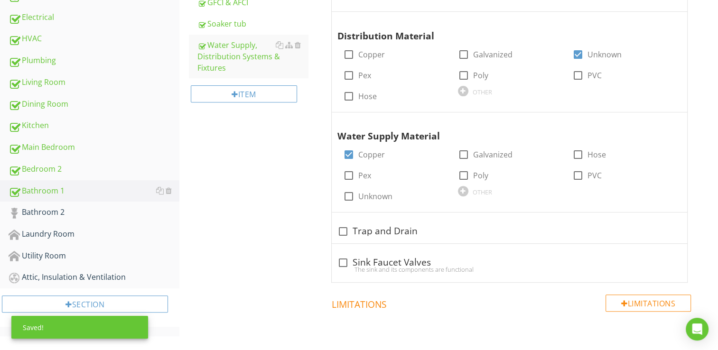
scroll to position [361, 0]
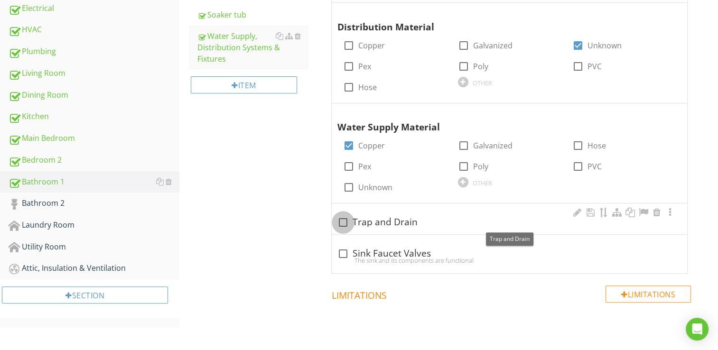
click at [340, 223] on div at bounding box center [343, 223] width 16 height 16
checkbox input "true"
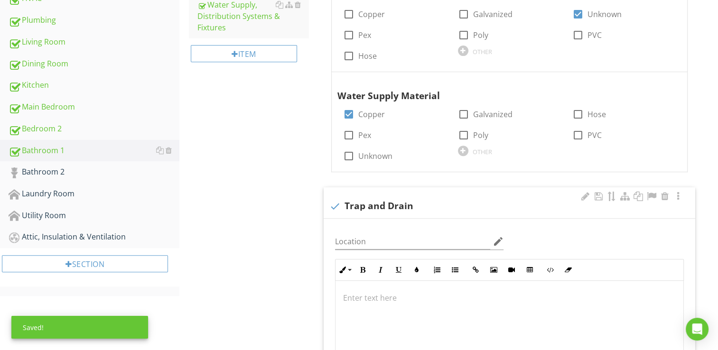
scroll to position [409, 0]
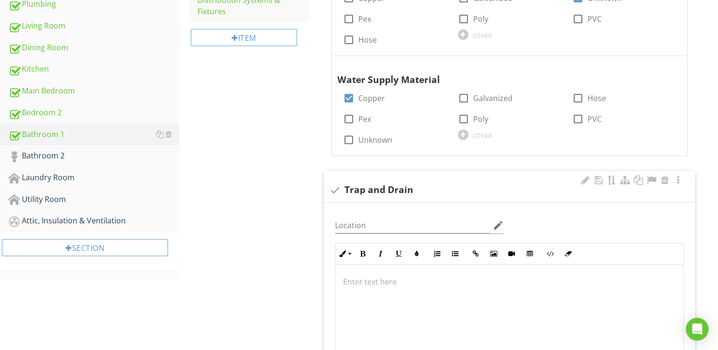
click at [346, 280] on p at bounding box center [509, 281] width 333 height 11
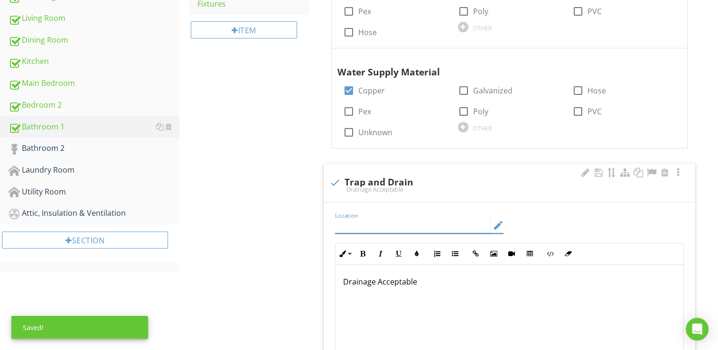
click at [372, 226] on input "Location" at bounding box center [413, 226] width 156 height 16
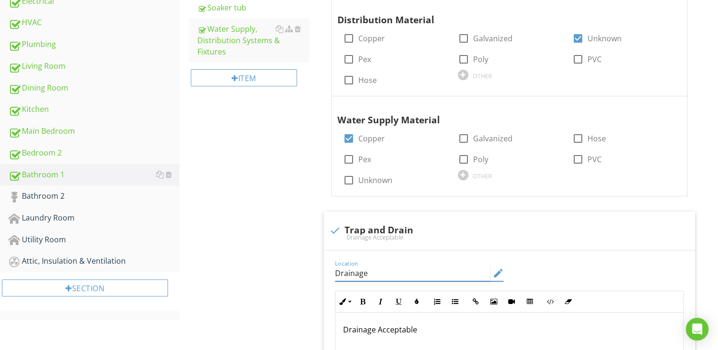
scroll to position [369, 0]
type input "Drainage"
click at [57, 192] on div "Bathroom 2" at bounding box center [94, 196] width 171 height 12
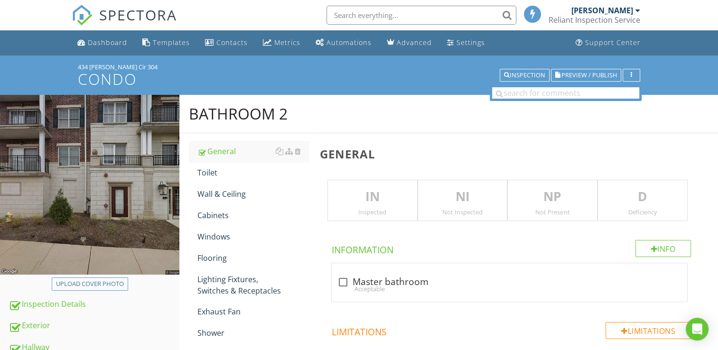
click at [357, 210] on div "Inspected" at bounding box center [372, 212] width 89 height 8
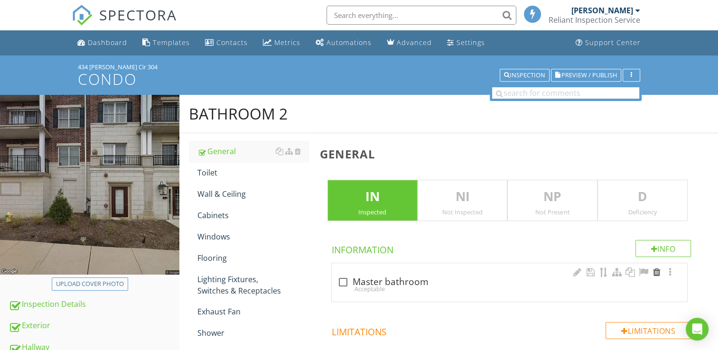
click at [661, 271] on div at bounding box center [656, 272] width 11 height 9
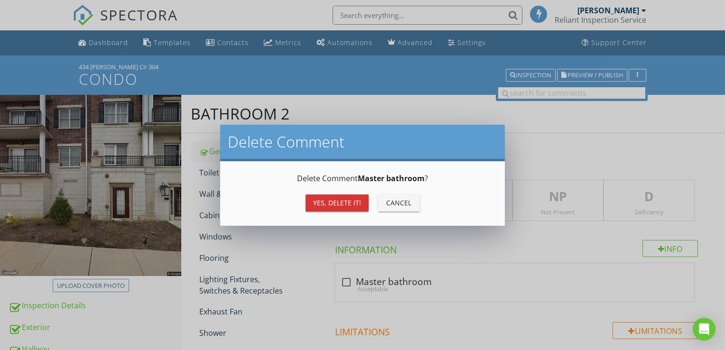
click at [326, 201] on div "Yes, Delete it!" at bounding box center [337, 203] width 48 height 10
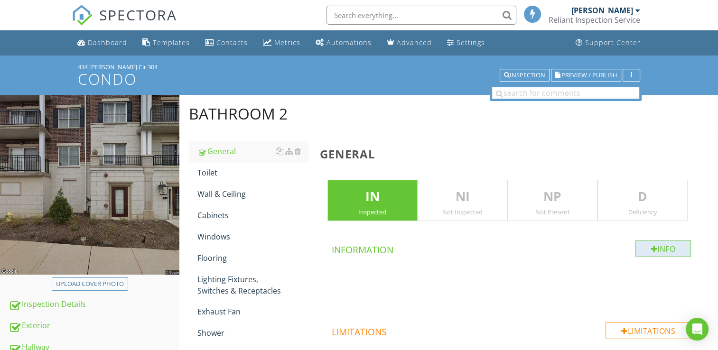
click at [639, 246] on div "Info" at bounding box center [664, 248] width 56 height 17
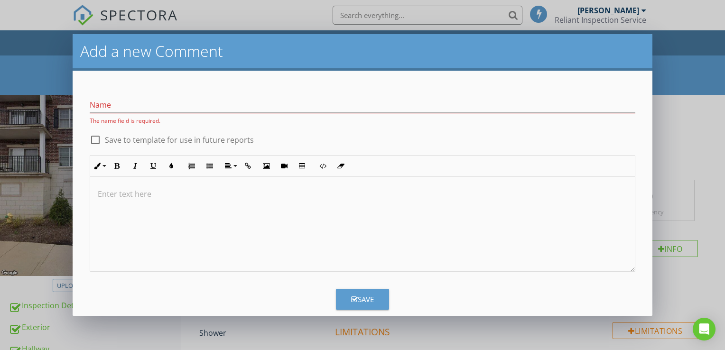
click at [323, 220] on div at bounding box center [362, 224] width 545 height 95
click at [139, 107] on input "Name" at bounding box center [363, 105] width 546 height 16
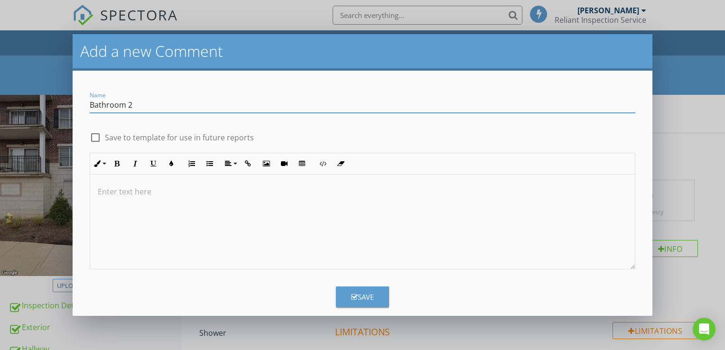
type input "Bathroom 2"
click at [361, 299] on div "Save" at bounding box center [362, 297] width 23 height 11
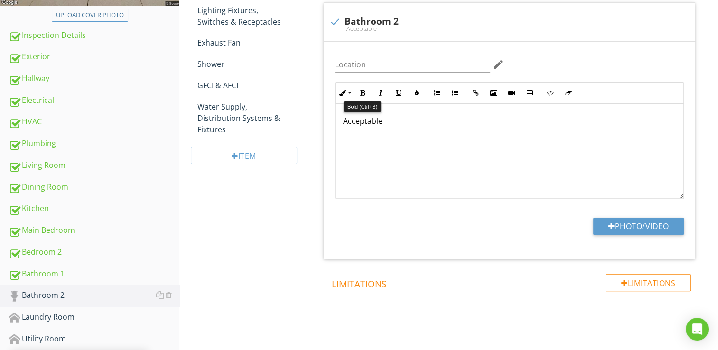
scroll to position [271, 0]
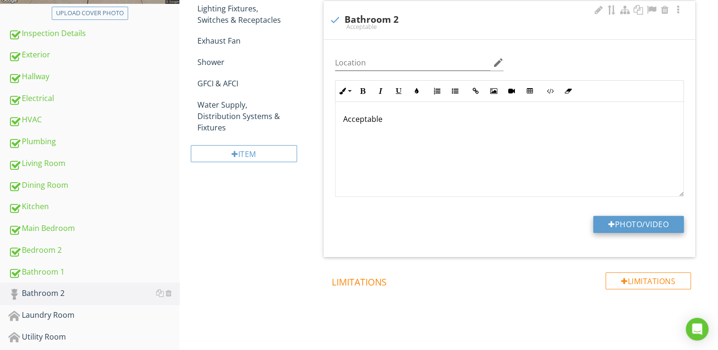
click at [609, 223] on div at bounding box center [612, 225] width 7 height 8
type input "C:\fakepath\101_1049.JPG"
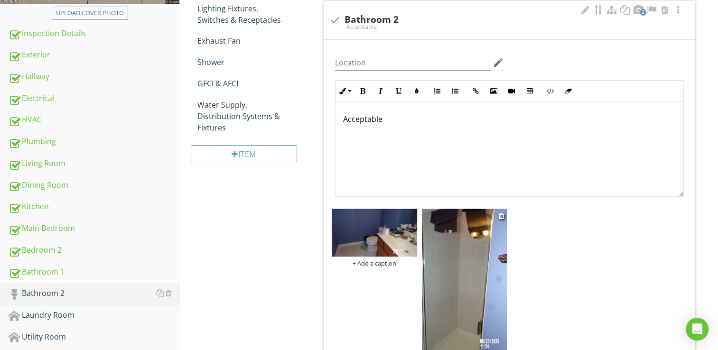
click at [463, 256] on img at bounding box center [464, 285] width 85 height 152
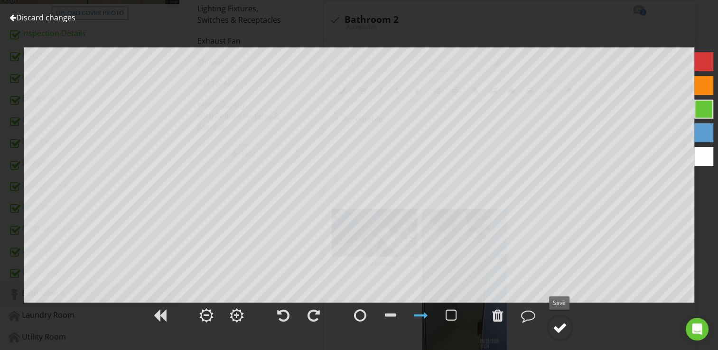
click at [556, 324] on div at bounding box center [560, 328] width 14 height 14
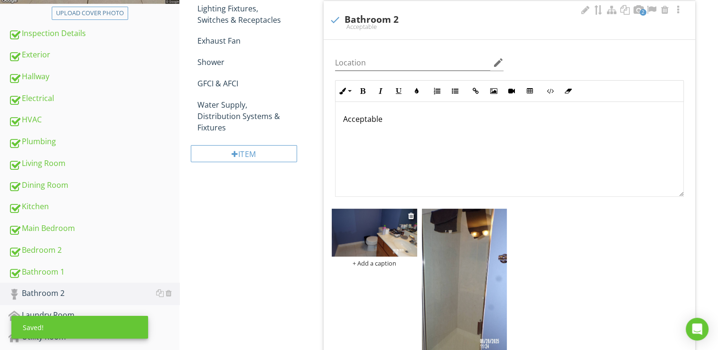
click at [376, 228] on img at bounding box center [374, 233] width 85 height 48
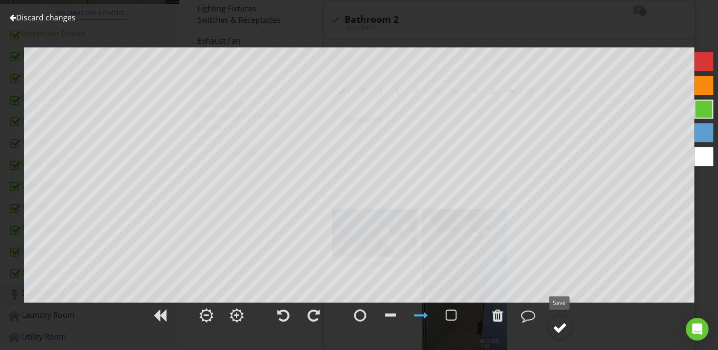
click at [556, 326] on div at bounding box center [560, 328] width 14 height 14
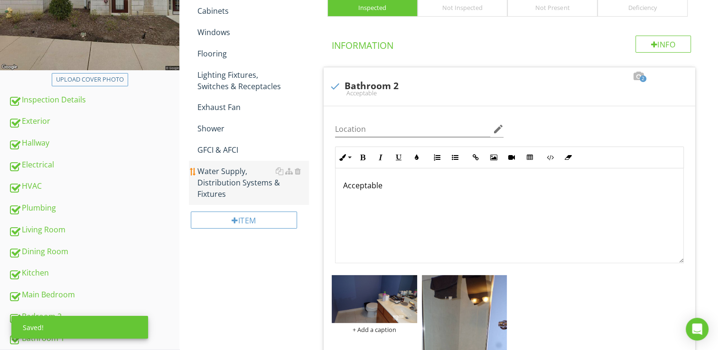
scroll to position [81, 0]
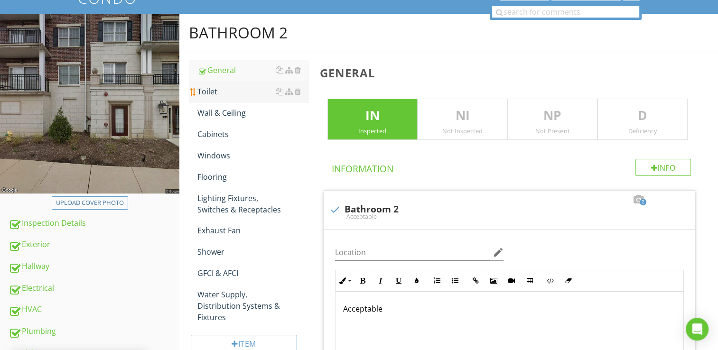
click at [217, 97] on div "Toilet" at bounding box center [253, 91] width 111 height 11
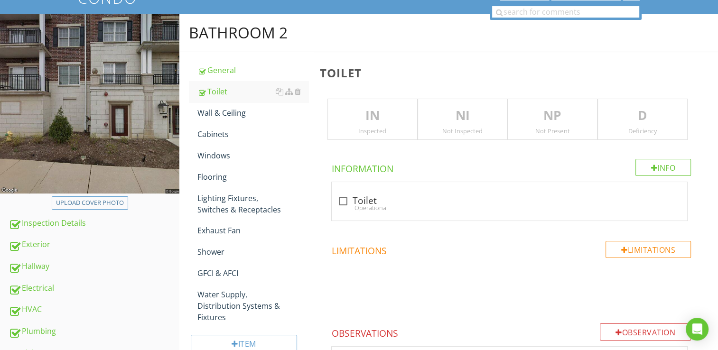
click at [351, 112] on p "IN" at bounding box center [372, 115] width 89 height 19
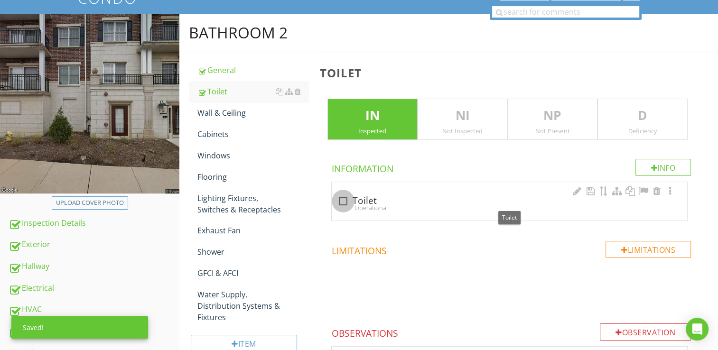
click at [346, 196] on div at bounding box center [343, 201] width 16 height 16
checkbox input "true"
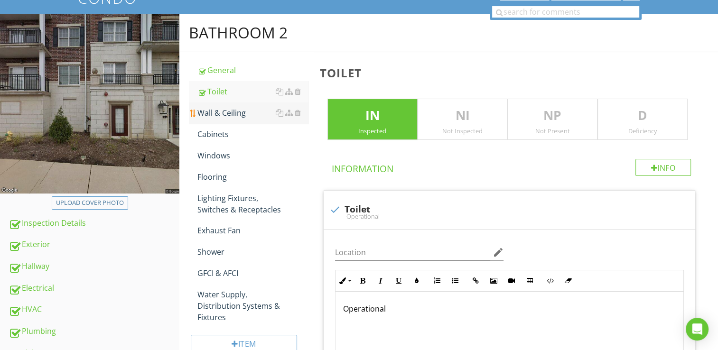
click at [235, 114] on div "Wall & Ceiling" at bounding box center [253, 112] width 111 height 11
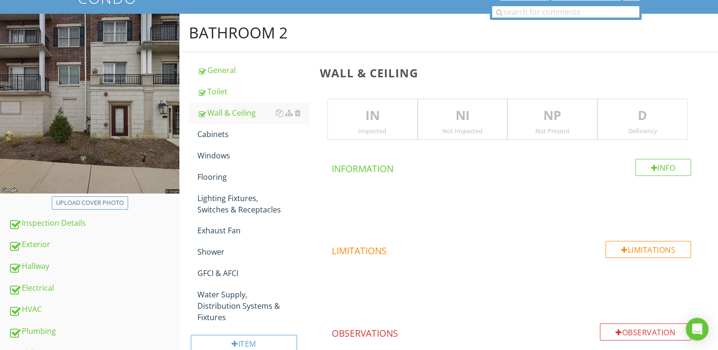
click at [355, 118] on p "IN" at bounding box center [372, 115] width 89 height 19
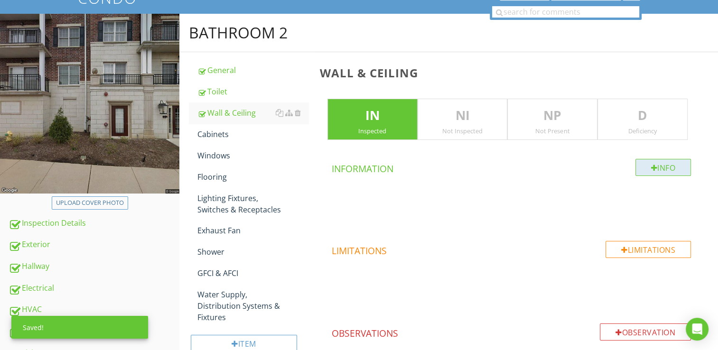
click at [651, 172] on div "Info" at bounding box center [664, 167] width 56 height 17
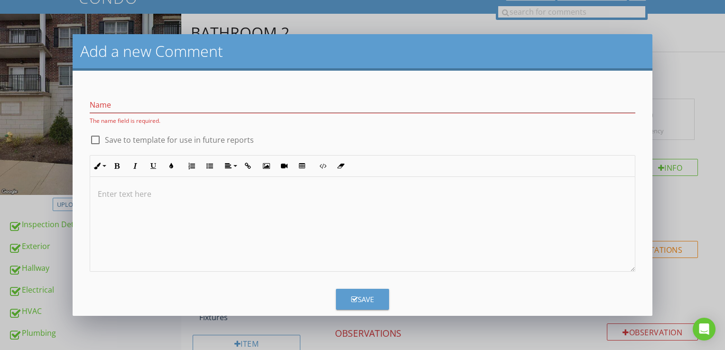
click at [362, 203] on div at bounding box center [362, 224] width 545 height 95
click at [90, 100] on input "Name" at bounding box center [363, 105] width 546 height 16
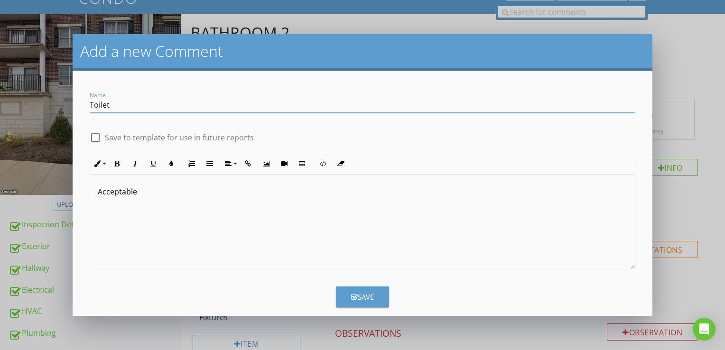
type input "Toilet"
click at [368, 296] on div "Save" at bounding box center [362, 297] width 23 height 11
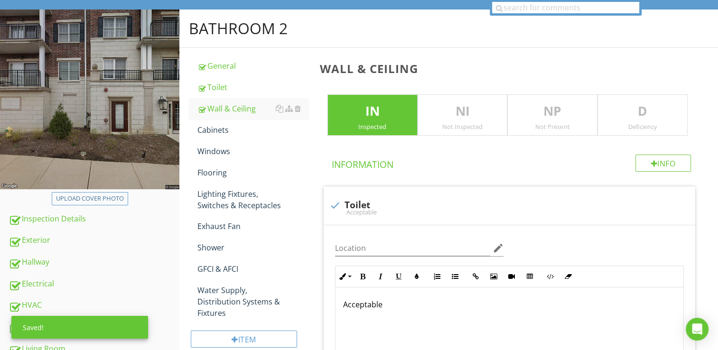
scroll to position [81, 0]
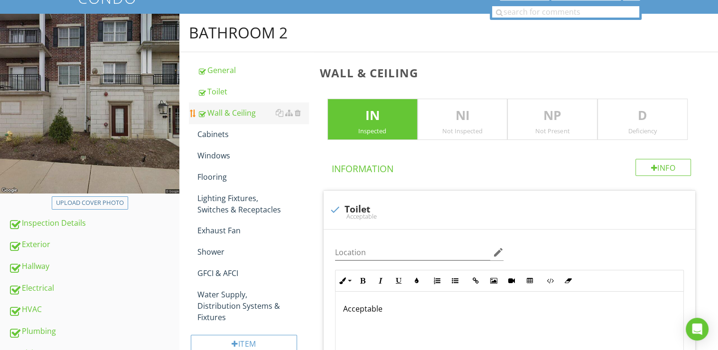
click at [231, 116] on div "Wall & Ceiling" at bounding box center [253, 112] width 111 height 11
click at [232, 113] on div "Wall & Ceiling" at bounding box center [253, 112] width 111 height 11
click at [597, 201] on div at bounding box center [598, 199] width 11 height 9
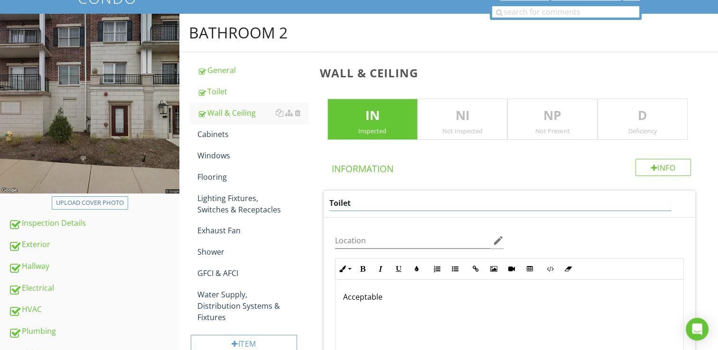
click at [425, 207] on input "Toilet" at bounding box center [500, 204] width 342 height 16
type input "T"
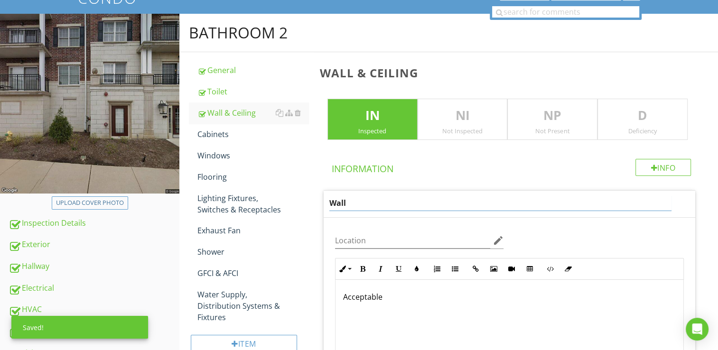
type input "Walls"
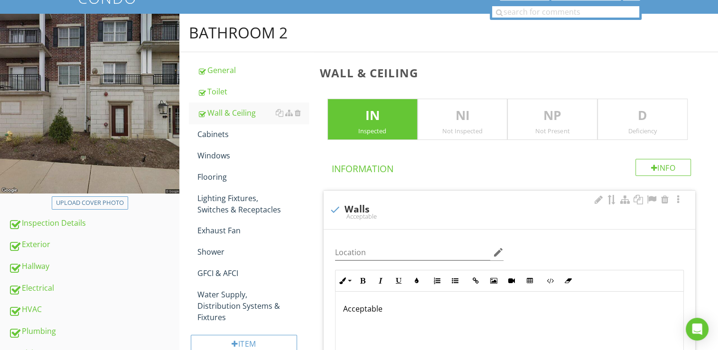
click at [393, 174] on h4 "Information" at bounding box center [511, 167] width 359 height 16
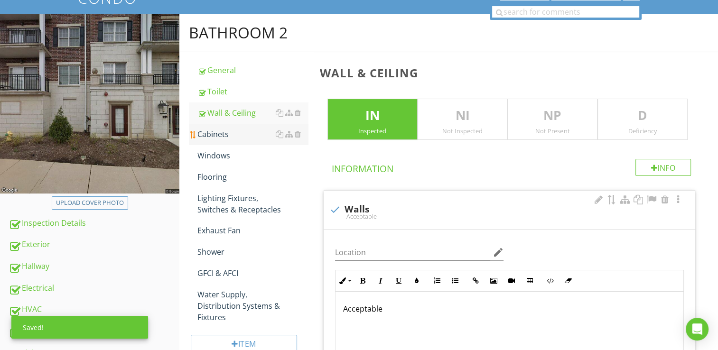
click at [202, 134] on div "Cabinets" at bounding box center [253, 134] width 111 height 11
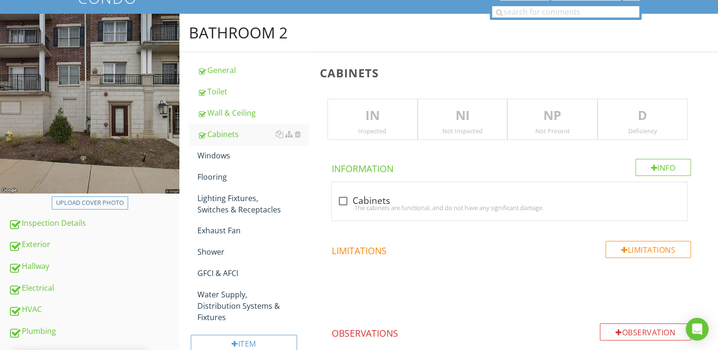
click at [365, 118] on p "IN" at bounding box center [372, 115] width 89 height 19
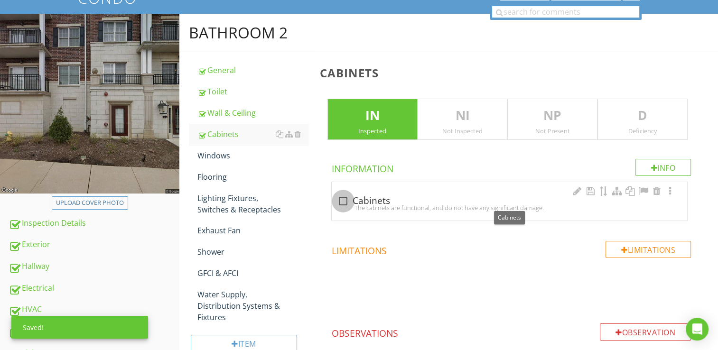
click at [345, 202] on div at bounding box center [343, 201] width 16 height 16
checkbox input "true"
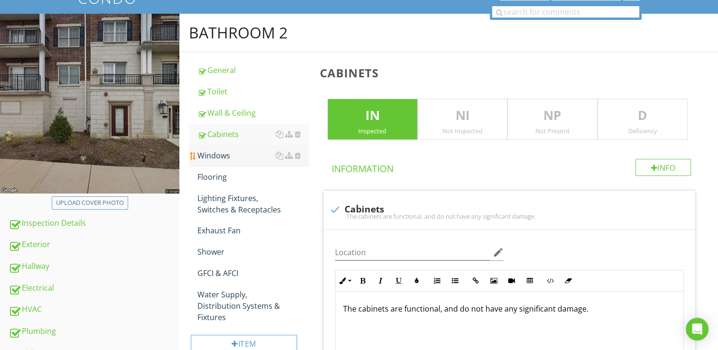
click at [224, 153] on div "Windows" at bounding box center [253, 155] width 111 height 11
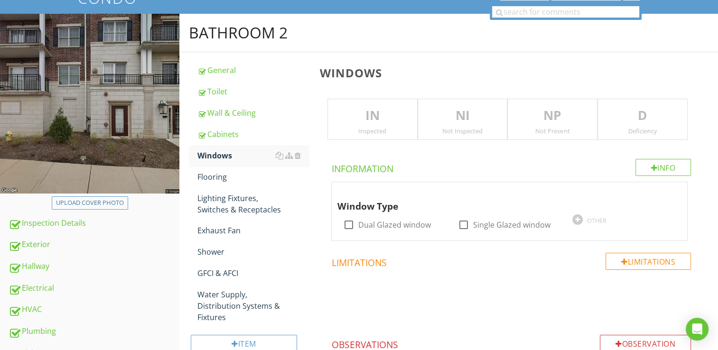
click at [538, 119] on p "NP" at bounding box center [552, 115] width 89 height 19
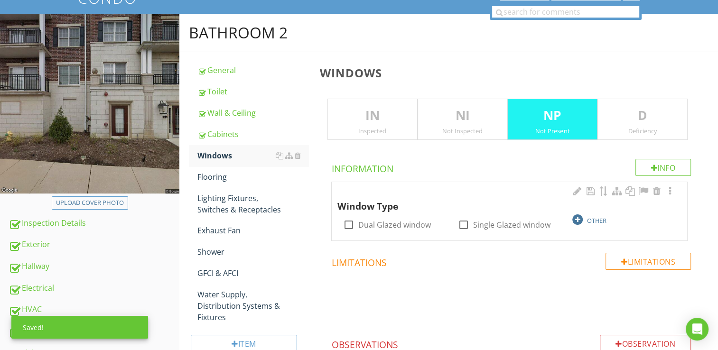
click at [583, 217] on div "OTHER" at bounding box center [624, 219] width 103 height 11
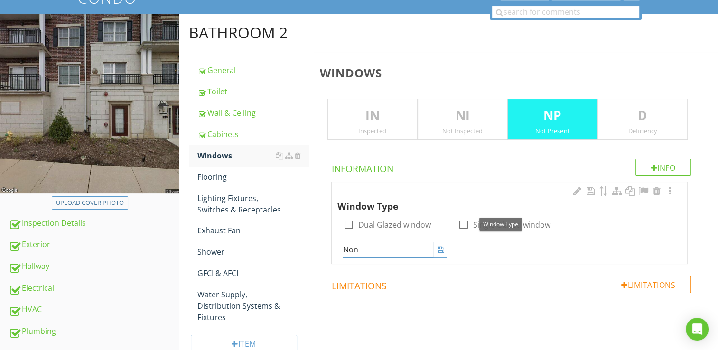
type input "None"
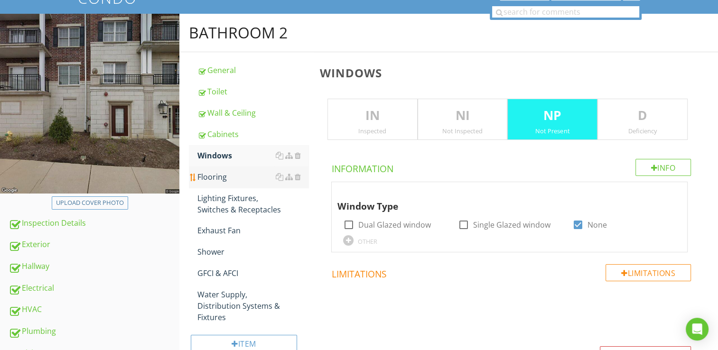
click at [221, 174] on div "Flooring" at bounding box center [253, 176] width 111 height 11
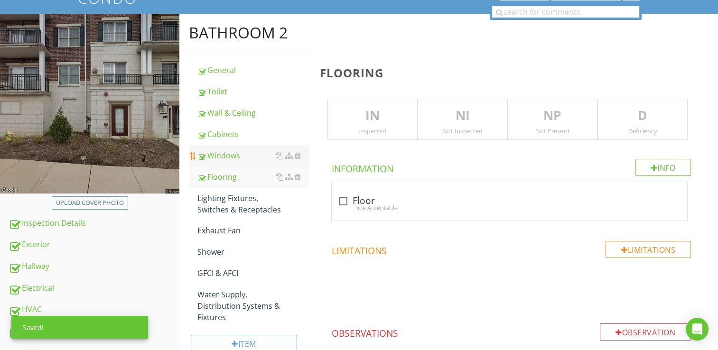
click at [224, 153] on div "Windows" at bounding box center [253, 155] width 111 height 11
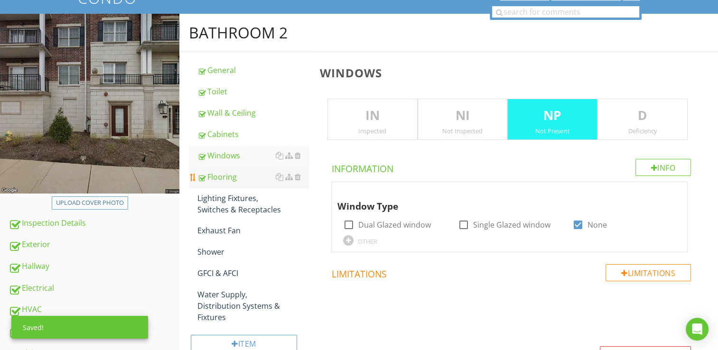
click at [216, 179] on div "Flooring" at bounding box center [253, 176] width 111 height 11
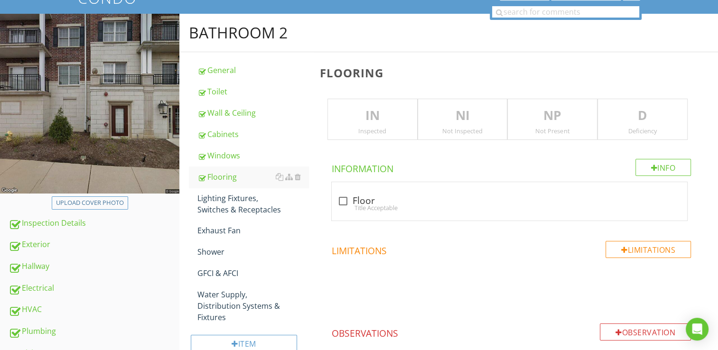
click at [361, 121] on p "IN" at bounding box center [372, 115] width 89 height 19
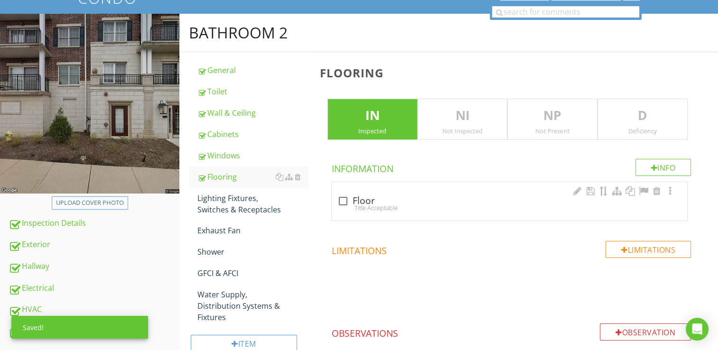
click at [344, 206] on div "Title Acceptable" at bounding box center [510, 208] width 344 height 8
checkbox input "true"
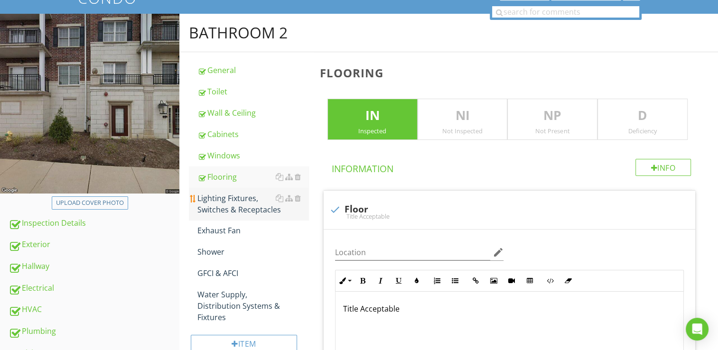
click at [260, 208] on div "Lighting Fixtures, Switches & Receptacles" at bounding box center [253, 204] width 111 height 23
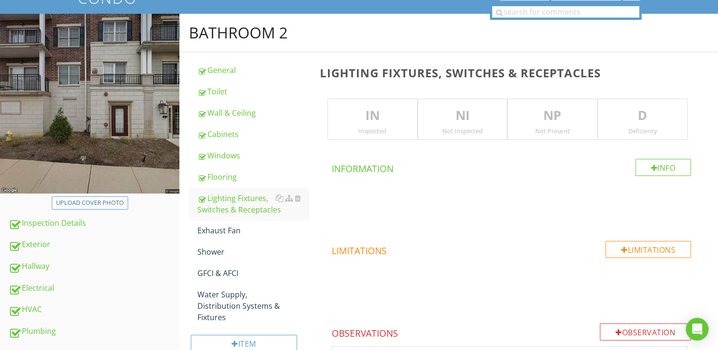
click at [379, 125] on div "IN Inspected" at bounding box center [373, 120] width 90 height 42
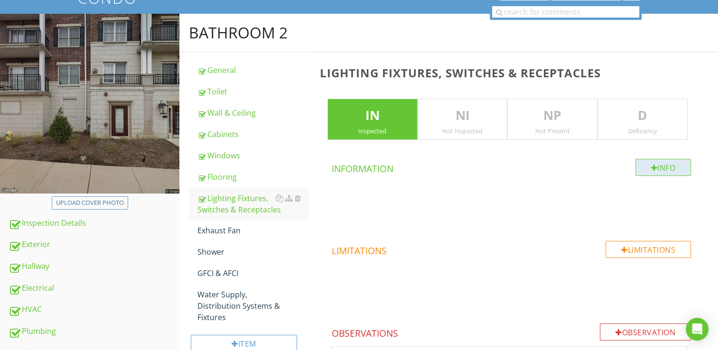
click at [652, 168] on div at bounding box center [654, 168] width 7 height 8
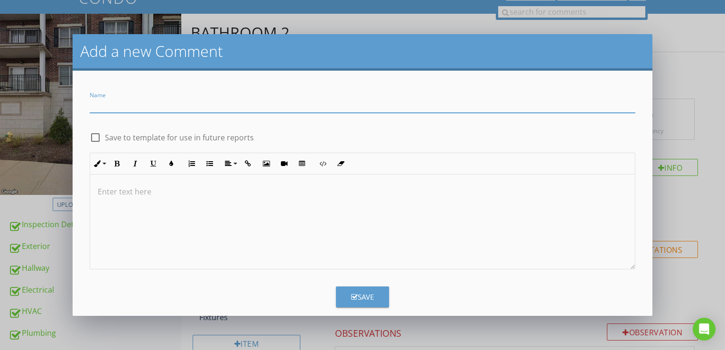
click at [382, 202] on div at bounding box center [362, 222] width 545 height 95
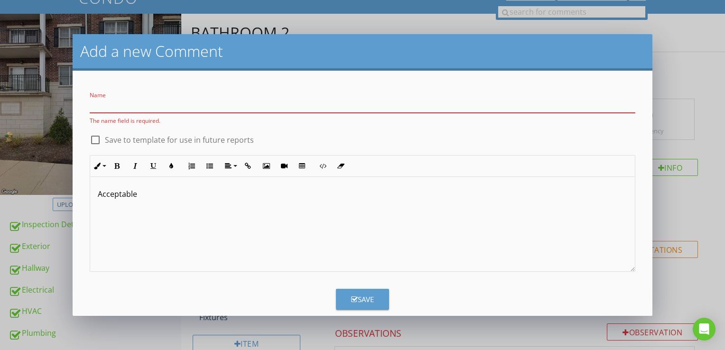
click at [136, 110] on input "Name" at bounding box center [363, 105] width 546 height 16
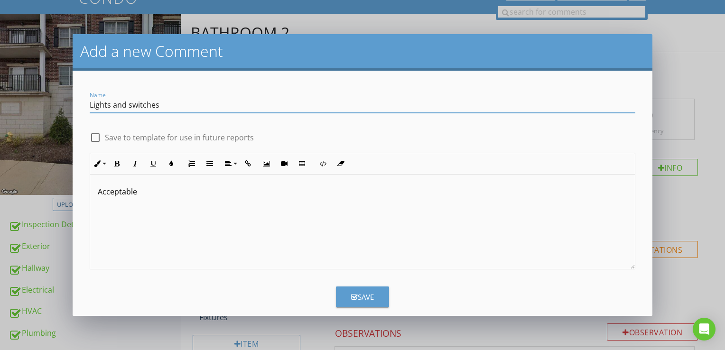
type input "Lights and switches"
click at [157, 187] on p "Acceptable" at bounding box center [363, 191] width 530 height 11
click at [354, 297] on div "Save" at bounding box center [362, 297] width 23 height 11
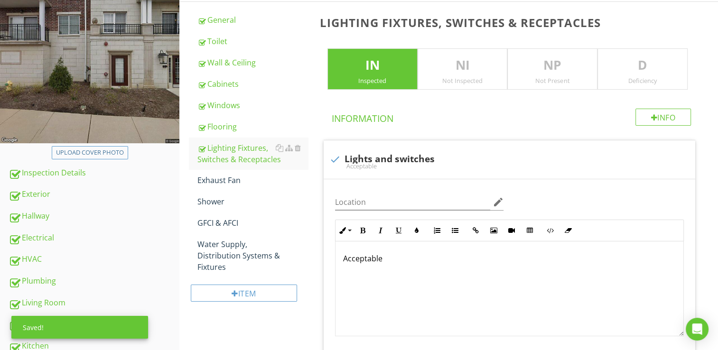
scroll to position [129, 0]
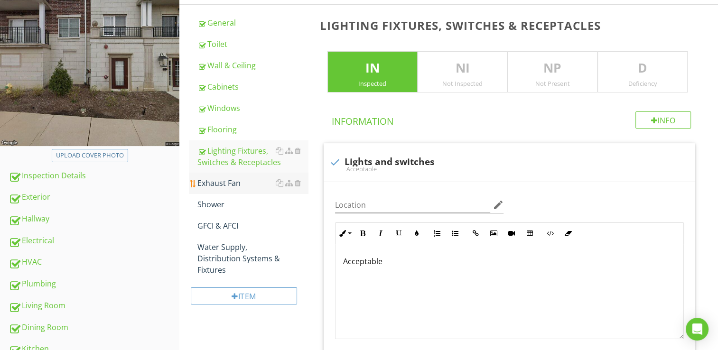
click at [235, 187] on div "Exhaust Fan" at bounding box center [253, 183] width 111 height 11
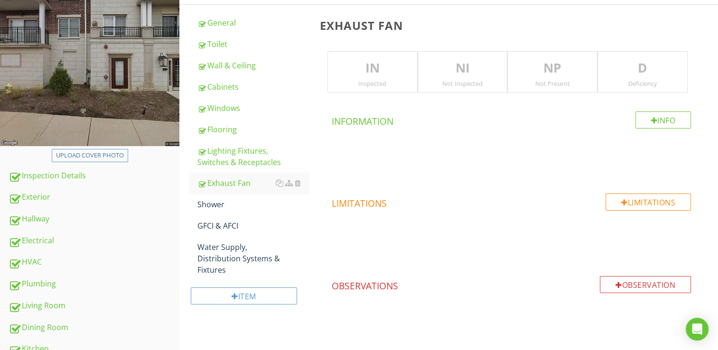
click at [363, 73] on p "IN" at bounding box center [372, 68] width 89 height 19
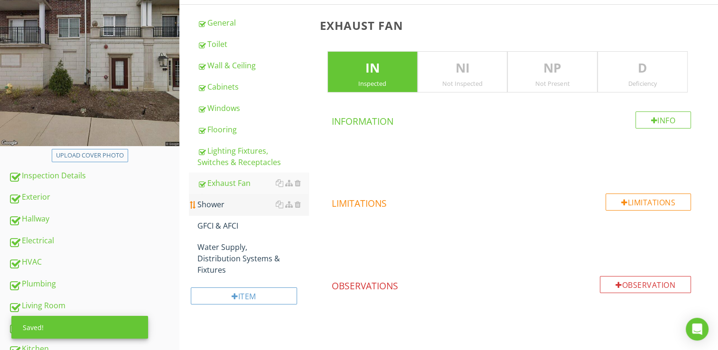
click at [221, 208] on div "Shower" at bounding box center [253, 204] width 111 height 11
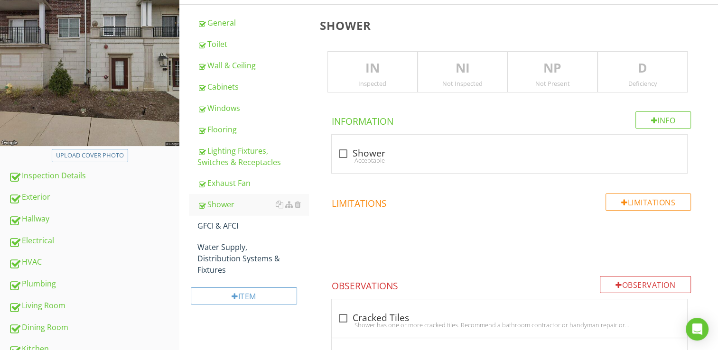
click at [377, 65] on p "IN" at bounding box center [372, 68] width 89 height 19
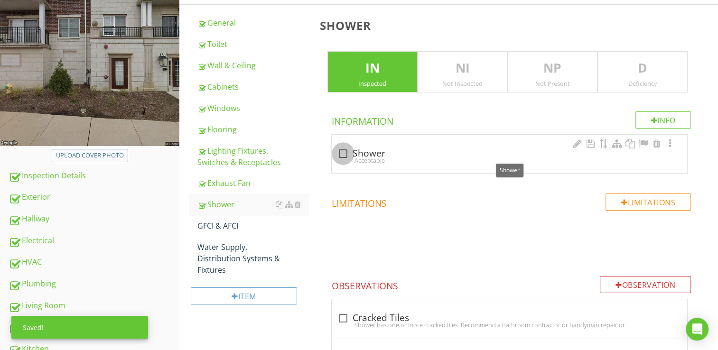
click at [347, 154] on div at bounding box center [343, 154] width 16 height 16
checkbox input "true"
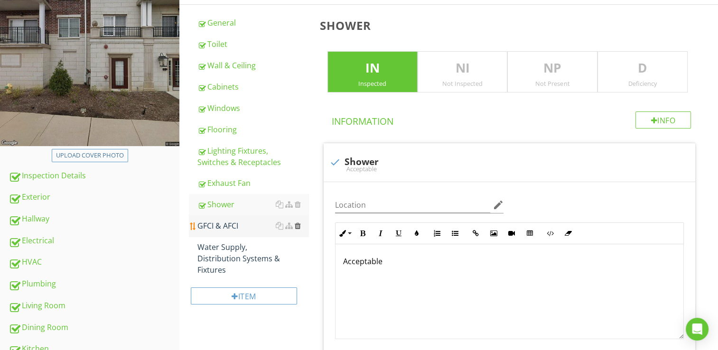
click at [296, 225] on div at bounding box center [298, 226] width 6 height 8
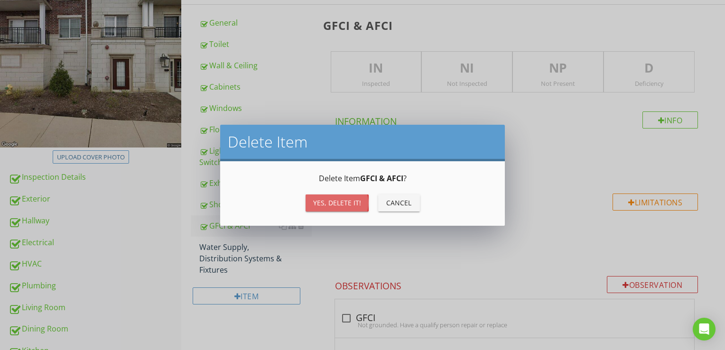
click at [330, 201] on div "Yes, Delete it!" at bounding box center [337, 203] width 48 height 10
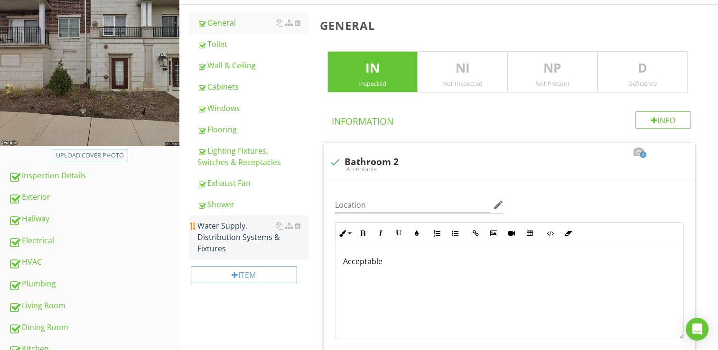
click at [266, 233] on div "Water Supply, Distribution Systems & Fixtures" at bounding box center [253, 237] width 111 height 34
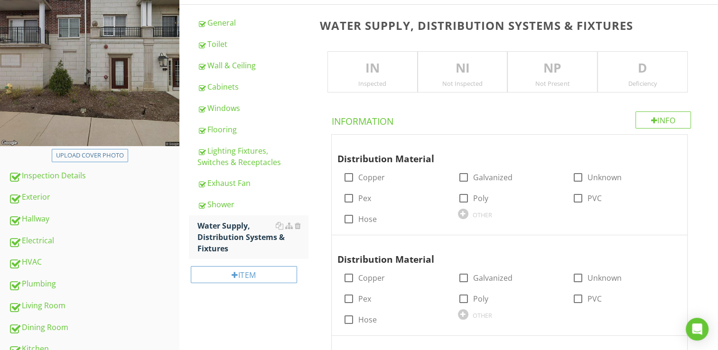
click at [382, 80] on div "Inspected" at bounding box center [372, 84] width 89 height 8
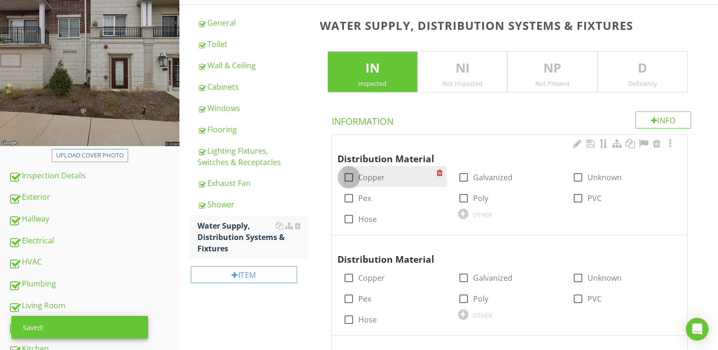
click at [350, 174] on div at bounding box center [349, 177] width 16 height 16
checkbox input "true"
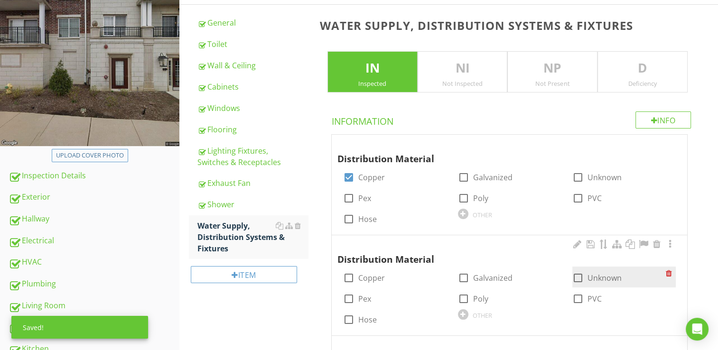
click at [585, 279] on div at bounding box center [578, 278] width 16 height 16
checkbox input "true"
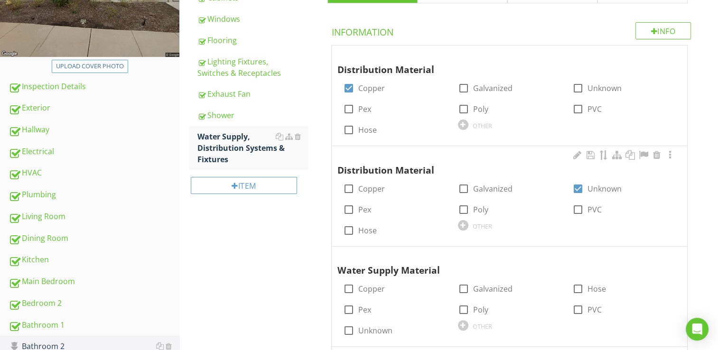
scroll to position [224, 0]
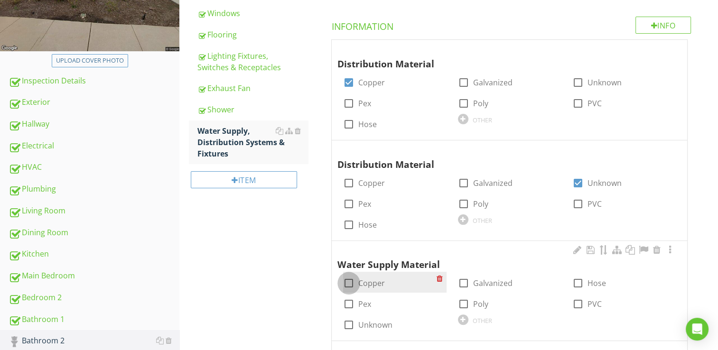
click at [350, 281] on div at bounding box center [349, 283] width 16 height 16
checkbox input "true"
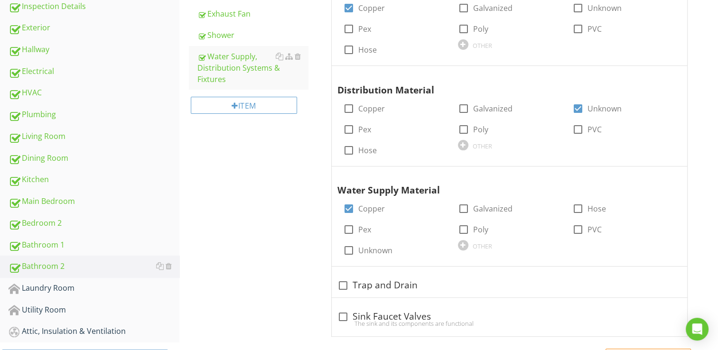
scroll to position [414, 0]
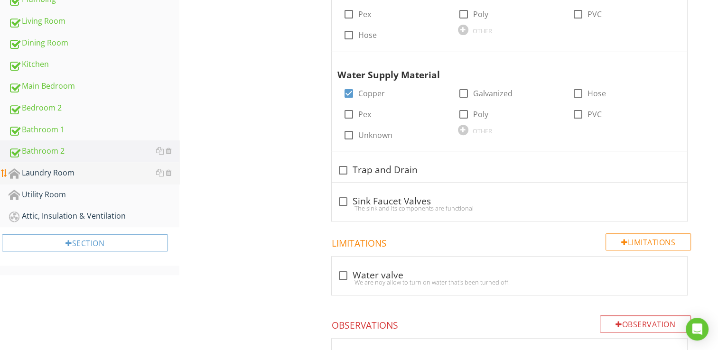
click at [75, 171] on div "Laundry Room" at bounding box center [94, 173] width 171 height 12
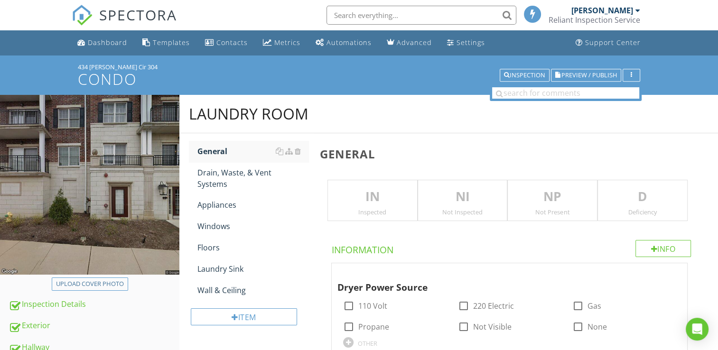
click at [373, 203] on p "IN" at bounding box center [372, 197] width 89 height 19
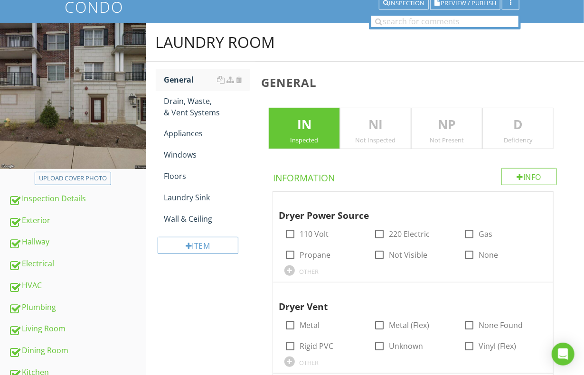
scroll to position [95, 0]
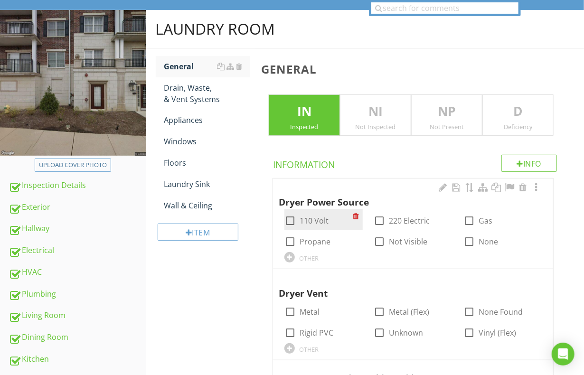
click at [288, 220] on div at bounding box center [290, 221] width 16 height 16
checkbox input "true"
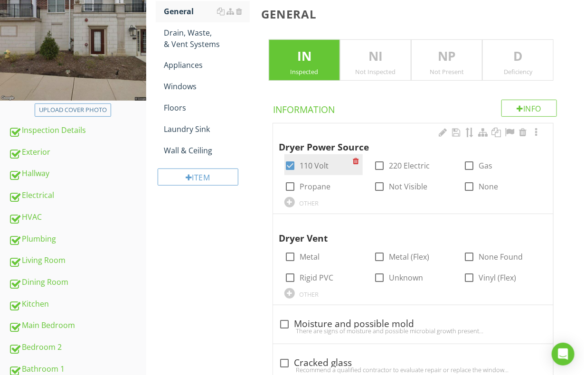
scroll to position [190, 0]
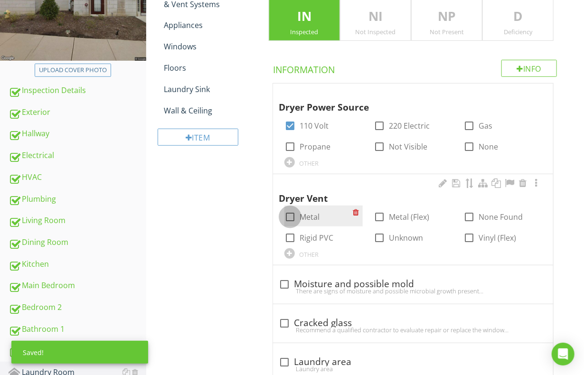
click at [291, 213] on div at bounding box center [290, 217] width 16 height 16
checkbox input "true"
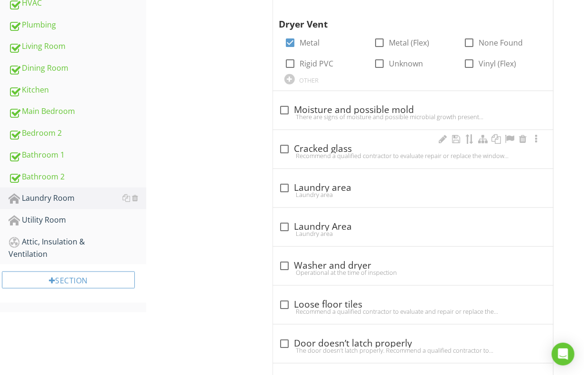
scroll to position [380, 0]
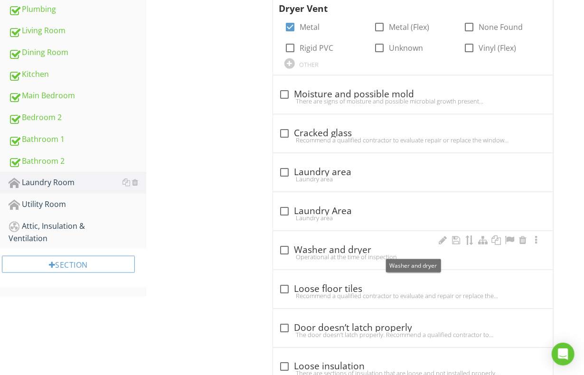
click at [288, 245] on div at bounding box center [284, 250] width 16 height 16
checkbox input "true"
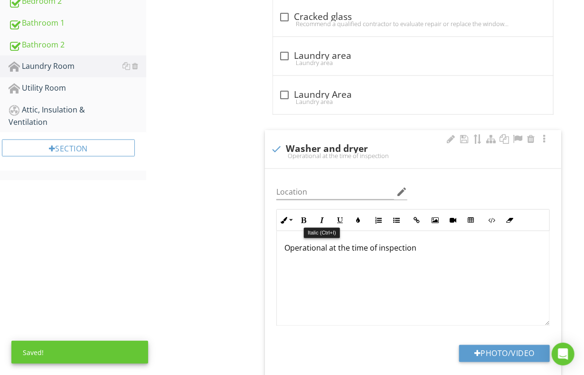
scroll to position [570, 0]
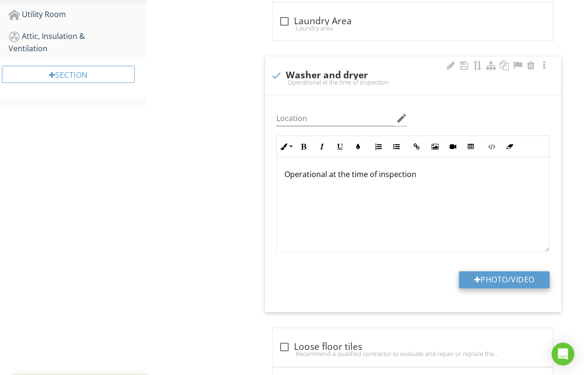
click at [509, 277] on button "Photo/Video" at bounding box center [504, 280] width 91 height 17
type input "C:\fakepath\101_1045.JPG"
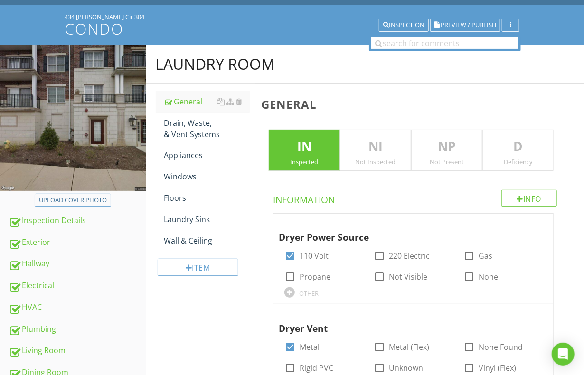
scroll to position [0, 0]
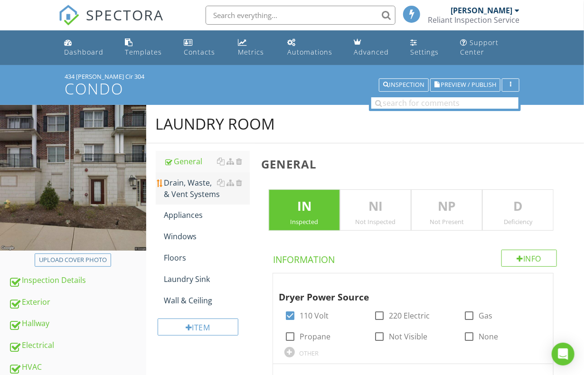
click at [195, 193] on div "Drain, Waste, & Vent Systems" at bounding box center [207, 188] width 86 height 23
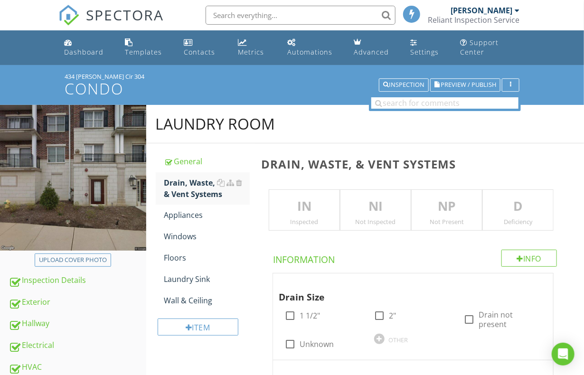
click at [296, 199] on p "IN" at bounding box center [304, 206] width 70 height 19
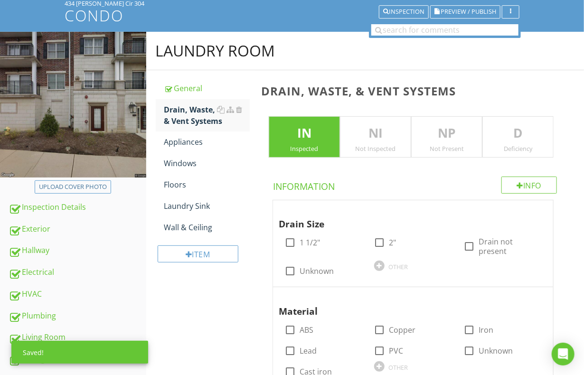
scroll to position [95, 0]
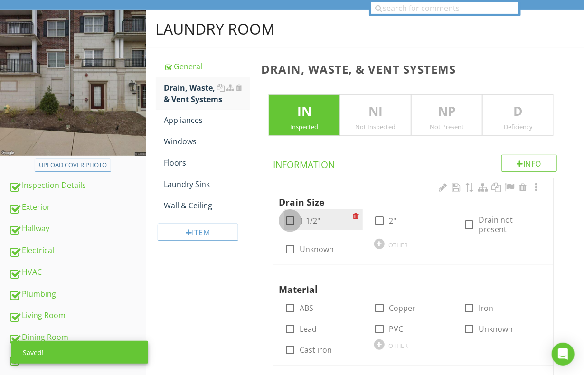
click at [291, 216] on div at bounding box center [290, 221] width 16 height 16
checkbox input "true"
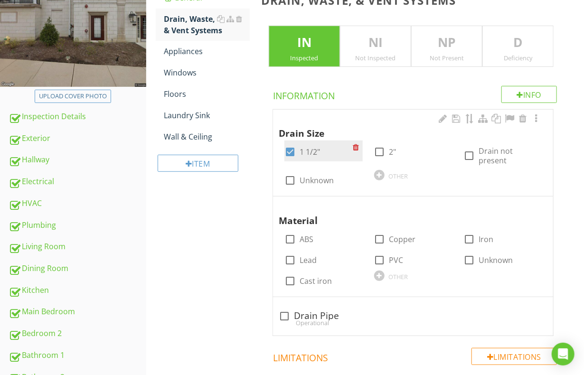
scroll to position [190, 0]
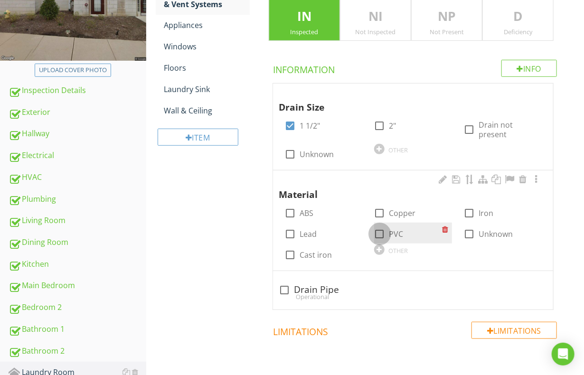
click at [384, 226] on div at bounding box center [380, 234] width 16 height 16
checkbox input "true"
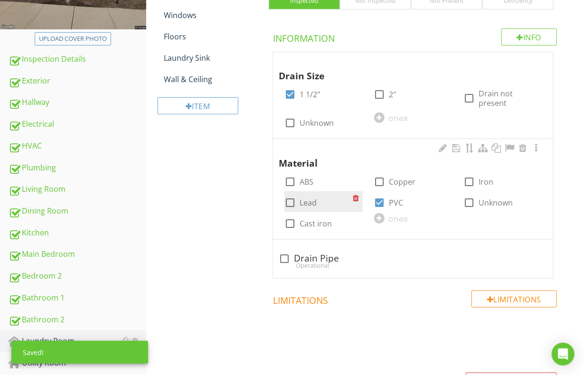
scroll to position [237, 0]
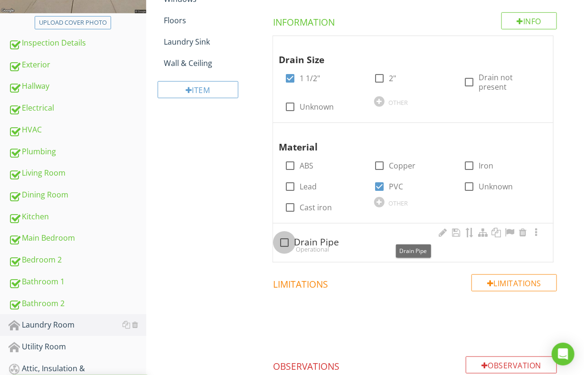
click at [287, 235] on div at bounding box center [284, 243] width 16 height 16
checkbox input "true"
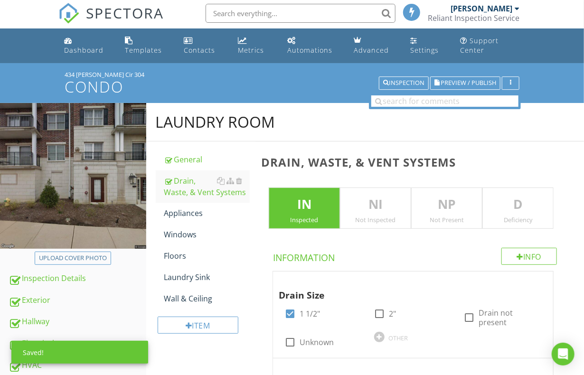
scroll to position [0, 0]
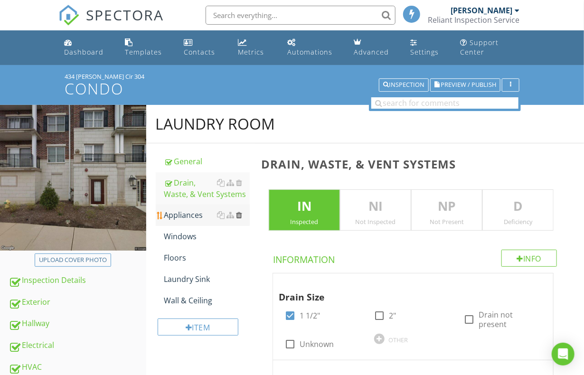
click at [240, 212] on div at bounding box center [239, 215] width 6 height 8
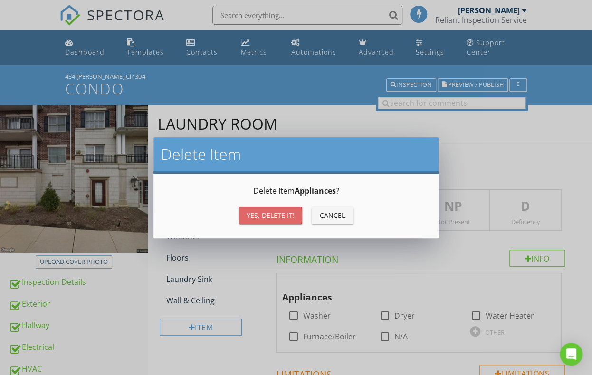
click at [273, 214] on div "Yes, Delete it!" at bounding box center [270, 215] width 48 height 10
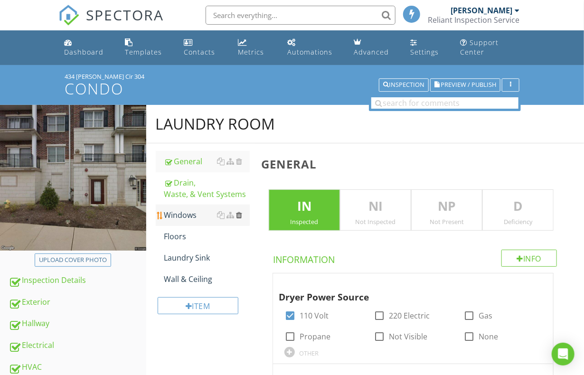
click at [237, 214] on div at bounding box center [239, 215] width 6 height 8
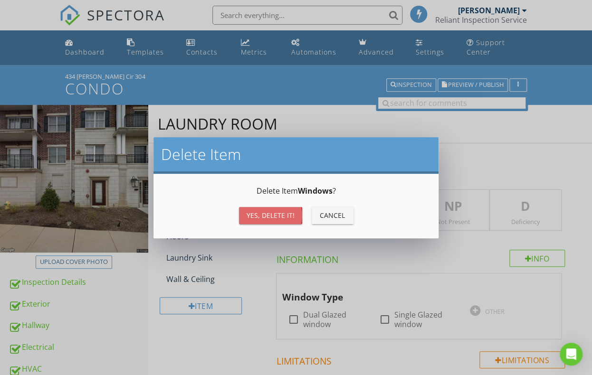
click at [261, 214] on div "Yes, Delete it!" at bounding box center [270, 215] width 48 height 10
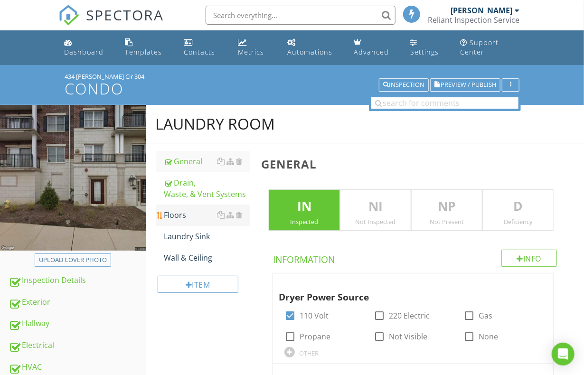
click at [202, 216] on div "Floors" at bounding box center [207, 214] width 86 height 11
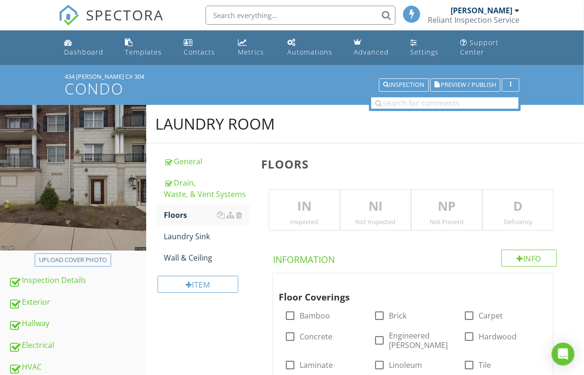
click at [286, 201] on p "IN" at bounding box center [304, 206] width 70 height 19
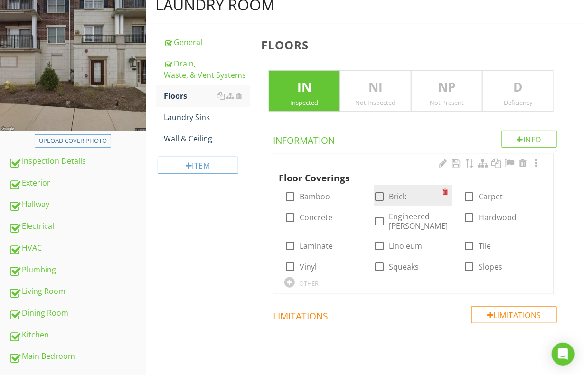
scroll to position [142, 0]
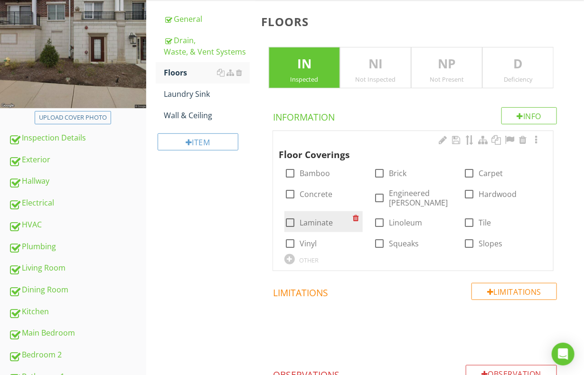
click at [309, 218] on label "Laminate" at bounding box center [316, 222] width 33 height 9
checkbox input "true"
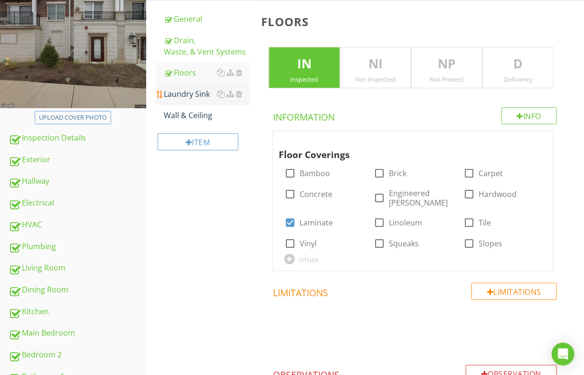
click at [199, 89] on div "Laundry Sink" at bounding box center [207, 93] width 86 height 11
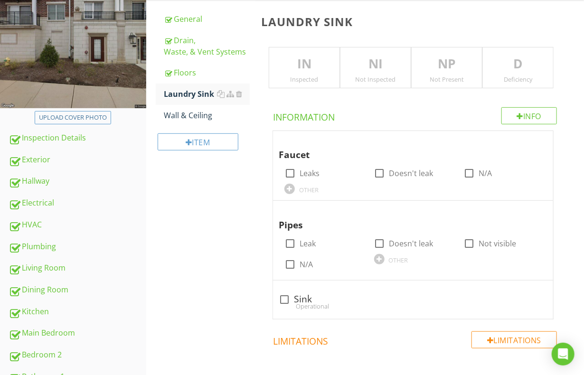
click at [444, 62] on p "NP" at bounding box center [447, 64] width 70 height 19
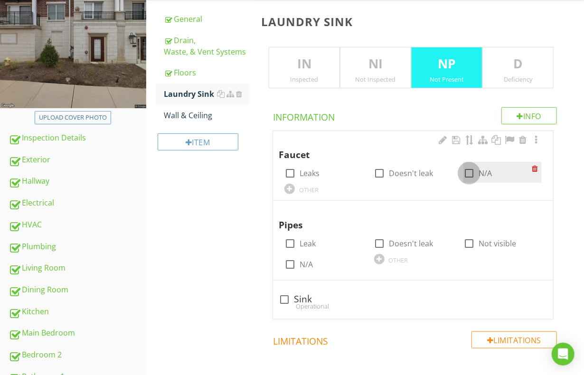
click at [472, 174] on div at bounding box center [469, 173] width 16 height 16
checkbox input "true"
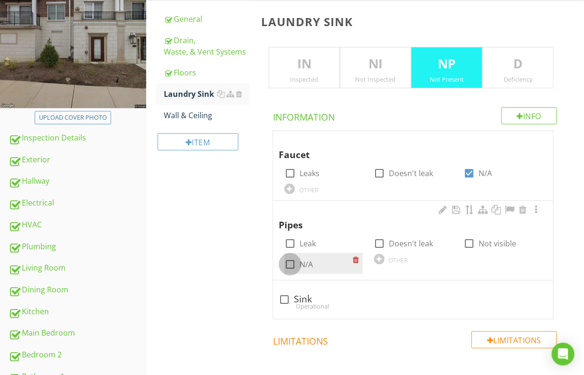
click at [288, 260] on div at bounding box center [290, 264] width 16 height 16
checkbox input "true"
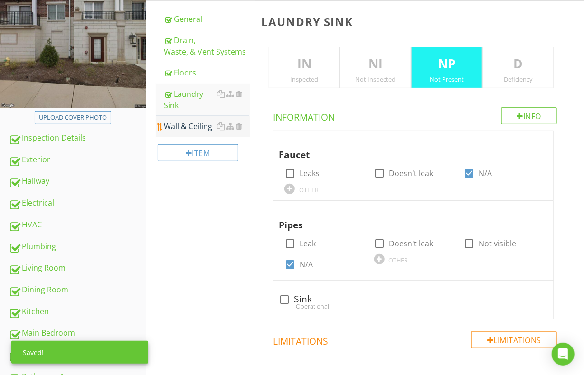
click at [197, 122] on div "Wall & Ceiling" at bounding box center [207, 126] width 86 height 11
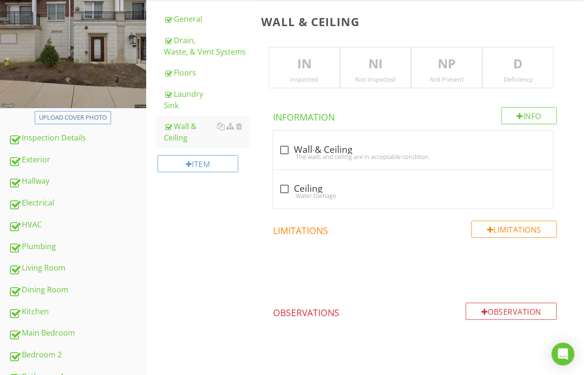
click at [299, 72] on p "IN" at bounding box center [304, 64] width 70 height 19
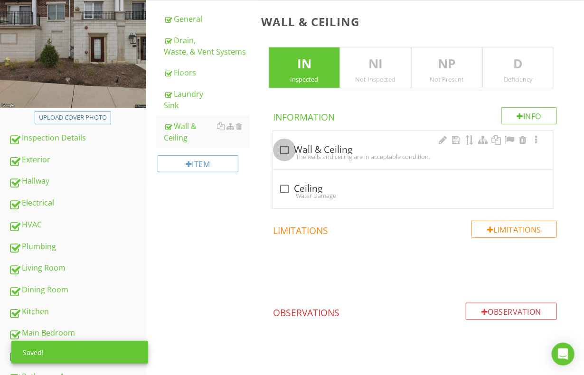
click at [287, 150] on div at bounding box center [284, 150] width 16 height 16
checkbox input "true"
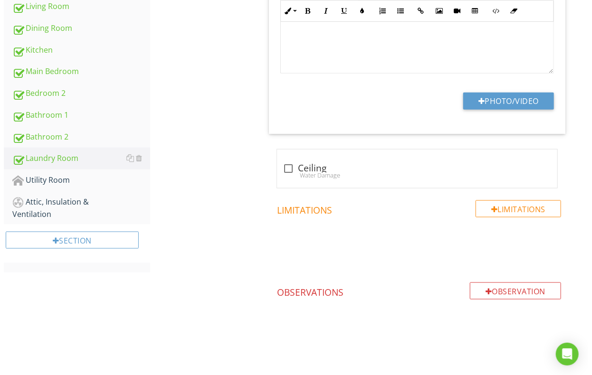
scroll to position [404, 0]
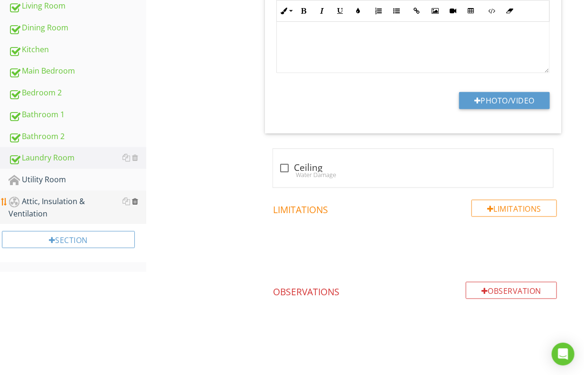
click at [134, 198] on div at bounding box center [135, 202] width 6 height 8
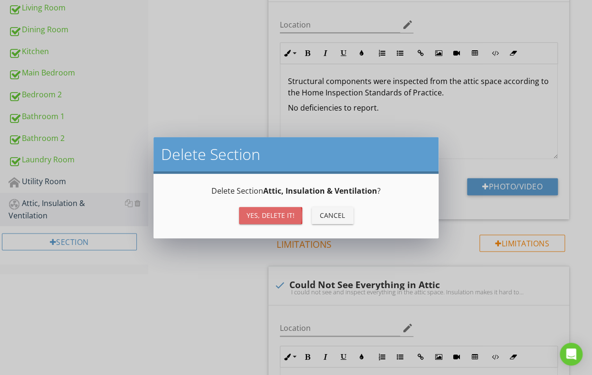
click at [249, 210] on div "Yes, Delete it!" at bounding box center [270, 215] width 48 height 10
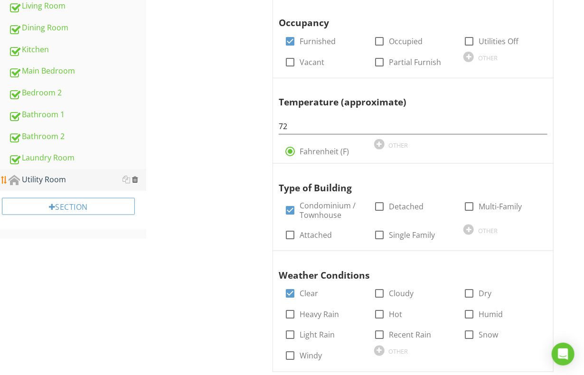
click at [135, 176] on div at bounding box center [135, 180] width 6 height 8
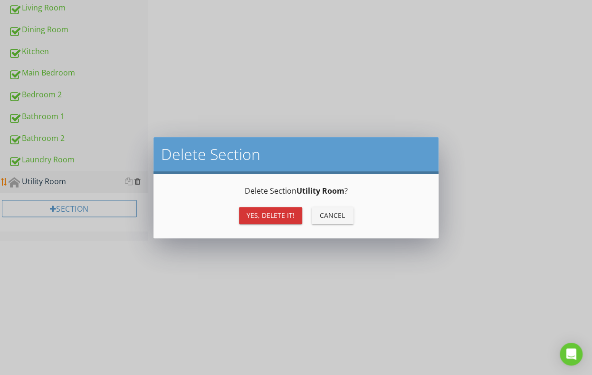
scroll to position [267, 0]
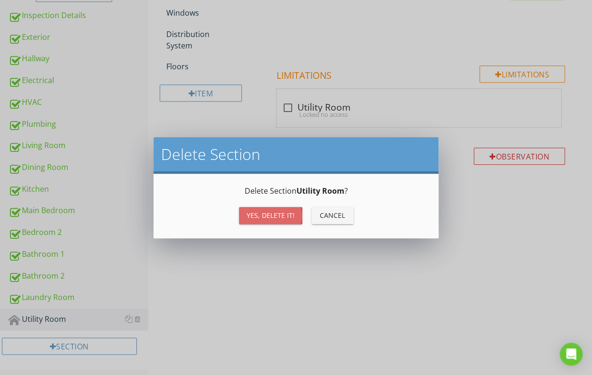
click at [248, 210] on div "Yes, Delete it!" at bounding box center [270, 215] width 48 height 10
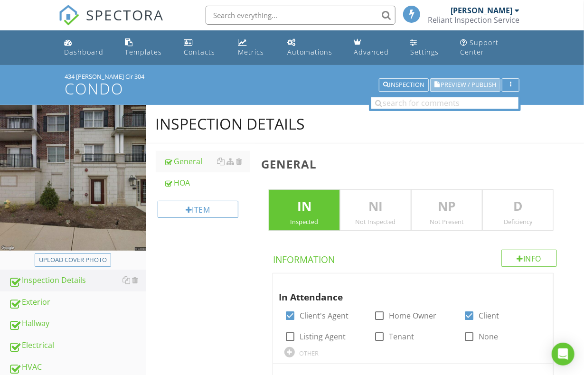
click at [447, 84] on span "Preview / Publish" at bounding box center [469, 85] width 56 height 6
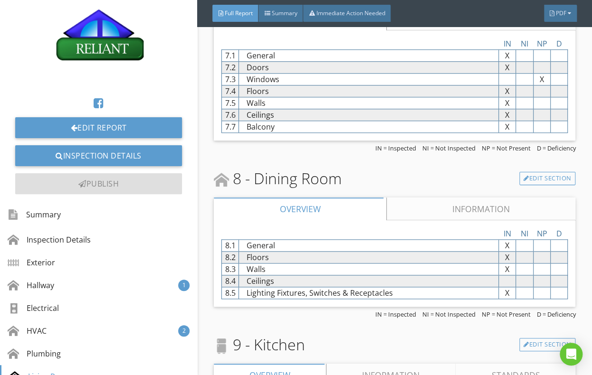
scroll to position [1804, 0]
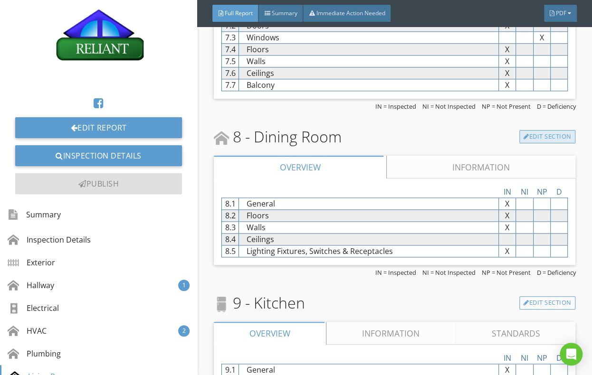
click at [524, 132] on link "Edit Section" at bounding box center [547, 136] width 56 height 13
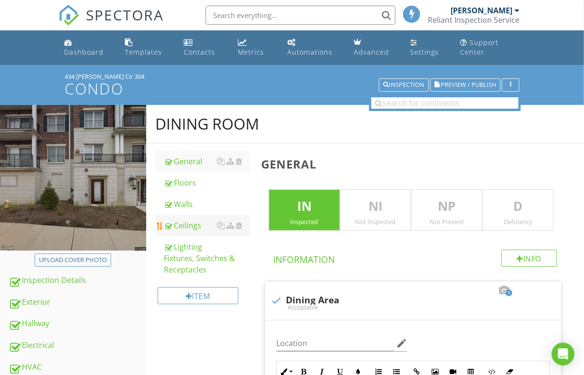
click at [207, 222] on div "Ceilings" at bounding box center [207, 225] width 86 height 11
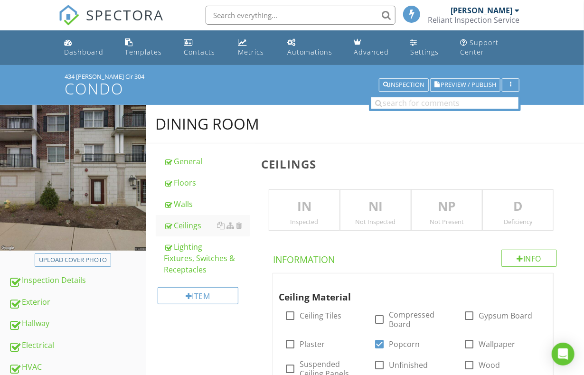
click at [308, 203] on p "IN" at bounding box center [304, 206] width 70 height 19
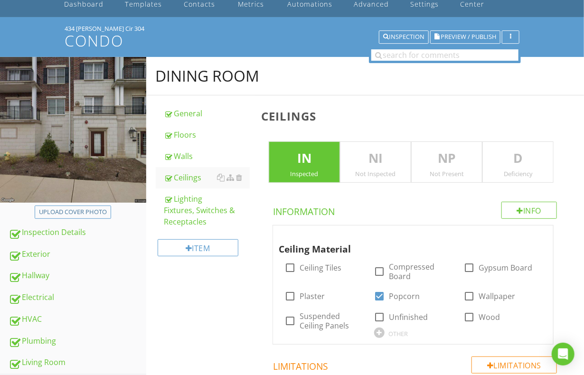
scroll to position [47, 0]
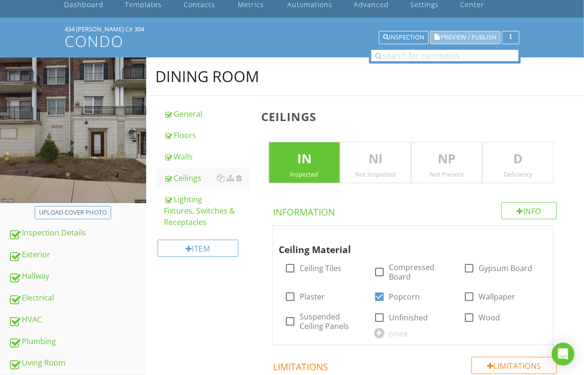
click at [447, 37] on span "Preview / Publish" at bounding box center [469, 38] width 56 height 6
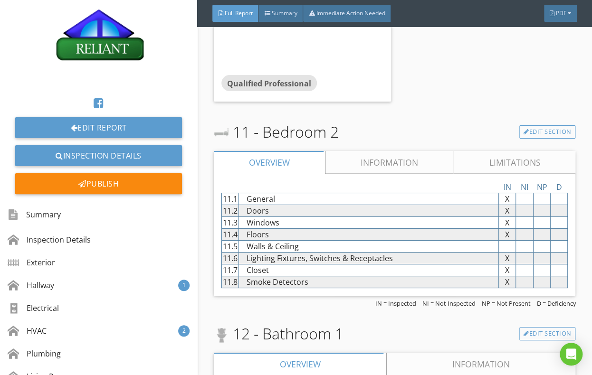
scroll to position [2944, 0]
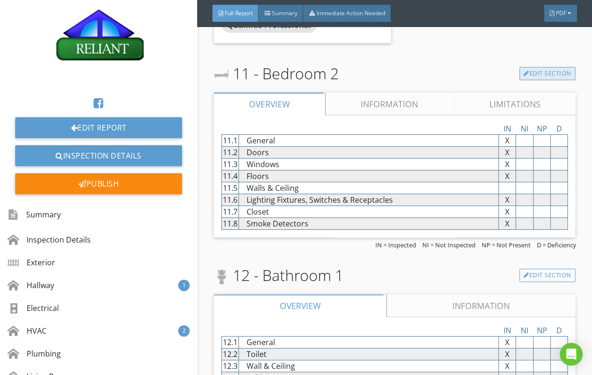
click at [528, 68] on link "Edit Section" at bounding box center [547, 73] width 56 height 13
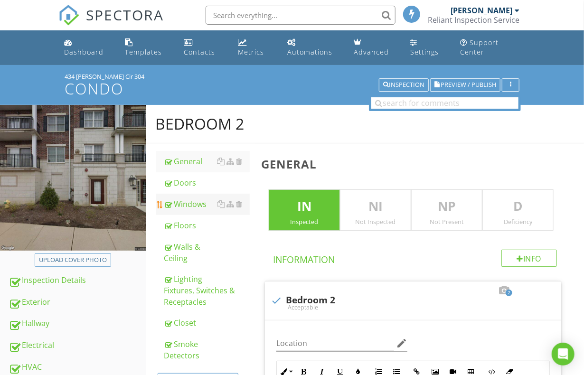
scroll to position [47, 0]
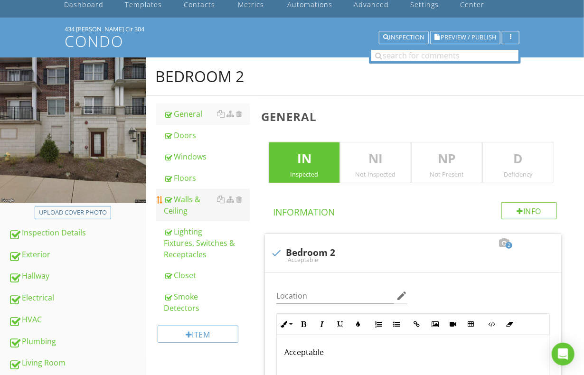
click at [187, 203] on div "Walls & Ceiling" at bounding box center [207, 205] width 86 height 23
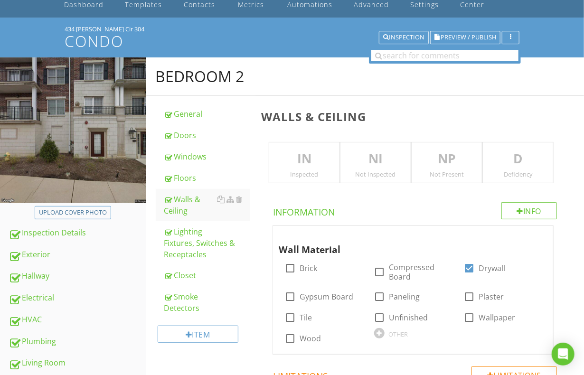
click at [303, 163] on p "IN" at bounding box center [304, 159] width 70 height 19
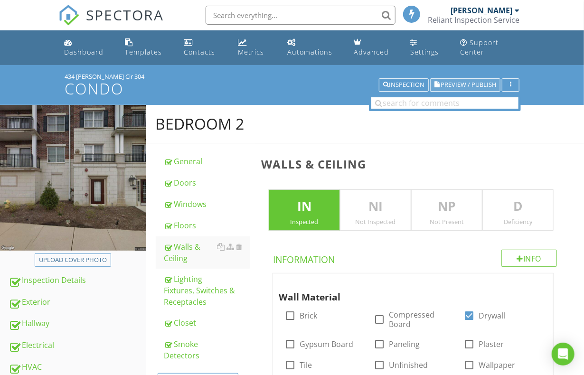
click at [460, 84] on span "Preview / Publish" at bounding box center [469, 85] width 56 height 6
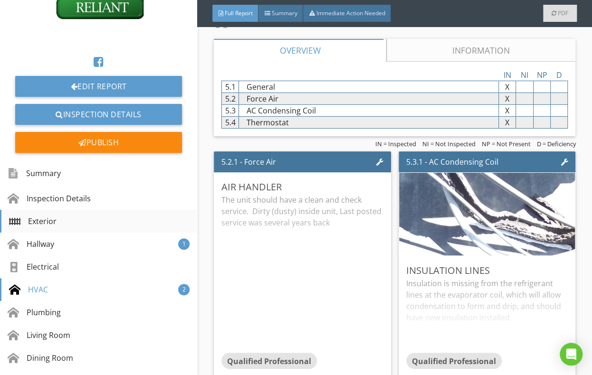
scroll to position [190, 0]
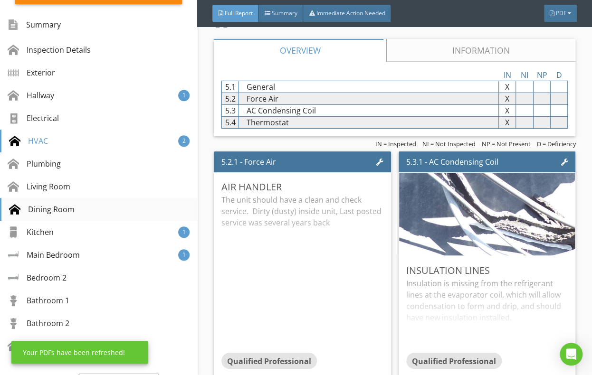
click at [65, 204] on div "Dining Room" at bounding box center [42, 209] width 66 height 11
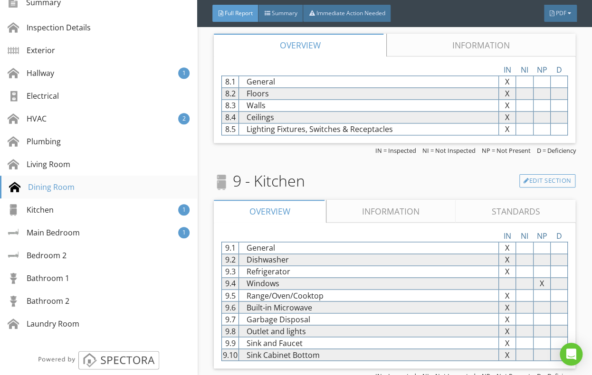
scroll to position [232, 0]
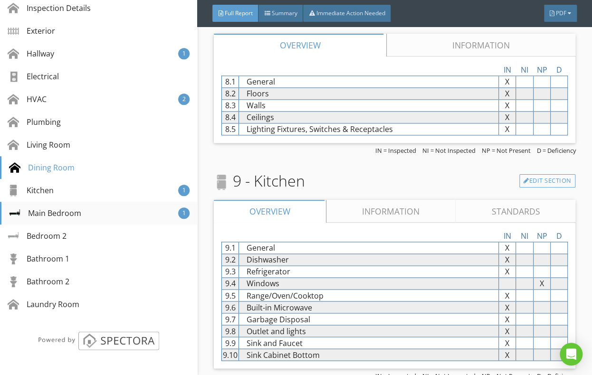
click at [70, 208] on div "Main Bedroom" at bounding box center [45, 212] width 72 height 11
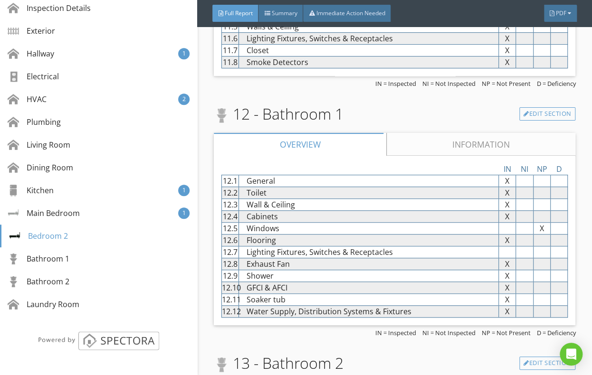
scroll to position [3122, 0]
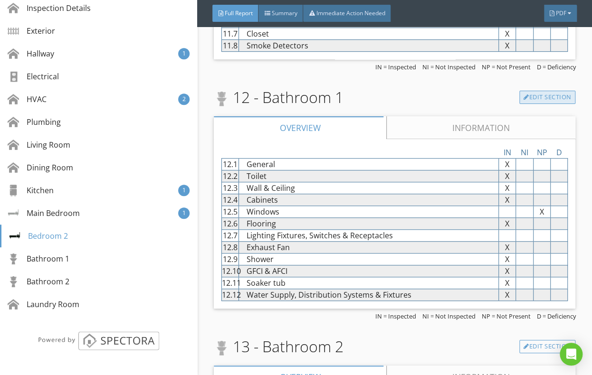
click at [522, 94] on link "Edit Section" at bounding box center [547, 97] width 56 height 13
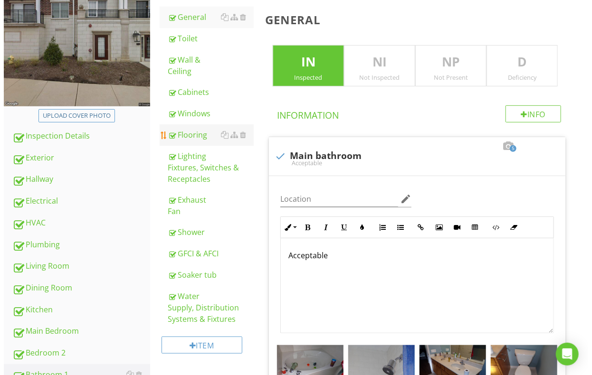
scroll to position [158, 0]
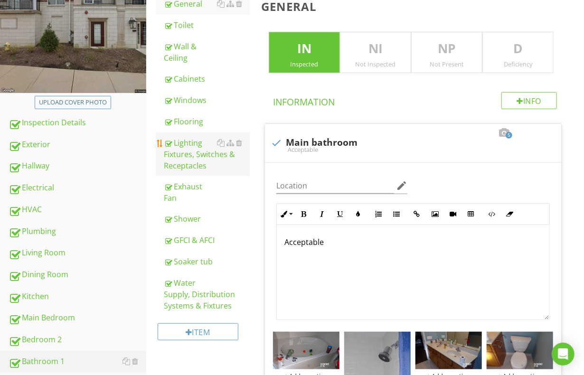
click at [187, 151] on div "Lighting Fixtures, Switches & Receptacles" at bounding box center [207, 154] width 86 height 34
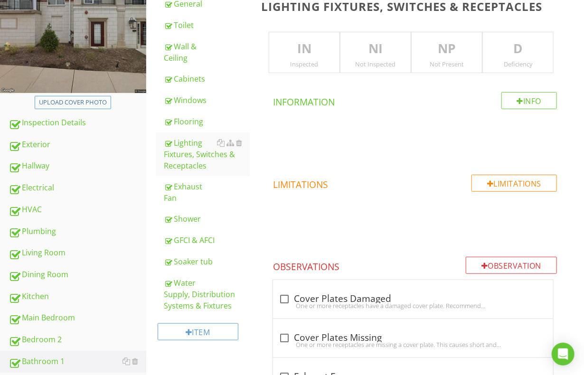
click at [308, 60] on div "Inspected" at bounding box center [304, 64] width 70 height 8
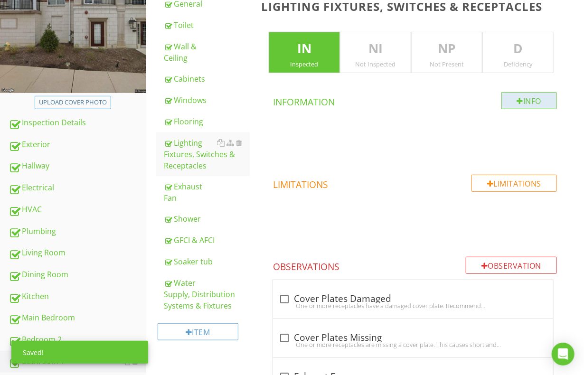
click at [513, 97] on div "Info" at bounding box center [529, 100] width 56 height 17
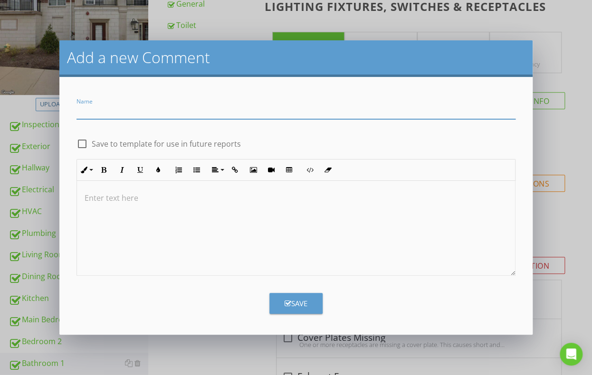
click at [164, 206] on div at bounding box center [296, 228] width 438 height 95
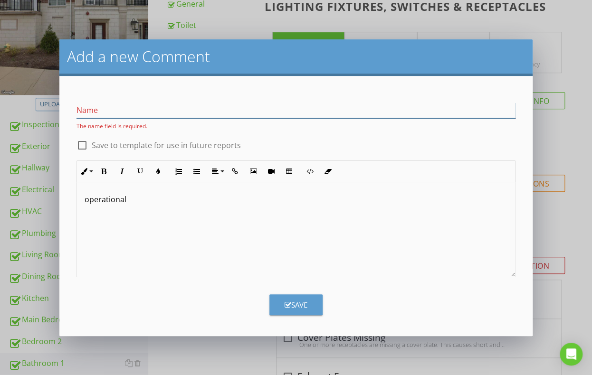
click at [110, 114] on input "Name" at bounding box center [295, 111] width 439 height 16
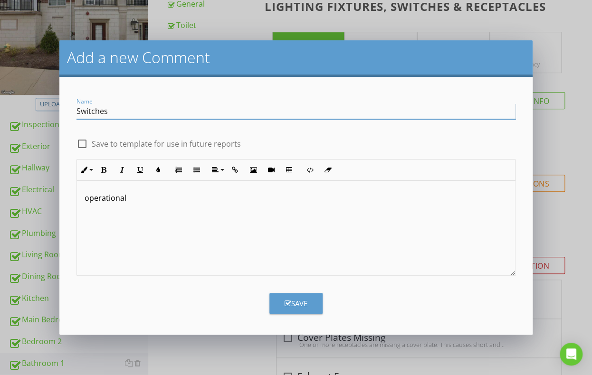
type input "Switches"
click at [91, 197] on p "operational" at bounding box center [296, 197] width 423 height 11
drag, startPoint x: 359, startPoint y: 63, endPoint x: 363, endPoint y: 38, distance: 25.0
click at [363, 38] on div "Add a new Comment Name Switches check_box_outline_blank Save to template for us…" at bounding box center [296, 187] width 592 height 375
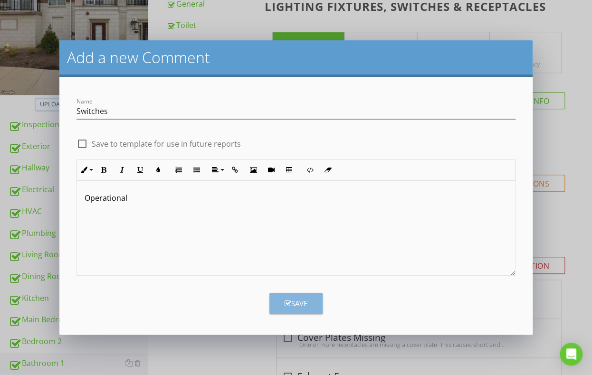
click at [289, 302] on icon "button" at bounding box center [287, 303] width 7 height 7
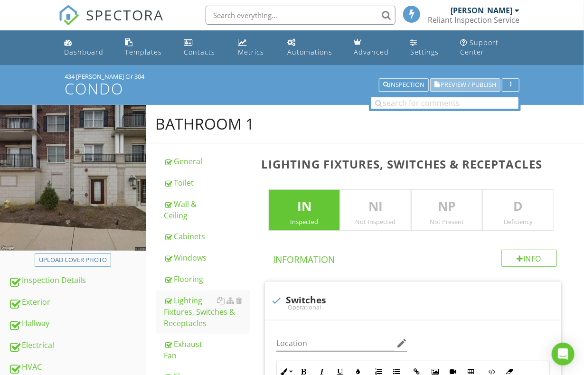
click at [449, 86] on span "Preview / Publish" at bounding box center [469, 85] width 56 height 6
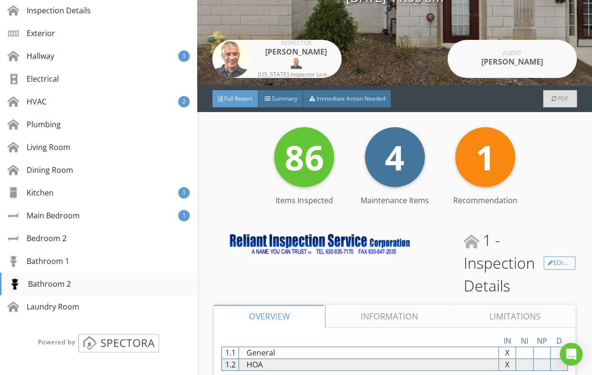
scroll to position [232, 0]
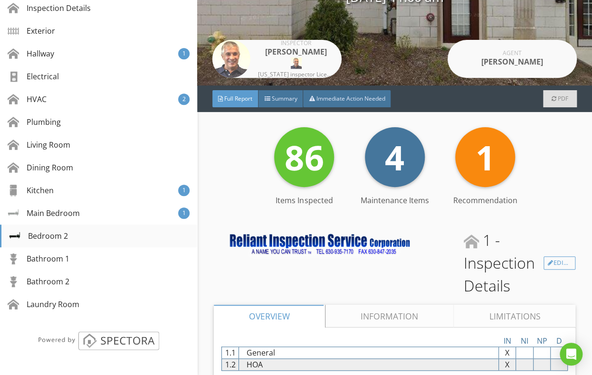
click at [53, 235] on div "Bedroom 2" at bounding box center [38, 235] width 59 height 11
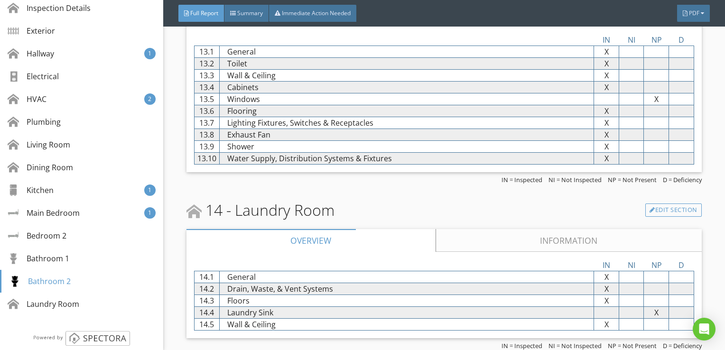
scroll to position [3435, 0]
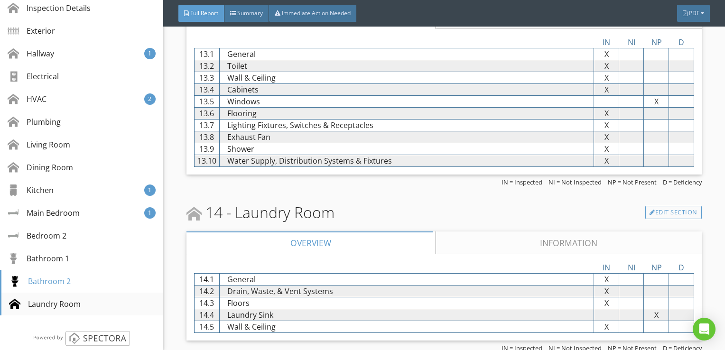
click at [70, 303] on div "Laundry Room" at bounding box center [45, 304] width 72 height 11
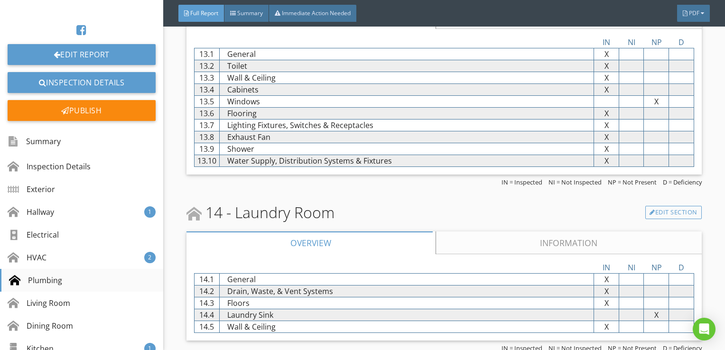
scroll to position [89, 0]
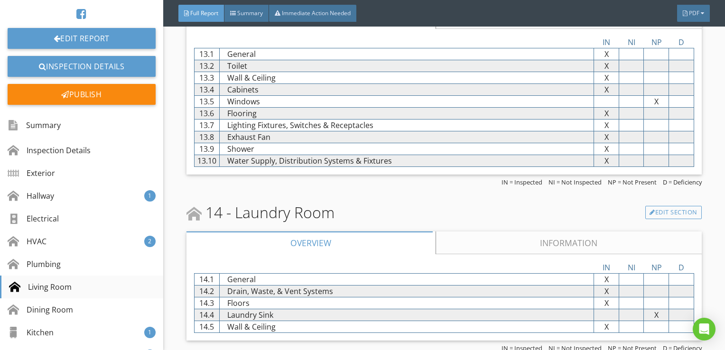
click at [56, 285] on div "Living Room" at bounding box center [40, 287] width 63 height 11
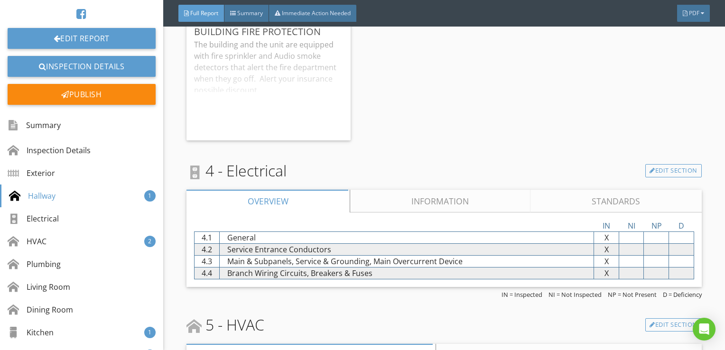
scroll to position [742, 0]
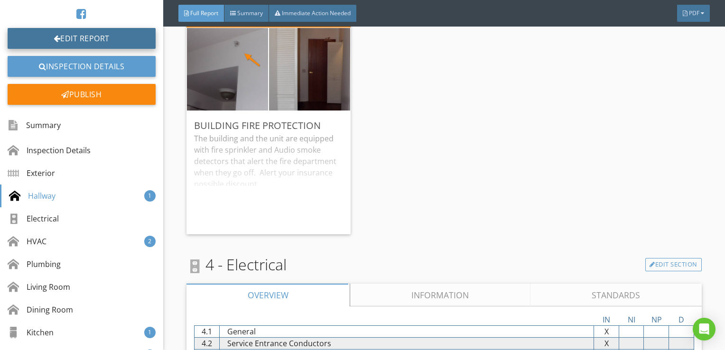
click at [106, 40] on link "Edit Report" at bounding box center [82, 38] width 148 height 21
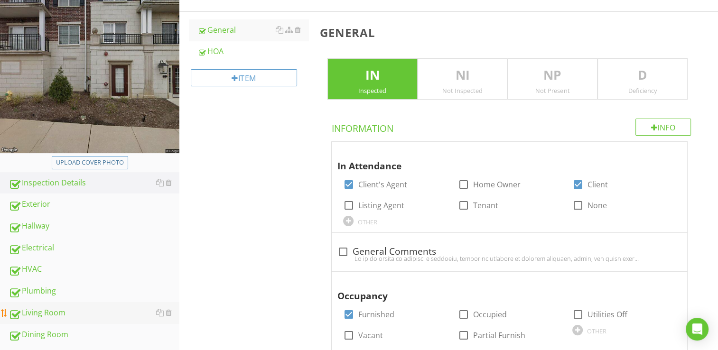
scroll to position [142, 0]
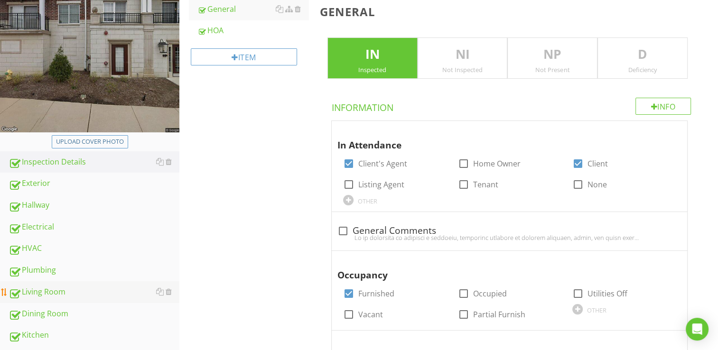
click at [44, 292] on div "Living Room" at bounding box center [94, 292] width 171 height 12
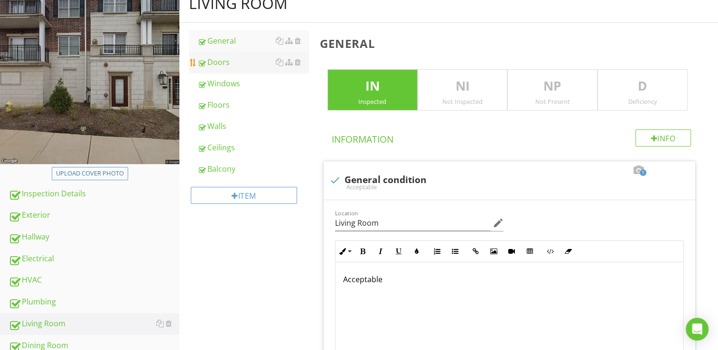
scroll to position [95, 0]
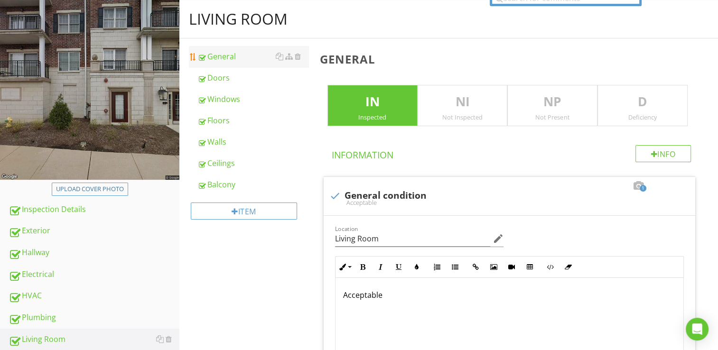
click at [227, 61] on div "General" at bounding box center [253, 56] width 111 height 11
click at [224, 182] on div "Balcony" at bounding box center [253, 184] width 111 height 11
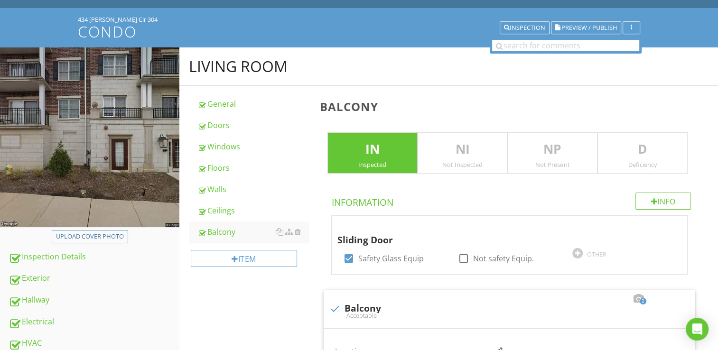
scroll to position [47, 0]
click at [657, 196] on div "Info" at bounding box center [664, 201] width 56 height 17
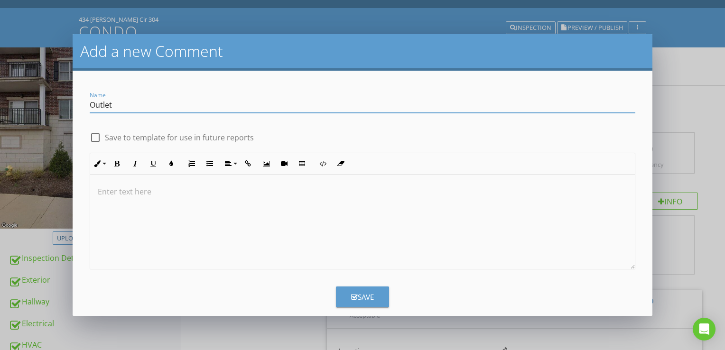
type input "Outlet"
click at [342, 293] on button "Save" at bounding box center [362, 297] width 53 height 21
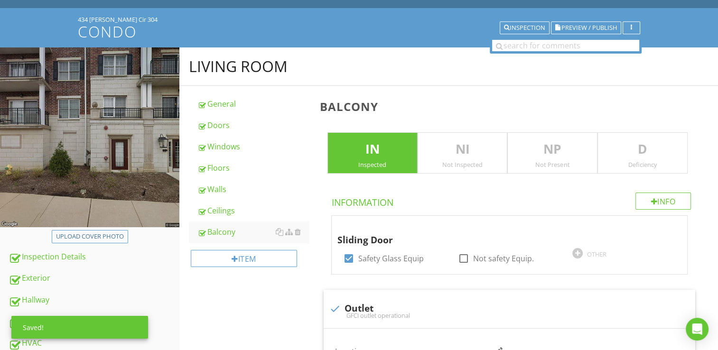
scroll to position [337, 0]
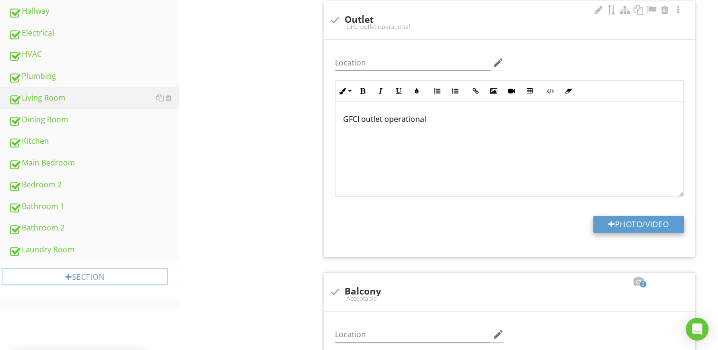
click at [613, 222] on button "Photo/Video" at bounding box center [638, 224] width 91 height 17
type input "C:\fakepath\101_1056.JPG"
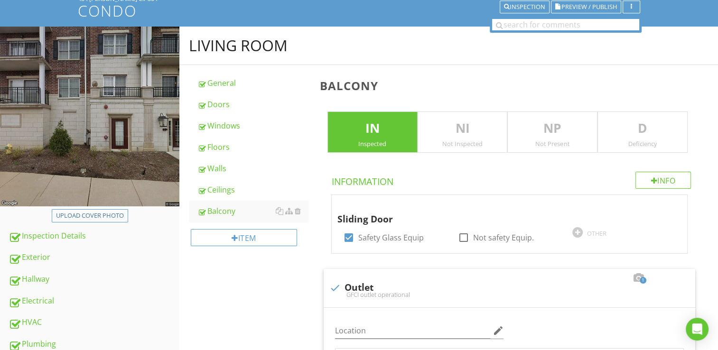
scroll to position [52, 0]
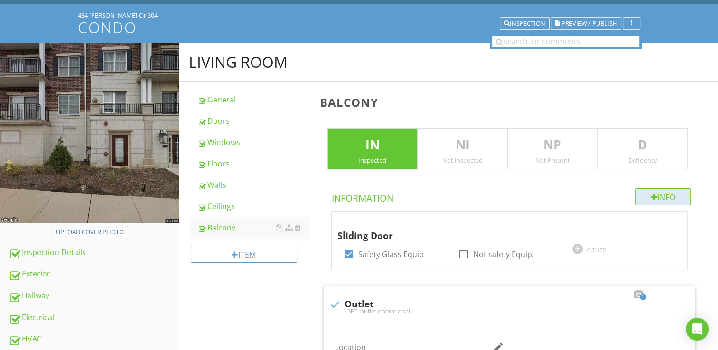
click at [659, 190] on div "Info" at bounding box center [664, 196] width 56 height 17
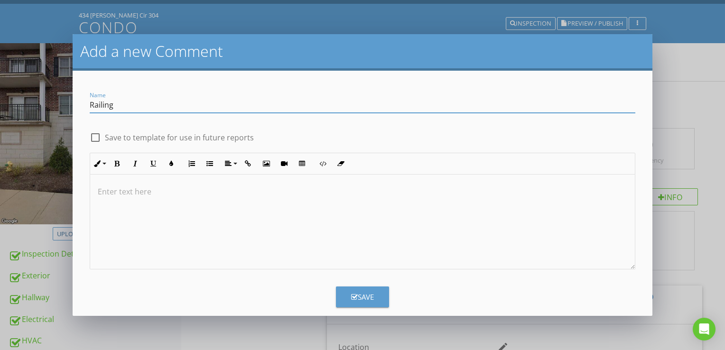
type input "Railing"
click at [112, 195] on p at bounding box center [363, 191] width 530 height 11
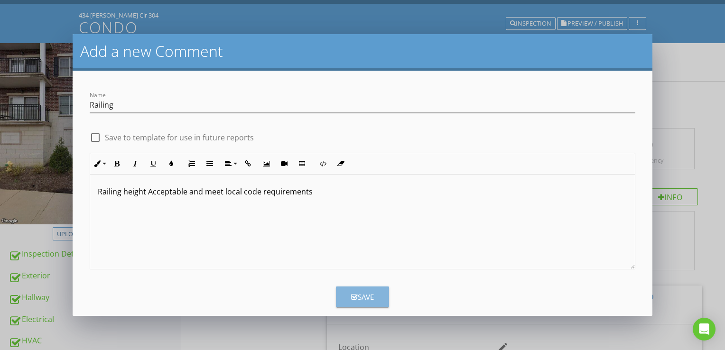
click at [349, 291] on button "Save" at bounding box center [362, 297] width 53 height 21
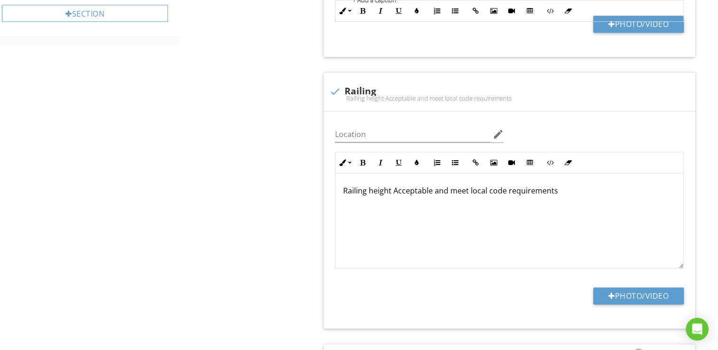
scroll to position [624, 0]
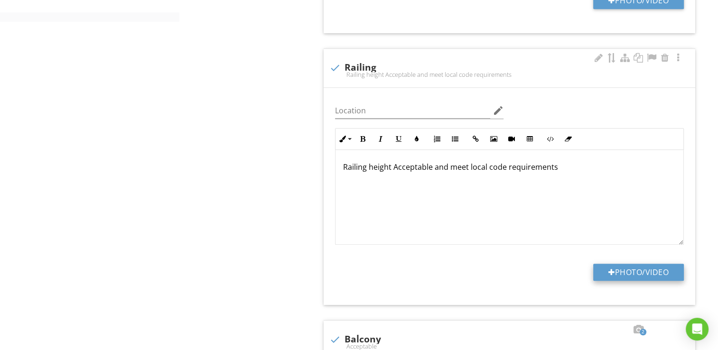
click at [609, 269] on div at bounding box center [612, 273] width 7 height 8
type input "C:\fakepath\101_1054.JPG"
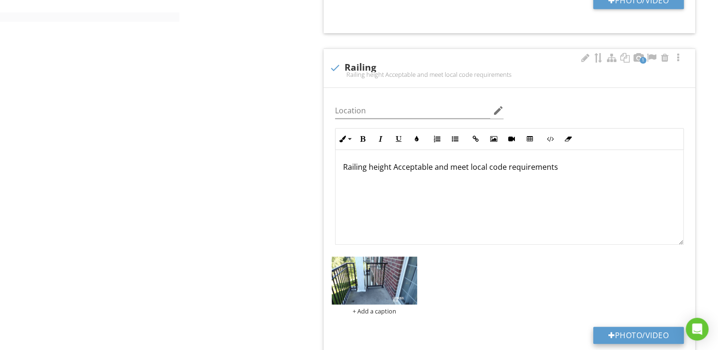
click at [610, 335] on div at bounding box center [612, 336] width 7 height 8
click at [368, 277] on img at bounding box center [374, 281] width 85 height 48
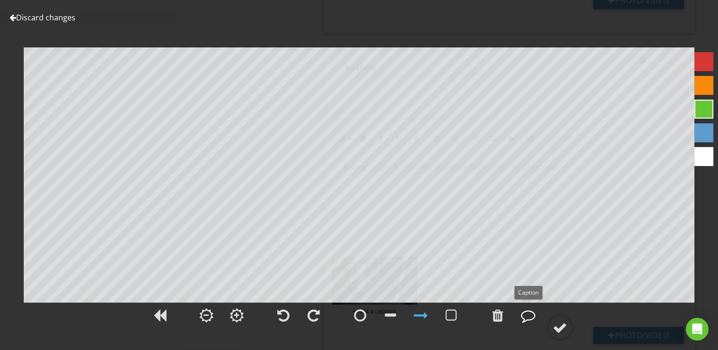
click at [524, 314] on div at bounding box center [528, 316] width 14 height 14
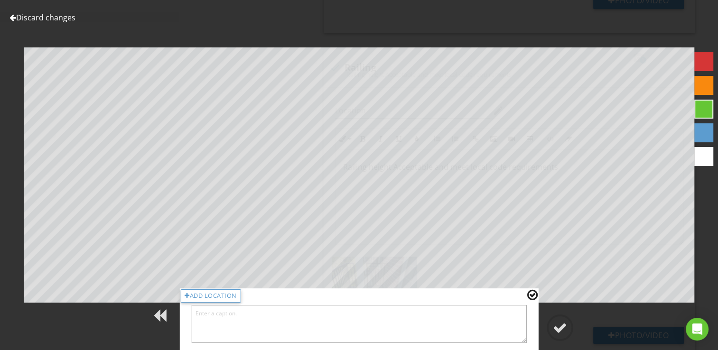
click at [265, 328] on textarea at bounding box center [359, 324] width 336 height 38
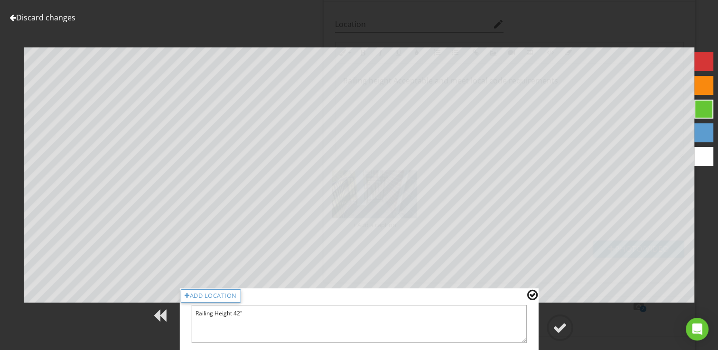
scroll to position [719, 0]
type textarea "Railing Height 42""
click at [556, 329] on div at bounding box center [560, 328] width 14 height 14
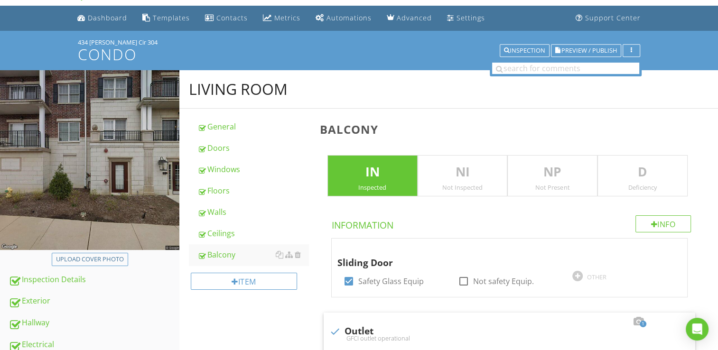
scroll to position [0, 0]
